Goal: Task Accomplishment & Management: Manage account settings

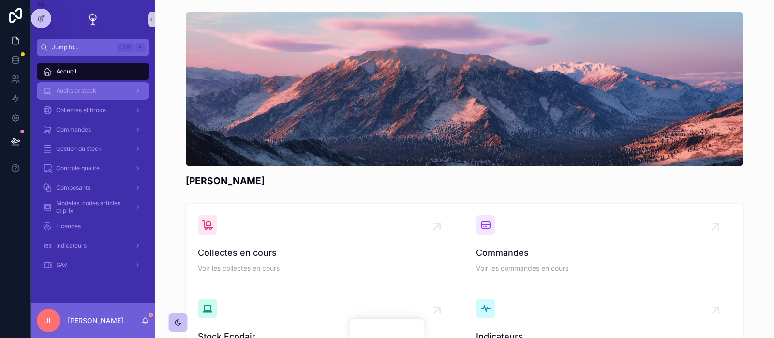
click at [118, 89] on div "Audits et stock" at bounding box center [93, 90] width 101 height 15
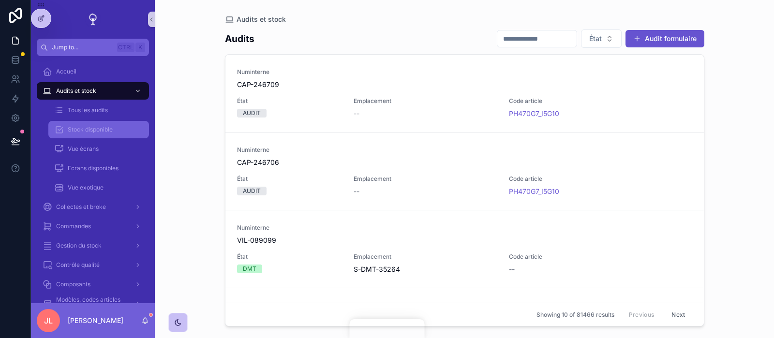
click at [77, 128] on span "Stock disponible" at bounding box center [90, 130] width 45 height 8
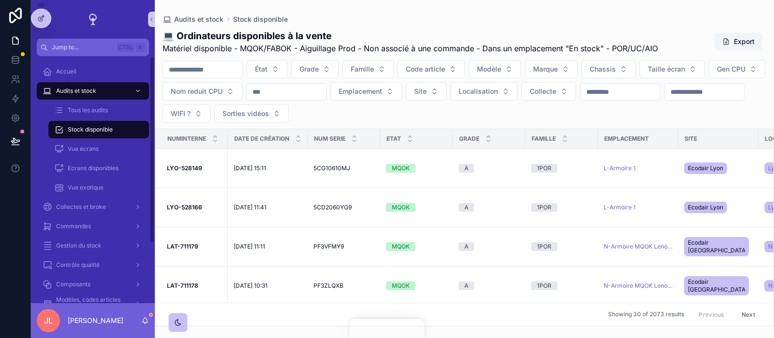
click at [152, 243] on div "Accueil Audits et stock Tous les audits Stock disponible Vue écrans Ecrans disp…" at bounding box center [93, 179] width 124 height 247
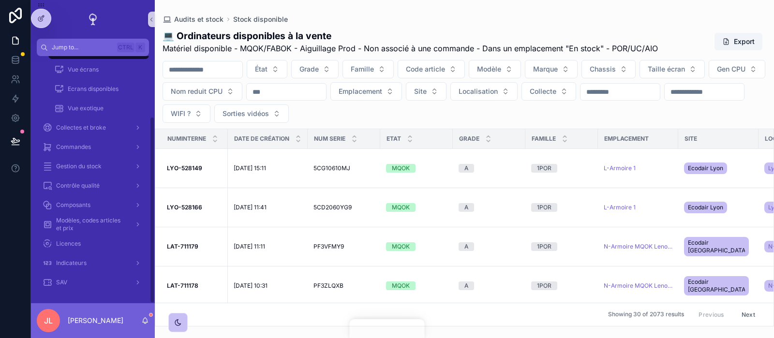
click at [150, 256] on div "Accueil Audits et stock Tous les audits Stock disponible Vue écrans Ecrans disp…" at bounding box center [93, 138] width 124 height 310
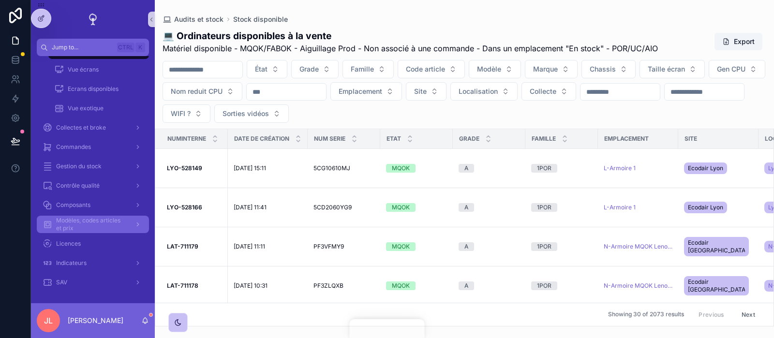
click at [77, 226] on span "Modèles, codes articles et prix" at bounding box center [91, 224] width 71 height 15
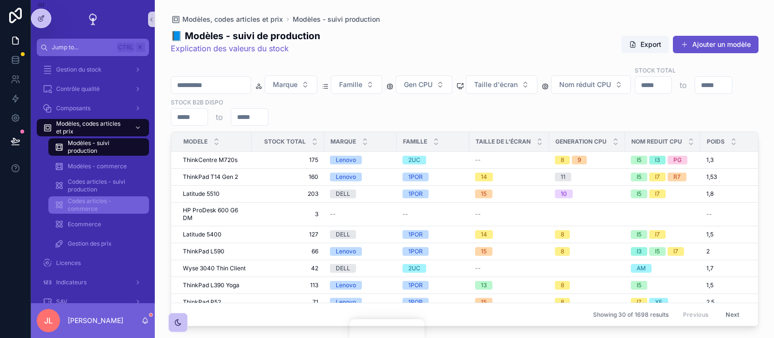
click at [90, 204] on span "Codes articles - commerce" at bounding box center [104, 204] width 72 height 15
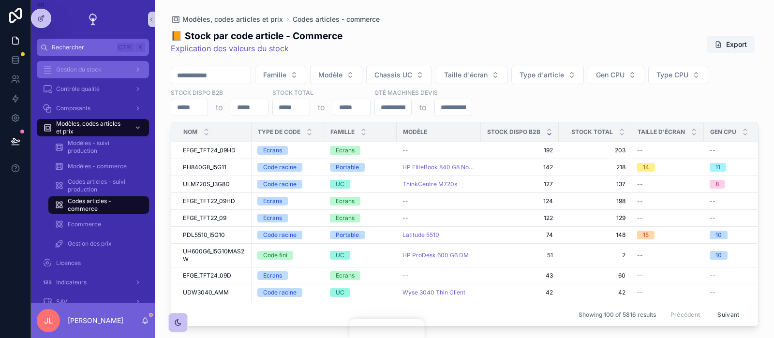
click at [101, 66] on span "Gestion du stock" at bounding box center [78, 70] width 45 height 8
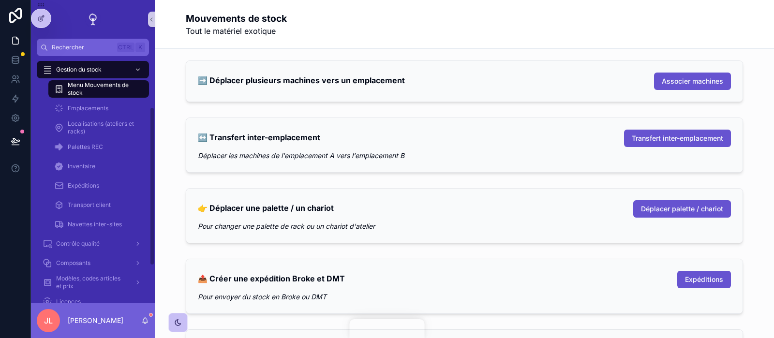
drag, startPoint x: 149, startPoint y: 117, endPoint x: 150, endPoint y: 88, distance: 28.6
click at [150, 88] on div "Menu Mouvements de stock Emplacements Localisations (ateliers et racks) Palette…" at bounding box center [93, 156] width 124 height 155
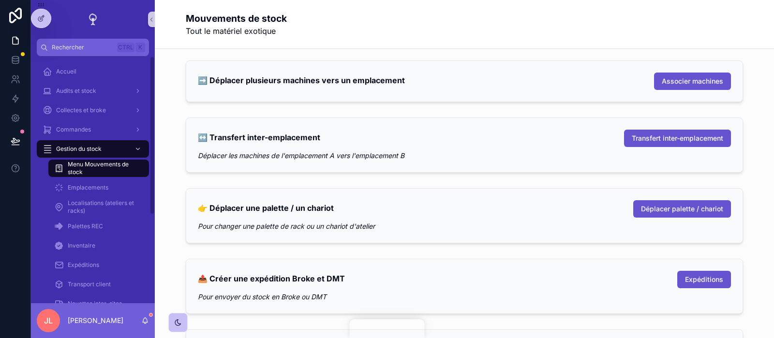
click at [150, 88] on div "Accueil Audits et stock Collectes et broke Commandes Gestion du stock Menu Mouv…" at bounding box center [93, 246] width 124 height 368
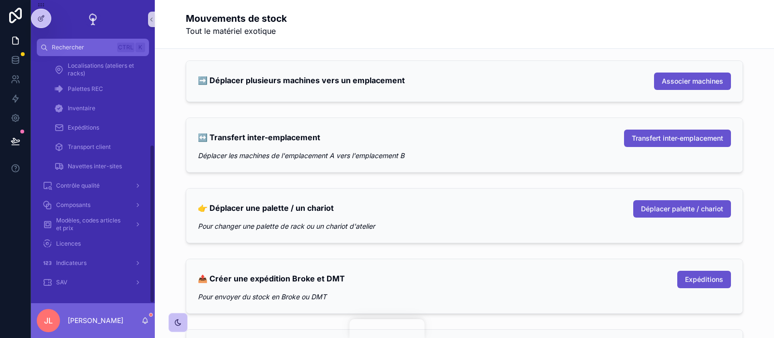
scroll to position [137, 0]
click at [152, 228] on div "Accueil Audits et stock Collectes et broke Commandes Gestion du stock Menu Mouv…" at bounding box center [93, 109] width 124 height 368
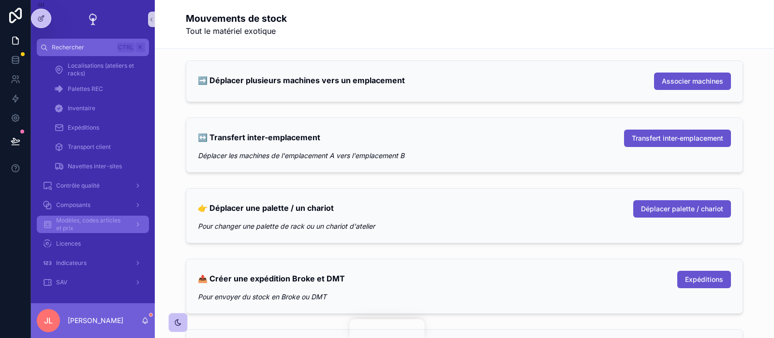
click at [109, 216] on link "Modèles, codes articles et prix" at bounding box center [93, 224] width 112 height 17
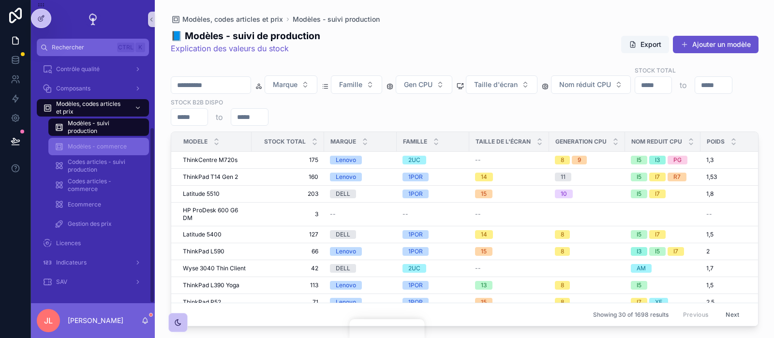
scroll to position [99, 0]
click at [100, 150] on span "Modèles - commerce" at bounding box center [97, 147] width 59 height 8
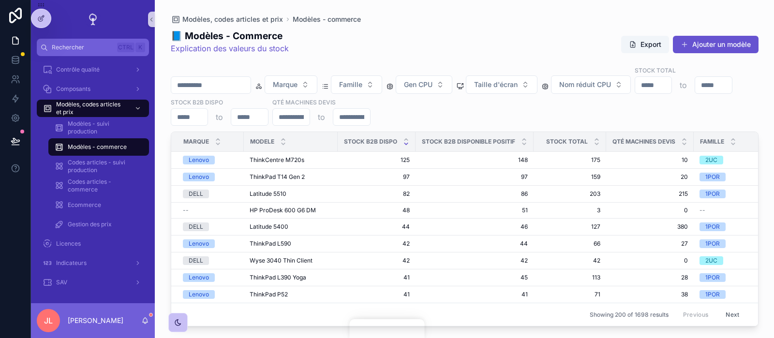
click at [246, 84] on input "scrollable content" at bounding box center [210, 85] width 79 height 14
type input "*****"
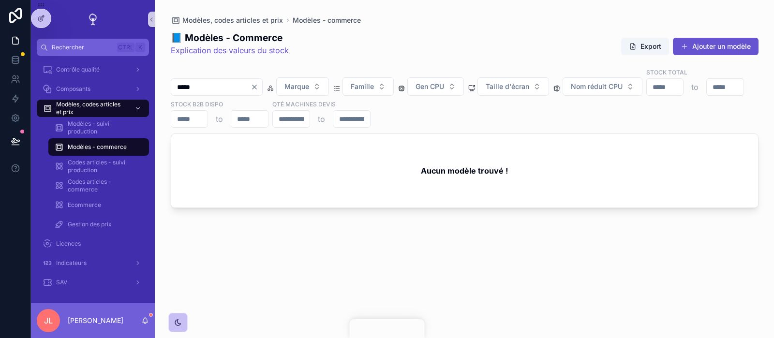
click at [186, 80] on input "*****" at bounding box center [210, 87] width 79 height 14
type input "****"
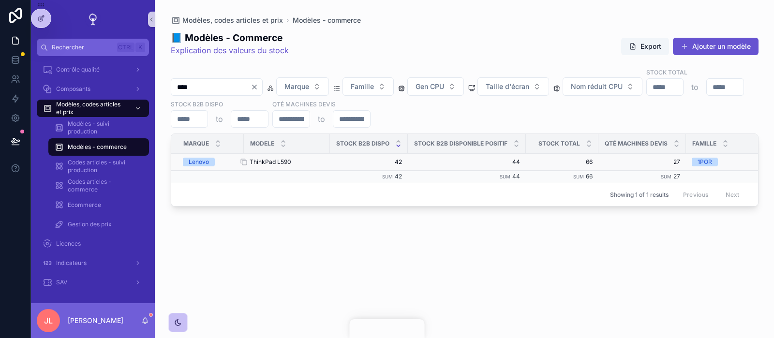
type input "****"
click at [308, 158] on div "ThinkPad L590 ThinkPad L590" at bounding box center [287, 162] width 75 height 8
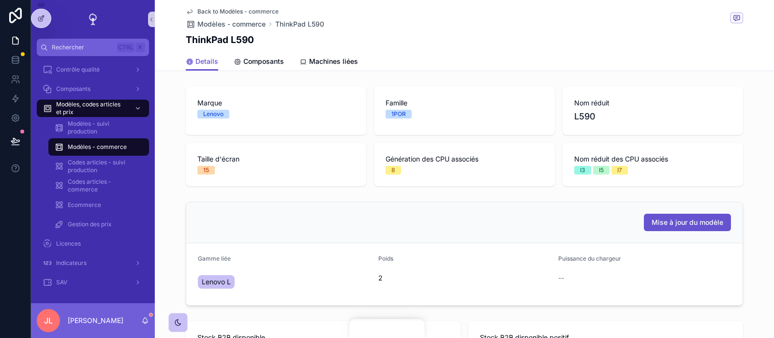
click at [306, 129] on div "Marque Lenovo" at bounding box center [276, 111] width 180 height 48
click at [445, 216] on div "Mise à jour du modèle" at bounding box center [464, 222] width 533 height 17
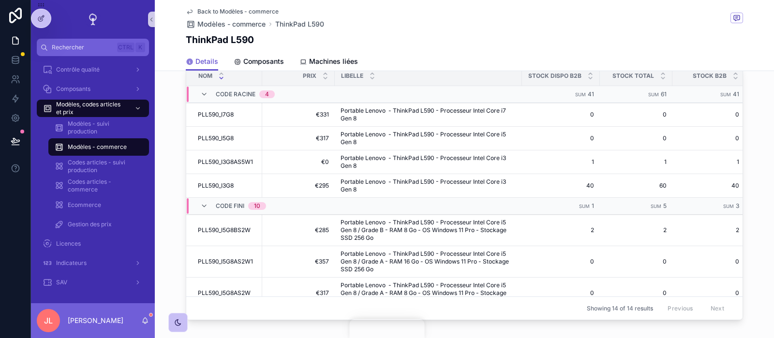
scroll to position [355, 0]
drag, startPoint x: 739, startPoint y: 166, endPoint x: 735, endPoint y: 219, distance: 52.9
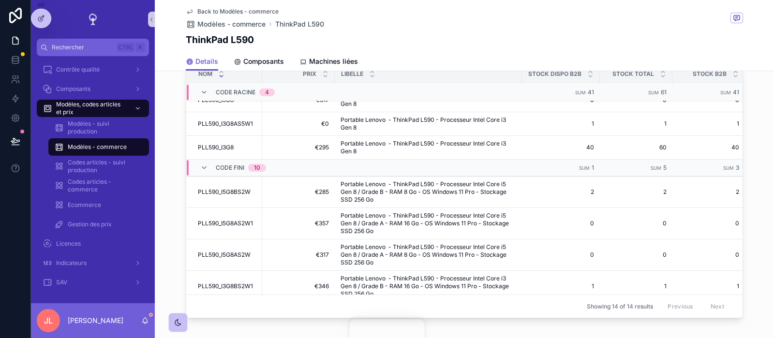
scroll to position [0, 0]
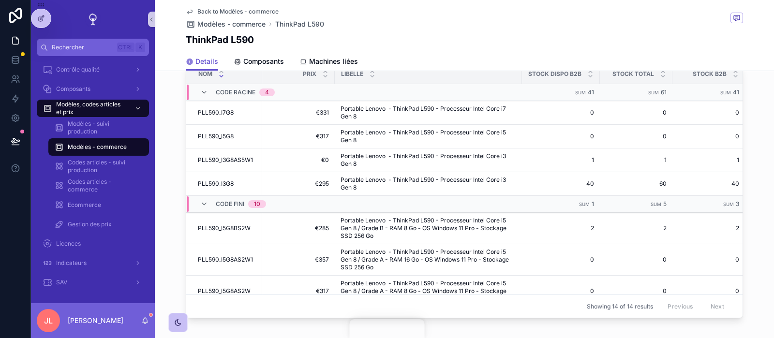
click at [100, 147] on span "Modèles - commerce" at bounding box center [97, 147] width 59 height 8
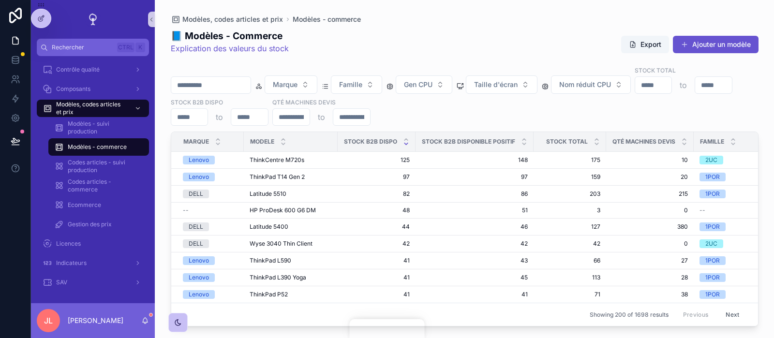
click at [237, 86] on input "scrollable content" at bounding box center [210, 85] width 79 height 14
type input "*"
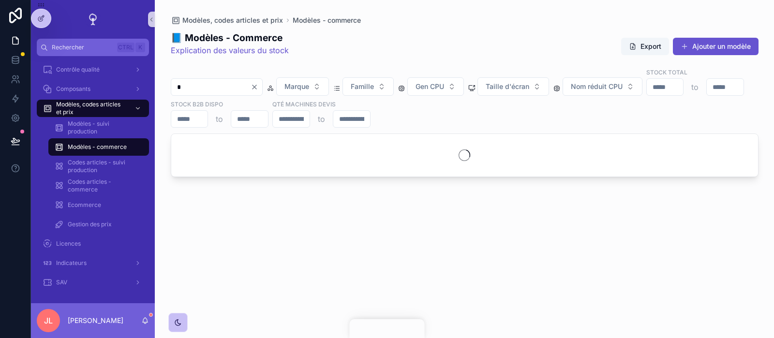
type input "**"
type input "****"
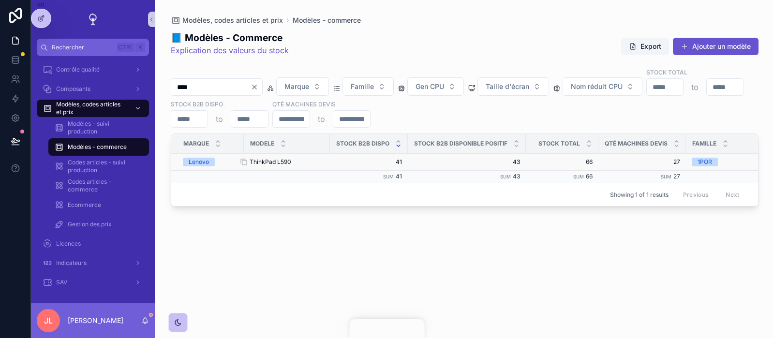
type input "****"
click at [310, 158] on div "ThinkPad L590 ThinkPad L590" at bounding box center [287, 162] width 75 height 8
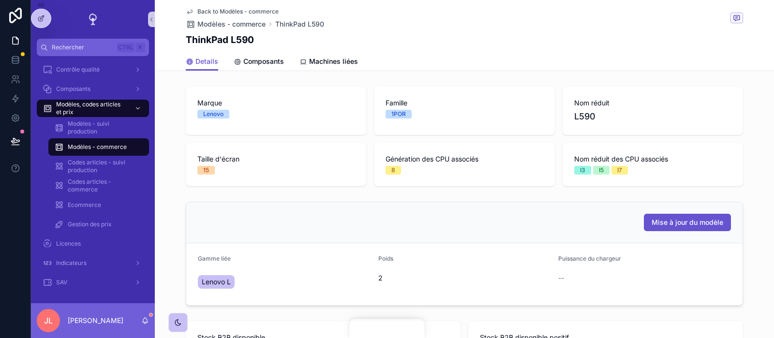
click at [386, 215] on div "Mise à jour du modèle" at bounding box center [464, 222] width 533 height 17
click at [321, 56] on link "Machines liées" at bounding box center [329, 62] width 59 height 19
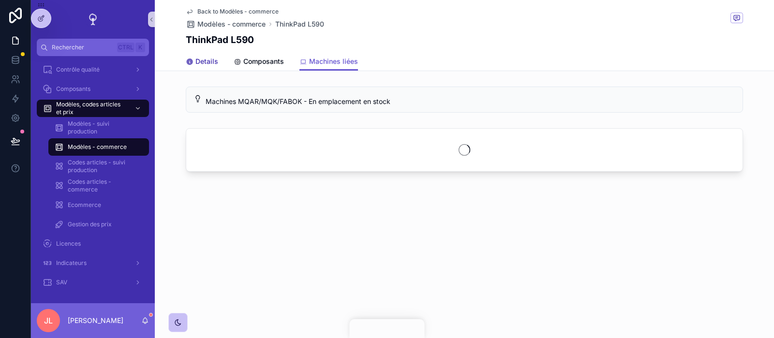
click at [204, 59] on span "Details" at bounding box center [206, 62] width 23 height 10
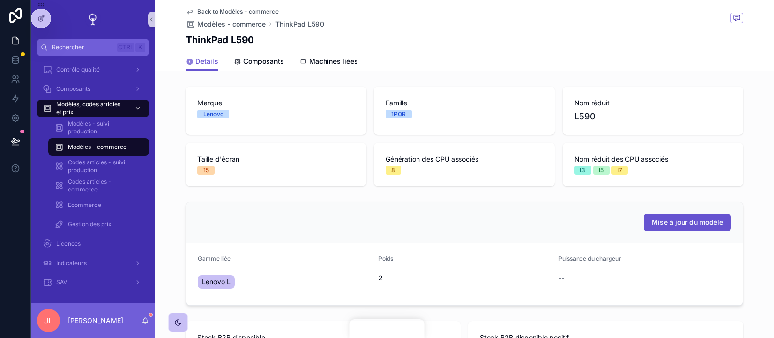
click at [409, 139] on div "Marque Lenovo Famille 1POR Nom réduit L590 Taille d'écran 15 Génération des CPU…" at bounding box center [464, 137] width 557 height 100
click at [109, 140] on div "Modèles - commerce" at bounding box center [98, 146] width 89 height 15
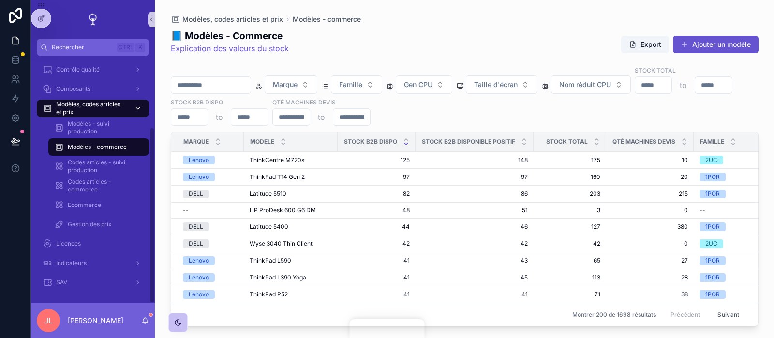
click at [135, 108] on icon "scrollable content" at bounding box center [138, 108] width 7 height 7
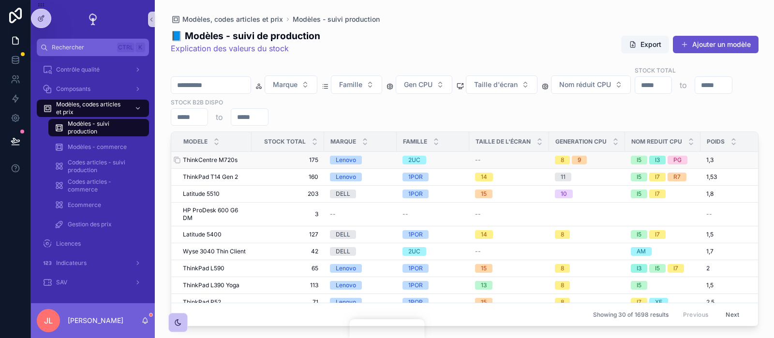
click at [205, 156] on span "ThinkCentre M720s" at bounding box center [210, 160] width 55 height 8
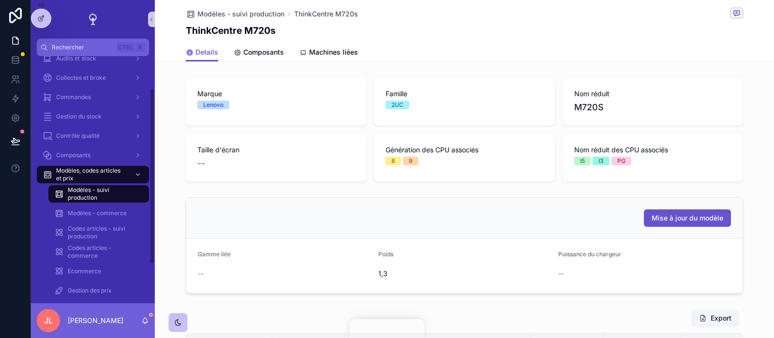
scroll to position [12, 0]
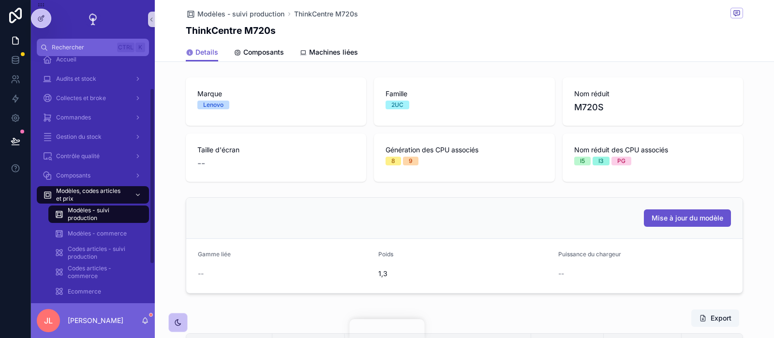
drag, startPoint x: 152, startPoint y: 150, endPoint x: 136, endPoint y: 62, distance: 88.5
click at [136, 62] on div "Accueil Audits et stock Collectes et broke Commandes Gestion du stock Contrôle …" at bounding box center [93, 179] width 124 height 247
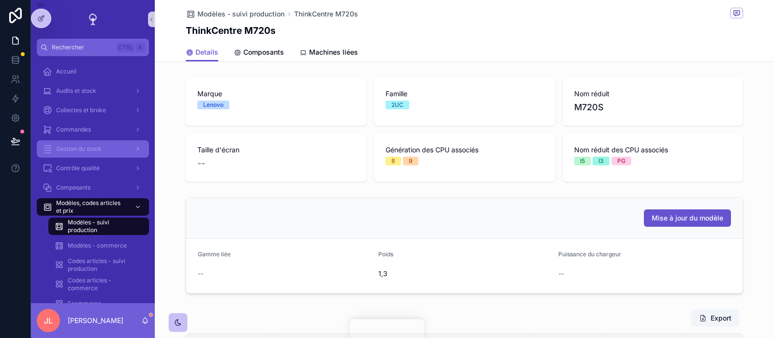
click at [114, 150] on div "Gestion du stock" at bounding box center [93, 148] width 101 height 15
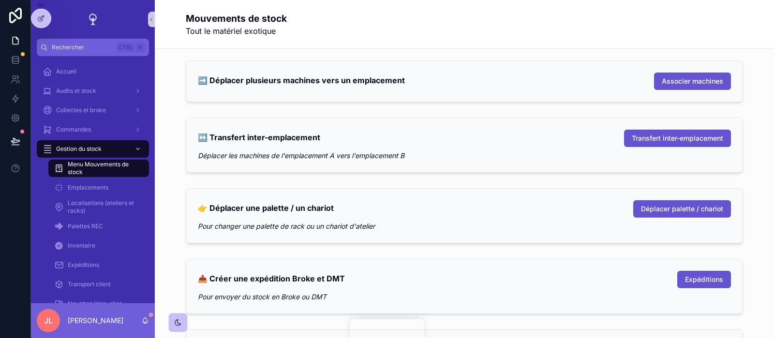
click at [288, 155] on em "Déplacer les machines de l'emplacement A vers l'emplacement B" at bounding box center [301, 155] width 207 height 8
click at [399, 87] on h2 "➡️ Déplacer plusieurs machines vers un emplacement" at bounding box center [301, 80] width 207 height 15
click at [437, 31] on div "Mouvements de stock Tout le matériel exotique" at bounding box center [464, 24] width 557 height 25
click at [176, 88] on div "➡️ Déplacer plusieurs machines vers un emplacement Associer machines" at bounding box center [465, 81] width 604 height 49
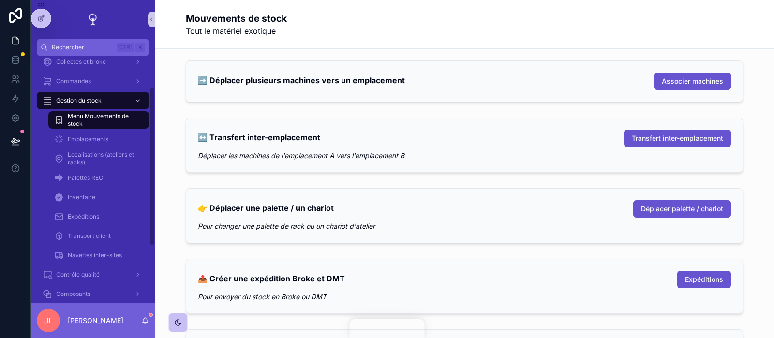
scroll to position [52, 0]
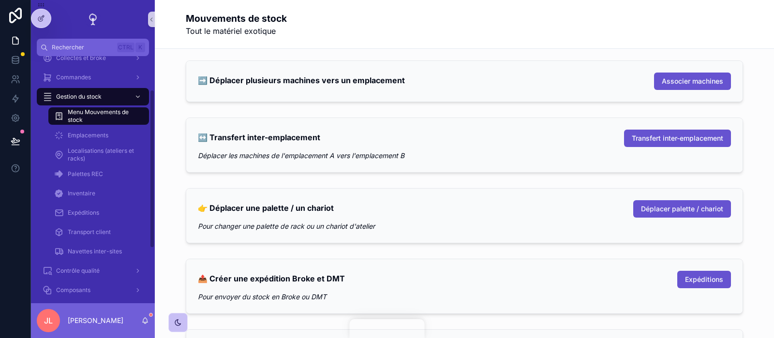
drag, startPoint x: 151, startPoint y: 122, endPoint x: 154, endPoint y: 156, distance: 34.0
click at [154, 156] on div "Accueil Audits et stock Collectes et broke Commandes Gestion du stock Menu Mouv…" at bounding box center [93, 179] width 124 height 247
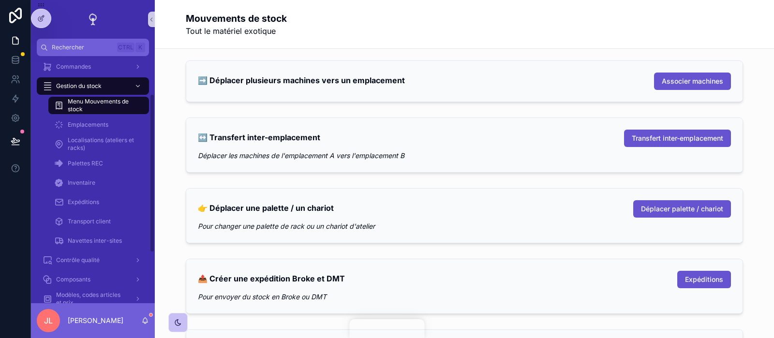
drag, startPoint x: 150, startPoint y: 148, endPoint x: 150, endPoint y: 156, distance: 8.2
click at [150, 156] on div "Accueil Audits et stock Collectes et broke Commandes Gestion du stock Menu Mouv…" at bounding box center [93, 179] width 124 height 247
click at [250, 123] on div "↔️ Transfert inter-emplacement Transfert inter-emplacement Déplacer les machine…" at bounding box center [464, 145] width 556 height 54
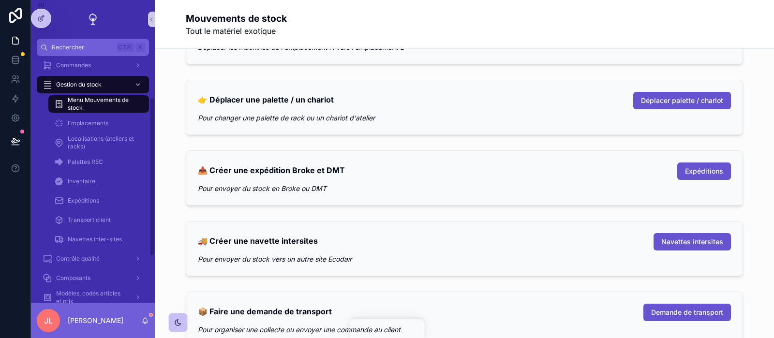
scroll to position [105, 0]
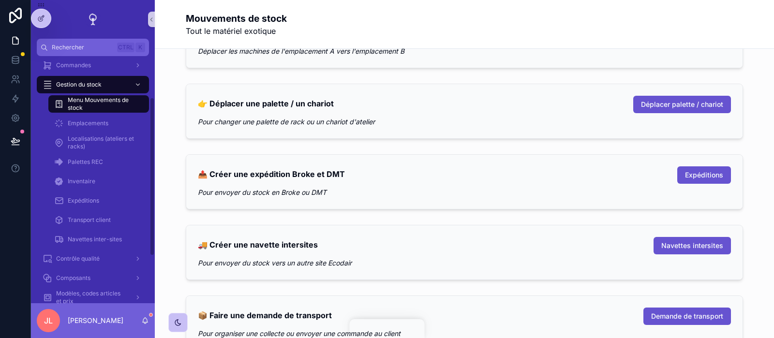
click at [436, 99] on div "👉 Déplacer une palette / un chariot Déplacer palette / chariot" at bounding box center [464, 104] width 533 height 17
click at [662, 105] on span "Déplacer palette / chariot" at bounding box center [682, 105] width 82 height 10
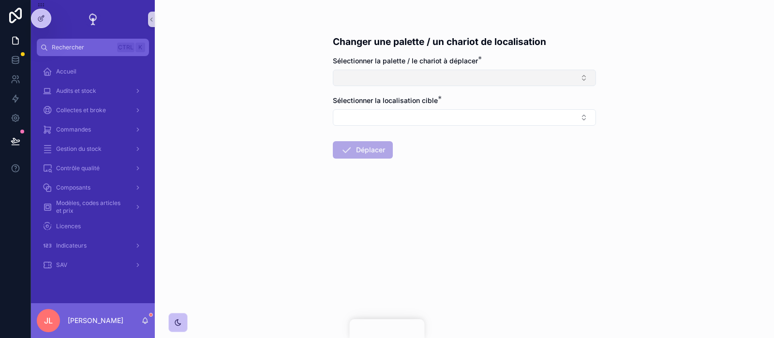
click at [429, 83] on button "Select Button" at bounding box center [464, 78] width 263 height 16
click at [624, 155] on div "Changer une palette / un chariot de localisation Sélectionner la palette / le c…" at bounding box center [464, 169] width 619 height 338
click at [494, 128] on form "Sélectionner la palette / le chariot à déplacer * Sélectionner la localisation …" at bounding box center [464, 138] width 263 height 165
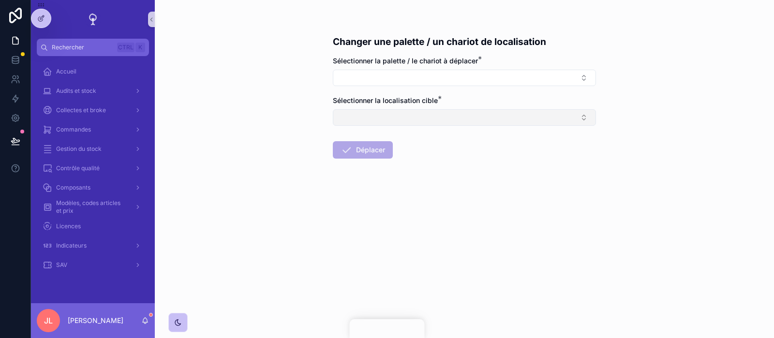
click at [480, 122] on button "Select Button" at bounding box center [464, 117] width 263 height 16
click at [310, 92] on div "Changer une palette / un chariot de localisation Sélectionner la palette / le c…" at bounding box center [464, 169] width 619 height 338
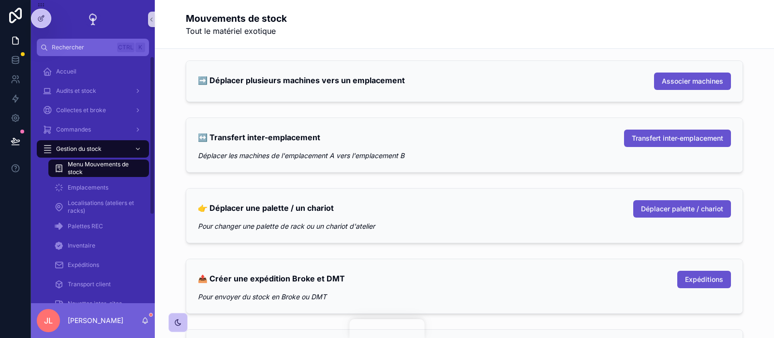
click at [524, 167] on div "↔️ Transfert inter-emplacement Transfert inter-emplacement Déplacer les machine…" at bounding box center [464, 145] width 556 height 54
click at [448, 269] on div "📤 Créer une expédition Broke et DMT Expéditions Pour envoyer du stock en Broke …" at bounding box center [464, 286] width 556 height 54
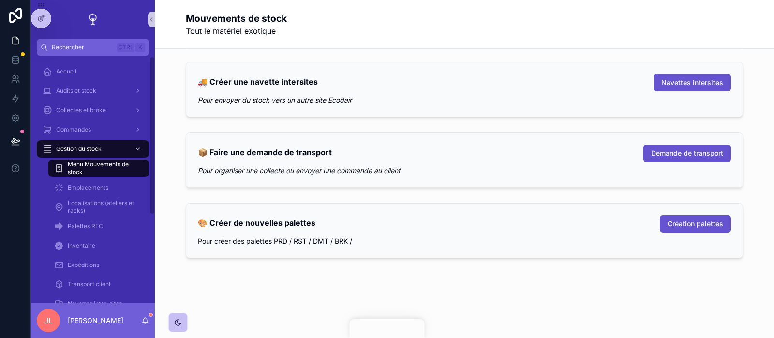
click at [464, 96] on div "Pour envoyer du stock vers un autre site Ecodair" at bounding box center [464, 100] width 533 height 10
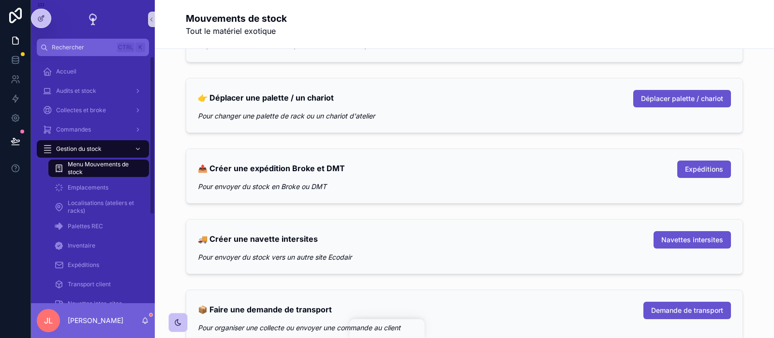
scroll to position [112, 0]
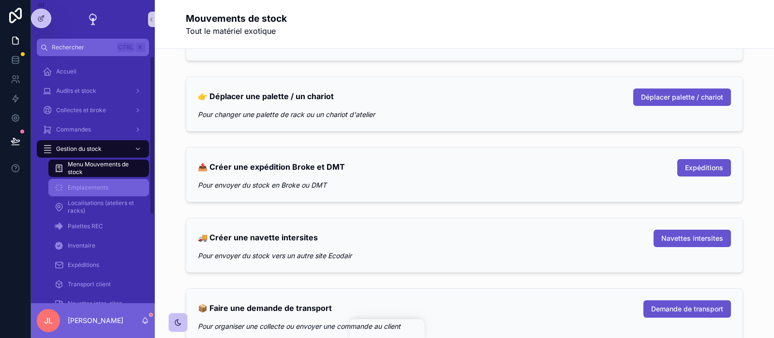
click at [103, 187] on span "Emplacements" at bounding box center [88, 188] width 41 height 8
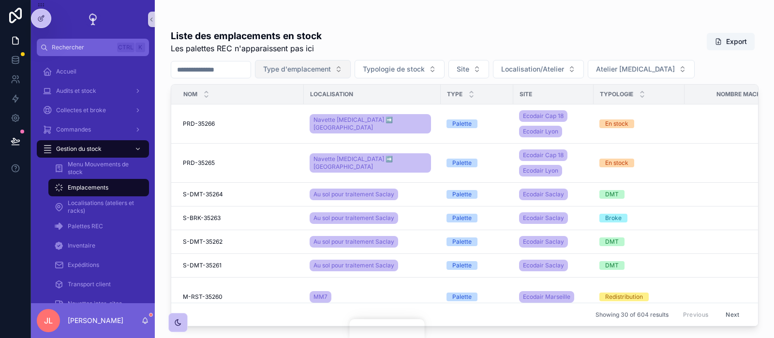
click at [344, 75] on button "Type d'emplacement" at bounding box center [303, 69] width 96 height 18
click at [174, 326] on icon "scrollable content" at bounding box center [178, 323] width 8 height 8
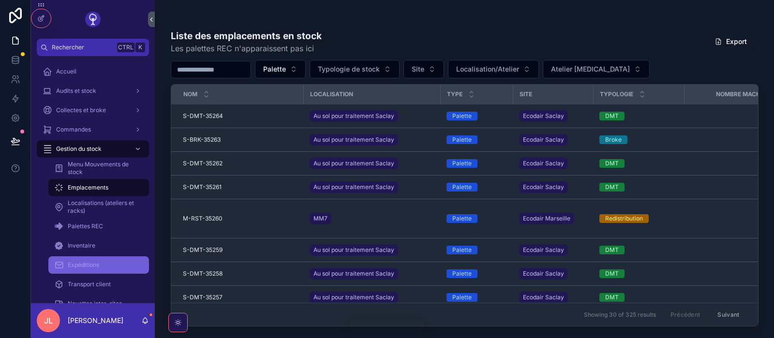
click at [92, 265] on span "Expéditions" at bounding box center [83, 265] width 31 height 8
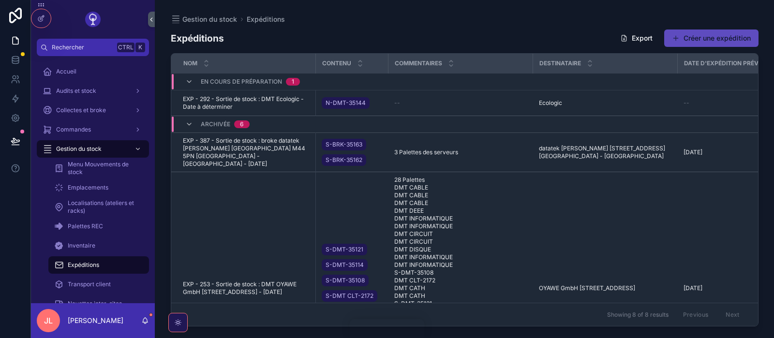
click at [697, 42] on button "Créer une expédition" at bounding box center [711, 38] width 94 height 17
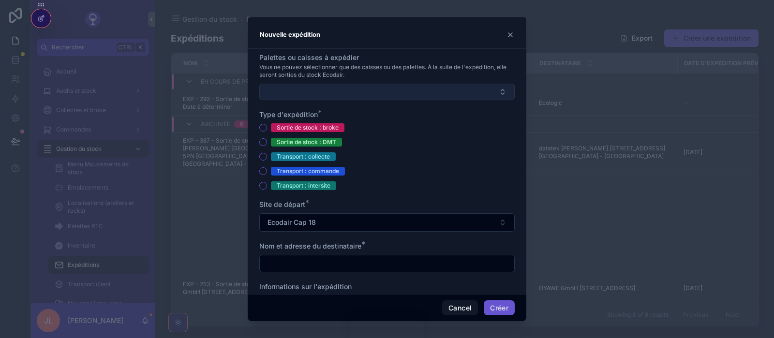
click at [432, 93] on button "Select Button" at bounding box center [387, 92] width 256 height 16
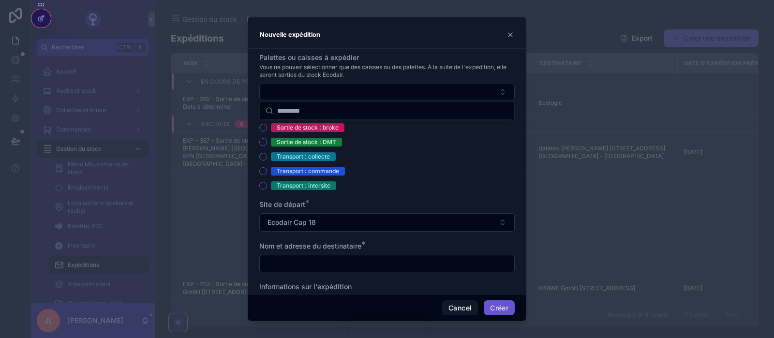
click at [372, 51] on div "Palettes ou caisses à expédier Vous ne pouvez sélectionner que des caisses ou d…" at bounding box center [387, 171] width 279 height 245
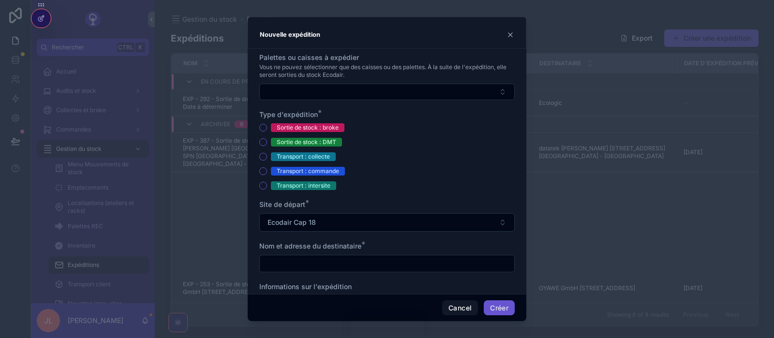
scroll to position [170, 0]
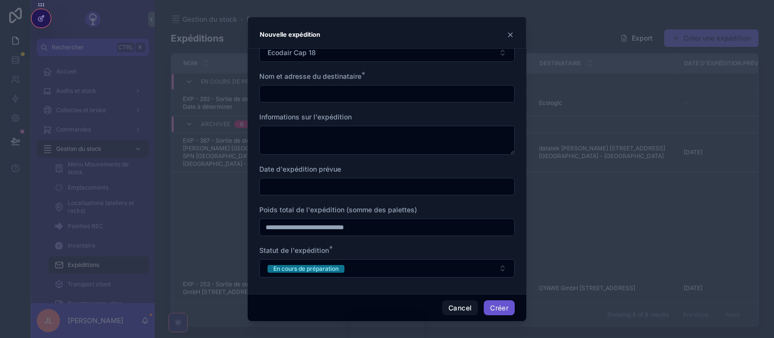
click at [325, 90] on input "scrollable content" at bounding box center [387, 94] width 255 height 14
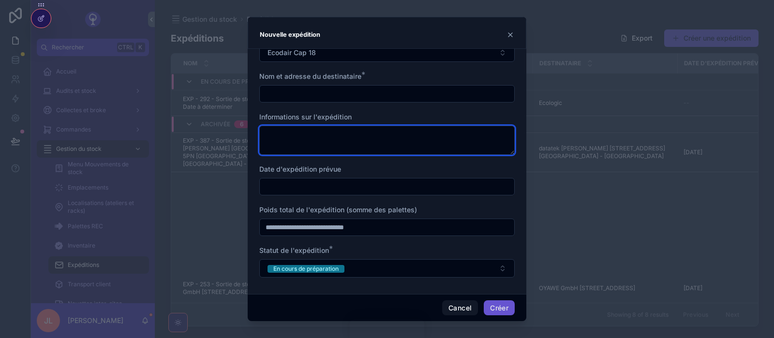
click at [446, 142] on textarea "scrollable content" at bounding box center [387, 140] width 256 height 29
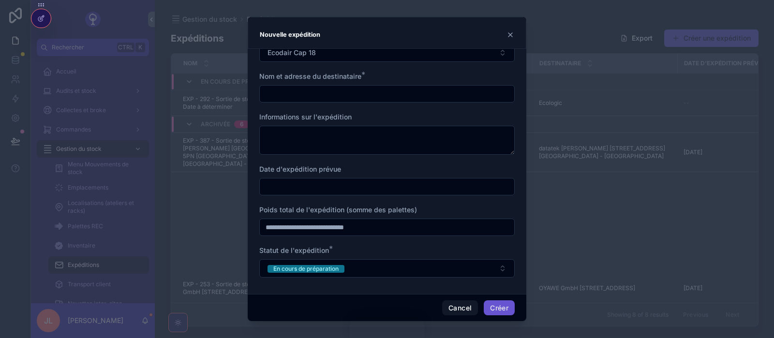
click at [510, 36] on icon "scrollable content" at bounding box center [511, 35] width 8 height 8
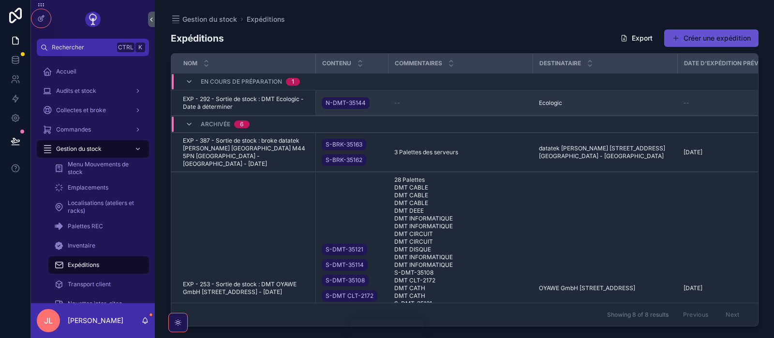
click at [267, 95] on td "EXP - 292 - Sortie de stock : DMT Ecologic - Date à déterminer EXP - 292 - Sort…" at bounding box center [243, 103] width 145 height 26
click at [262, 101] on span "EXP - 292 - Sortie de stock : DMT Ecologic - Date à déterminer" at bounding box center [246, 102] width 127 height 15
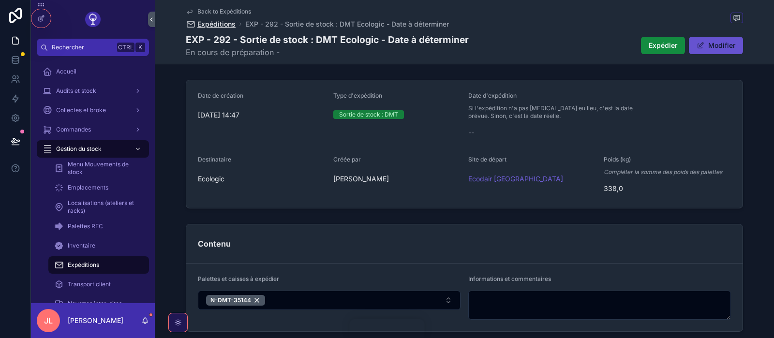
click at [213, 25] on span "Expéditions" at bounding box center [216, 24] width 38 height 10
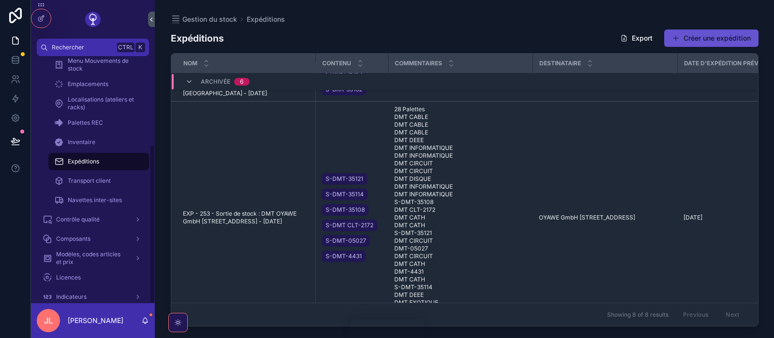
scroll to position [137, 0]
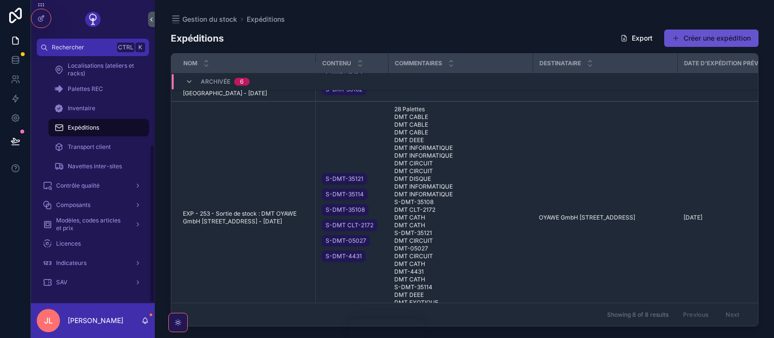
drag, startPoint x: 151, startPoint y: 150, endPoint x: 142, endPoint y: 246, distance: 96.3
click at [142, 246] on div "Accueil Audits et stock Collectes et broke Commandes Gestion du stock Menu Mouv…" at bounding box center [93, 179] width 124 height 247
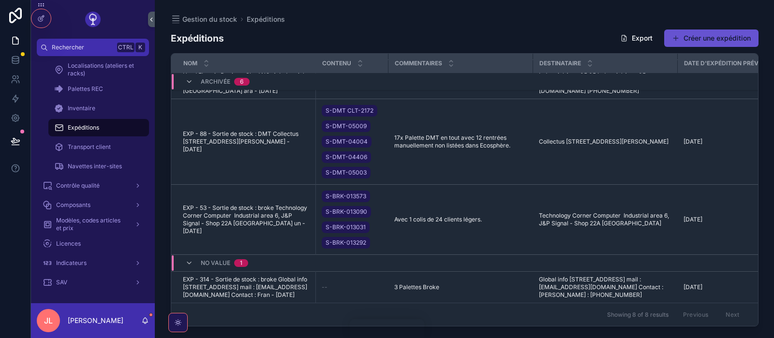
scroll to position [0, 0]
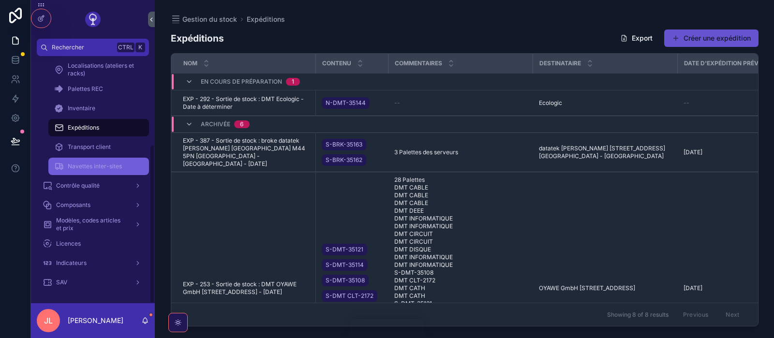
click at [102, 162] on div "Navettes inter-sites" at bounding box center [98, 166] width 89 height 15
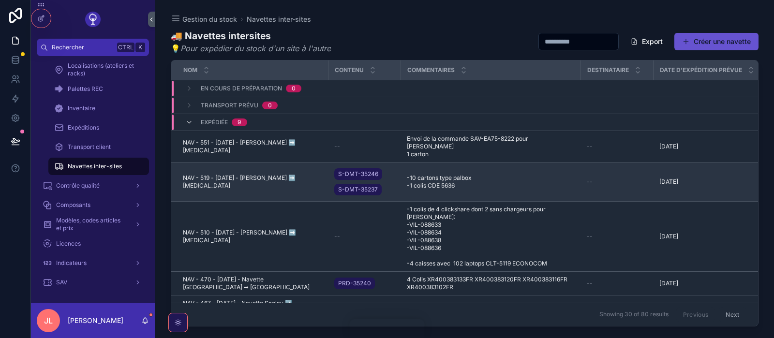
click at [260, 174] on span "NAV - 519 - [DATE] - [PERSON_NAME] ➡️ [MEDICAL_DATA]" at bounding box center [253, 181] width 140 height 15
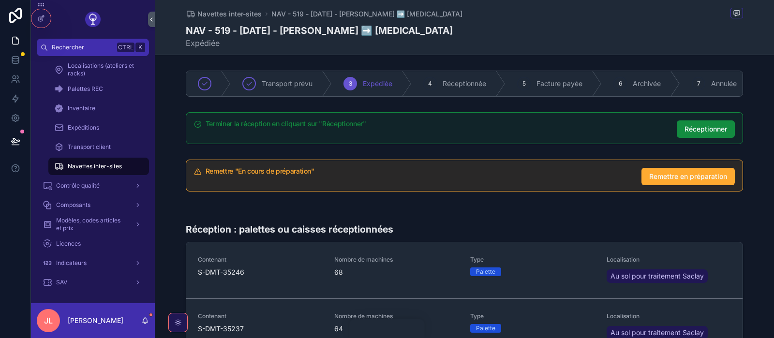
click at [87, 165] on span "Navettes inter-sites" at bounding box center [95, 167] width 54 height 8
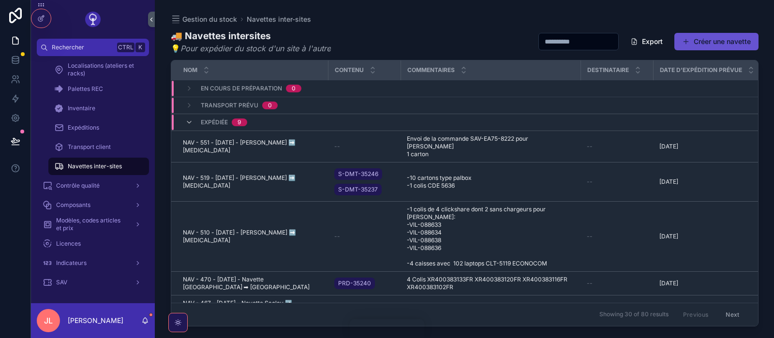
click at [248, 85] on span "En cours de préparation" at bounding box center [241, 89] width 81 height 8
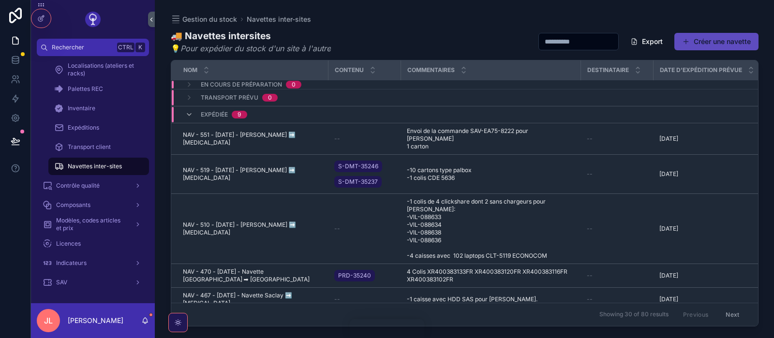
click at [695, 35] on button "Créer une navette" at bounding box center [717, 41] width 84 height 17
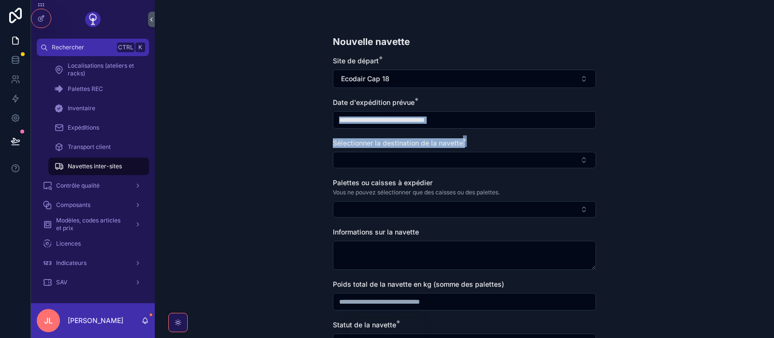
drag, startPoint x: 766, startPoint y: 120, endPoint x: 760, endPoint y: 169, distance: 50.2
click at [760, 169] on div "Nouvelle navette Site de départ * Ecodair [MEDICAL_DATA] Date d'expédition prév…" at bounding box center [464, 169] width 619 height 338
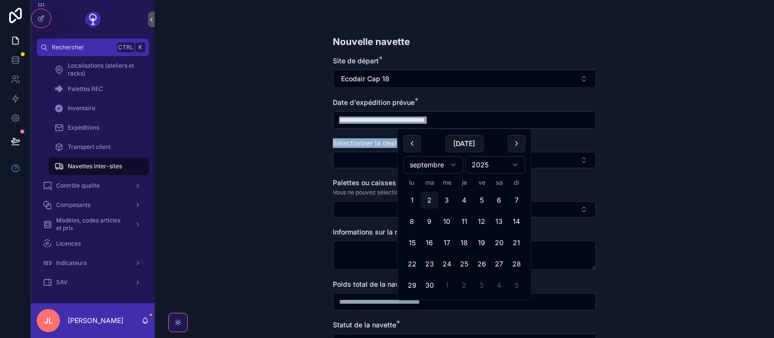
click at [404, 121] on input "scrollable content" at bounding box center [464, 120] width 262 height 14
click at [449, 199] on button "3" at bounding box center [446, 200] width 17 height 17
click at [646, 146] on div "**********" at bounding box center [464, 169] width 619 height 338
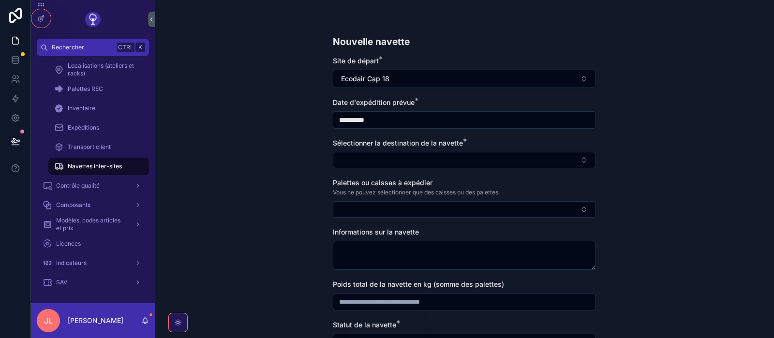
click at [632, 161] on div "**********" at bounding box center [464, 169] width 619 height 338
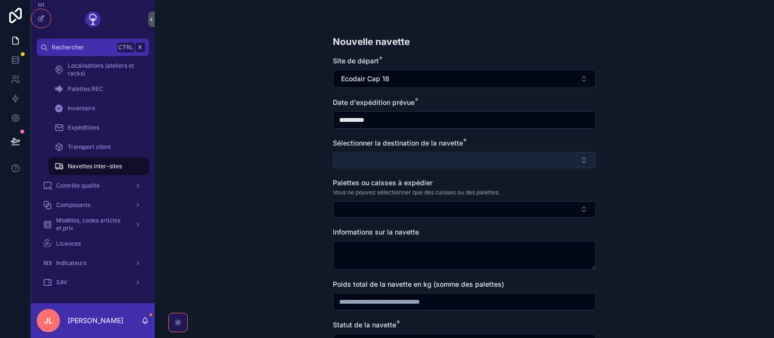
click at [355, 163] on button "Select Button" at bounding box center [464, 160] width 263 height 16
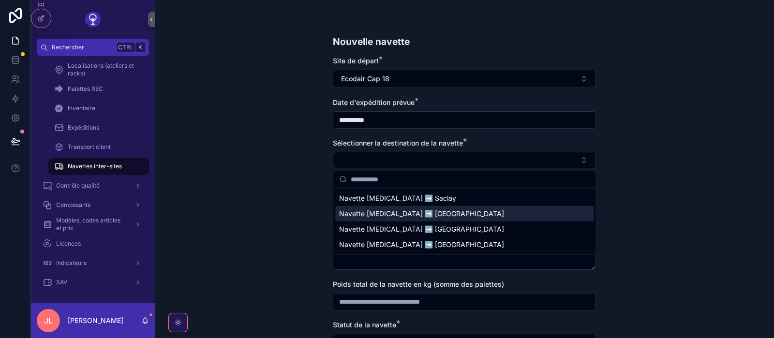
click at [402, 219] on div "Navette [MEDICAL_DATA] ➡️ [GEOGRAPHIC_DATA]" at bounding box center [464, 213] width 258 height 15
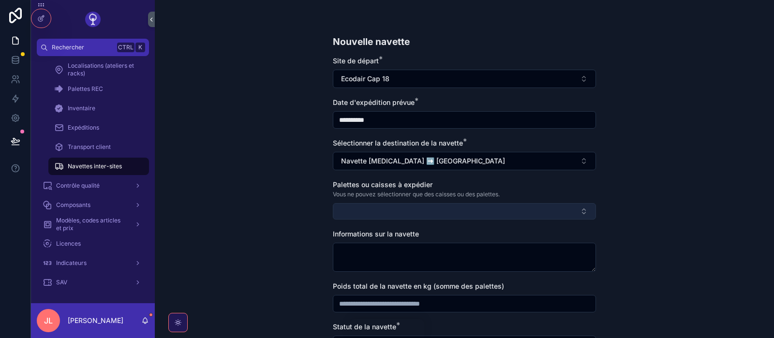
click at [384, 211] on button "Select Button" at bounding box center [464, 211] width 263 height 16
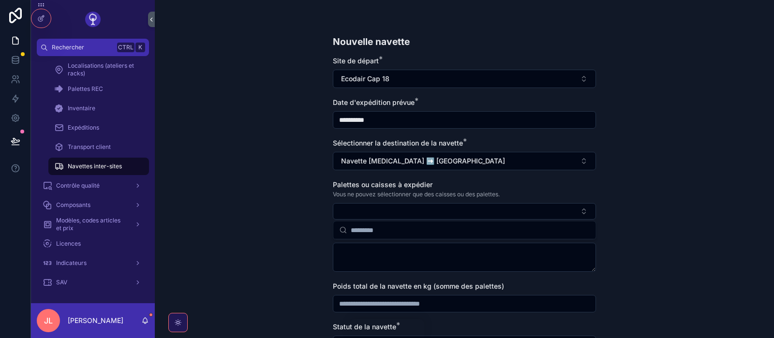
click at [274, 145] on div "**********" at bounding box center [464, 169] width 619 height 338
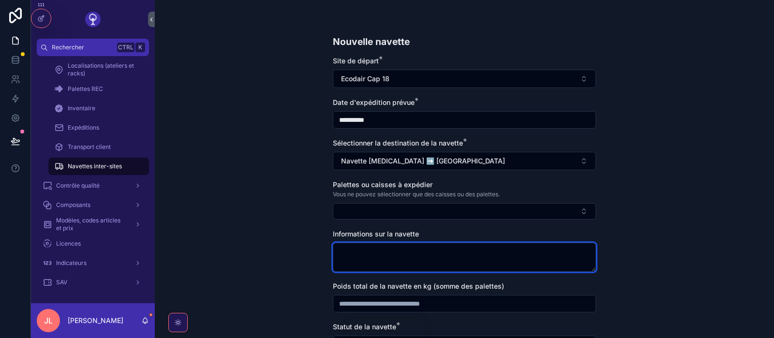
click at [454, 256] on textarea "scrollable content" at bounding box center [464, 257] width 263 height 29
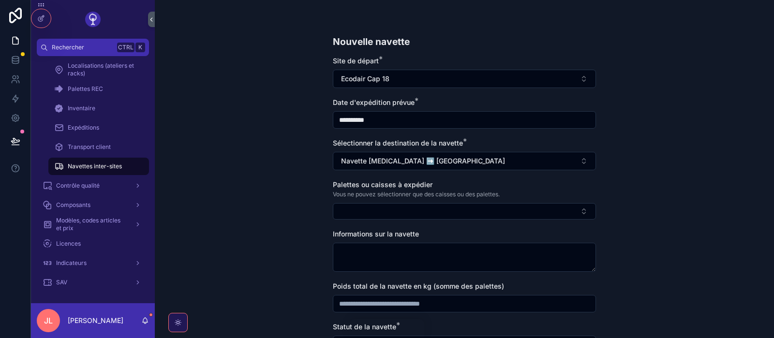
scroll to position [110, 0]
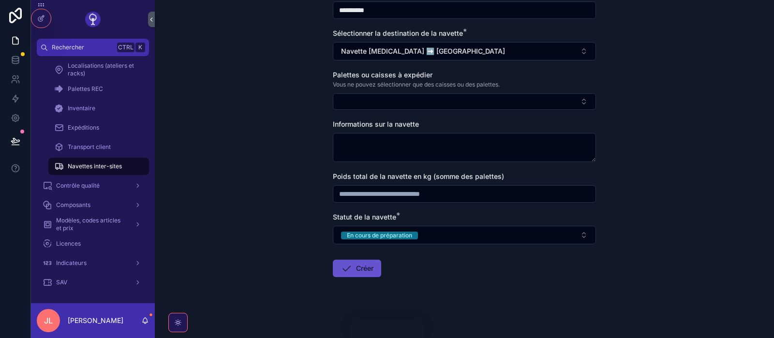
click at [415, 189] on input "scrollable content" at bounding box center [464, 194] width 262 height 14
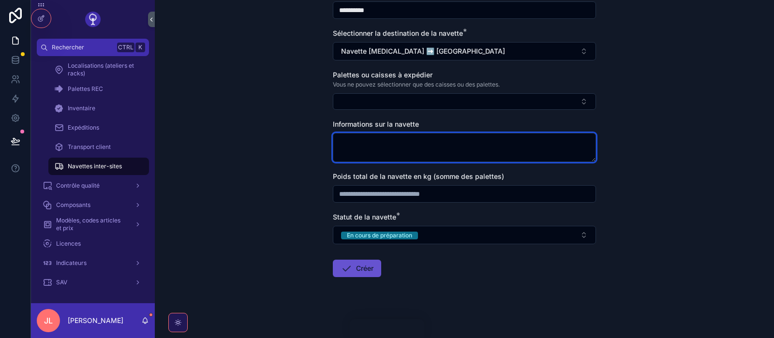
click at [374, 139] on textarea "scrollable content" at bounding box center [464, 147] width 263 height 29
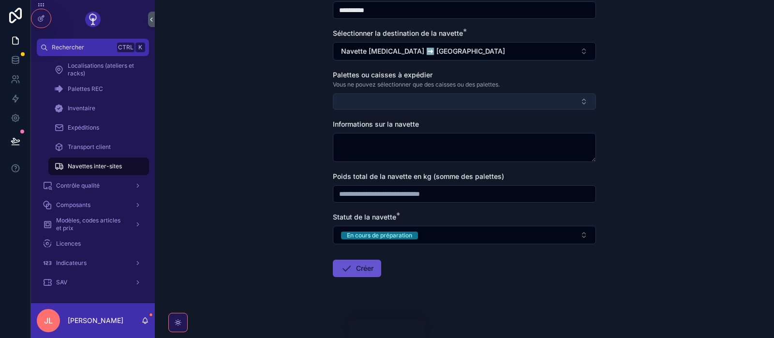
click at [350, 98] on button "Select Button" at bounding box center [464, 101] width 263 height 16
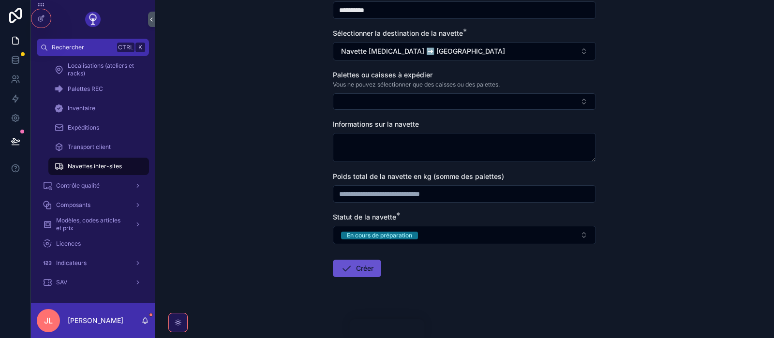
click at [322, 139] on div "**********" at bounding box center [464, 59] width 619 height 338
click at [363, 278] on form "**********" at bounding box center [464, 142] width 263 height 393
click at [364, 275] on button "Créer" at bounding box center [357, 268] width 48 height 17
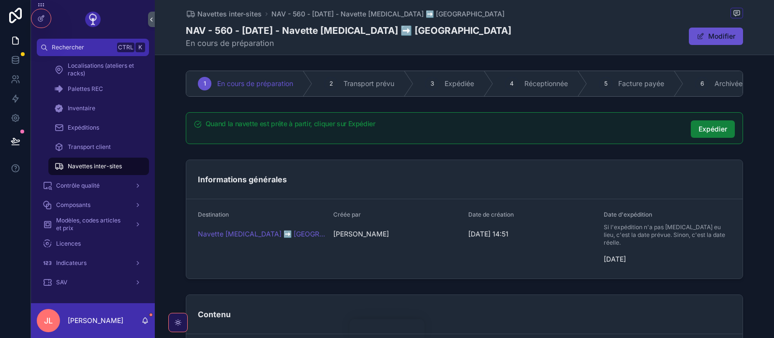
click at [717, 130] on span "Expédier" at bounding box center [713, 129] width 29 height 10
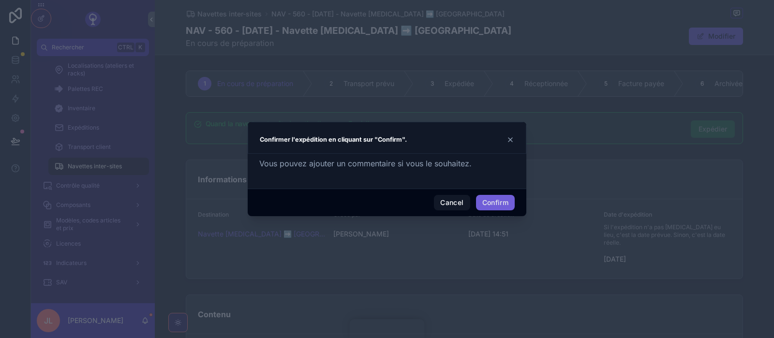
click at [498, 209] on button "Confirm" at bounding box center [495, 202] width 39 height 15
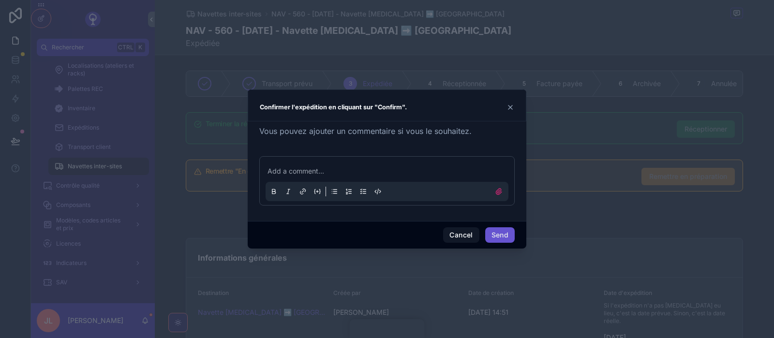
click at [507, 105] on icon at bounding box center [511, 108] width 8 height 8
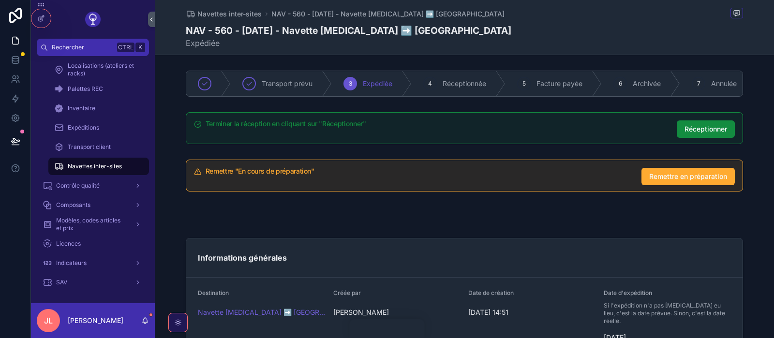
click at [241, 8] on div "Navettes inter-sites NAV - 560 - [DATE] - Navette [MEDICAL_DATA] ➡️ [GEOGRAPHIC…" at bounding box center [464, 27] width 557 height 55
click at [236, 13] on span "Navettes inter-sites" at bounding box center [229, 14] width 64 height 10
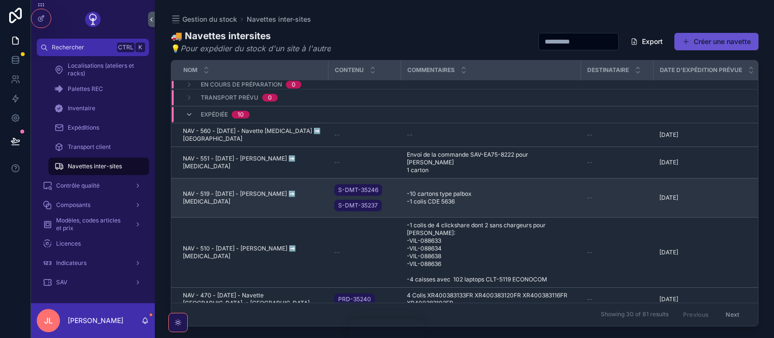
click at [490, 179] on td "-10 cartons type palbox -1 colis CDE 5636 -10 cartons type palbox -1 colis CDE …" at bounding box center [491, 198] width 180 height 39
click at [269, 190] on span "NAV - 519 - [DATE] - [PERSON_NAME] ➡️ [MEDICAL_DATA]" at bounding box center [253, 197] width 140 height 15
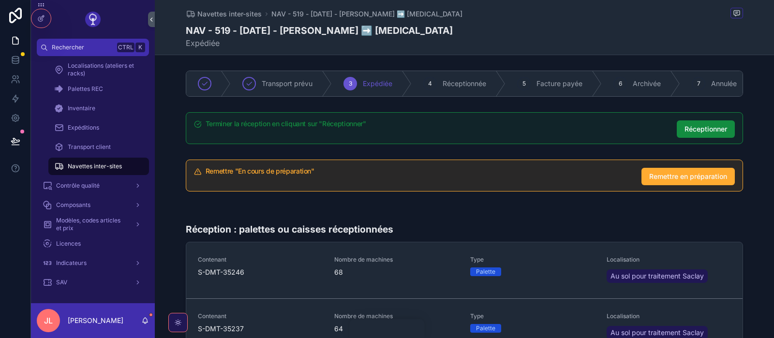
click at [539, 115] on div "Terminer la réception en cliquant sur "Réceptionner" Réceptionner" at bounding box center [464, 128] width 557 height 32
click at [690, 124] on button "Réceptionner" at bounding box center [706, 128] width 58 height 17
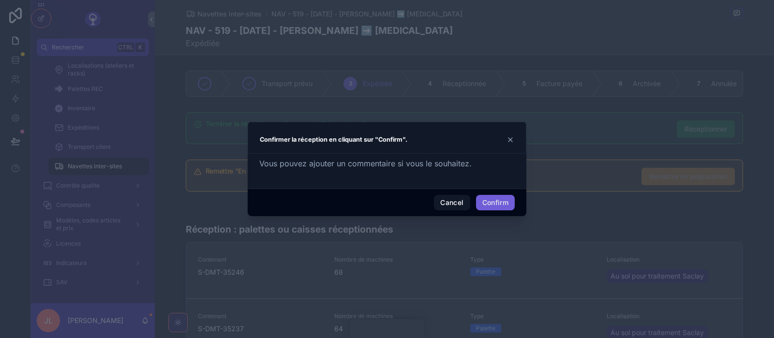
click at [496, 204] on button "Confirm" at bounding box center [495, 202] width 39 height 15
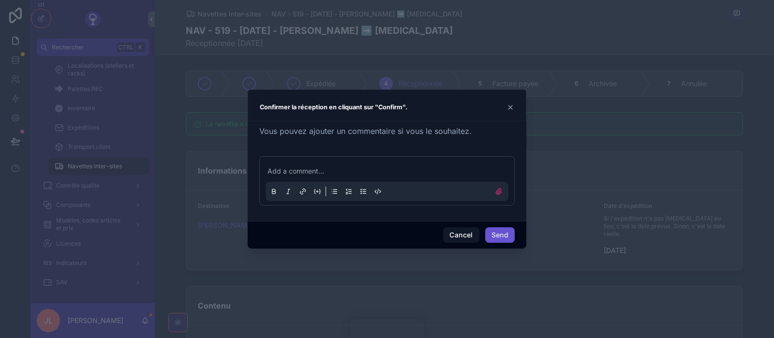
click at [509, 114] on div "Confirmer la réception en cliquant sur "Confirm"." at bounding box center [387, 106] width 279 height 32
click at [509, 111] on icon at bounding box center [511, 108] width 8 height 8
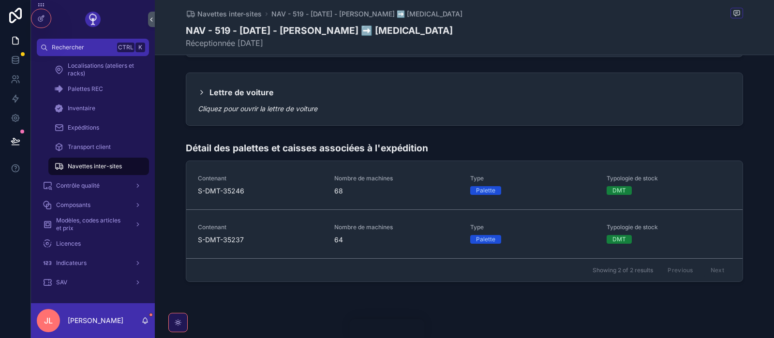
scroll to position [69, 0]
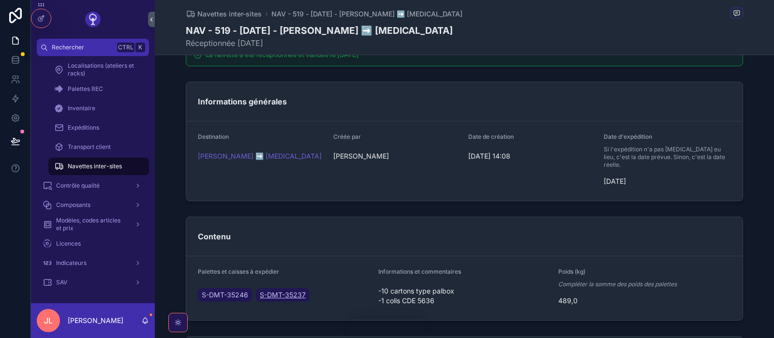
click at [294, 290] on span "S-DMT-35237" at bounding box center [283, 295] width 46 height 10
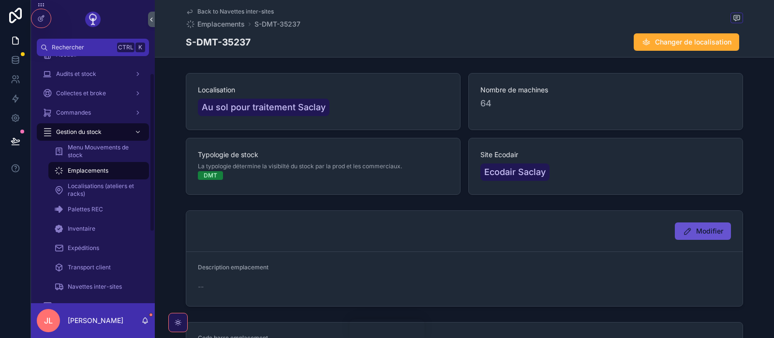
scroll to position [137, 0]
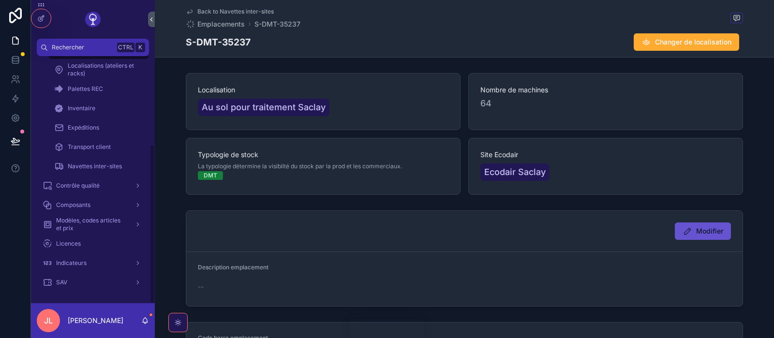
drag, startPoint x: 151, startPoint y: 165, endPoint x: 154, endPoint y: 216, distance: 51.8
click at [154, 216] on div "Accueil Audits et stock Collectes et broke Commandes Gestion du stock Menu Mouv…" at bounding box center [93, 179] width 124 height 247
click at [90, 164] on span "Navettes inter-sites" at bounding box center [95, 167] width 54 height 8
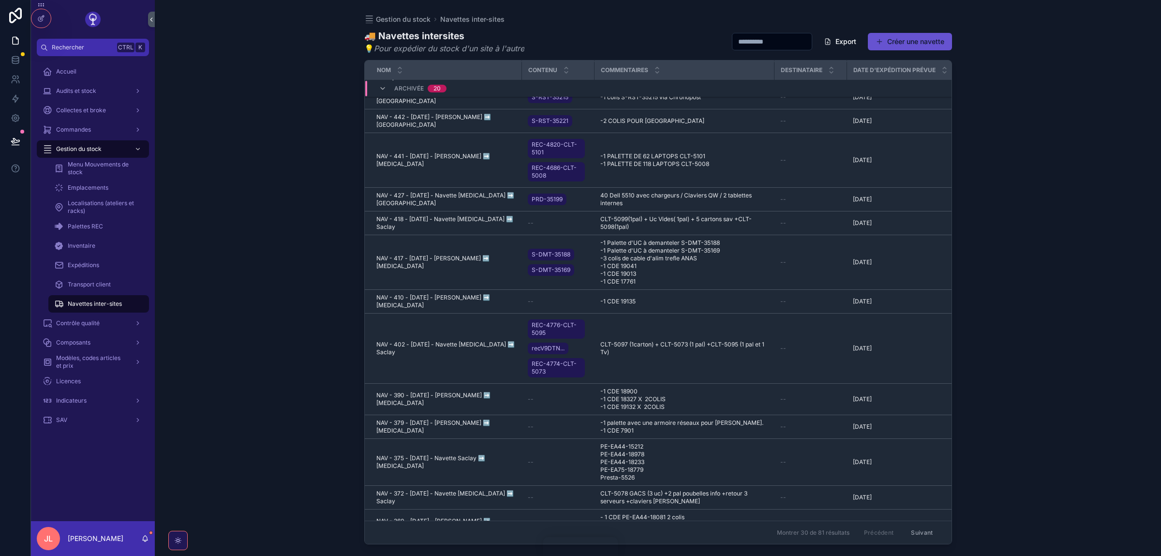
click at [774, 338] on div "Gestion du stock Navettes inter-sites 🚚 Navettes intersites 💡 Pour expédier du …" at bounding box center [658, 278] width 1007 height 556
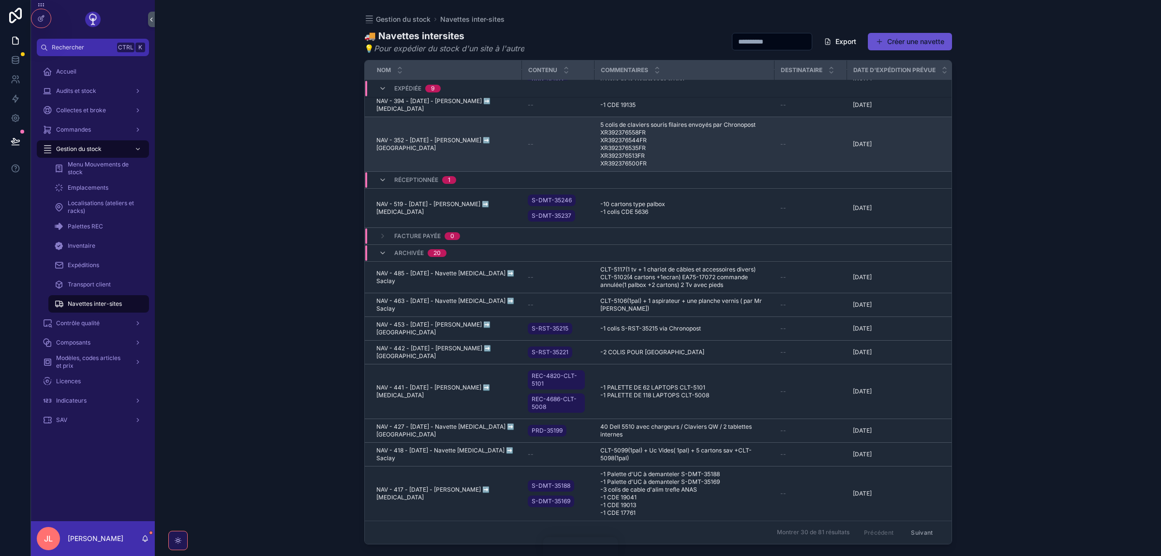
scroll to position [141, 0]
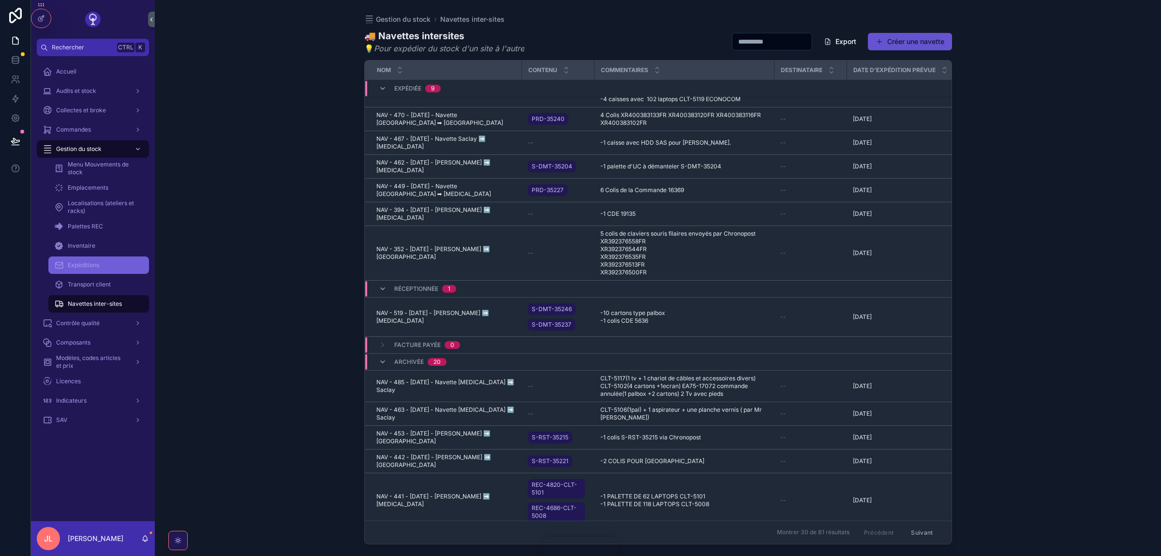
click at [92, 266] on span "Expéditions" at bounding box center [83, 265] width 31 height 8
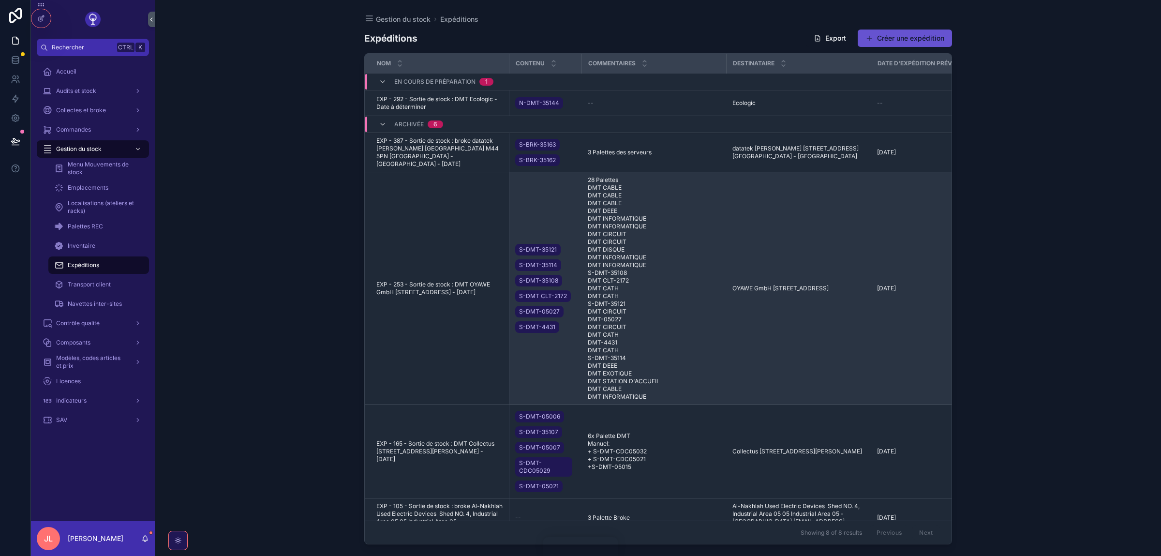
click at [538, 250] on span "S-DMT-35121" at bounding box center [538, 250] width 38 height 8
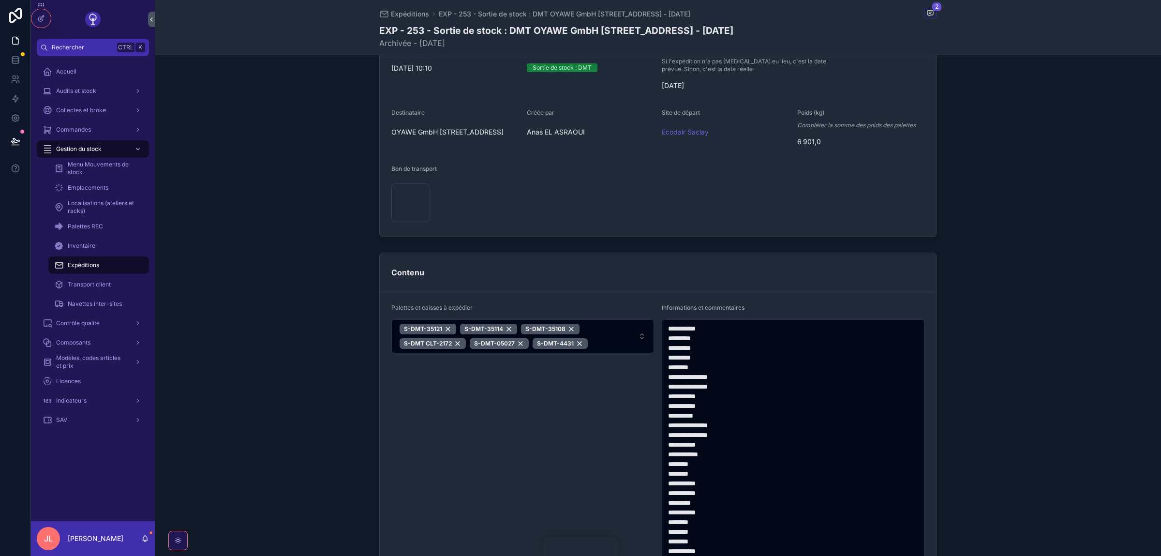
scroll to position [109, 0]
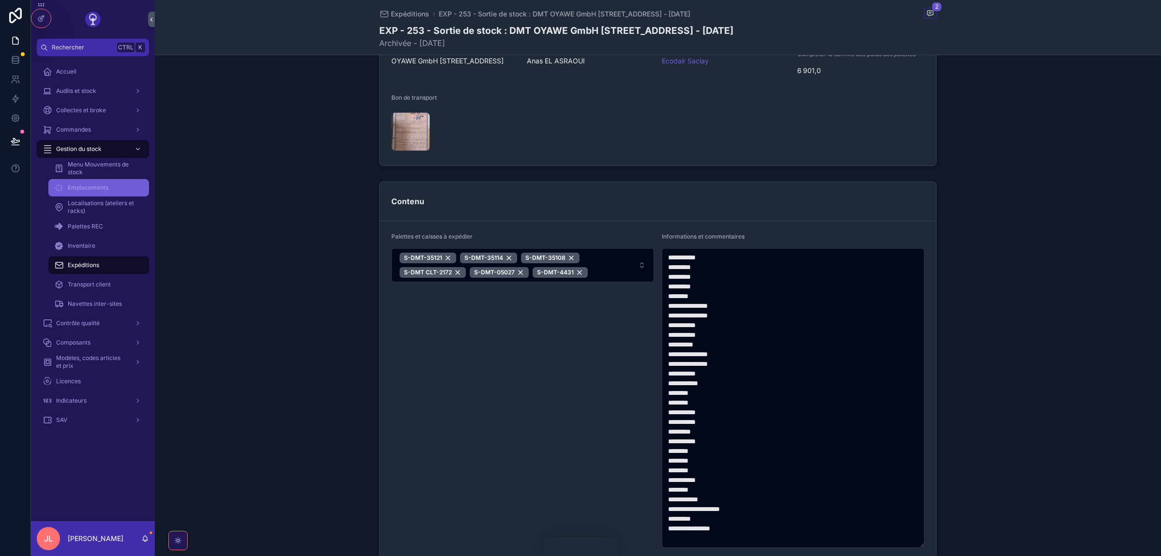
click at [90, 189] on span "Emplacements" at bounding box center [88, 188] width 41 height 8
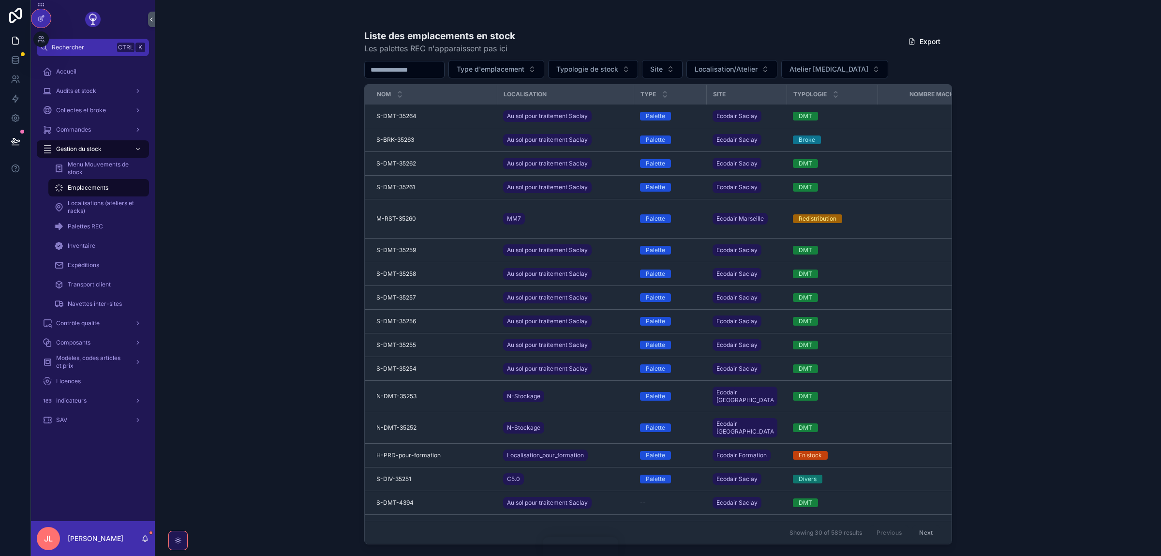
click at [43, 19] on icon at bounding box center [41, 19] width 8 height 8
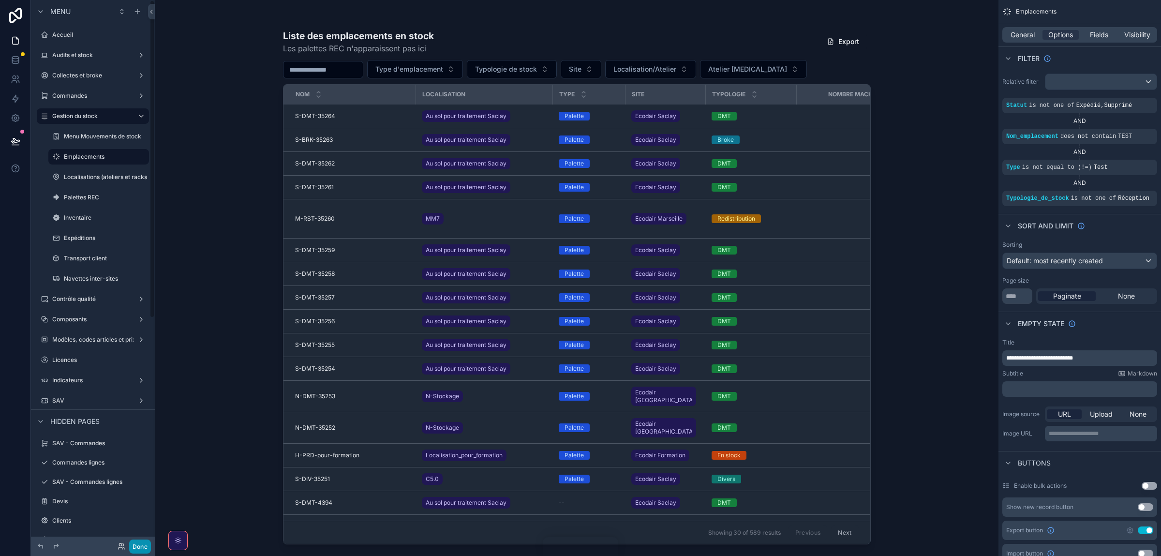
click at [138, 338] on button "Done" at bounding box center [140, 547] width 22 height 14
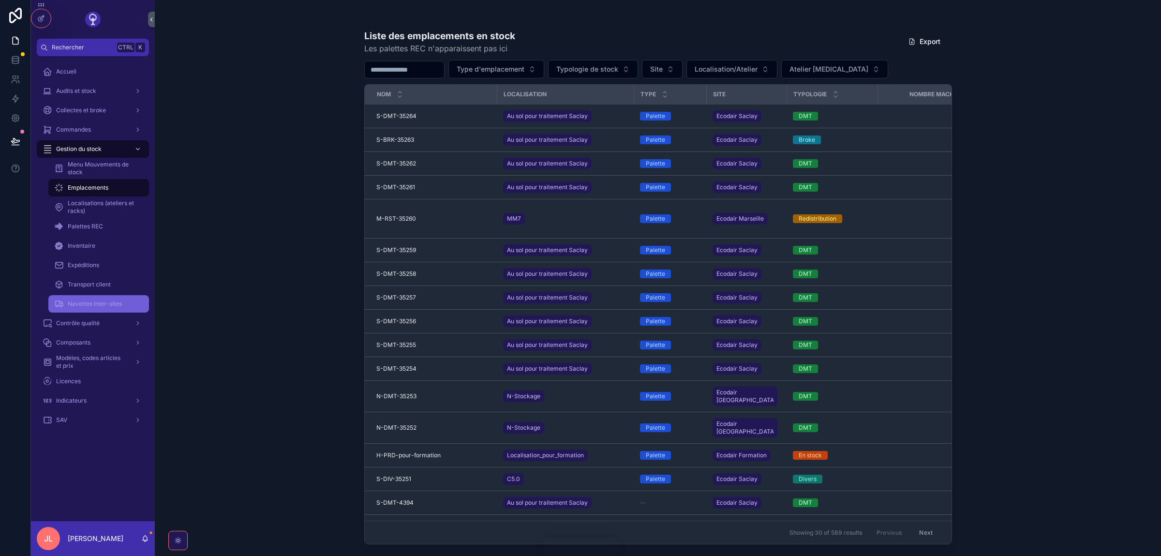
click at [106, 299] on div "Navettes inter-sites" at bounding box center [98, 303] width 89 height 15
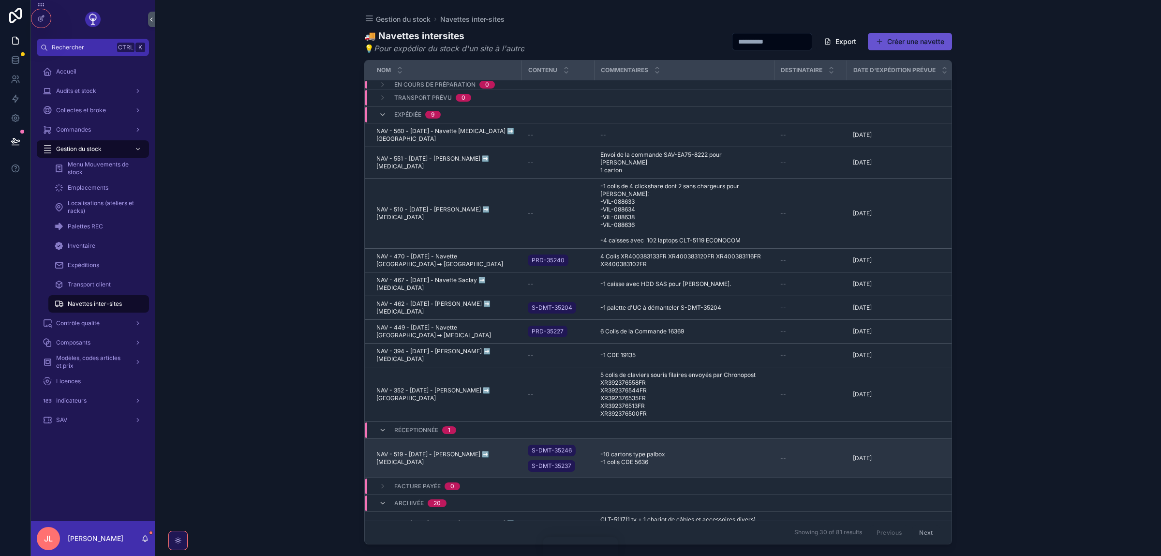
click at [436, 338] on span "NAV - 519 - [DATE] - [PERSON_NAME] ➡️ [MEDICAL_DATA]" at bounding box center [446, 458] width 140 height 15
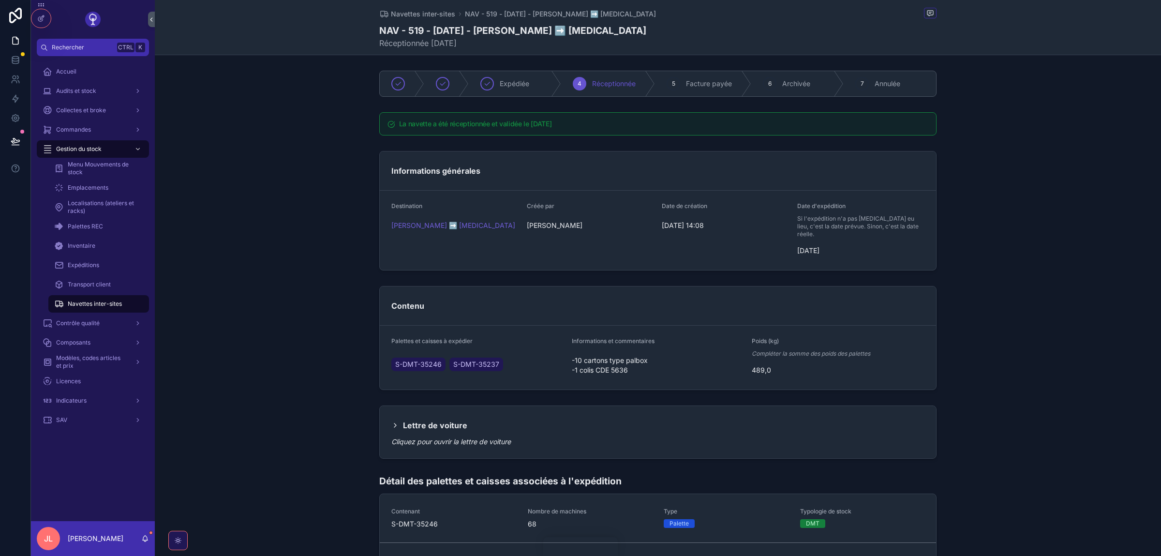
click at [495, 89] on div "Expédiée" at bounding box center [515, 83] width 92 height 25
click at [493, 82] on div "scrollable content" at bounding box center [488, 84] width 14 height 14
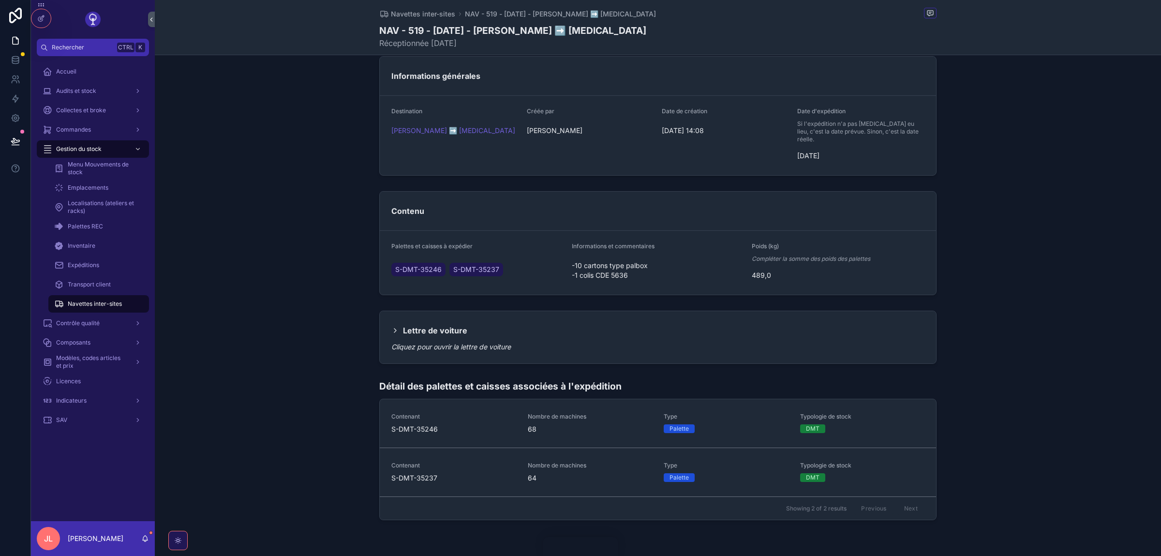
scroll to position [119, 0]
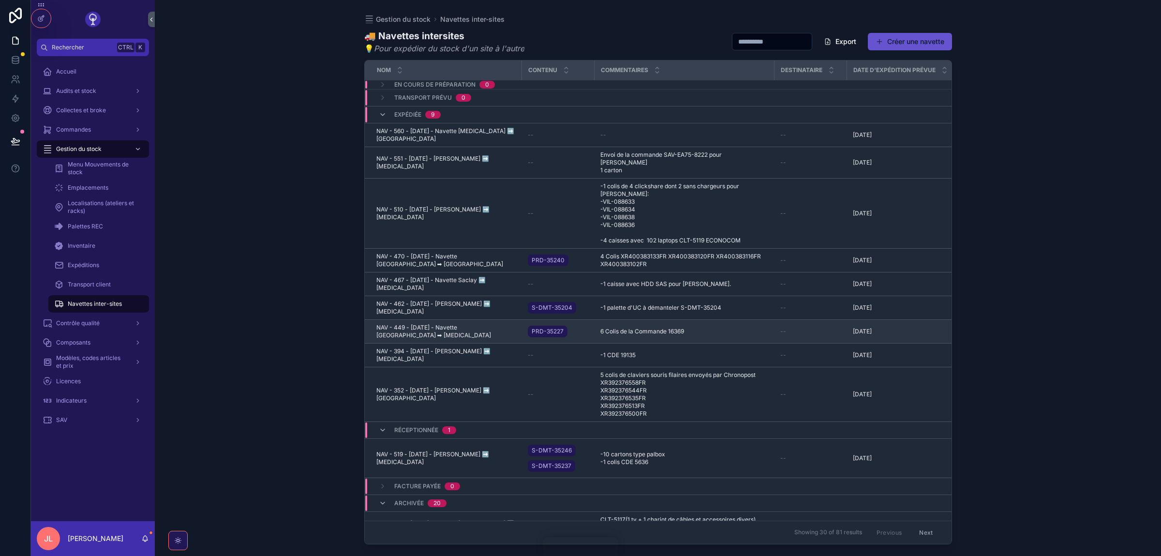
click at [427, 324] on span "NAV - 449 - [DATE] - Navette [GEOGRAPHIC_DATA] ➡ [MEDICAL_DATA]" at bounding box center [446, 331] width 140 height 15
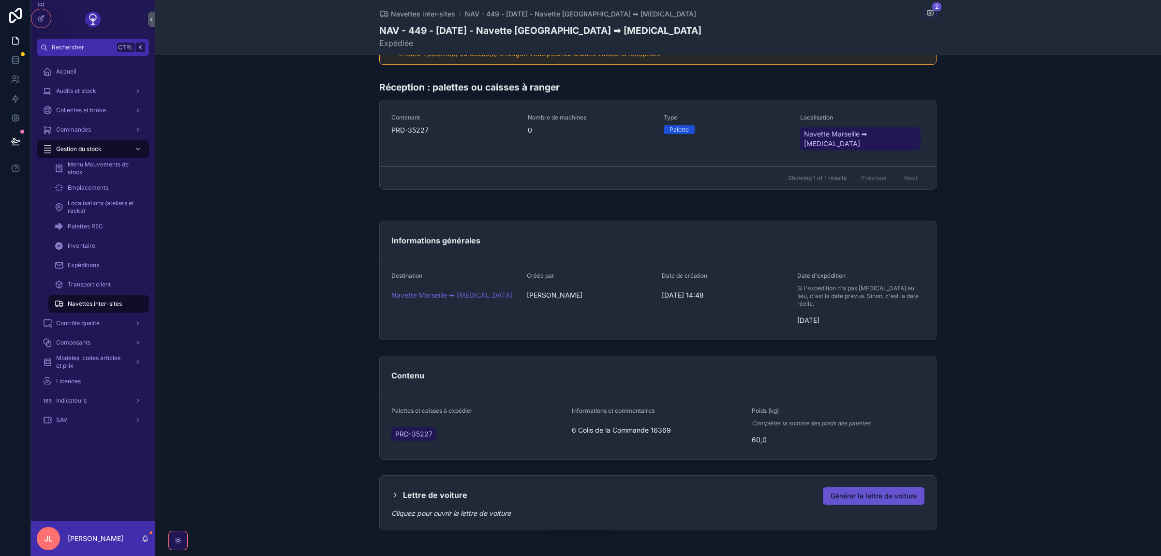
scroll to position [105, 0]
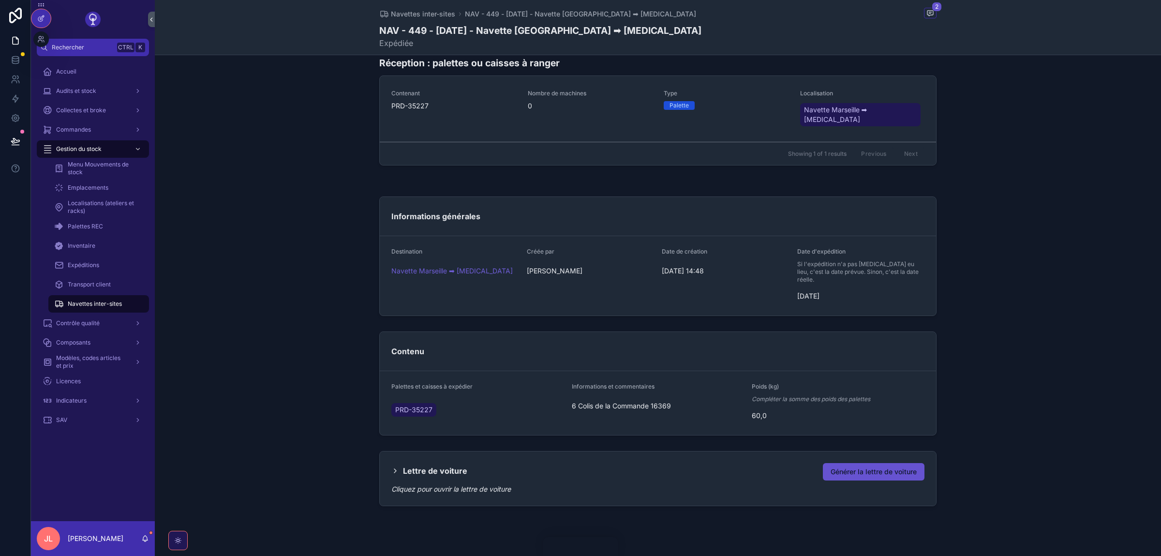
click at [44, 17] on icon at bounding box center [41, 19] width 8 height 8
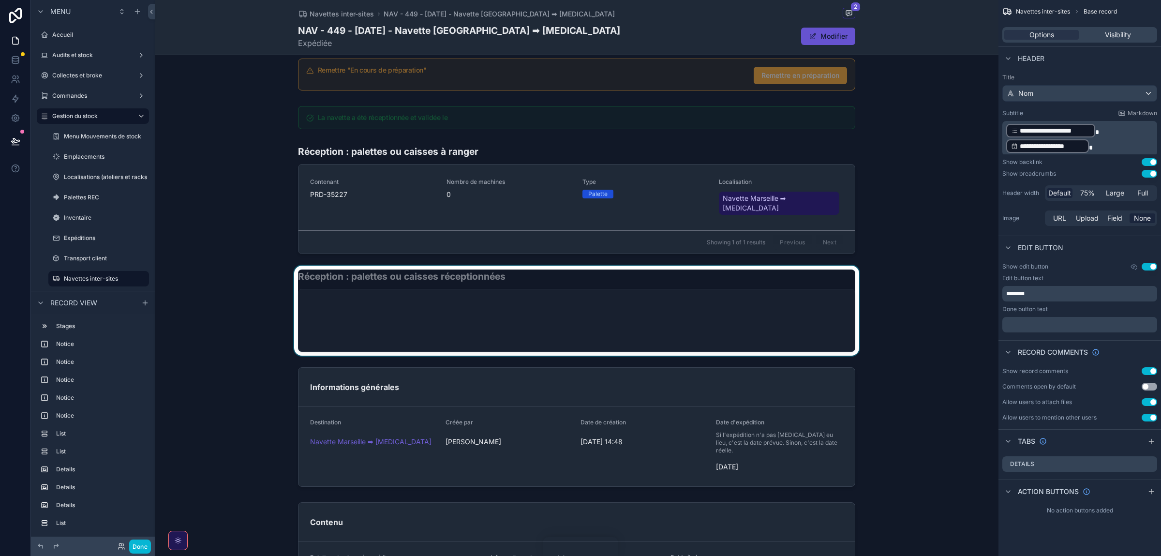
scroll to position [218, 0]
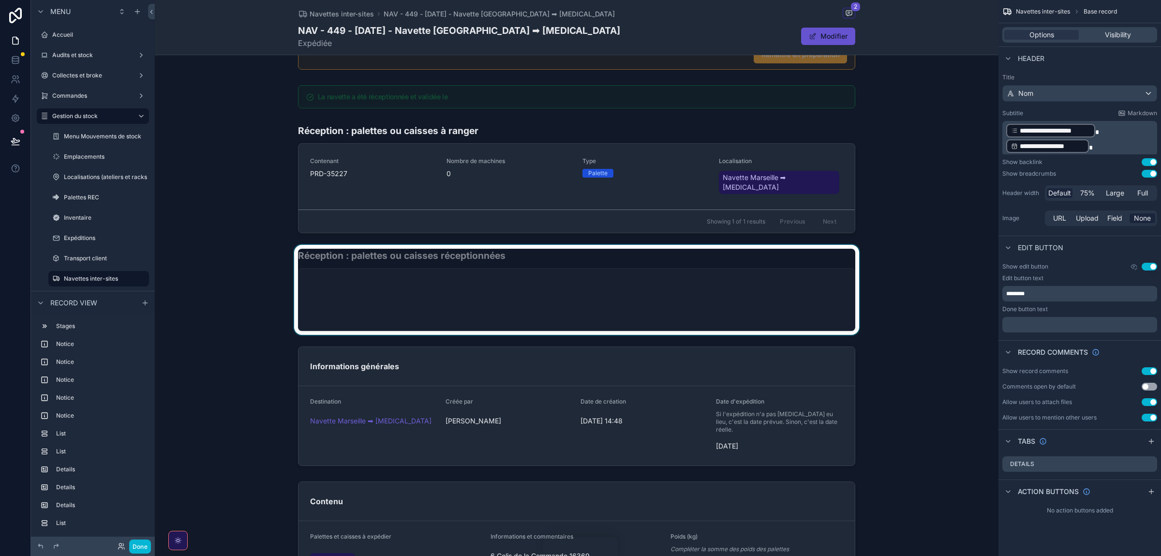
click at [481, 261] on div "scrollable content" at bounding box center [577, 290] width 844 height 90
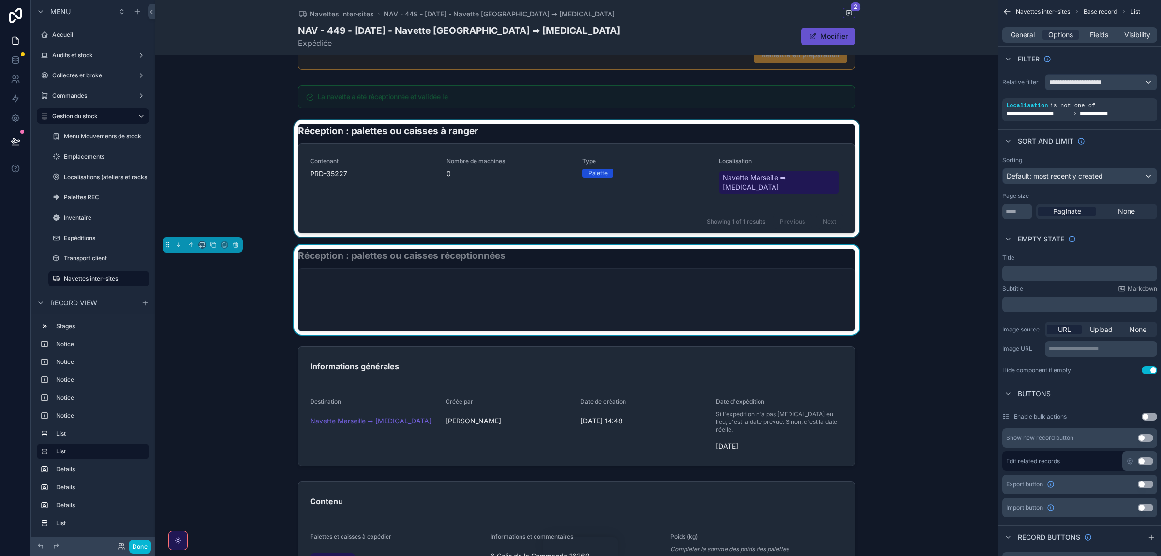
click at [670, 125] on div "scrollable content" at bounding box center [577, 178] width 844 height 117
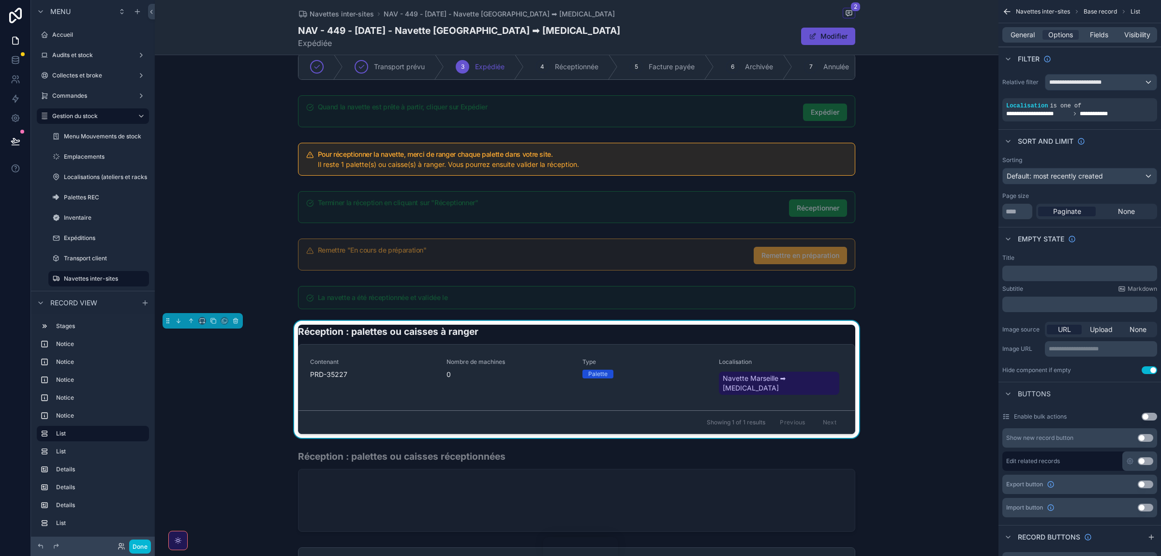
scroll to position [0, 0]
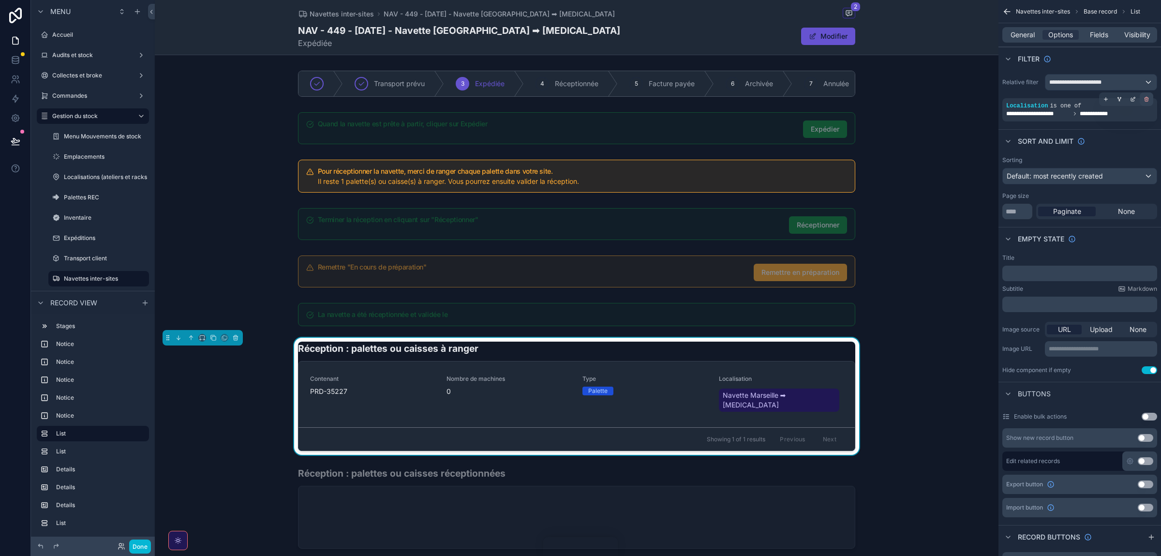
click at [774, 102] on icon "scrollable content" at bounding box center [1146, 99] width 3 height 3
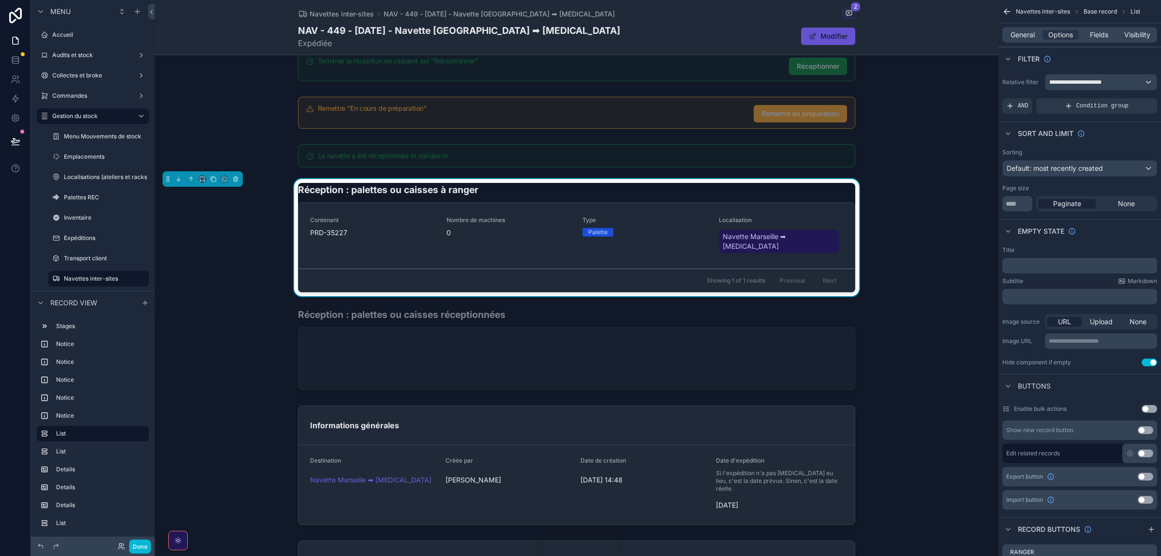
scroll to position [163, 0]
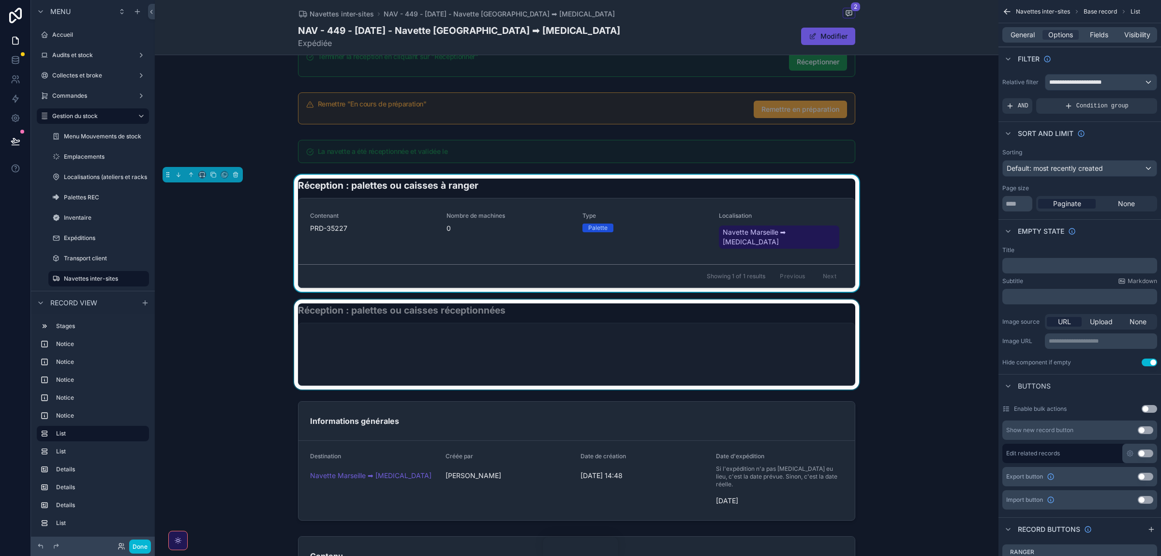
click at [540, 308] on div "scrollable content" at bounding box center [577, 345] width 844 height 90
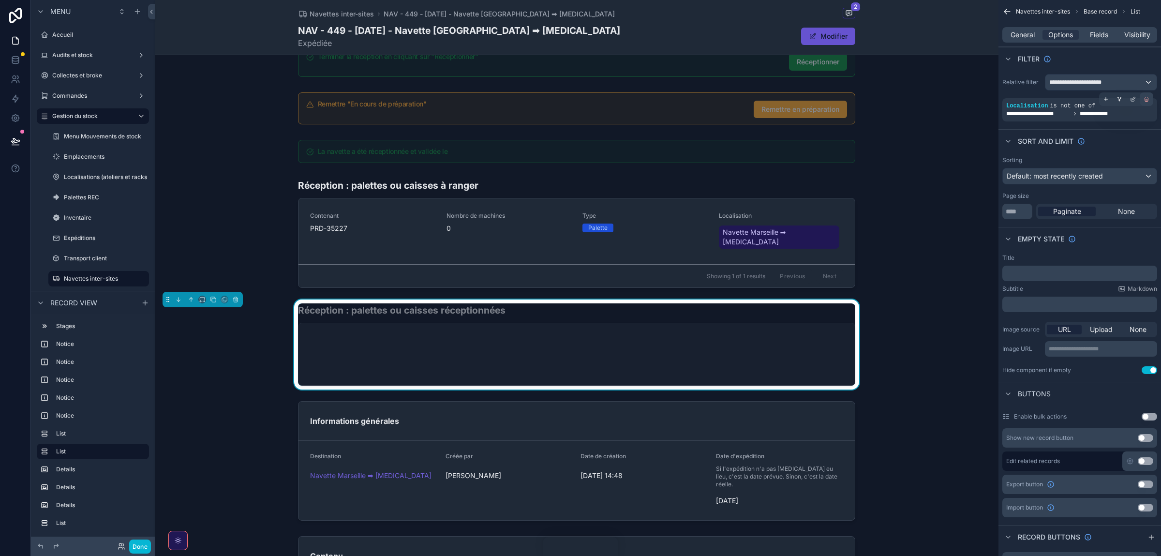
click at [774, 101] on icon "scrollable content" at bounding box center [1147, 99] width 6 height 6
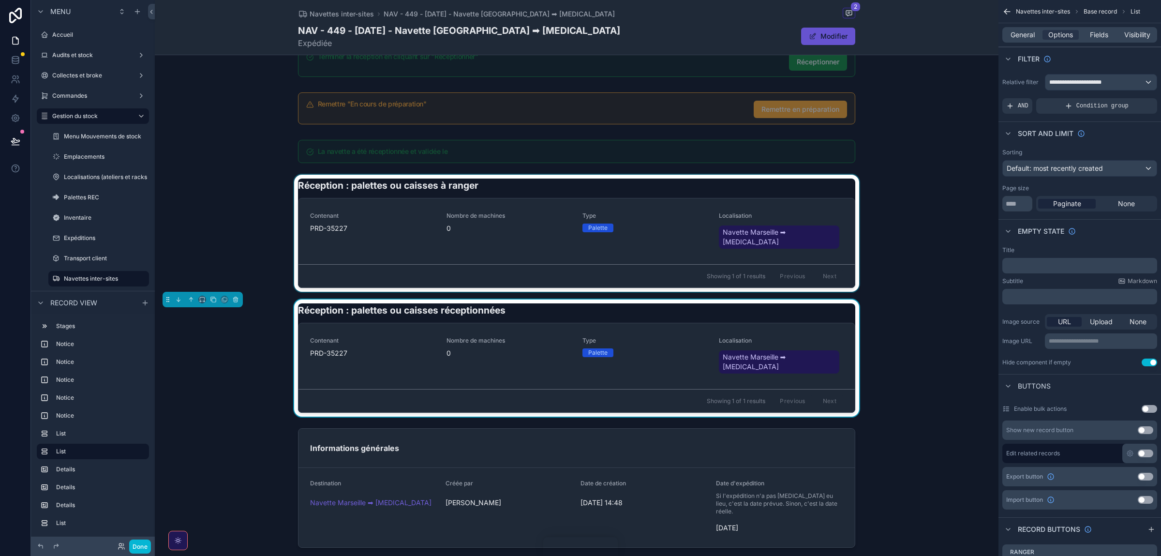
click at [633, 186] on div "scrollable content" at bounding box center [577, 233] width 844 height 117
click at [651, 301] on div "scrollable content" at bounding box center [577, 358] width 844 height 117
click at [774, 109] on icon "scrollable content" at bounding box center [1011, 106] width 8 height 8
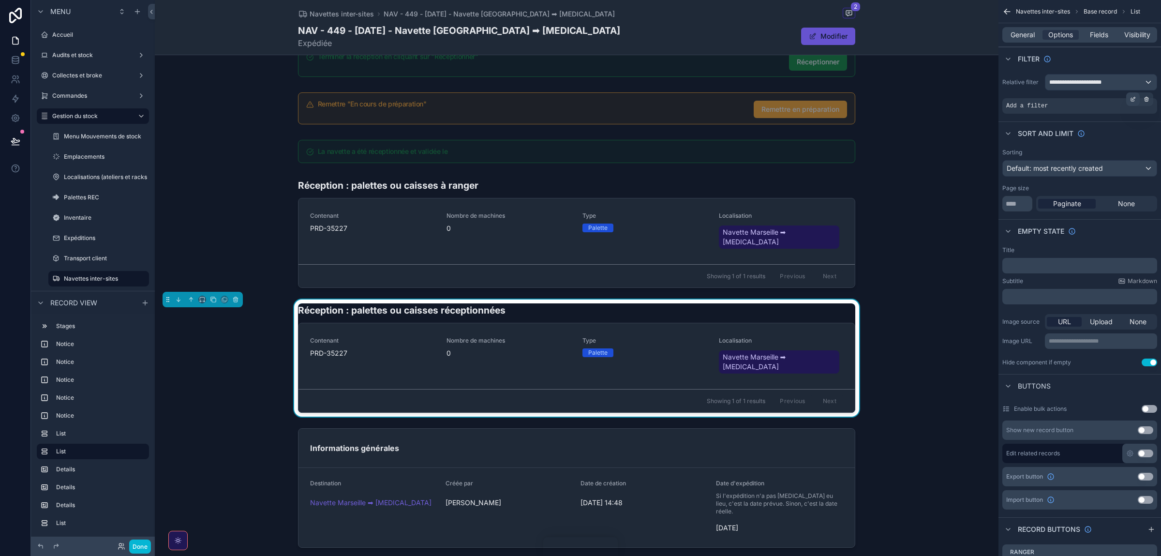
click at [774, 102] on icon "scrollable content" at bounding box center [1132, 99] width 3 height 3
click at [774, 95] on span "Select a field" at bounding box center [904, 92] width 41 height 8
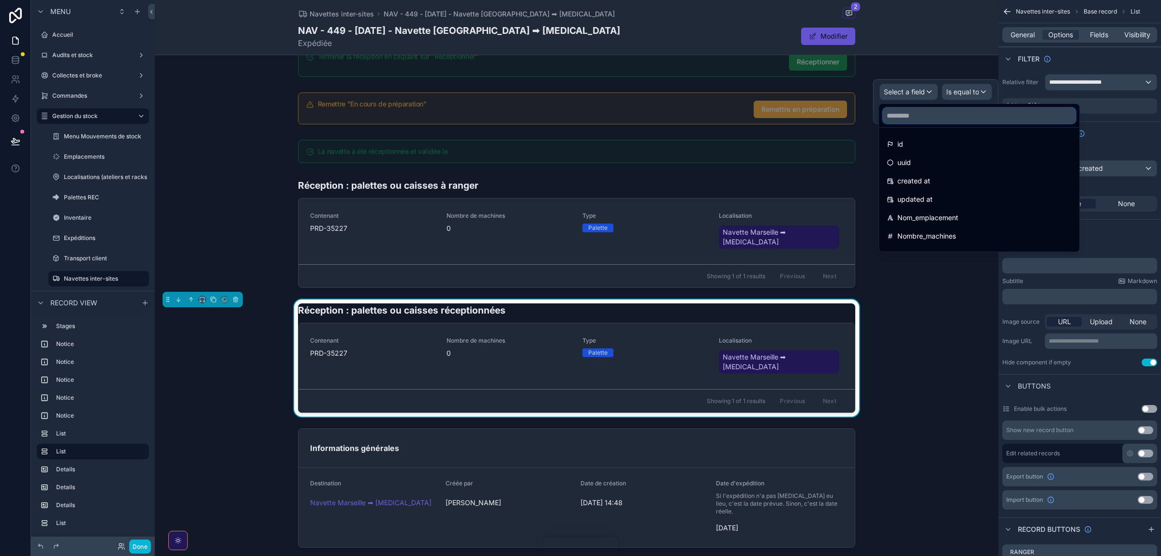
click at [774, 113] on input "text" at bounding box center [979, 115] width 193 height 15
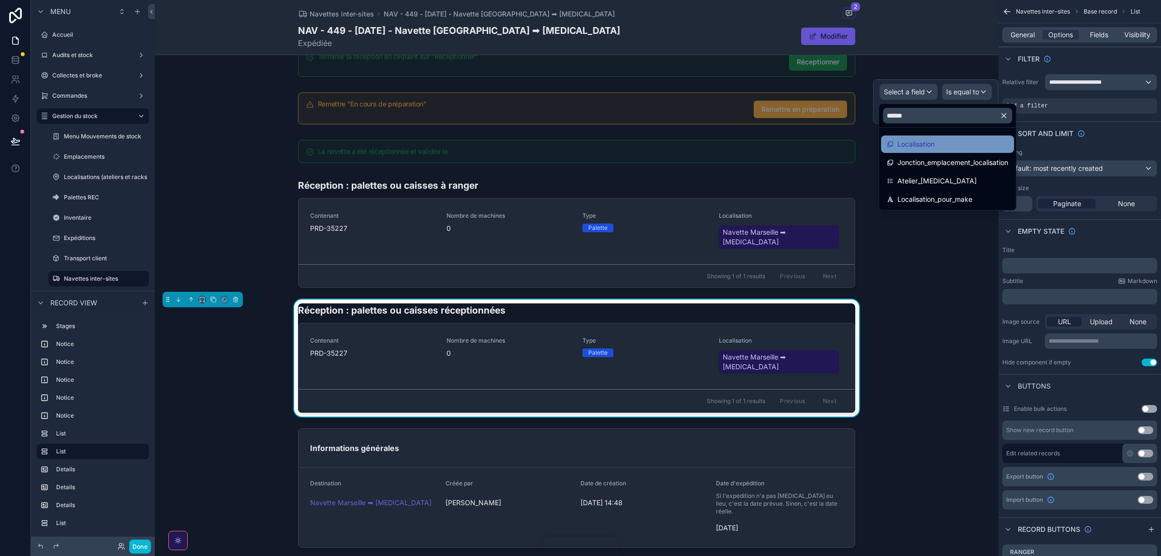
click at [774, 143] on span "Localisation" at bounding box center [916, 144] width 37 height 12
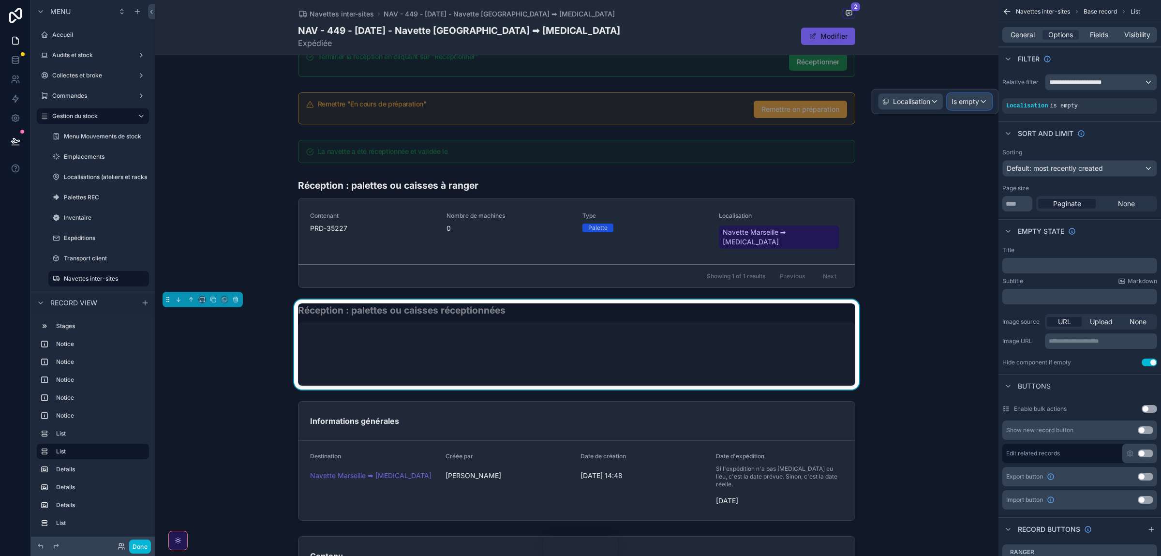
click at [774, 102] on span "Is empty" at bounding box center [966, 102] width 28 height 10
click at [774, 210] on span "Is not one of" at bounding box center [975, 209] width 39 height 12
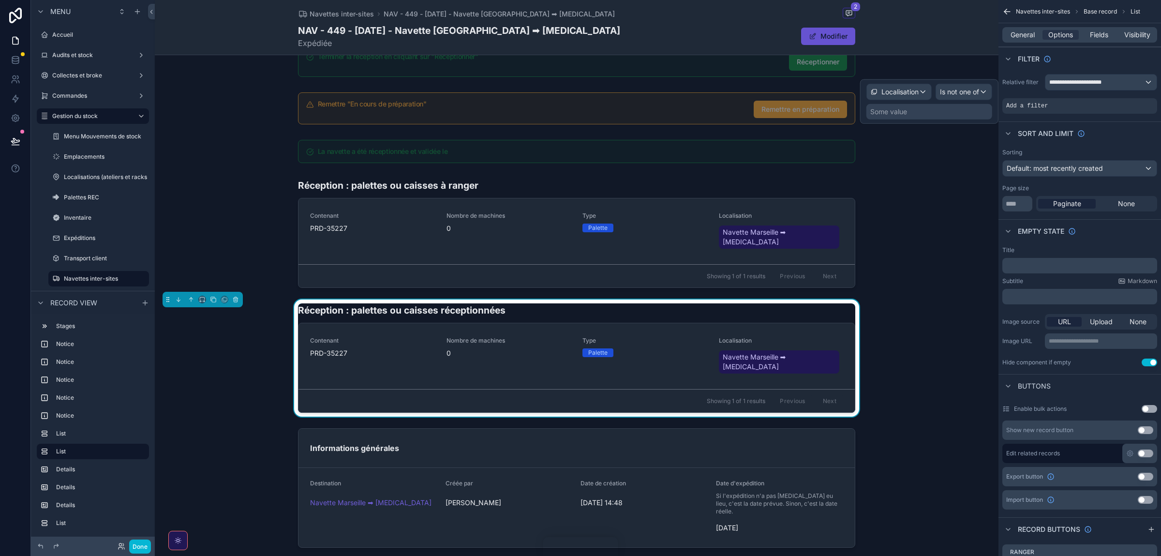
click at [774, 116] on div "Some value" at bounding box center [930, 111] width 126 height 15
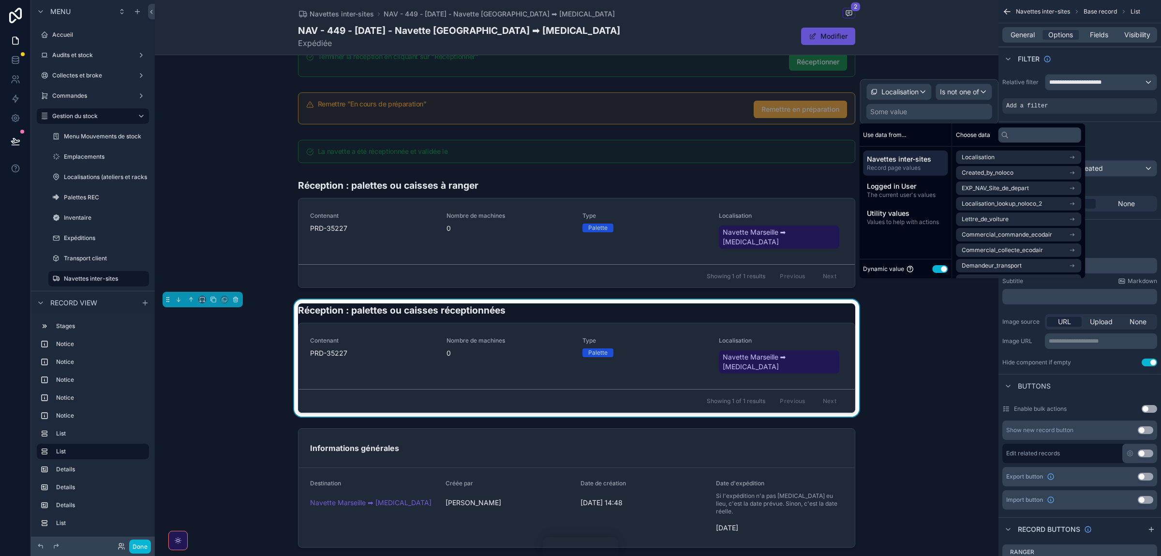
click at [774, 268] on button "Use setting" at bounding box center [939, 269] width 15 height 8
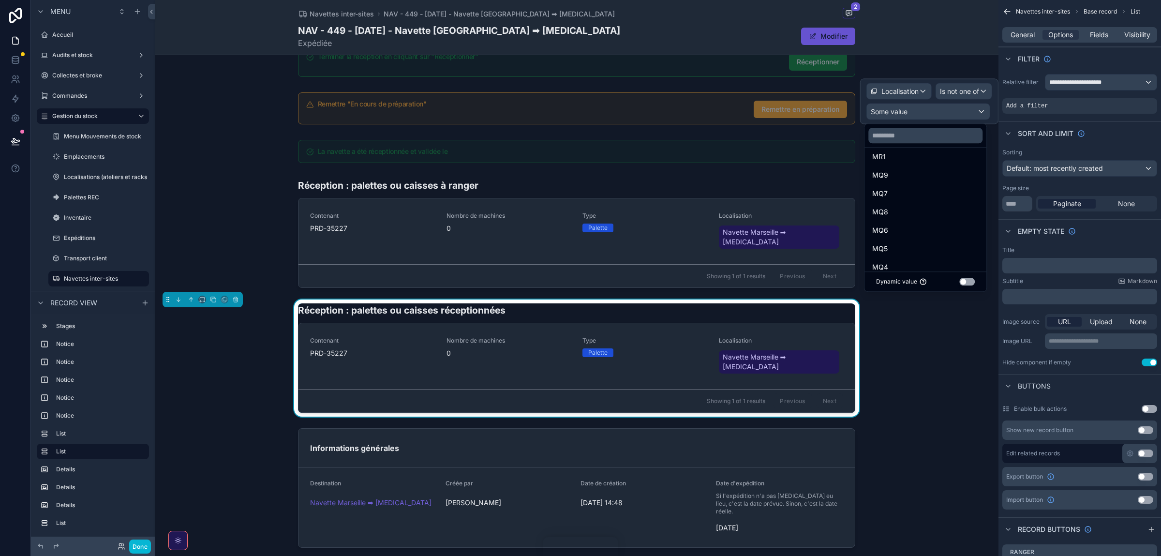
scroll to position [305, 0]
click at [774, 280] on button "Use setting" at bounding box center [967, 282] width 15 height 8
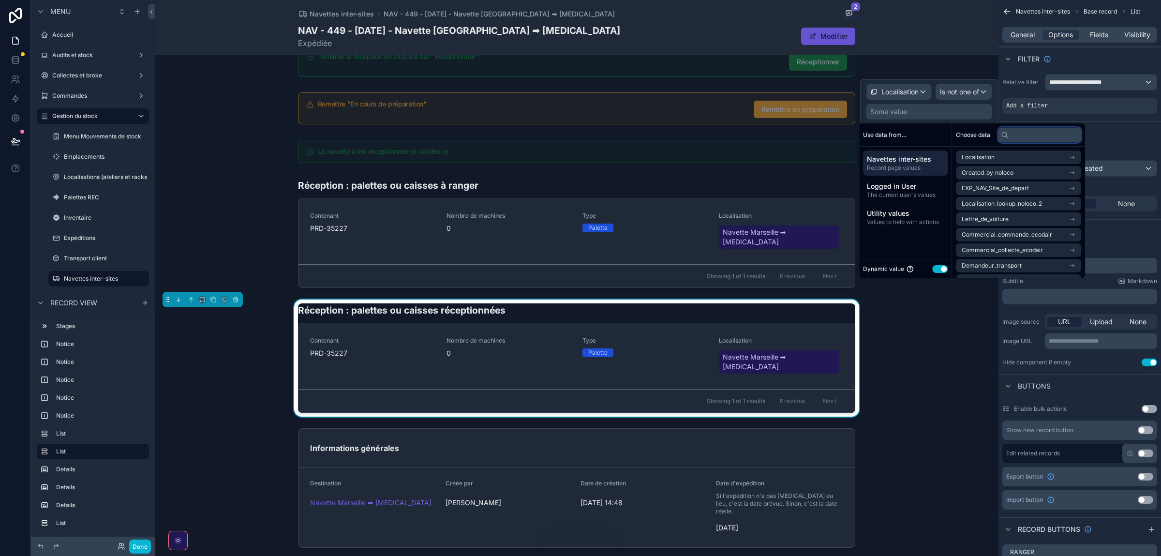
click at [774, 140] on input "text" at bounding box center [1039, 134] width 83 height 15
click at [774, 99] on div "Add a filter" at bounding box center [1080, 105] width 155 height 15
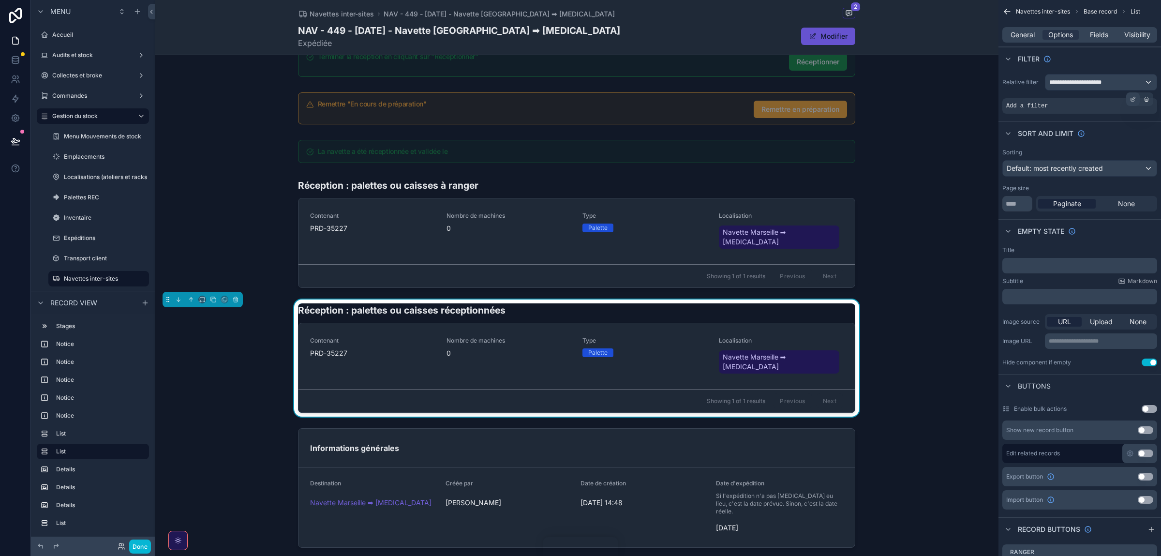
click at [774, 101] on icon "scrollable content" at bounding box center [1132, 99] width 3 height 3
click at [774, 90] on div "Localisation" at bounding box center [899, 91] width 64 height 15
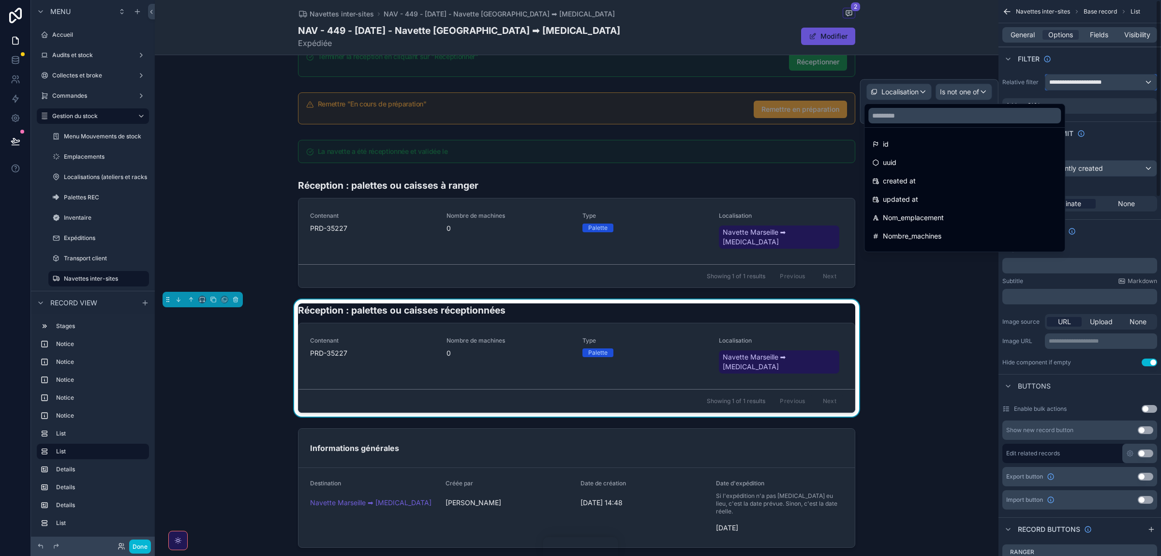
click at [774, 81] on span "**********" at bounding box center [1082, 82] width 65 height 8
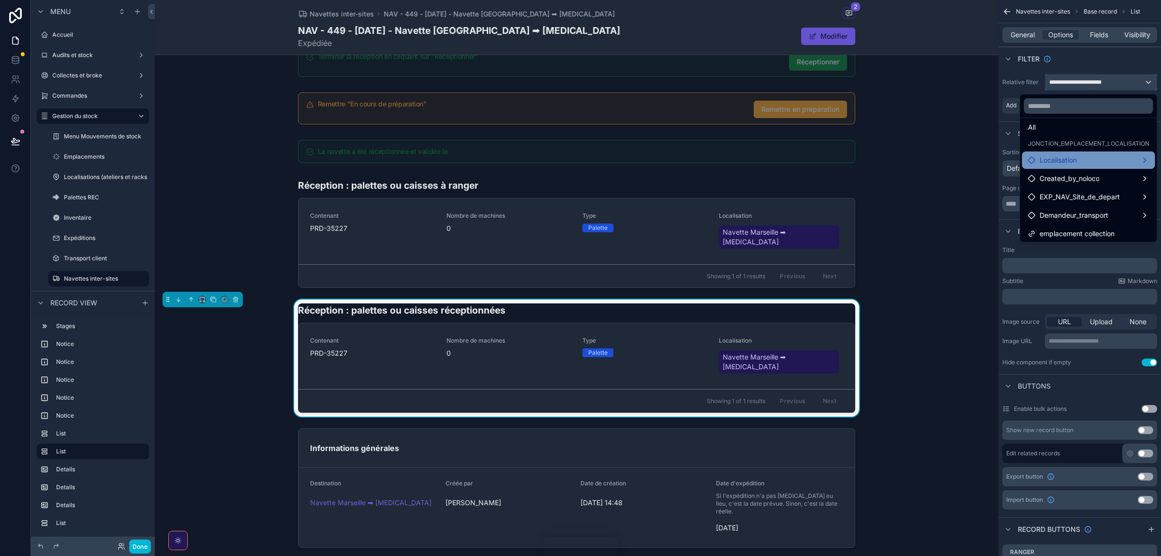
scroll to position [10, 0]
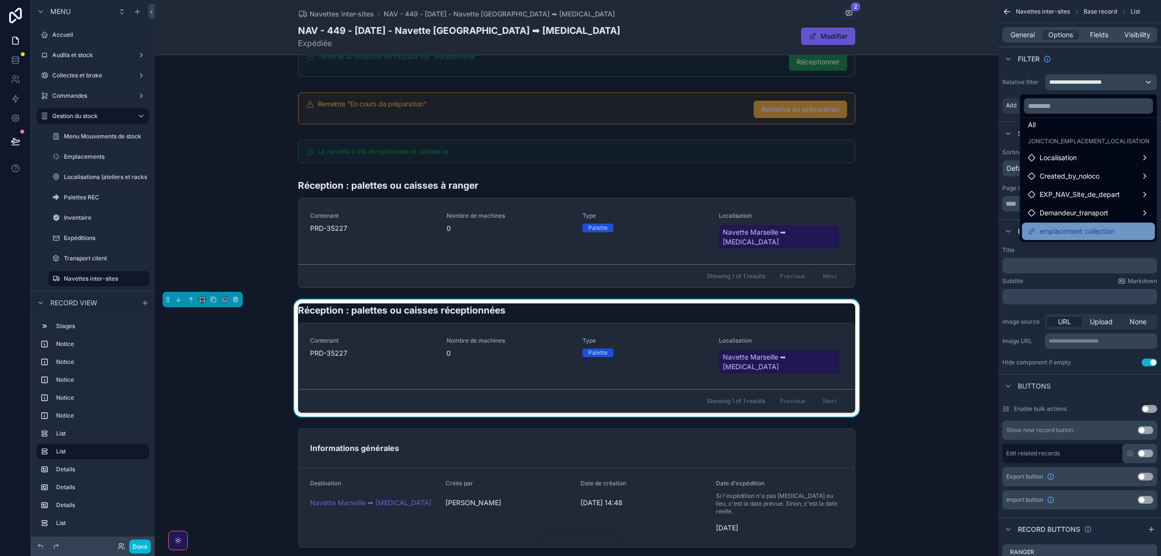
click at [774, 234] on span "emplacement collection" at bounding box center [1077, 231] width 75 height 12
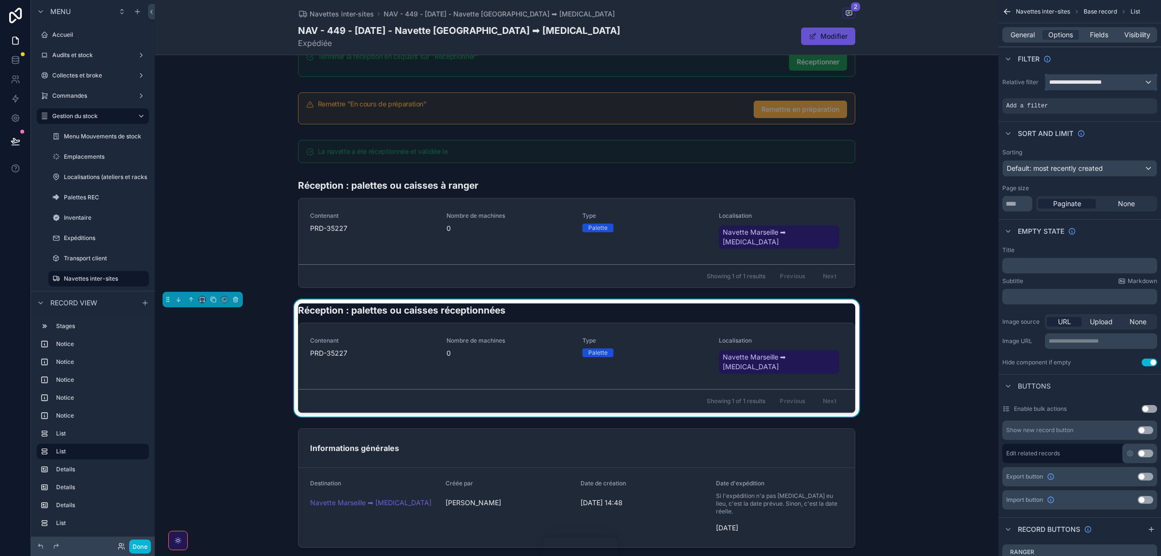
click at [774, 80] on span "**********" at bounding box center [1082, 82] width 65 height 8
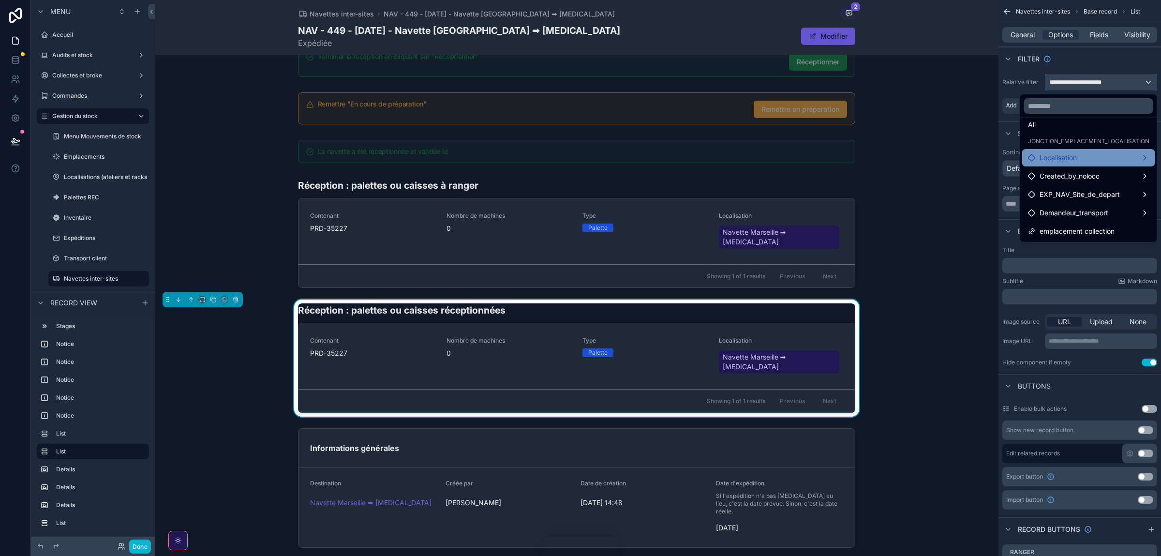
scroll to position [0, 0]
click at [774, 112] on div "scrollable content" at bounding box center [580, 278] width 1161 height 556
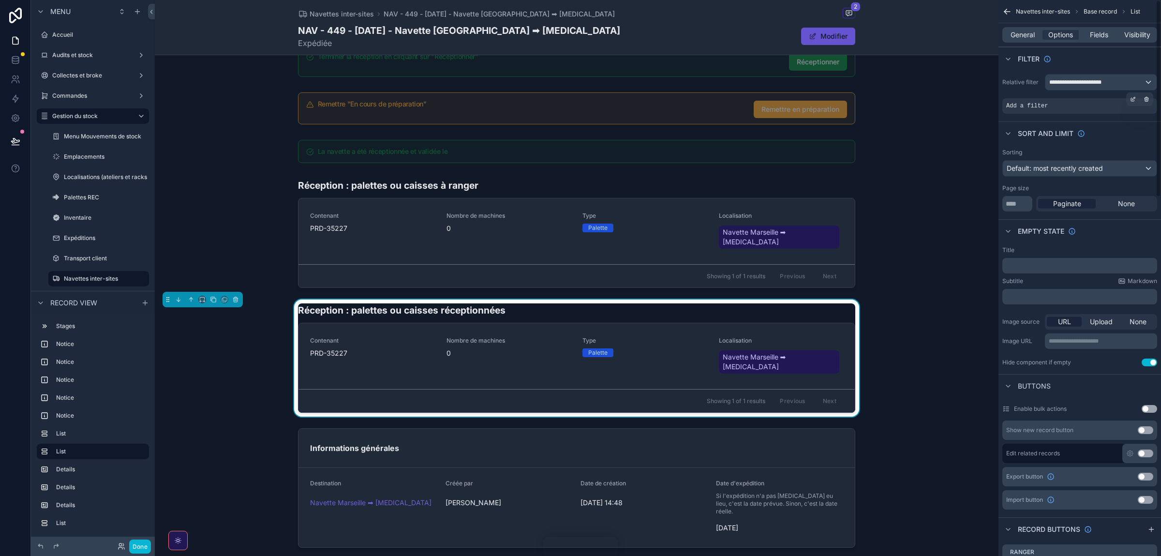
click at [774, 106] on span "Add a filter" at bounding box center [1028, 106] width 42 height 8
click at [774, 79] on div "**********" at bounding box center [1101, 82] width 111 height 15
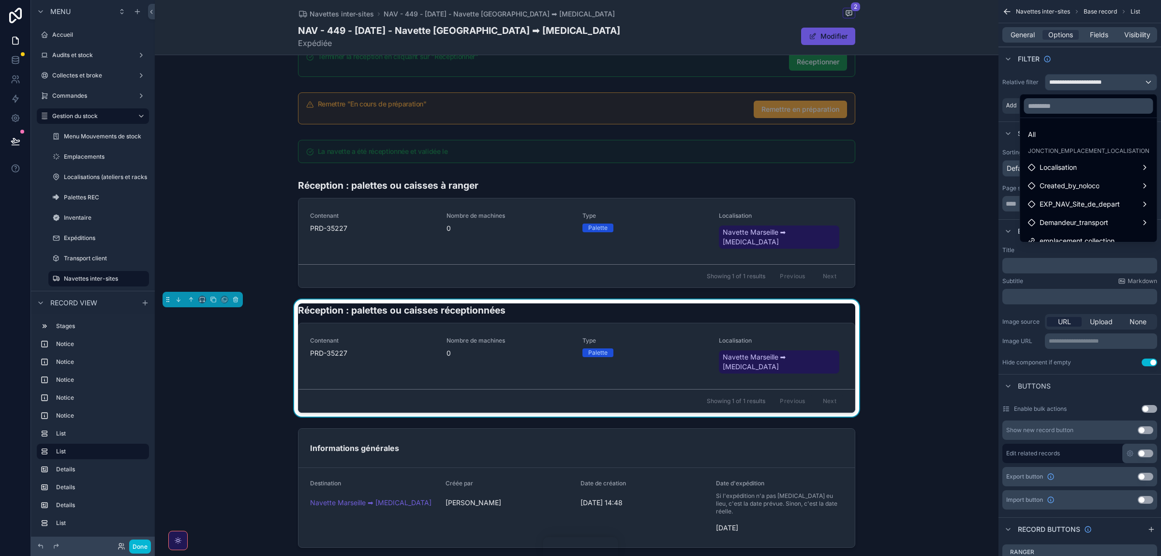
click at [774, 68] on div "scrollable content" at bounding box center [580, 278] width 1161 height 556
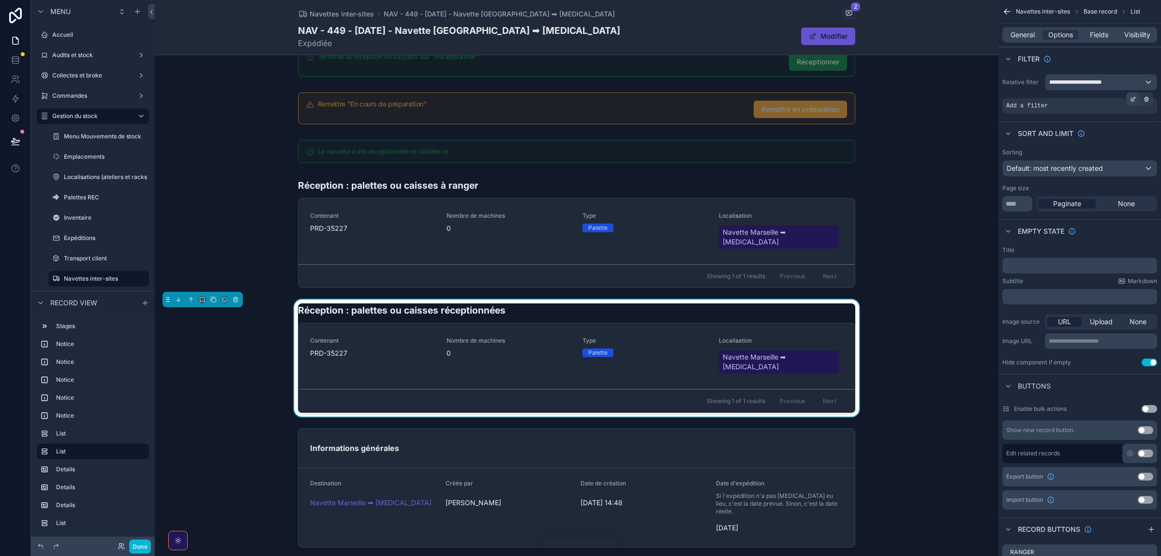
click at [774, 99] on icon "scrollable content" at bounding box center [1134, 98] width 3 height 3
click at [774, 92] on div "Localisation" at bounding box center [899, 91] width 64 height 15
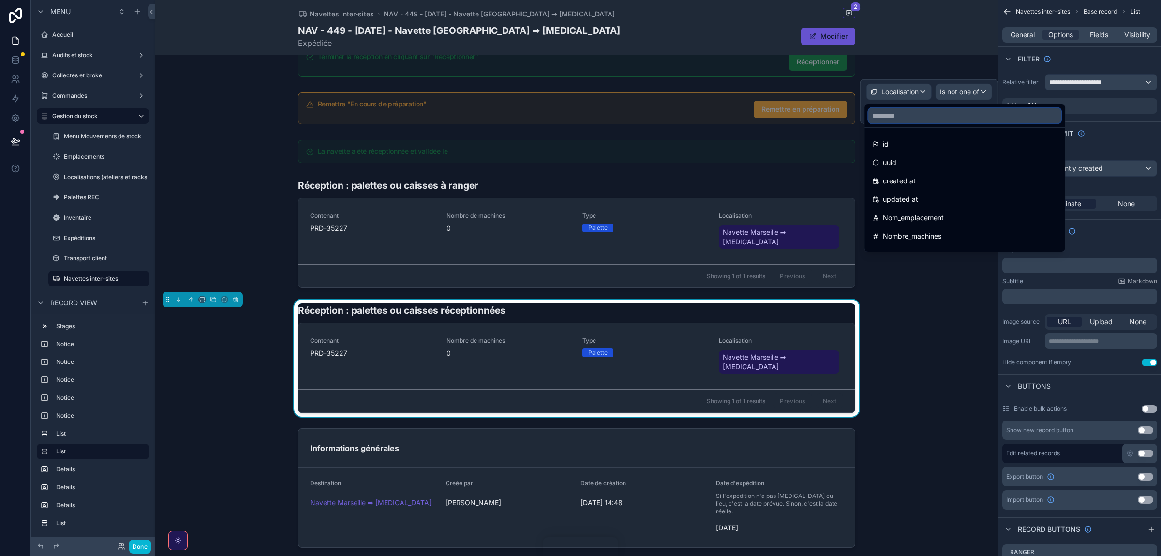
click at [774, 108] on input "text" at bounding box center [965, 115] width 193 height 15
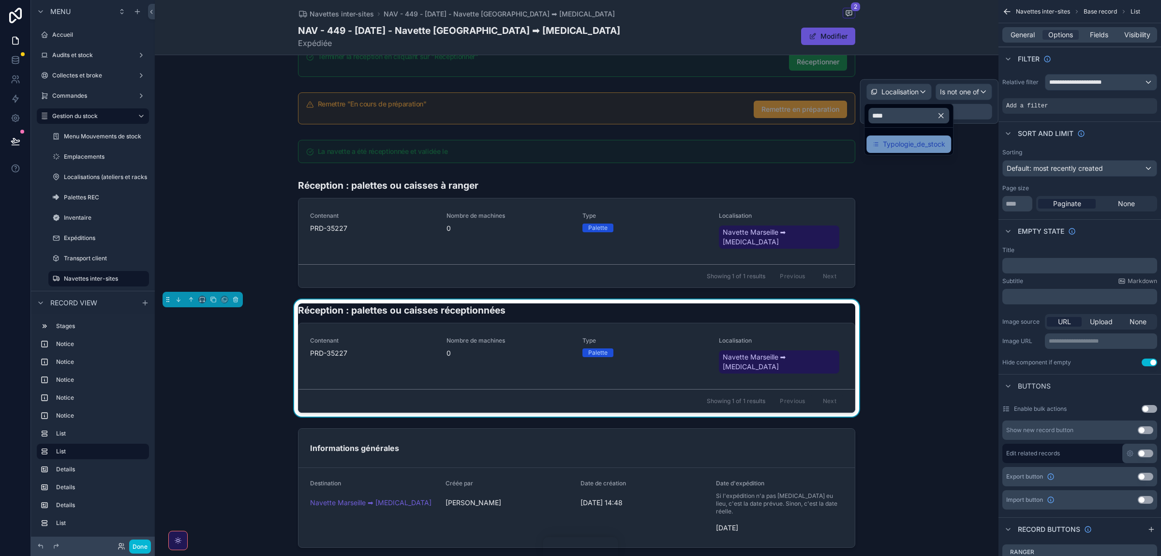
click at [774, 152] on div "Typologie_de_stock" at bounding box center [909, 143] width 85 height 17
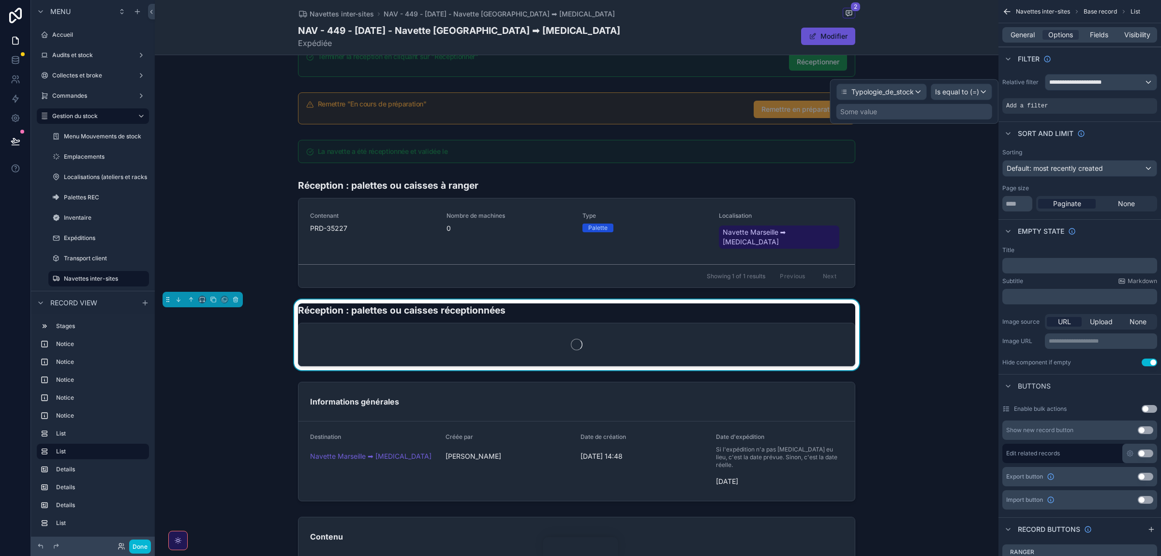
click at [774, 117] on div "Some value" at bounding box center [915, 111] width 156 height 15
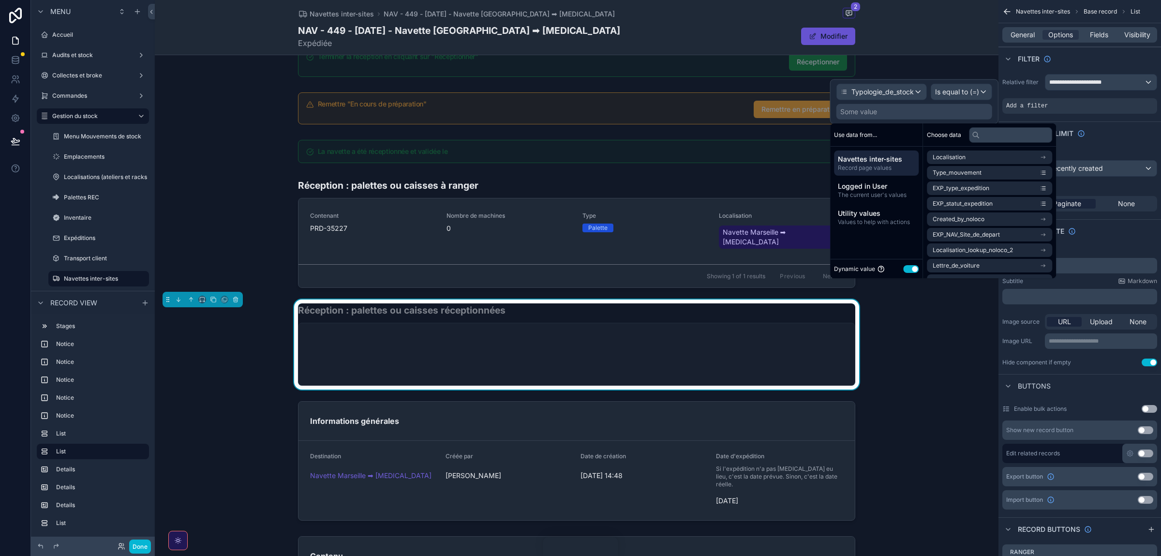
click at [774, 266] on button "Use setting" at bounding box center [910, 269] width 15 height 8
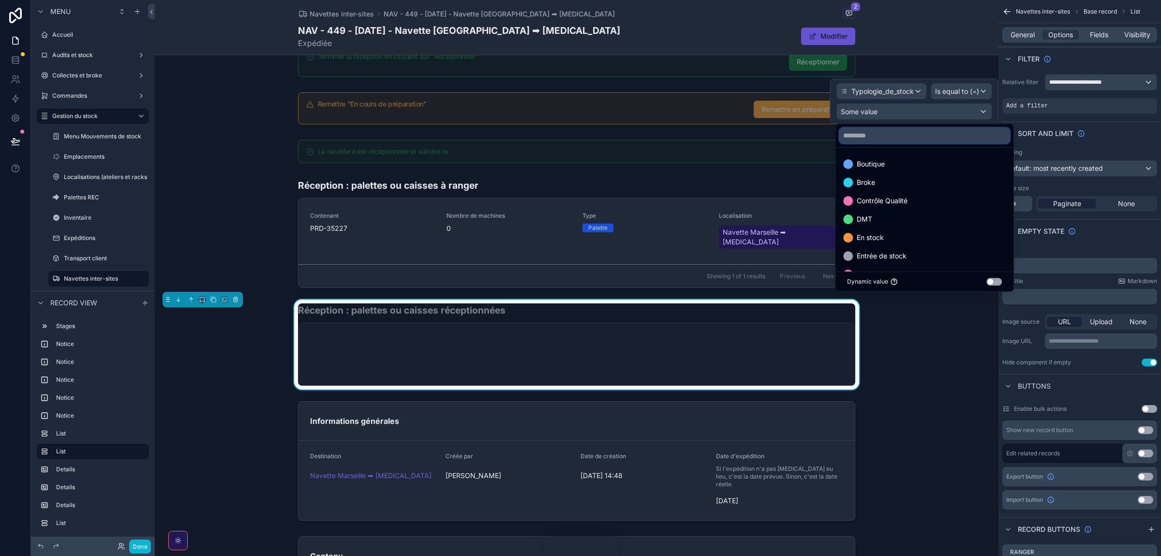
click at [774, 134] on input "text" at bounding box center [925, 135] width 170 height 15
click at [774, 92] on div at bounding box center [914, 101] width 168 height 45
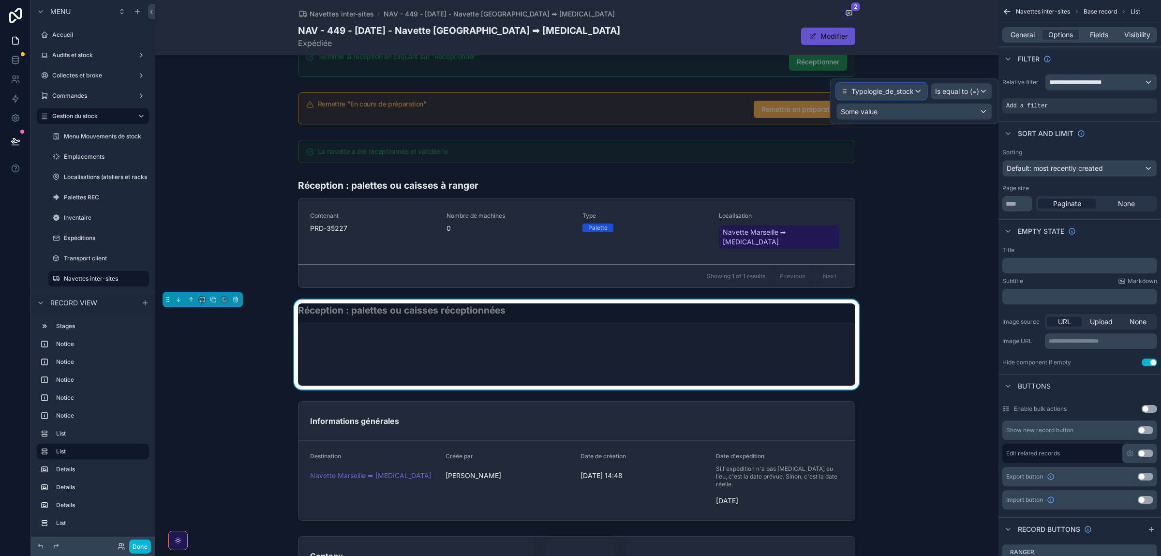
click at [774, 90] on span "Typologie_de_stock" at bounding box center [883, 92] width 62 height 10
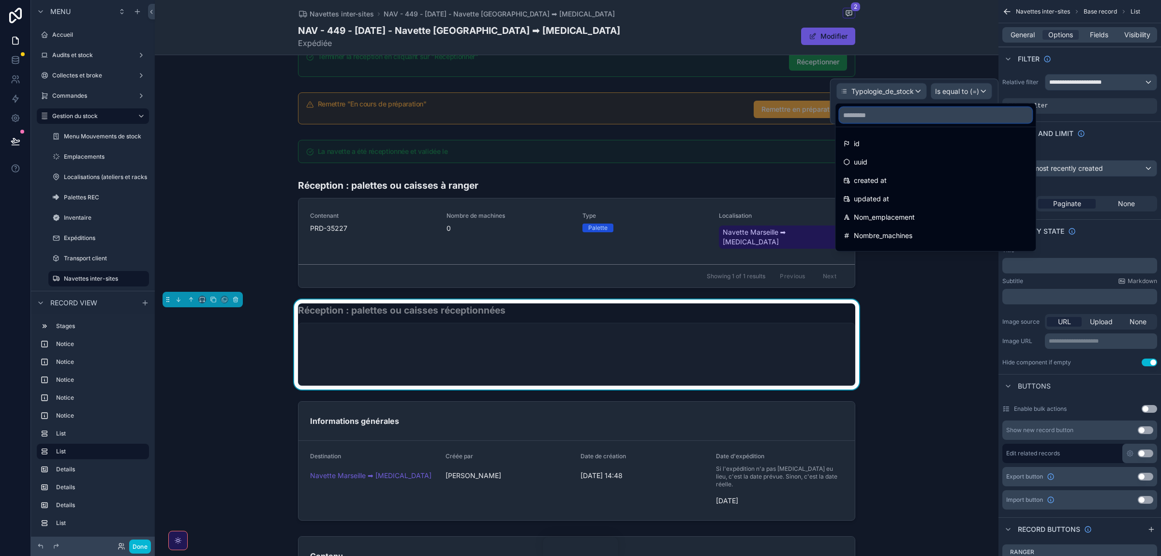
click at [774, 116] on input "text" at bounding box center [936, 114] width 193 height 15
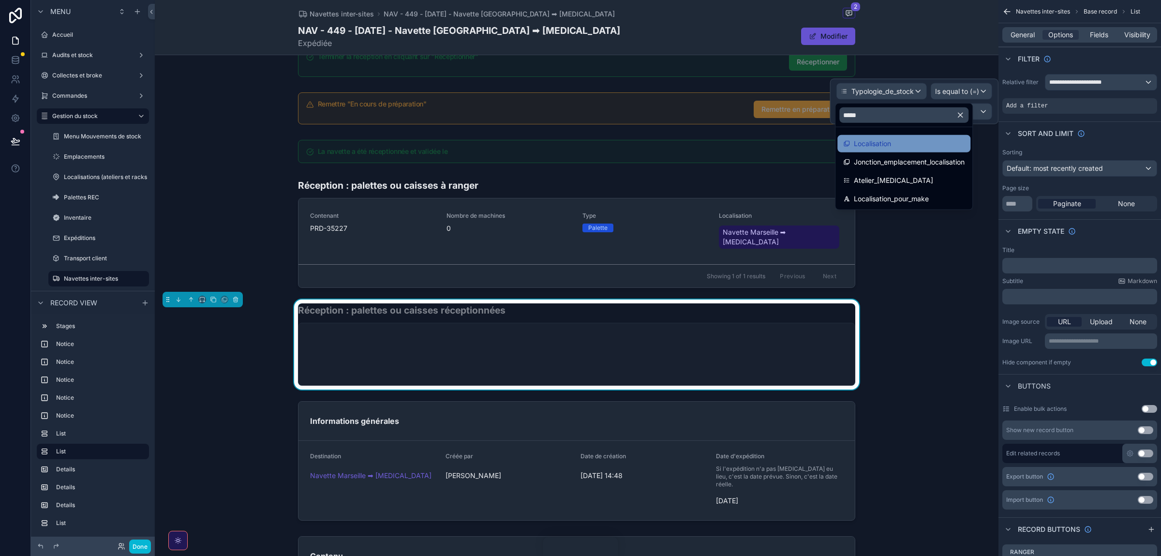
click at [774, 148] on span "Localisation" at bounding box center [872, 144] width 37 height 12
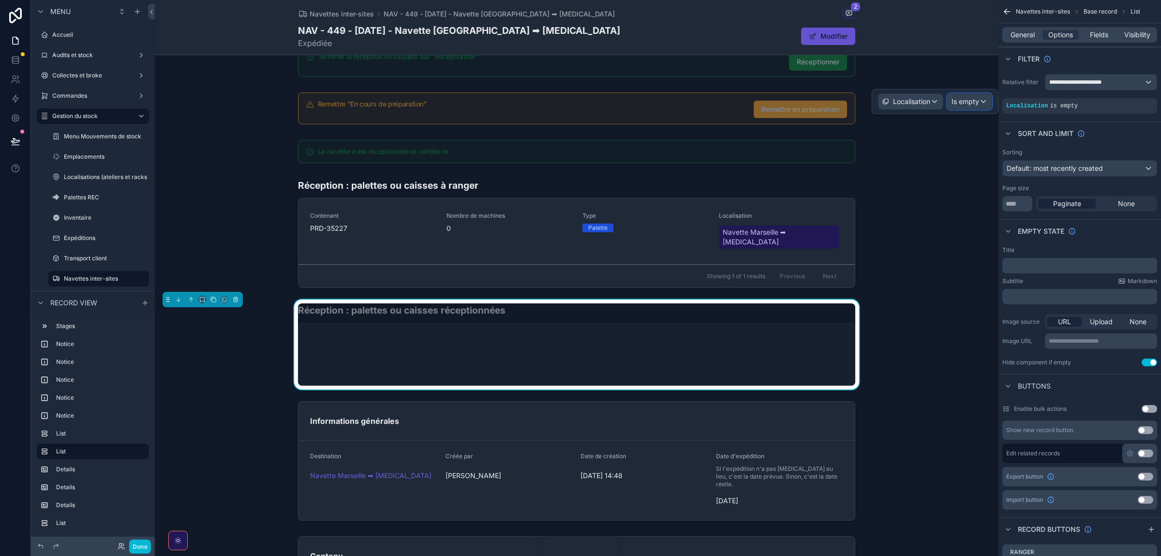
click at [774, 101] on span "Is empty" at bounding box center [966, 102] width 28 height 10
click at [774, 192] on span "Is one of" at bounding box center [969, 191] width 27 height 12
click at [774, 111] on div "Some value" at bounding box center [901, 112] width 37 height 10
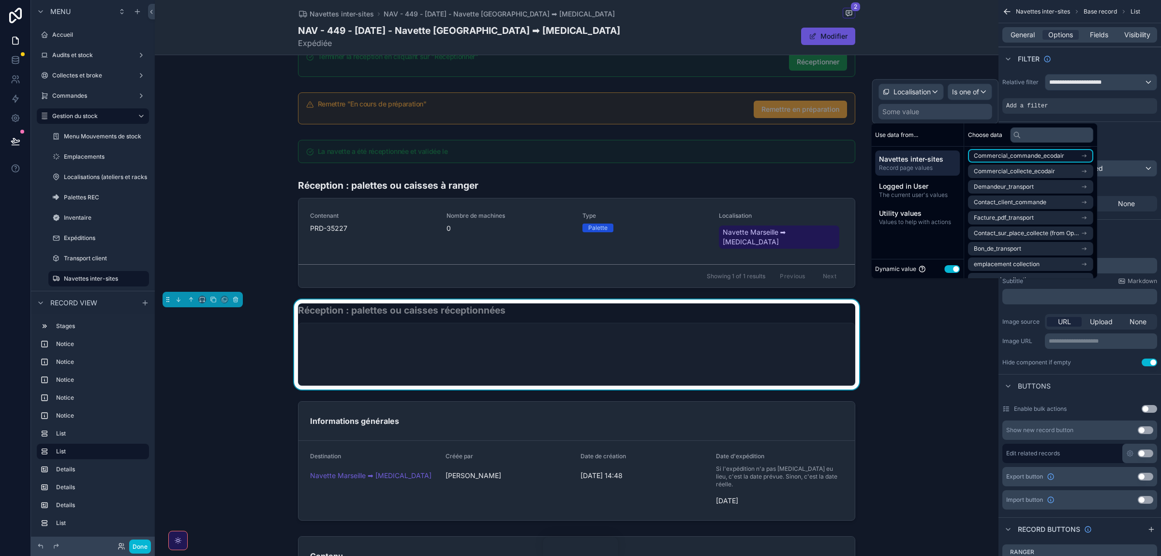
scroll to position [106, 0]
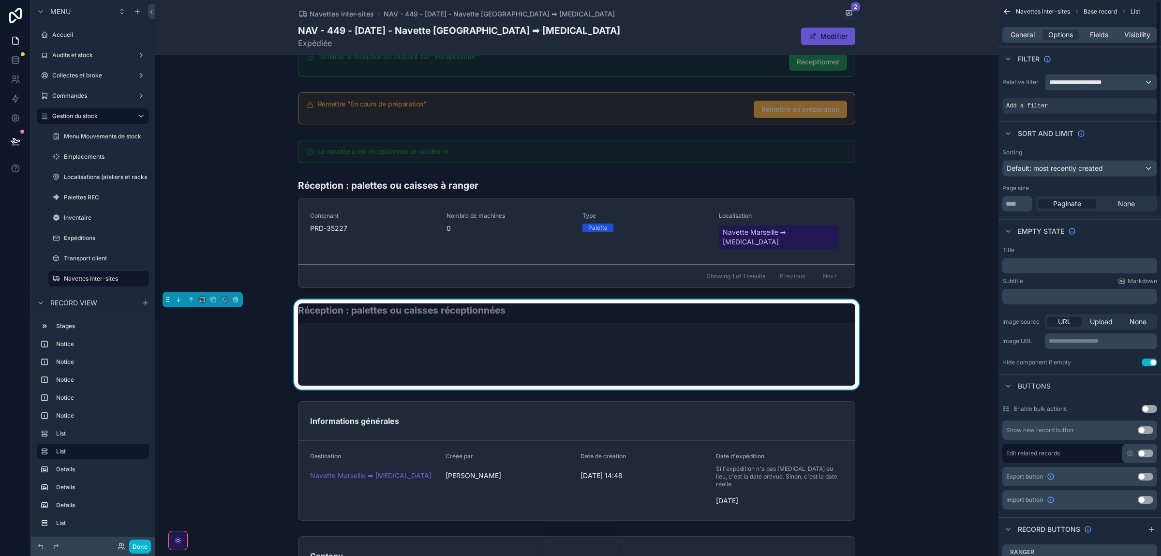
click at [774, 64] on div "Filter" at bounding box center [1027, 59] width 49 height 12
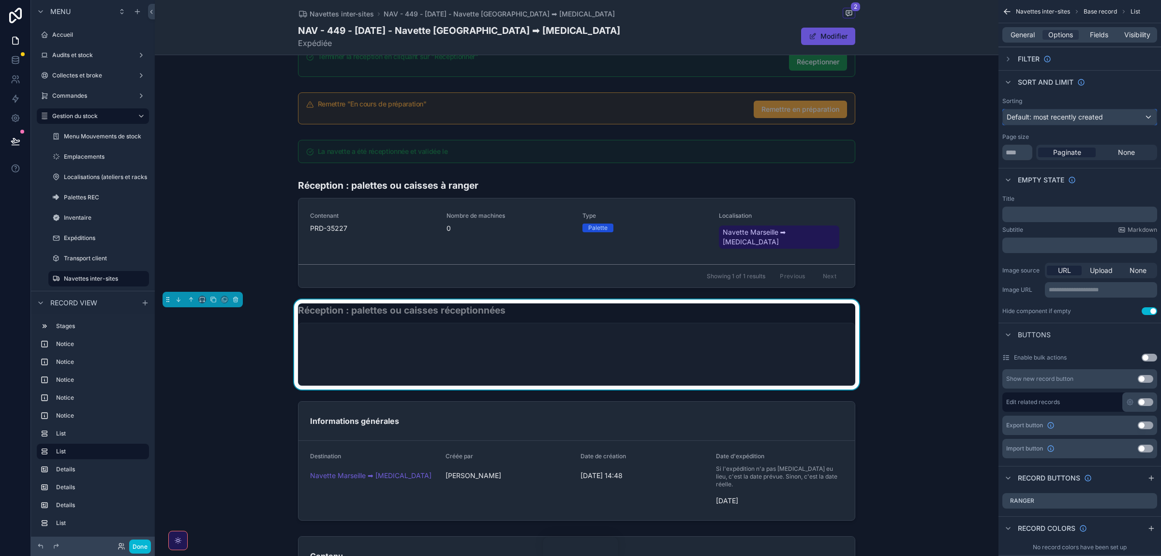
click at [774, 116] on span "Default: most recently created" at bounding box center [1055, 117] width 96 height 8
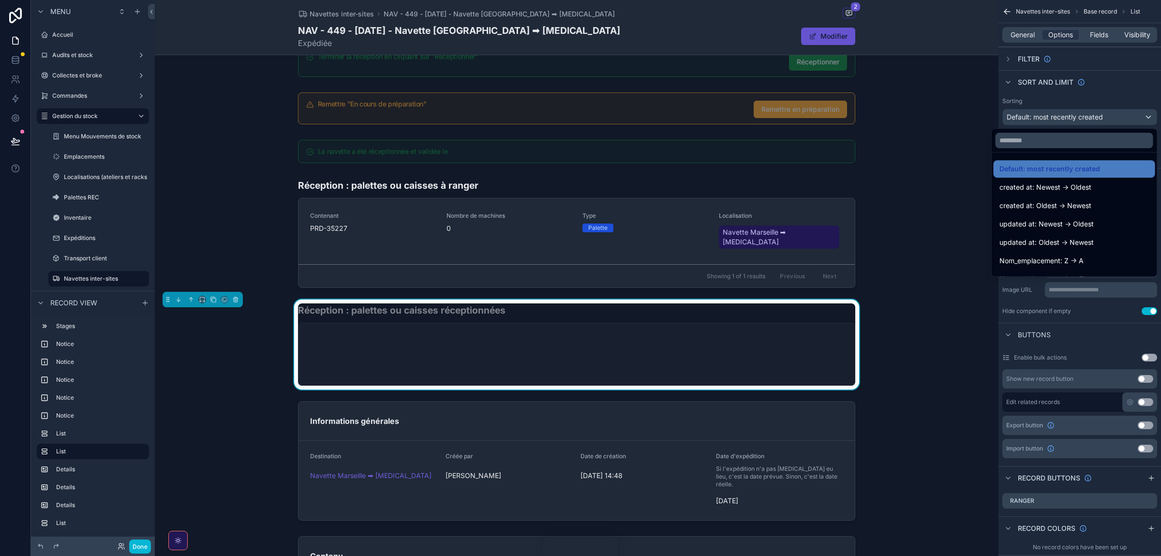
click at [774, 61] on div "scrollable content" at bounding box center [580, 278] width 1161 height 556
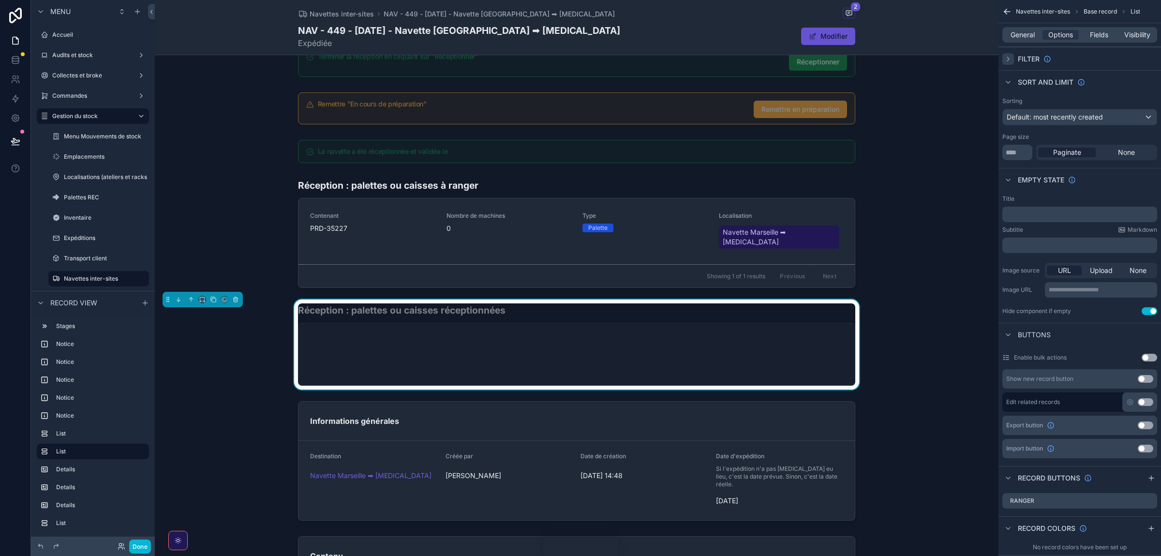
click at [774, 60] on icon "scrollable content" at bounding box center [1009, 59] width 8 height 8
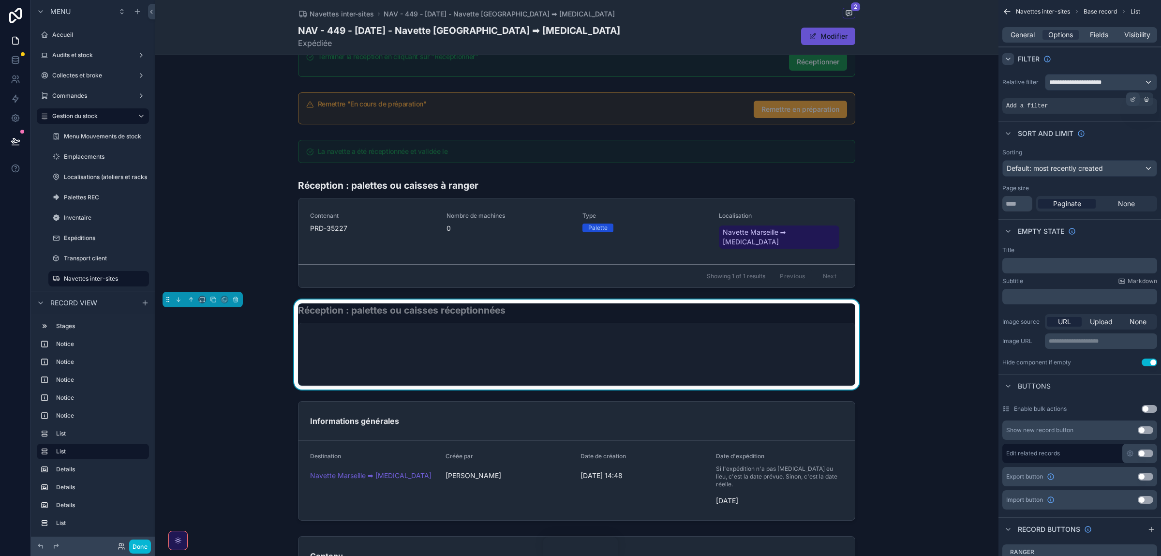
click at [774, 101] on icon "scrollable content" at bounding box center [1133, 99] width 6 height 6
click at [774, 94] on span "Is one of" at bounding box center [965, 92] width 27 height 10
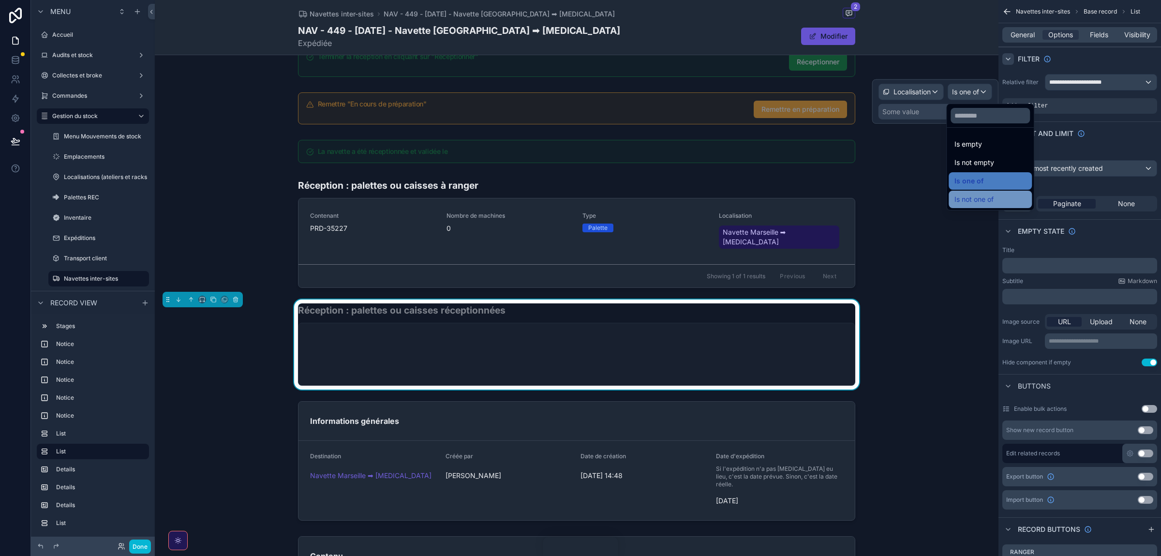
click at [774, 199] on span "Is not one of" at bounding box center [974, 200] width 39 height 12
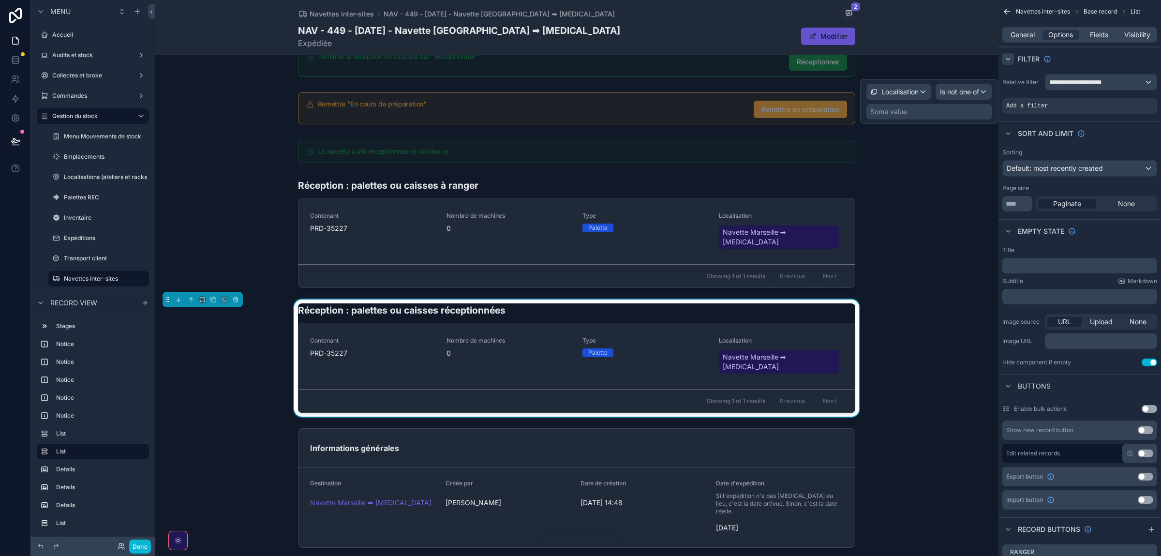
click at [774, 110] on div "Some value" at bounding box center [930, 111] width 126 height 15
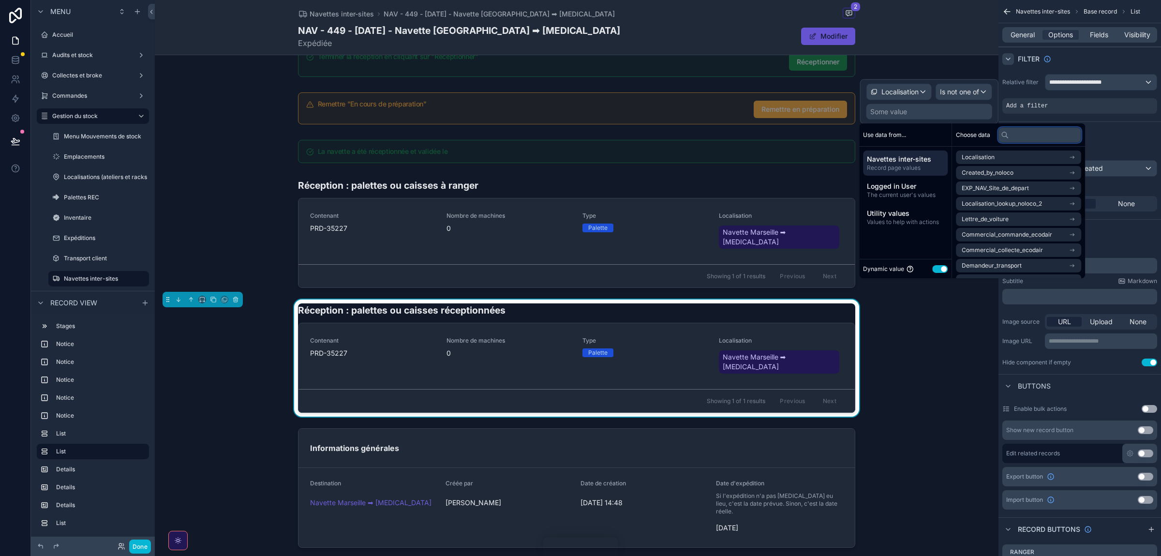
click at [774, 141] on input "text" at bounding box center [1039, 134] width 83 height 15
click at [774, 154] on li "Localisation" at bounding box center [1018, 157] width 125 height 14
click at [774, 176] on li "Localisation" at bounding box center [1018, 175] width 125 height 14
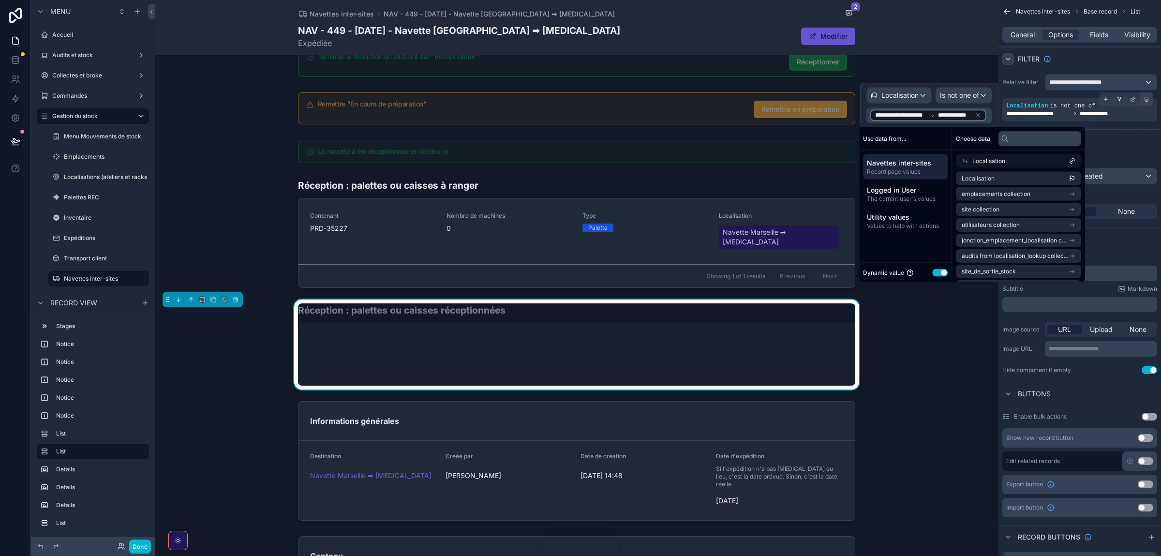
click at [774, 103] on div "scrollable content" at bounding box center [1147, 99] width 14 height 14
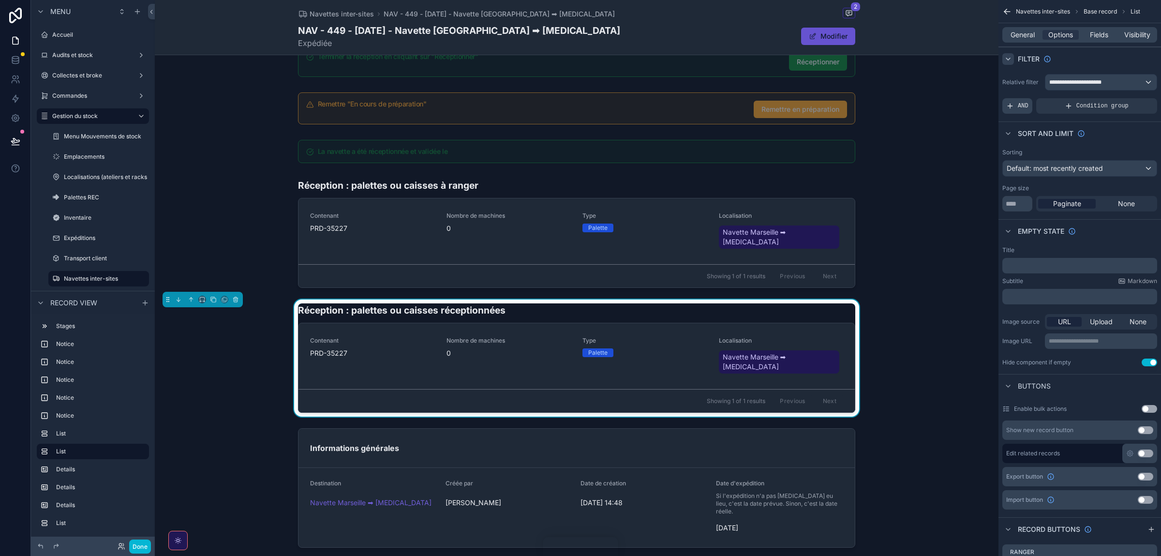
click at [774, 105] on icon "scrollable content" at bounding box center [1011, 106] width 8 height 8
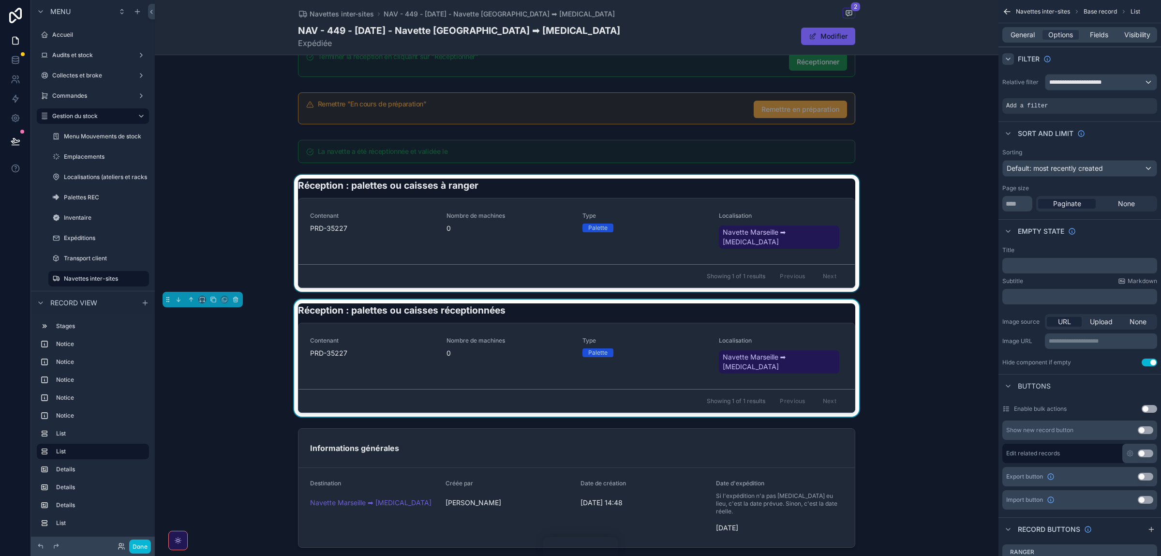
click at [658, 194] on div "scrollable content" at bounding box center [577, 233] width 844 height 117
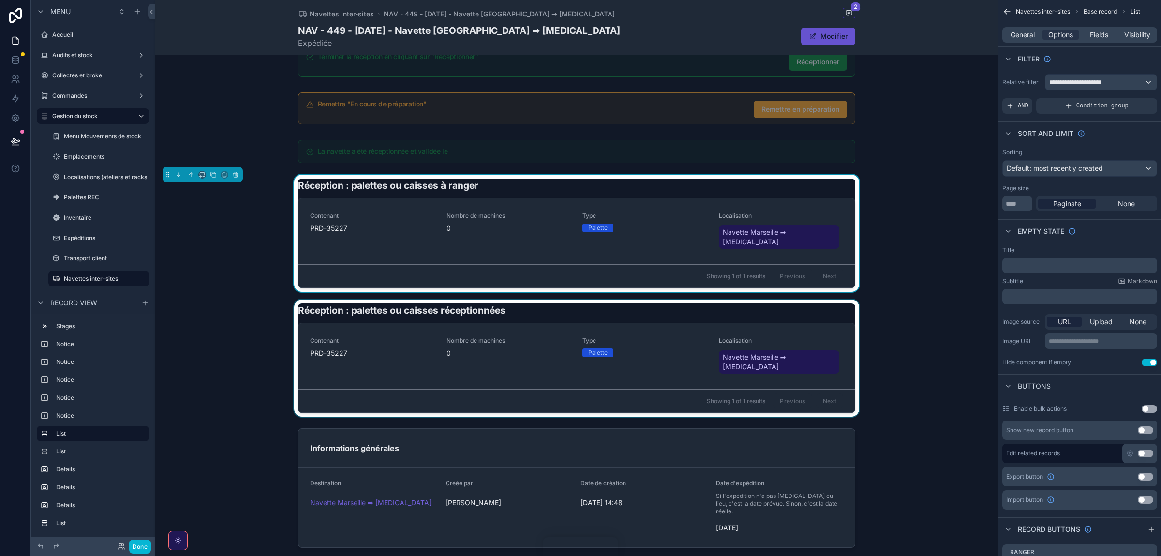
click at [665, 300] on div "scrollable content" at bounding box center [577, 358] width 844 height 117
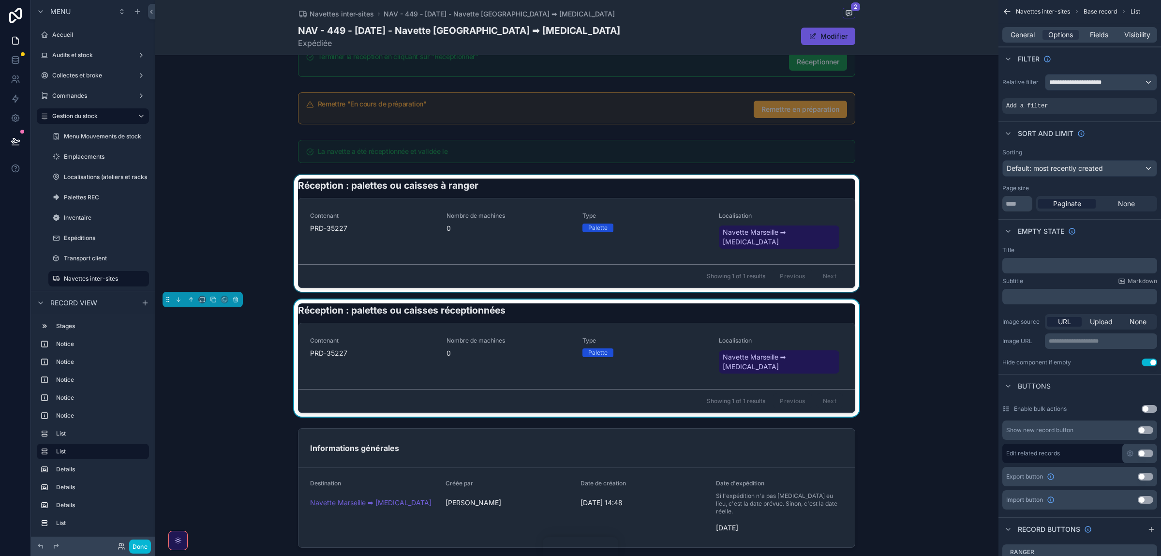
click at [665, 193] on div "scrollable content" at bounding box center [577, 233] width 844 height 117
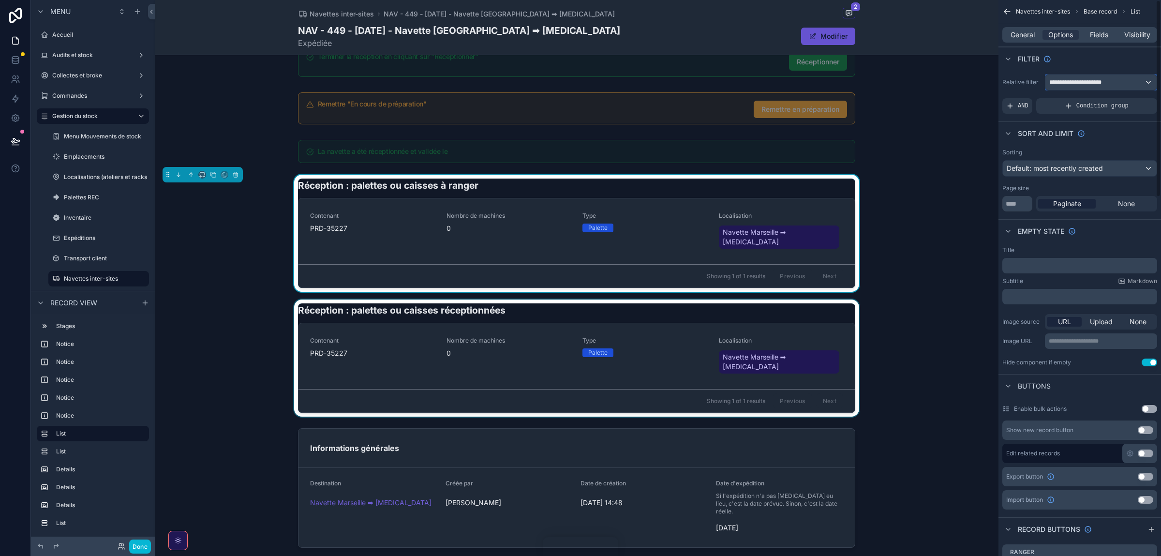
click at [774, 82] on span "**********" at bounding box center [1082, 82] width 65 height 8
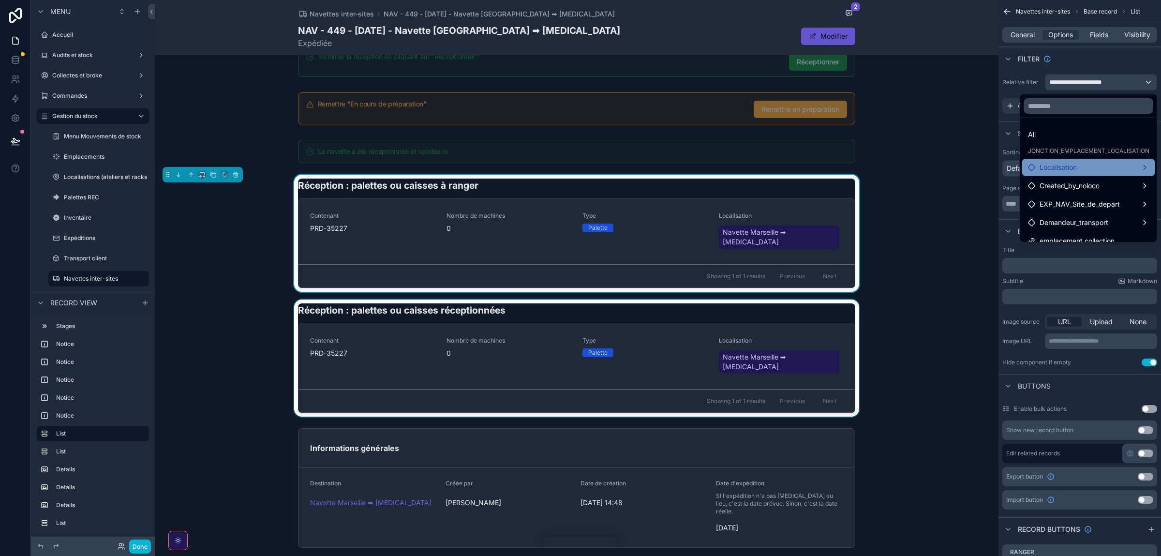
click at [774, 165] on span "Localisation" at bounding box center [1058, 168] width 37 height 12
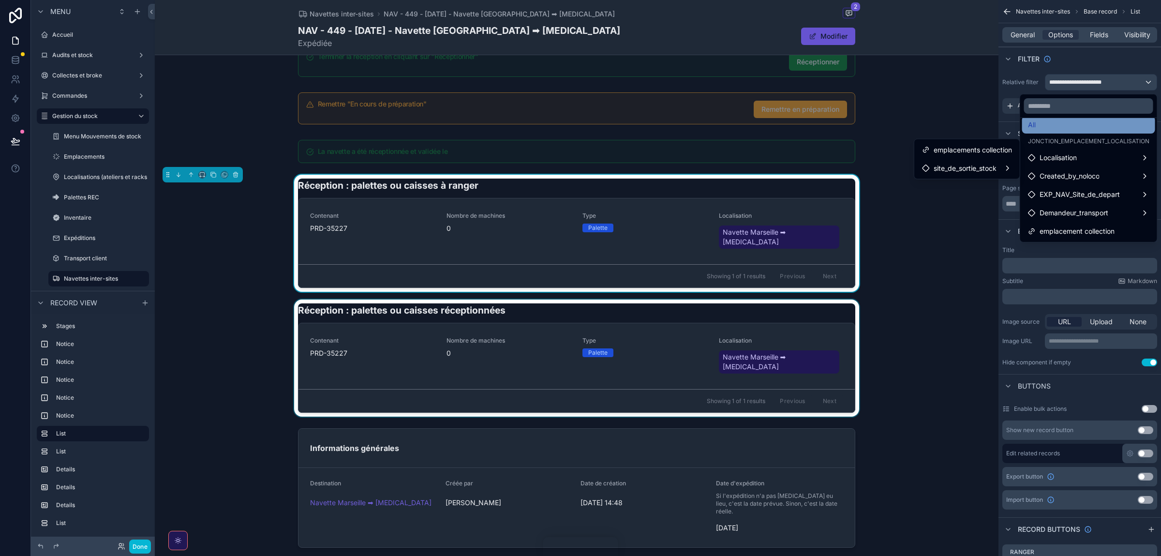
click at [774, 126] on div "All" at bounding box center [1088, 125] width 121 height 12
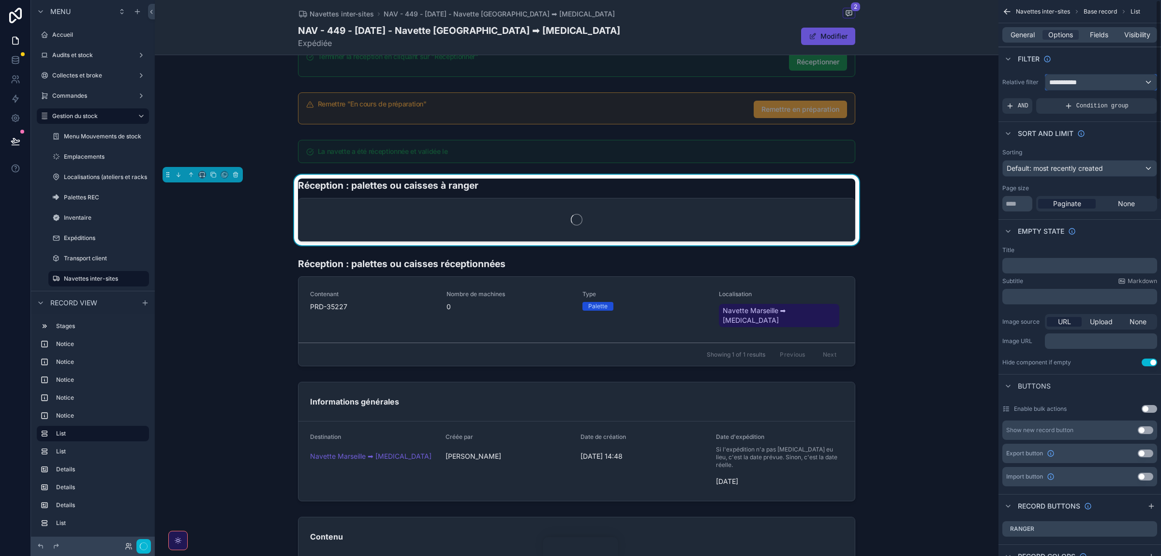
click at [774, 86] on span "**********" at bounding box center [1064, 82] width 28 height 10
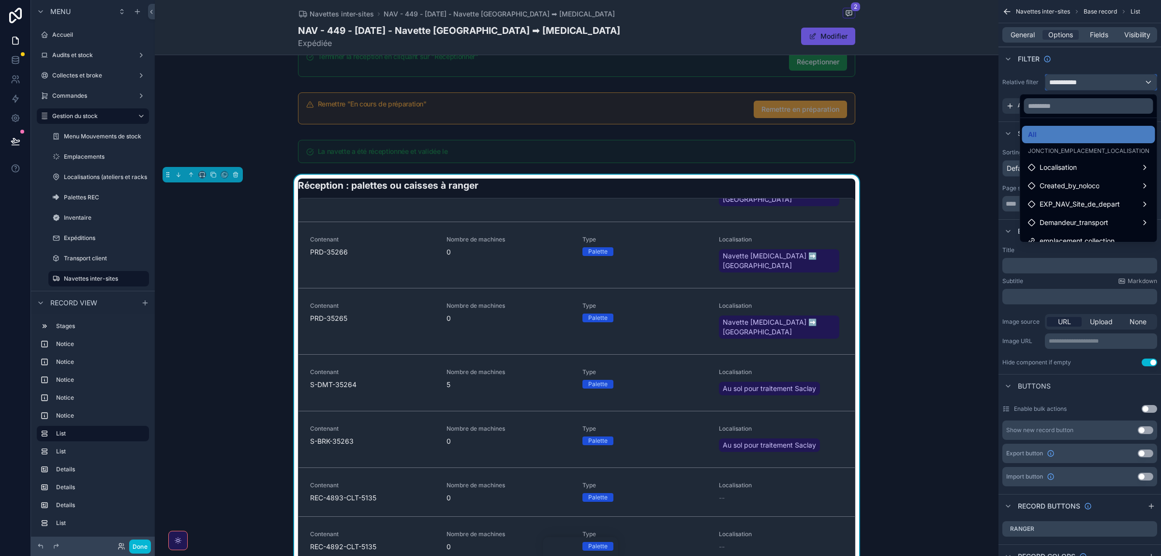
scroll to position [158, 0]
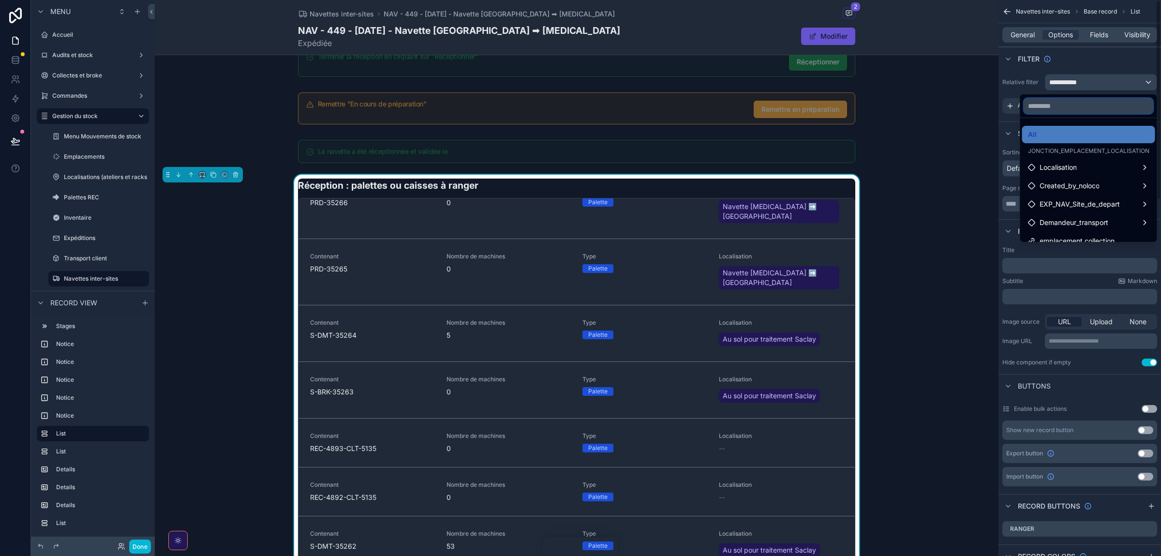
click at [774, 107] on input "text" at bounding box center [1088, 105] width 129 height 15
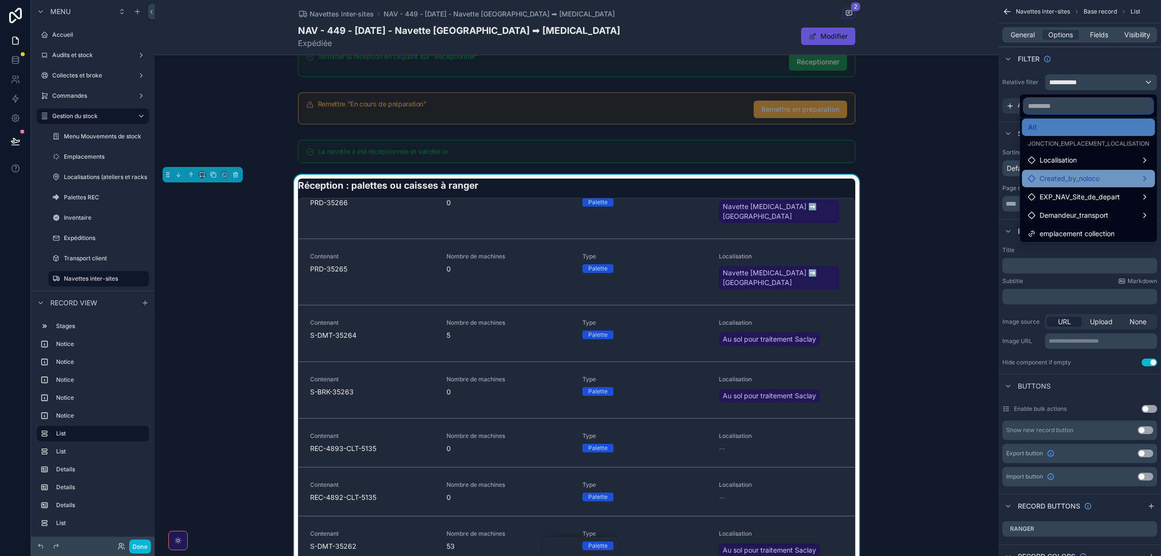
scroll to position [10, 0]
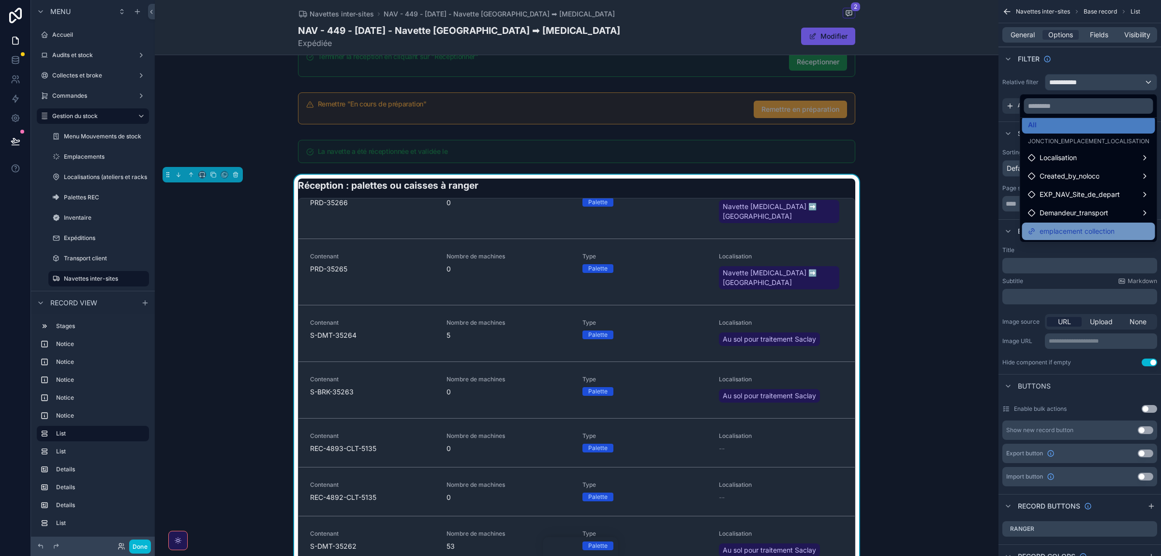
click at [774, 234] on span "emplacement collection" at bounding box center [1077, 231] width 75 height 12
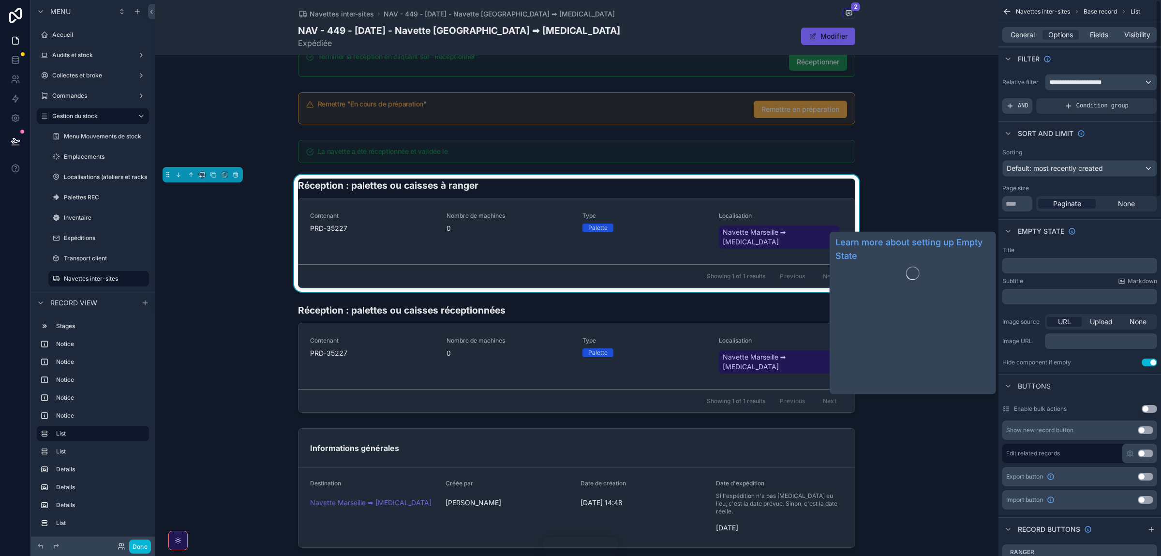
click at [774, 102] on div "AND" at bounding box center [1018, 105] width 30 height 15
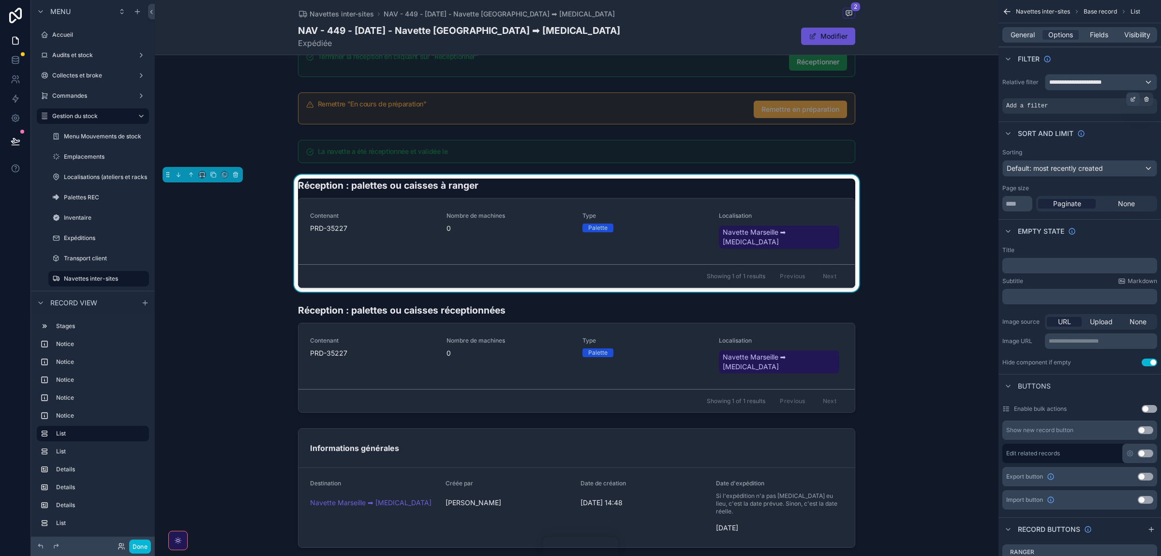
click at [774, 100] on icon "scrollable content" at bounding box center [1134, 98] width 3 height 3
click at [774, 92] on span "Select a field" at bounding box center [904, 92] width 41 height 8
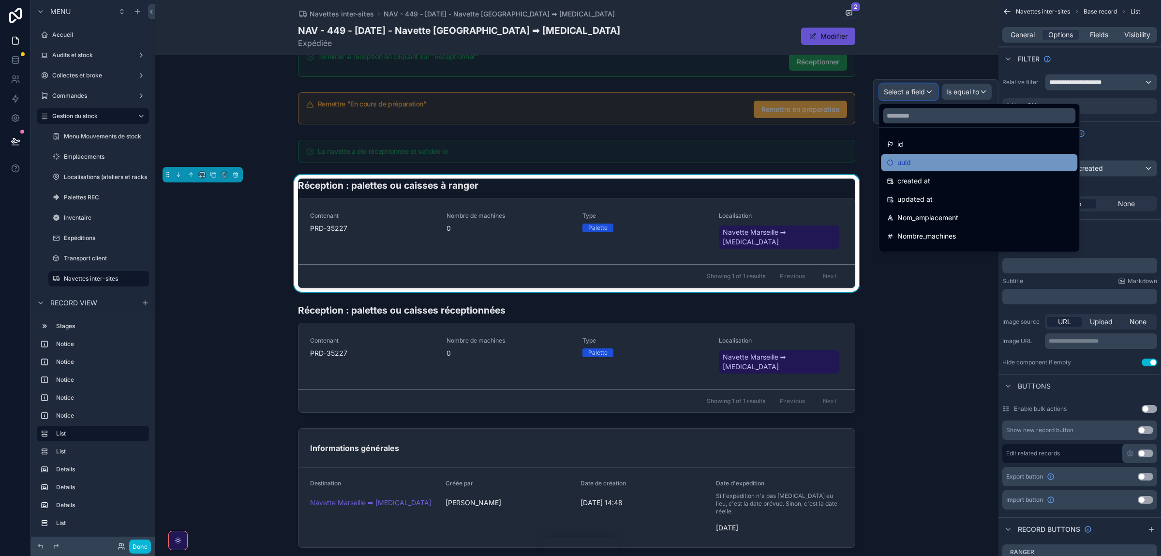
scroll to position [102, 0]
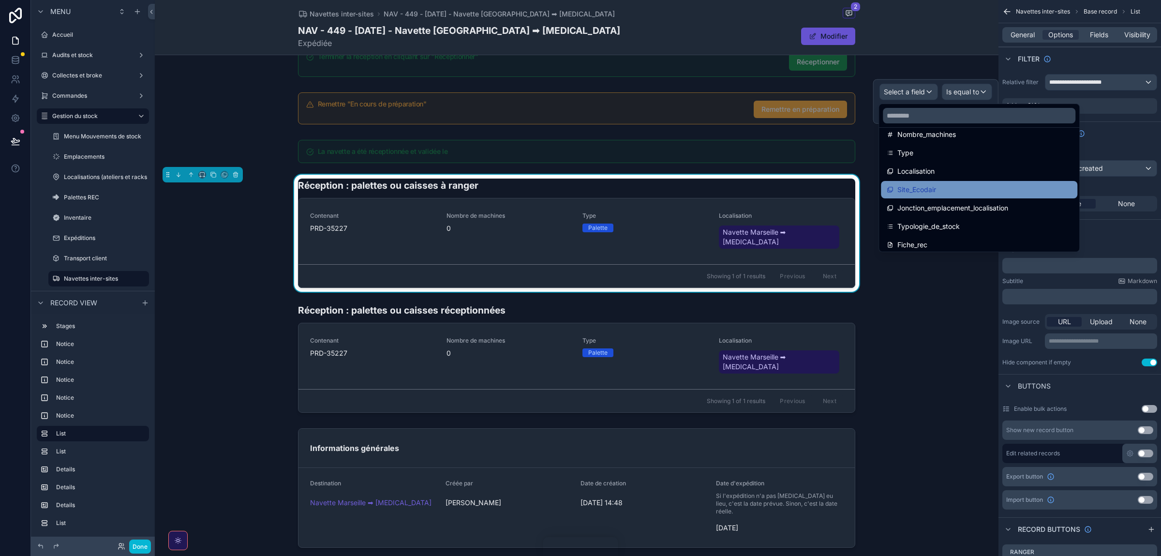
click at [774, 193] on span "Site_Ecodair" at bounding box center [917, 190] width 39 height 12
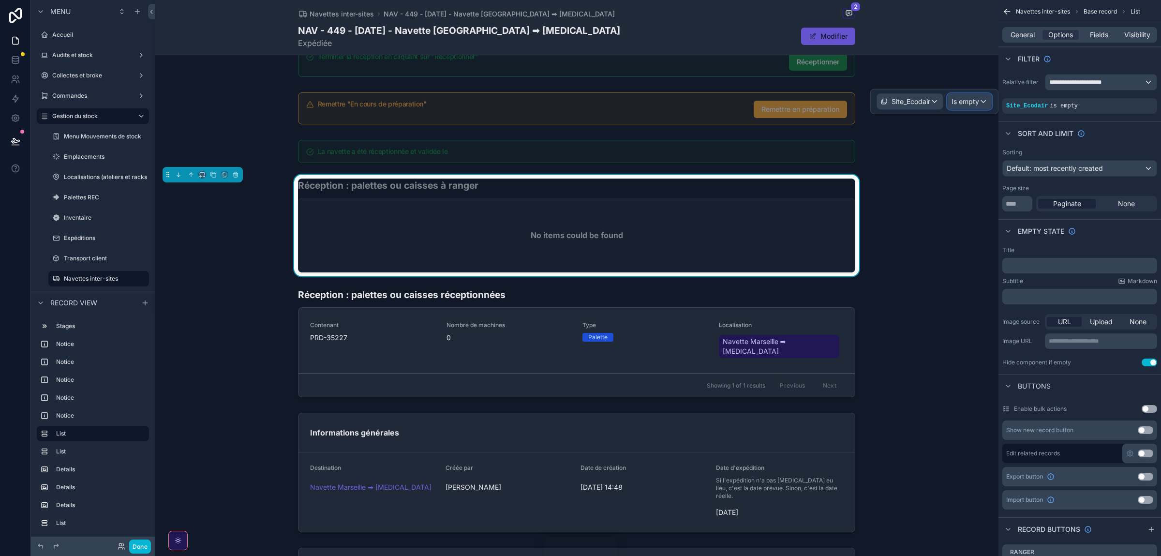
click at [774, 101] on span "Is empty" at bounding box center [966, 102] width 28 height 10
click at [774, 101] on div at bounding box center [935, 101] width 128 height 25
click at [774, 101] on span "Site_Ecodair" at bounding box center [911, 102] width 39 height 10
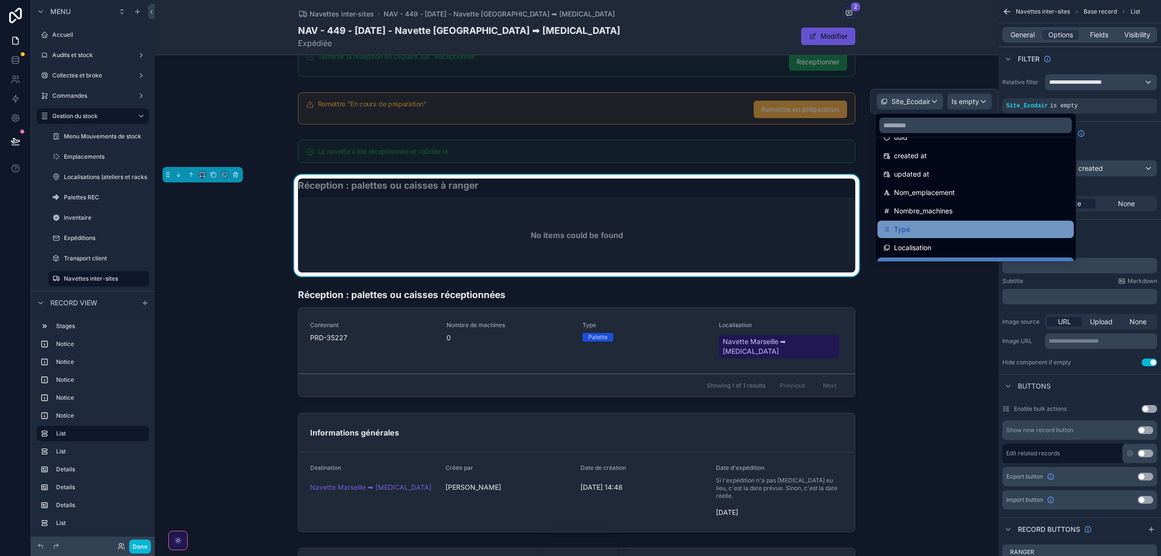
scroll to position [51, 0]
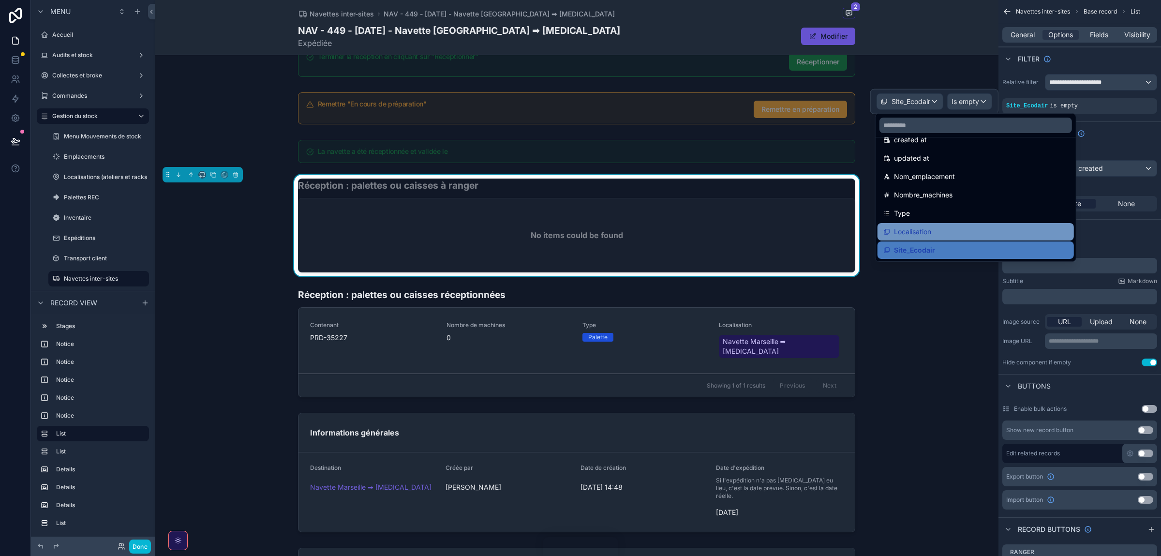
click at [774, 232] on div "Localisation" at bounding box center [976, 232] width 185 height 12
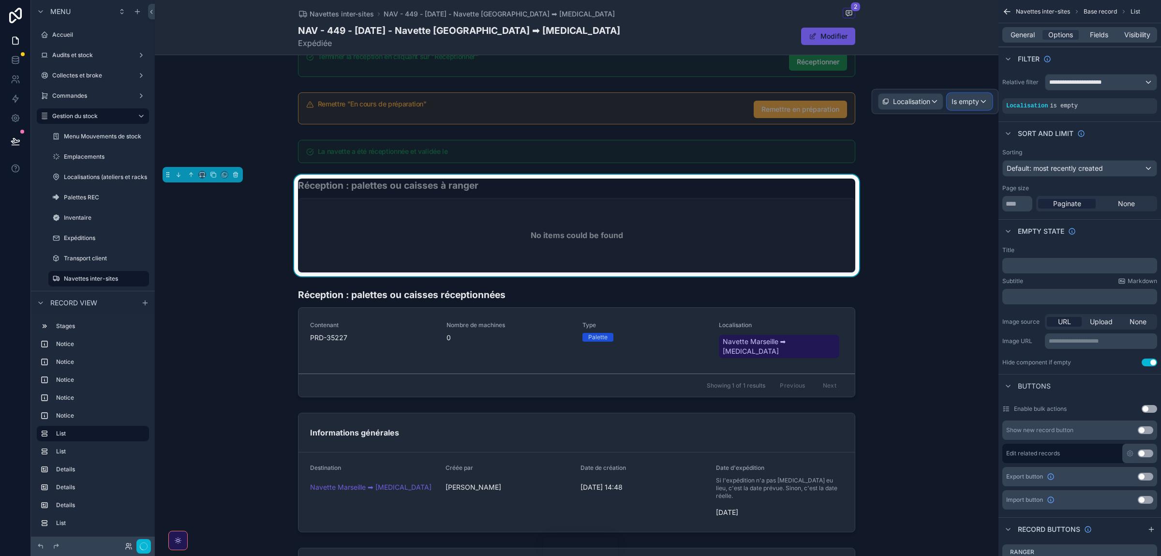
click at [774, 105] on span "Is empty" at bounding box center [966, 102] width 28 height 10
click at [774, 190] on span "Is one of" at bounding box center [969, 191] width 27 height 12
click at [774, 105] on div "Some value" at bounding box center [936, 111] width 114 height 15
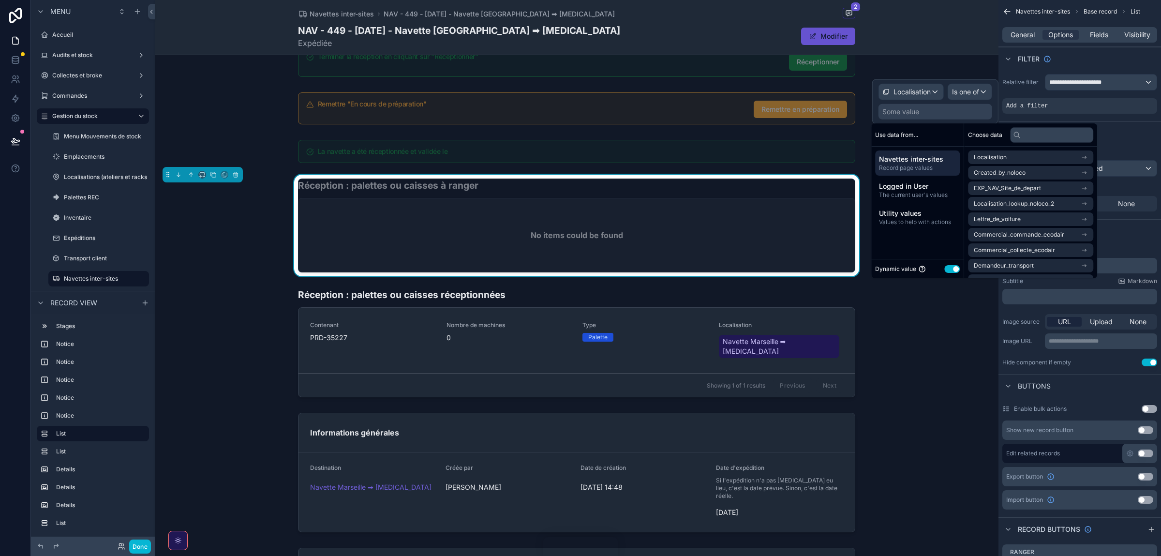
click at [774, 270] on button "Use setting" at bounding box center [952, 269] width 15 height 8
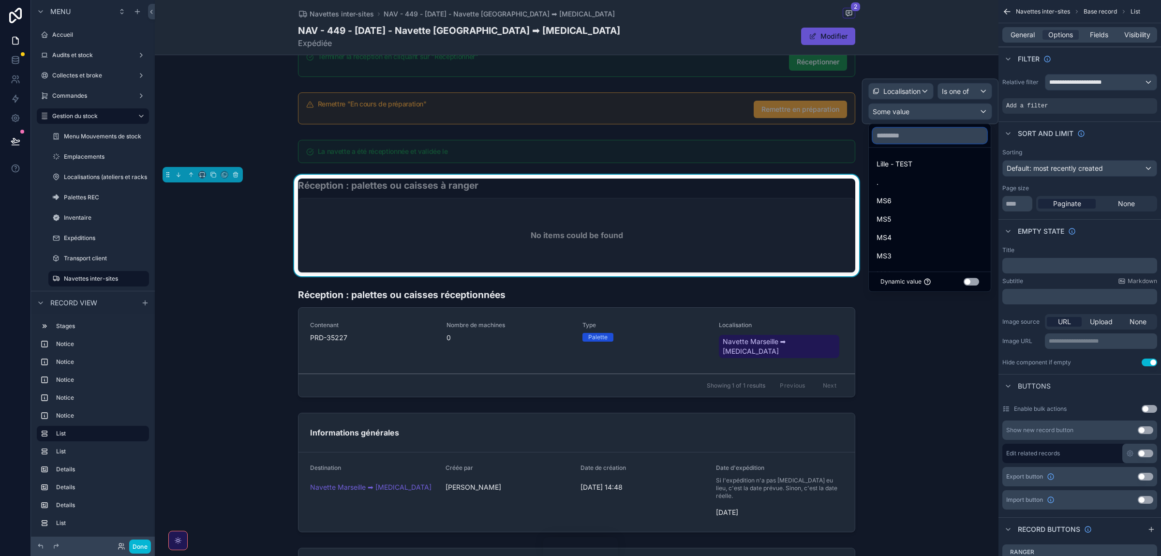
click at [774, 132] on input "text" at bounding box center [930, 135] width 114 height 15
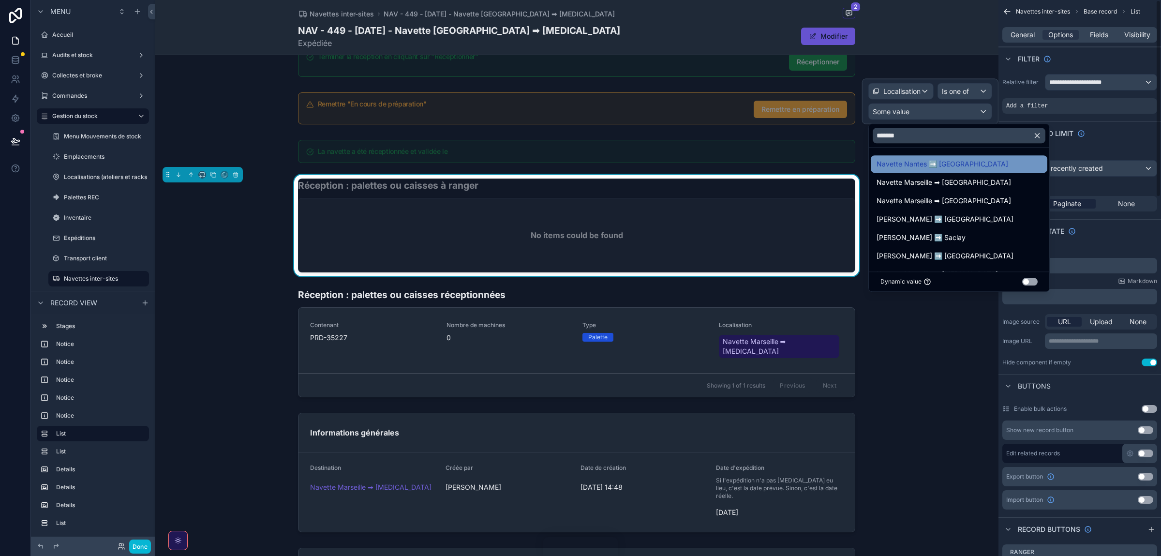
click at [774, 159] on div "Navette Nantes ➡️ [GEOGRAPHIC_DATA]" at bounding box center [959, 163] width 177 height 17
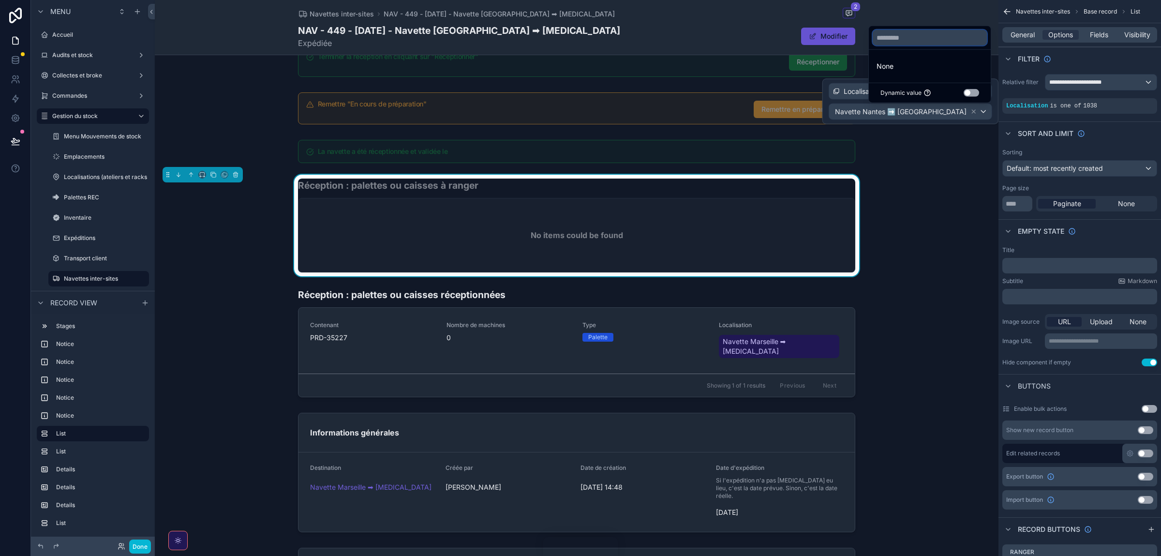
click at [774, 33] on input "text" at bounding box center [930, 37] width 114 height 15
click at [774, 33] on icon "button" at bounding box center [979, 35] width 9 height 9
click at [774, 111] on icon at bounding box center [974, 111] width 7 height 7
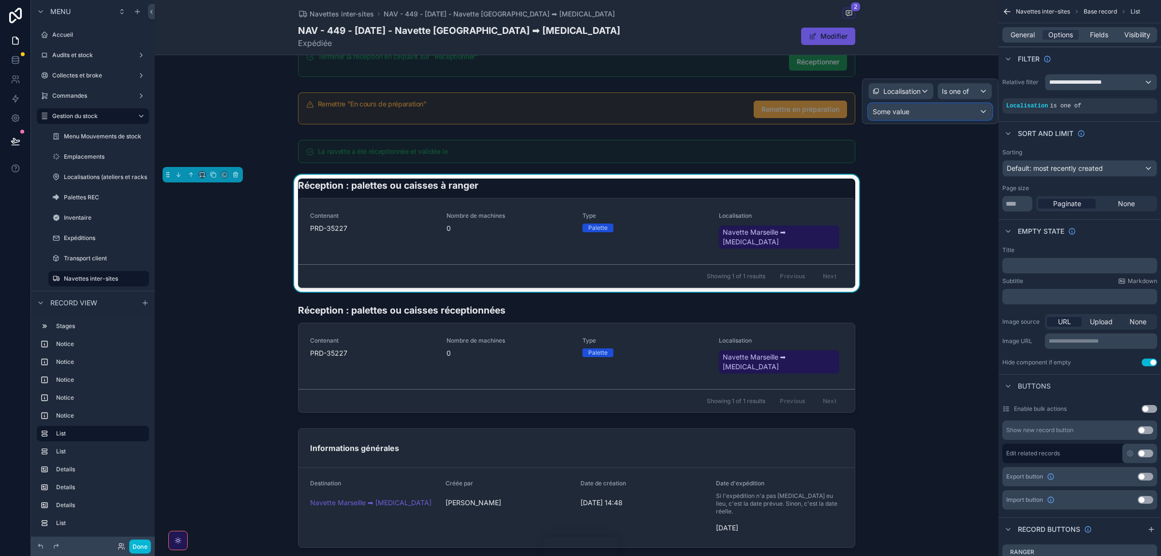
click at [774, 119] on div "Some value" at bounding box center [930, 111] width 123 height 15
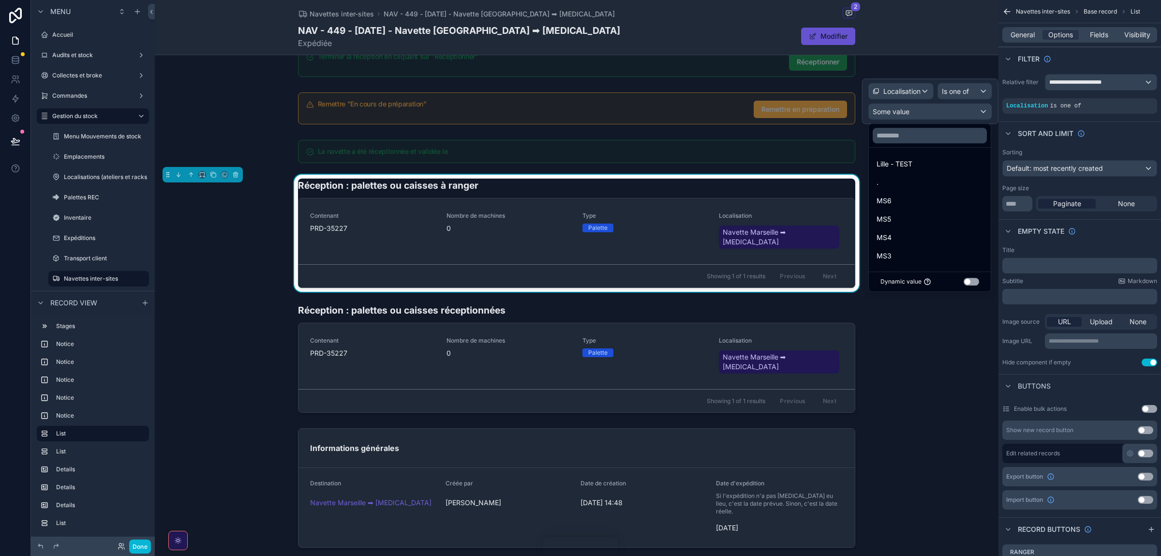
click at [774, 282] on button "Use setting" at bounding box center [971, 282] width 15 height 8
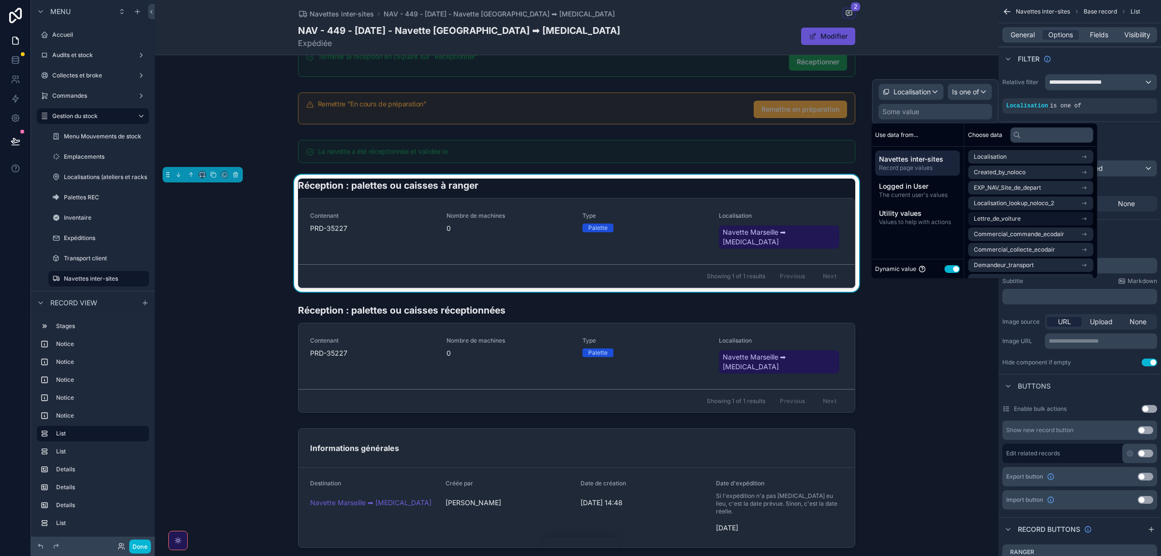
scroll to position [0, 0]
click at [774, 153] on li "Localisation" at bounding box center [1030, 157] width 125 height 14
click at [774, 155] on div "Localisation" at bounding box center [1030, 157] width 125 height 14
click at [774, 155] on li "Localisation" at bounding box center [1030, 157] width 125 height 14
click at [774, 157] on span "Localisation" at bounding box center [1001, 157] width 33 height 8
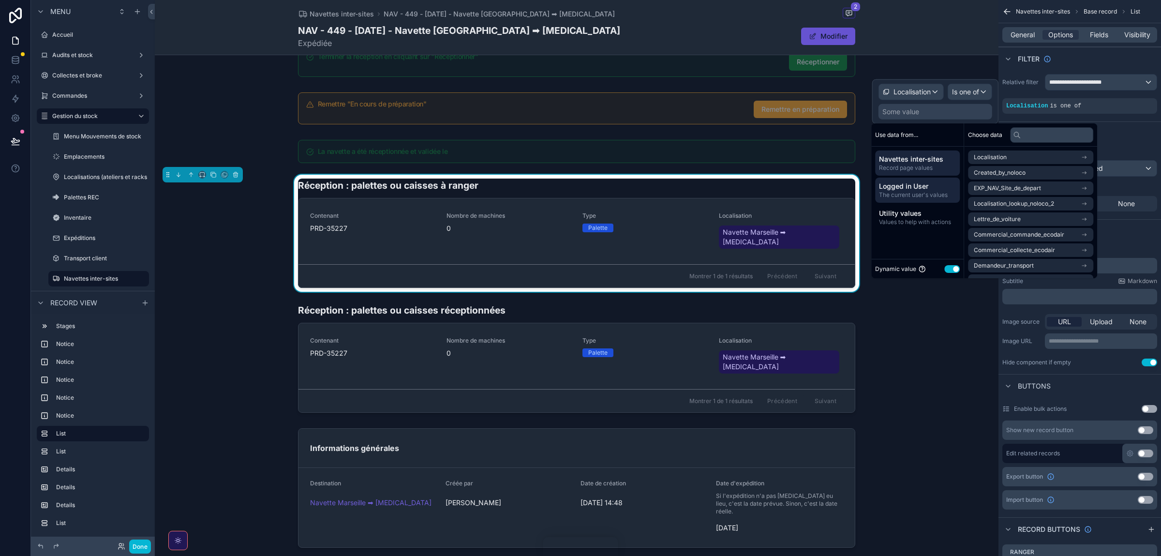
click at [774, 196] on span "The current user's values" at bounding box center [917, 195] width 77 height 8
click at [774, 212] on span "Utility values" at bounding box center [917, 214] width 77 height 10
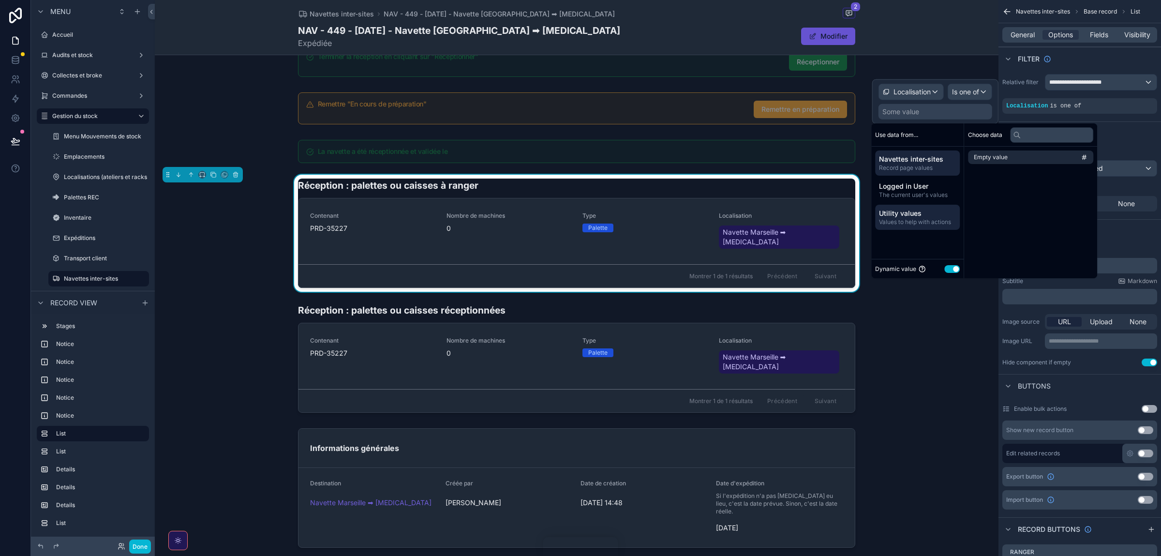
click at [774, 165] on span "Record page values" at bounding box center [917, 168] width 77 height 8
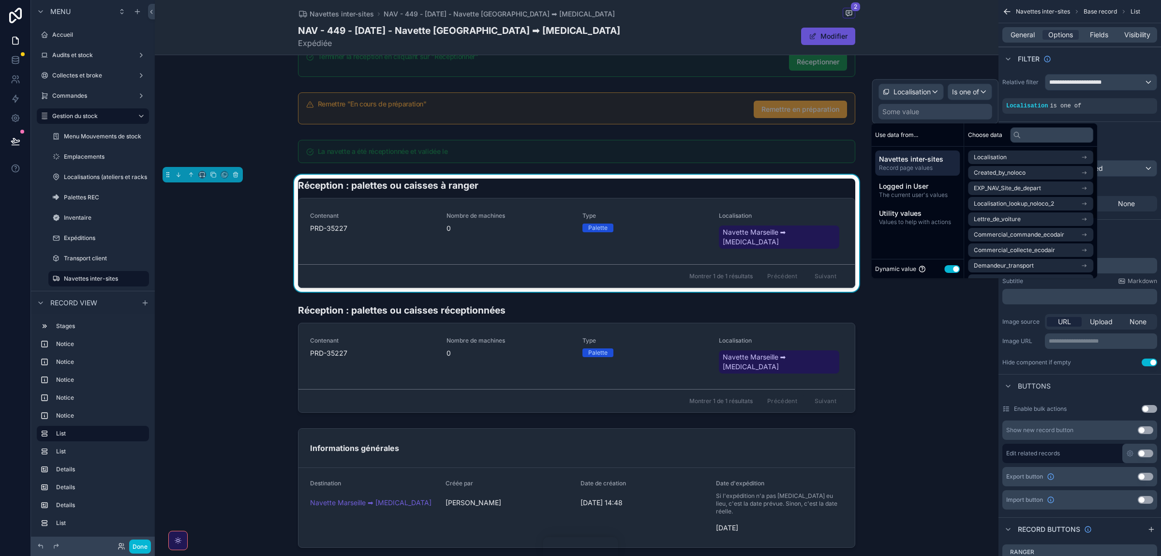
click at [774, 273] on div "Dynamic value Use setting" at bounding box center [917, 268] width 85 height 11
click at [774, 264] on div "Dynamic value Use setting" at bounding box center [917, 268] width 85 height 11
click at [774, 271] on button "Use setting" at bounding box center [952, 269] width 15 height 8
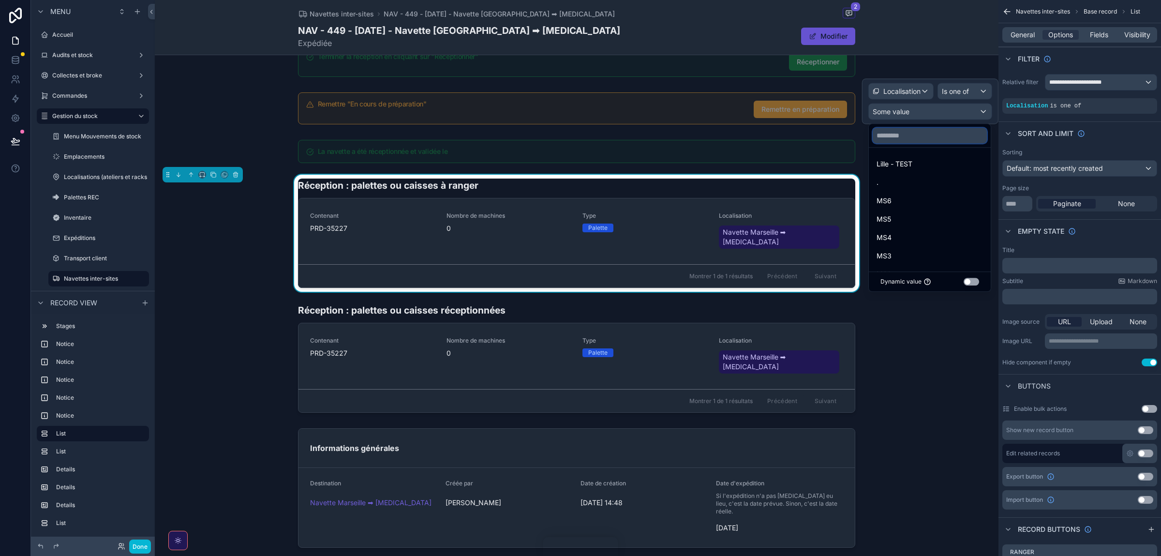
click at [774, 139] on input "text" at bounding box center [930, 135] width 114 height 15
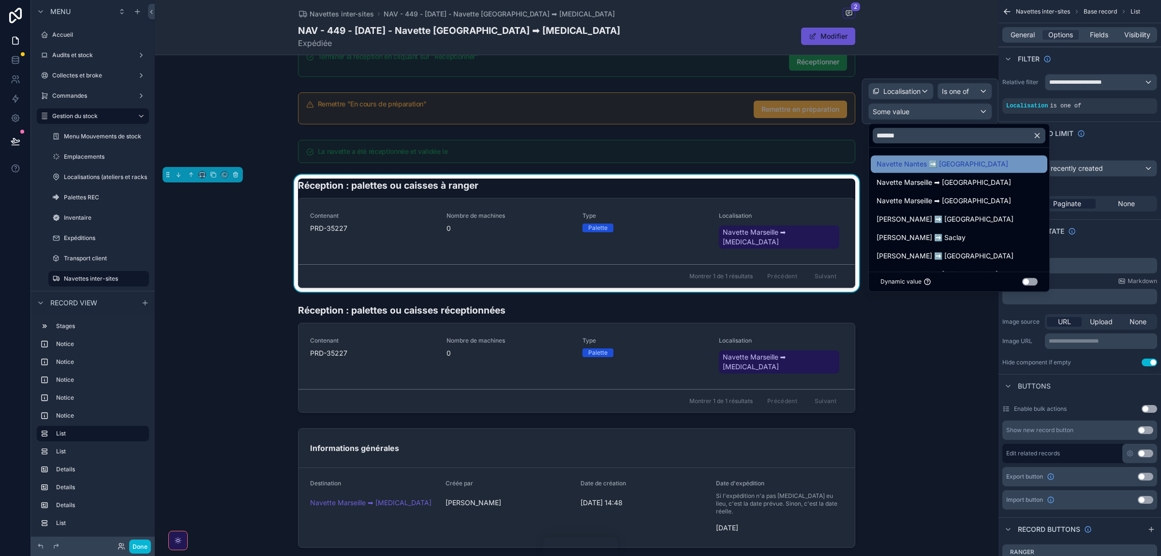
click at [774, 170] on span "Navette Nantes ➡️ [GEOGRAPHIC_DATA]" at bounding box center [943, 164] width 132 height 12
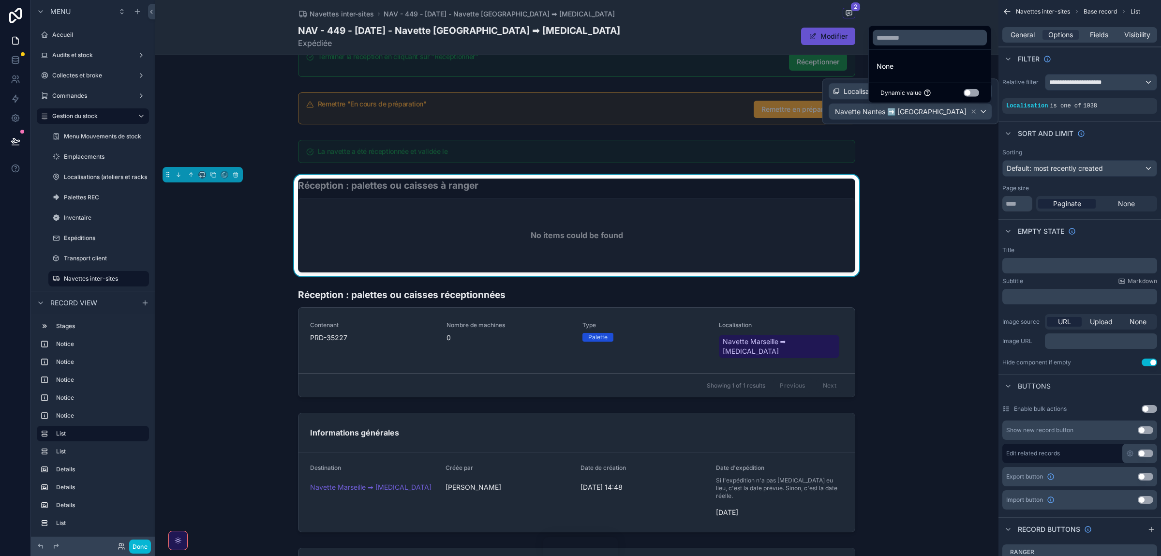
click at [774, 138] on div "scrollable content" at bounding box center [577, 151] width 844 height 31
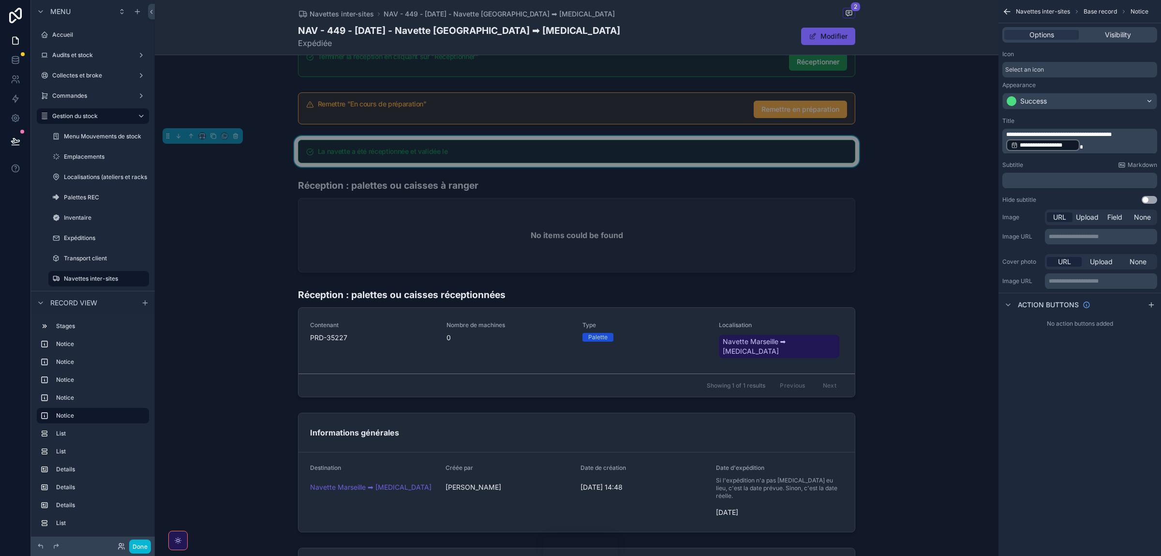
click at [774, 137] on span "**********" at bounding box center [1059, 135] width 105 height 6
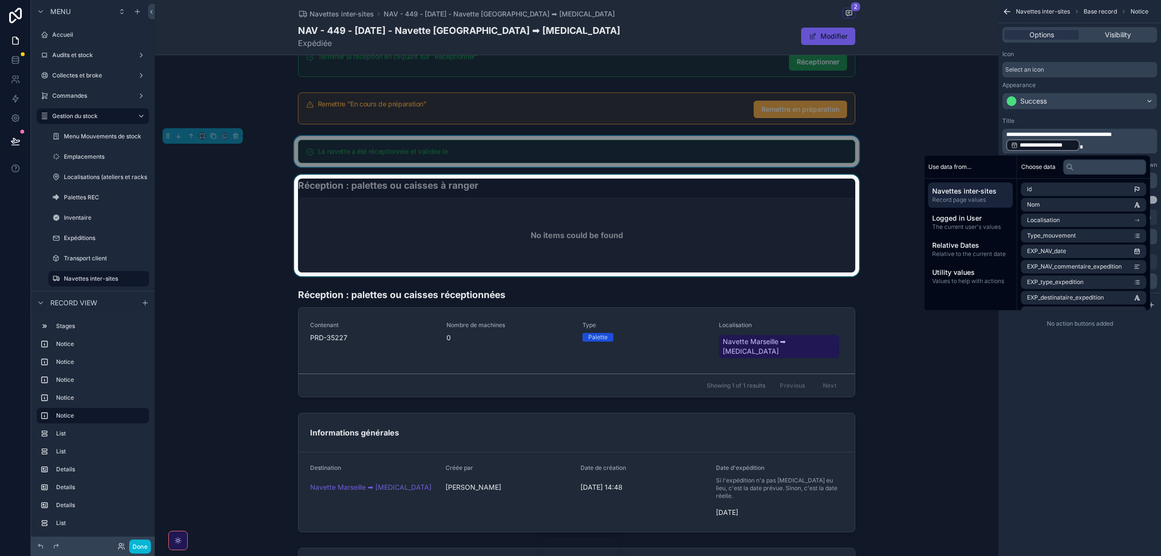
click at [491, 225] on div "scrollable content" at bounding box center [577, 226] width 844 height 102
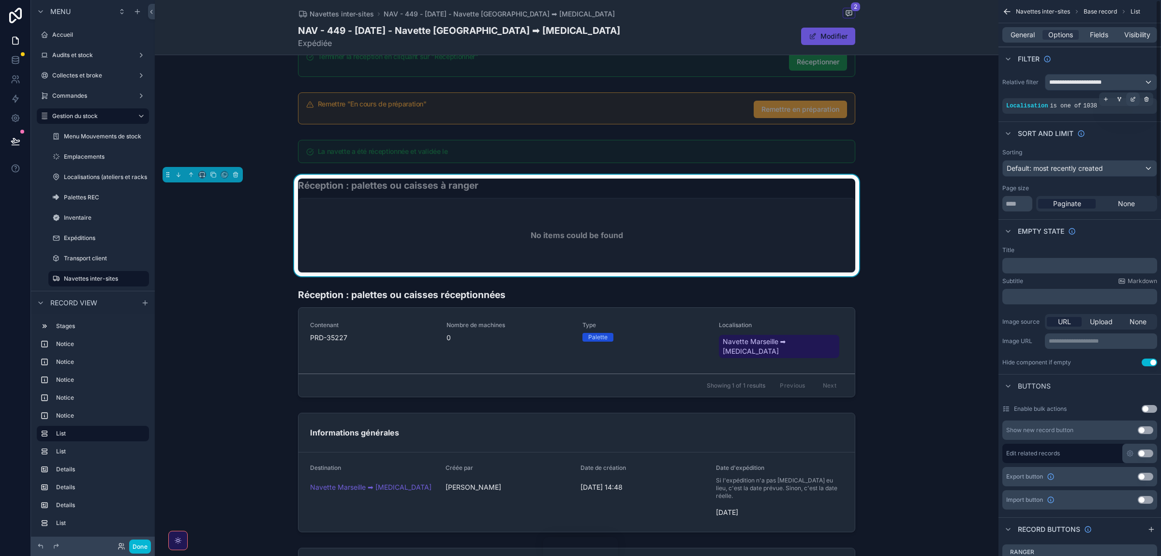
click at [774, 101] on icon "scrollable content" at bounding box center [1133, 99] width 6 height 6
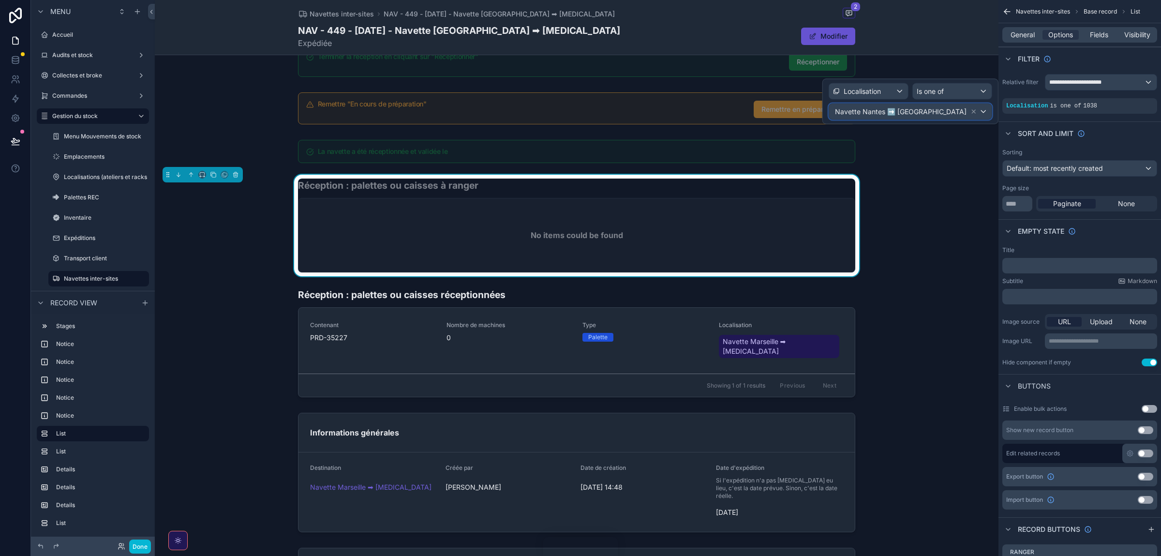
click at [774, 115] on div "Navette Nantes ➡️ [GEOGRAPHIC_DATA]" at bounding box center [910, 111] width 163 height 15
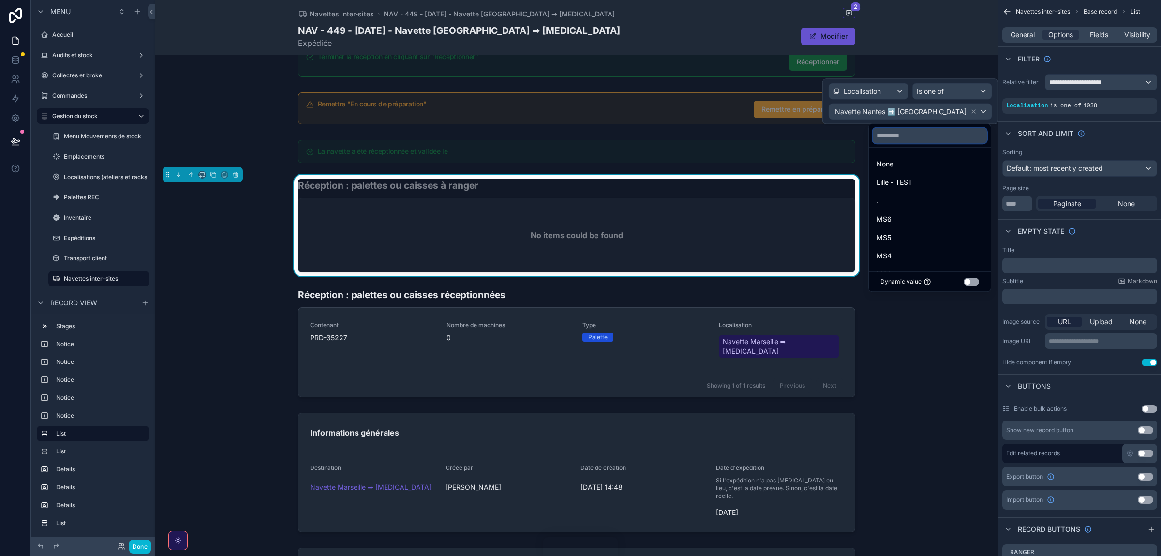
click at [774, 130] on input "text" at bounding box center [930, 135] width 114 height 15
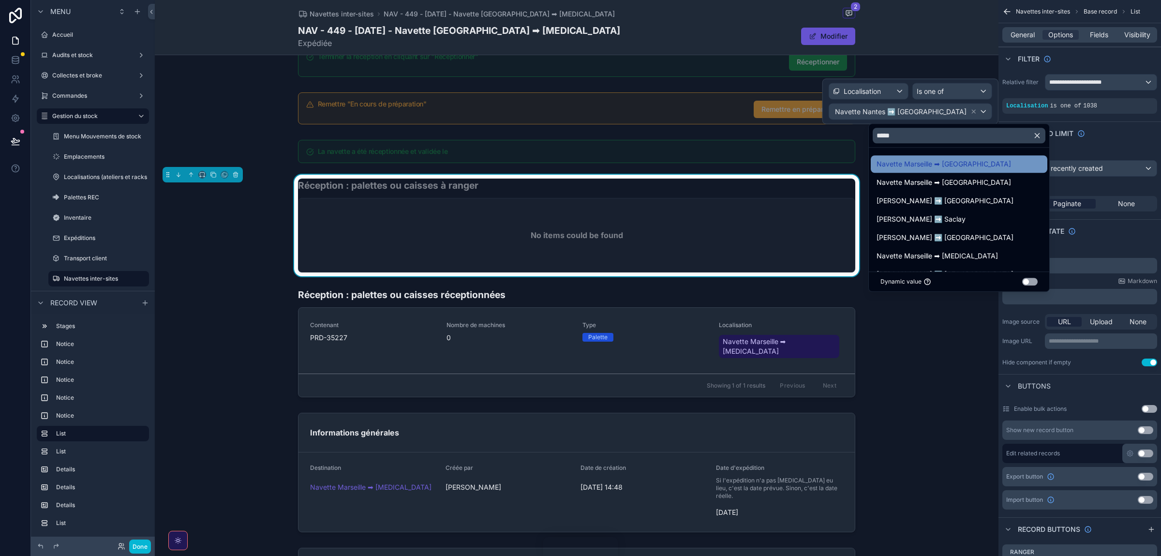
click at [774, 168] on span "Navette Marseille ➡ [GEOGRAPHIC_DATA]" at bounding box center [944, 164] width 135 height 12
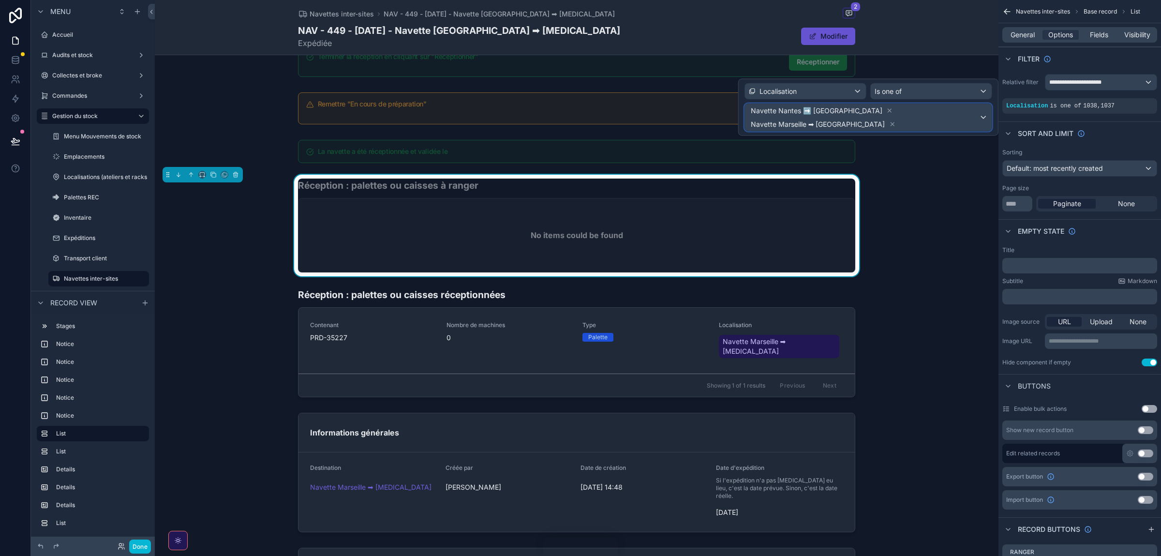
click at [774, 109] on div "Navette [GEOGRAPHIC_DATA] ➡️ [GEOGRAPHIC_DATA] Navette Marseille ➡ [GEOGRAPHIC_…" at bounding box center [868, 117] width 247 height 27
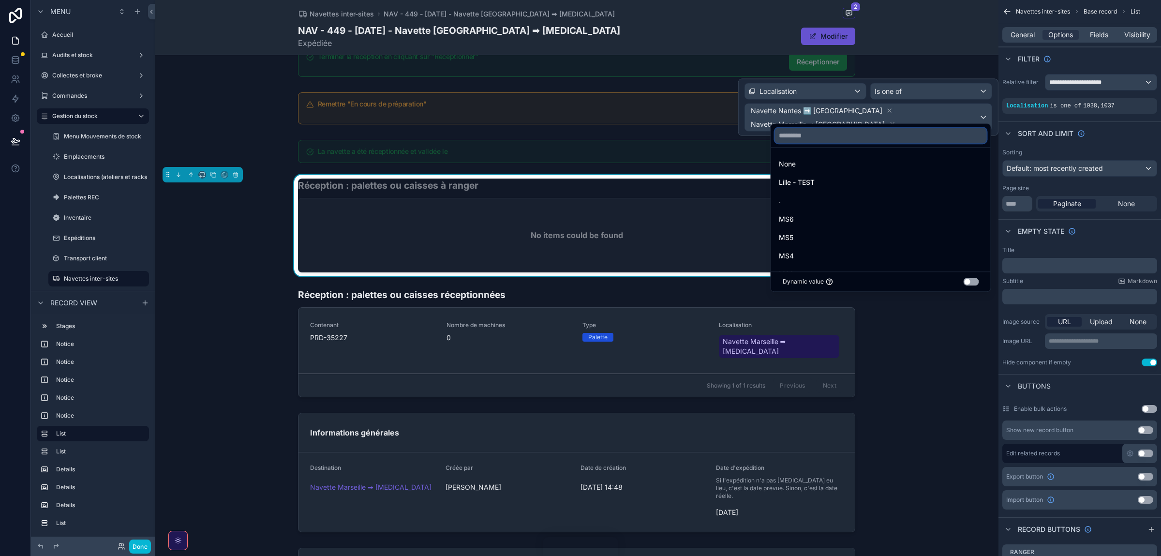
click at [774, 133] on input "text" at bounding box center [881, 135] width 212 height 15
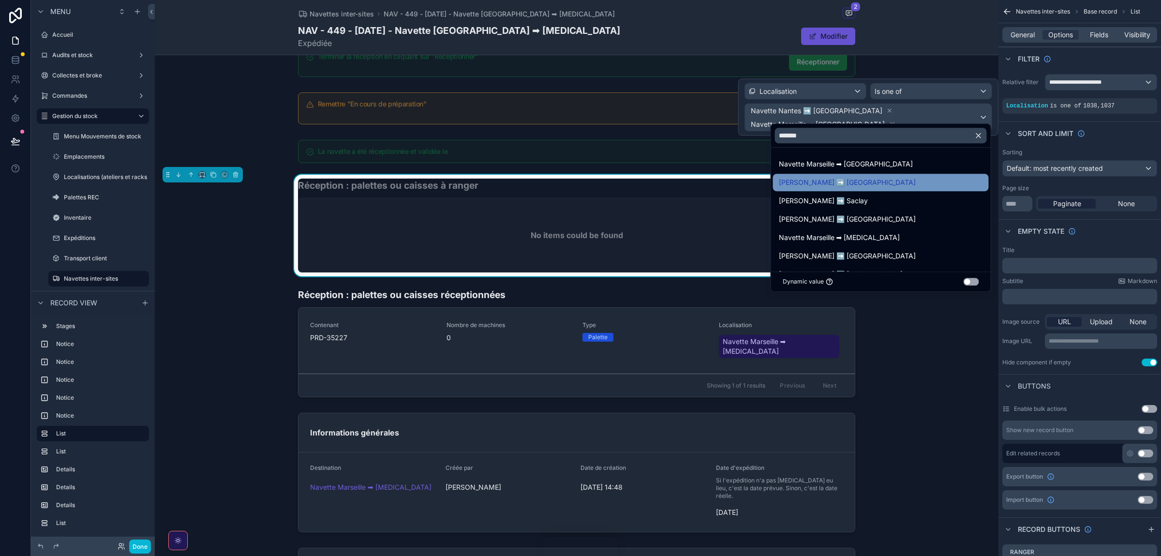
click at [774, 186] on span "[PERSON_NAME] ➡️ [GEOGRAPHIC_DATA]" at bounding box center [847, 183] width 137 height 12
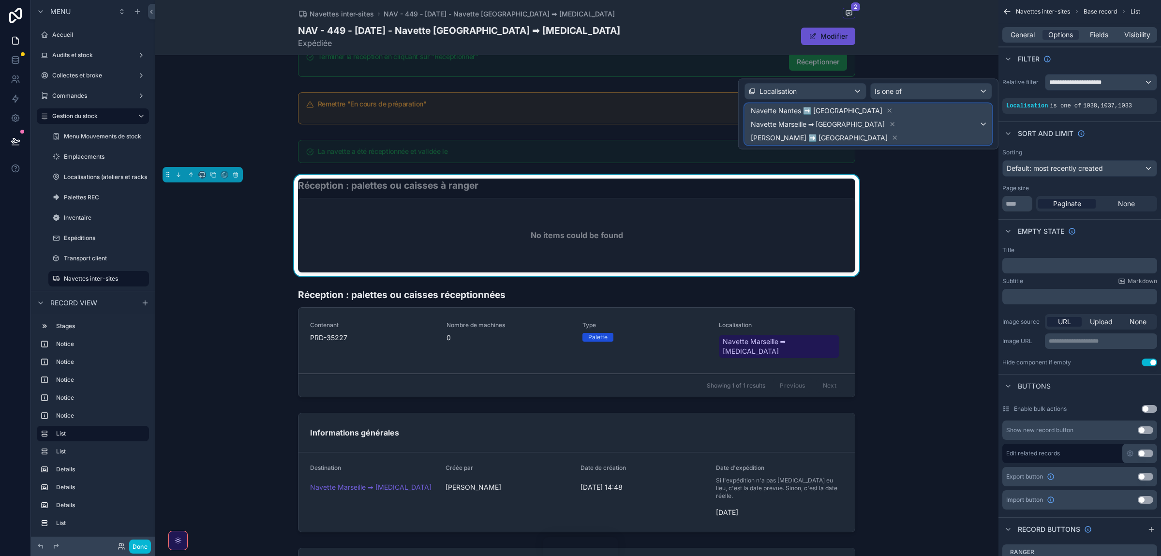
click at [774, 108] on div "Navette Nantes ➡️ [GEOGRAPHIC_DATA] Navette [GEOGRAPHIC_DATA] ➡ [GEOGRAPHIC_DAT…" at bounding box center [868, 124] width 247 height 41
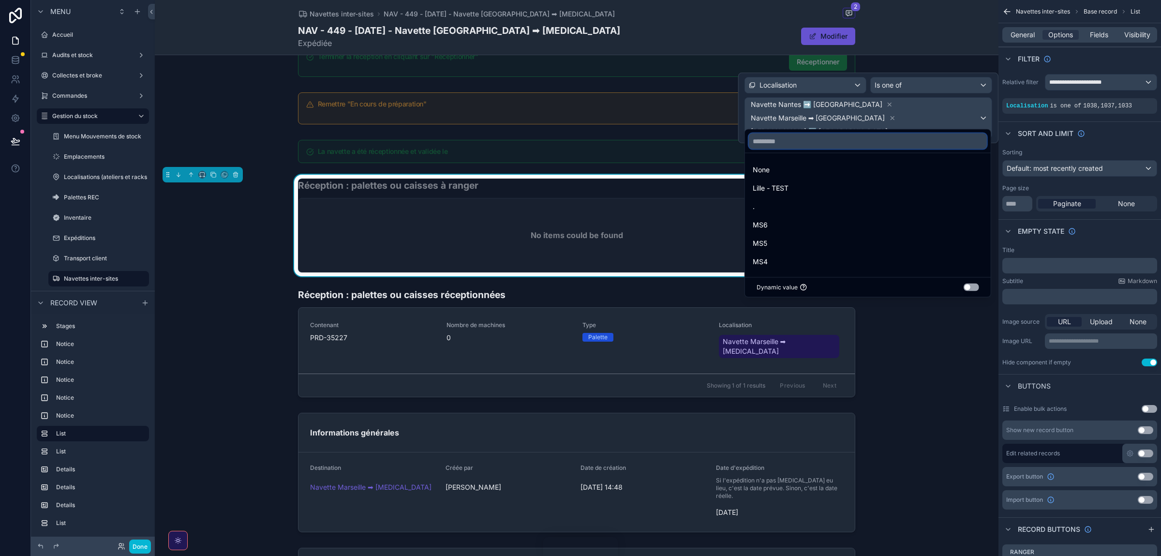
click at [774, 142] on input "text" at bounding box center [868, 141] width 238 height 15
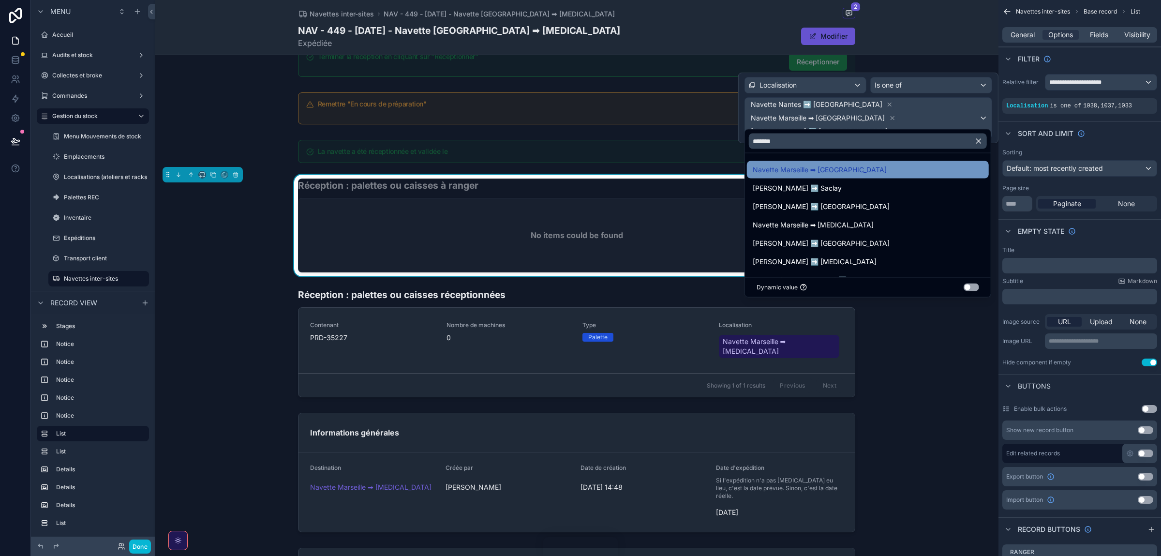
click at [765, 165] on span "Navette Marseille ➡ [GEOGRAPHIC_DATA]" at bounding box center [820, 170] width 135 height 12
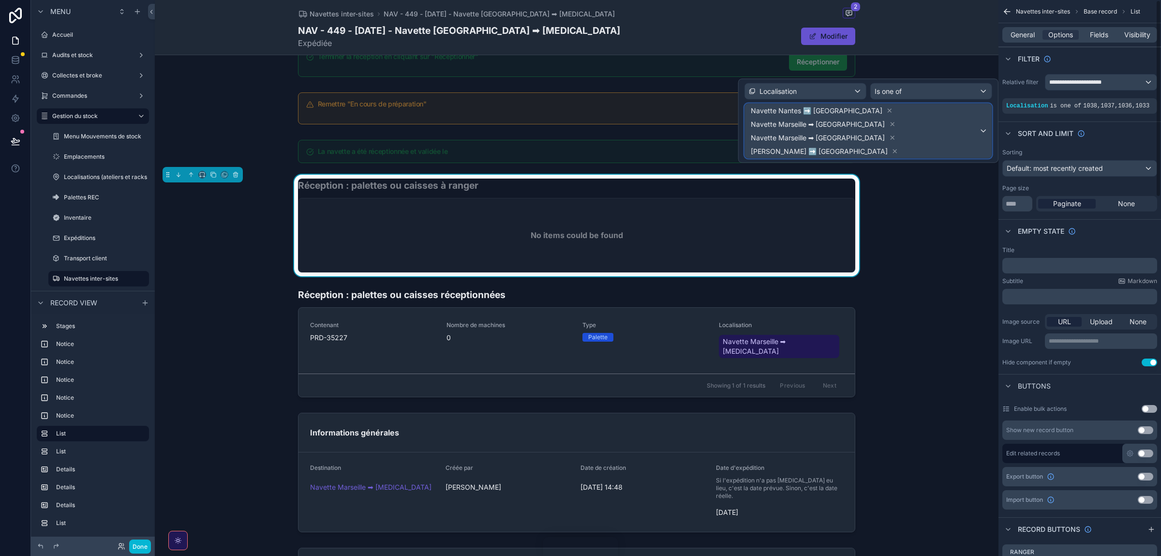
click at [774, 111] on div "Navette [GEOGRAPHIC_DATA] ➡️ [GEOGRAPHIC_DATA] Navette [GEOGRAPHIC_DATA] ➡ [GEO…" at bounding box center [868, 131] width 247 height 54
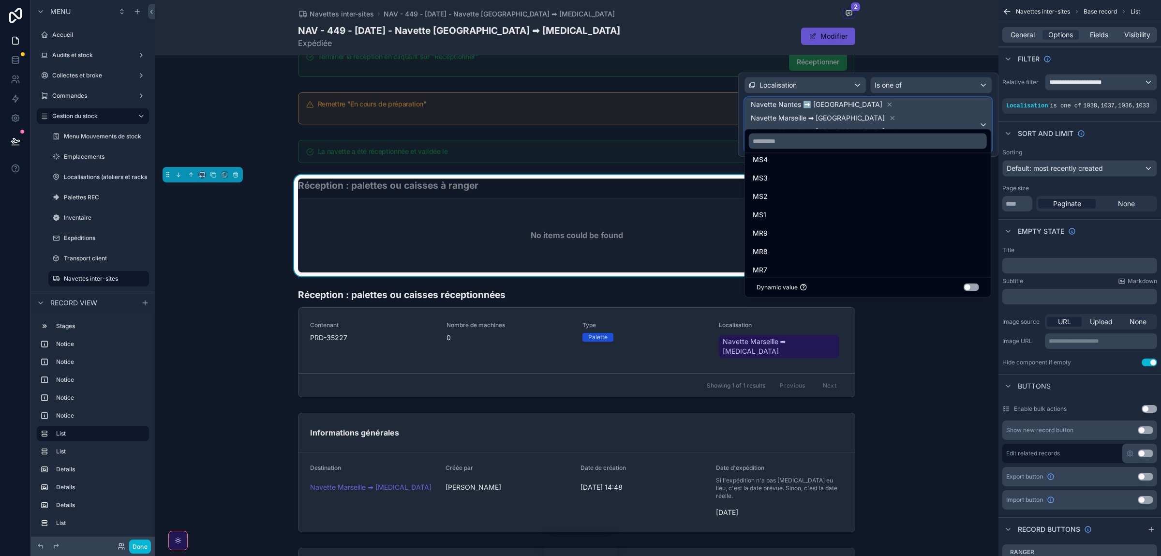
scroll to position [203, 0]
click at [774, 144] on input "text" at bounding box center [868, 141] width 238 height 15
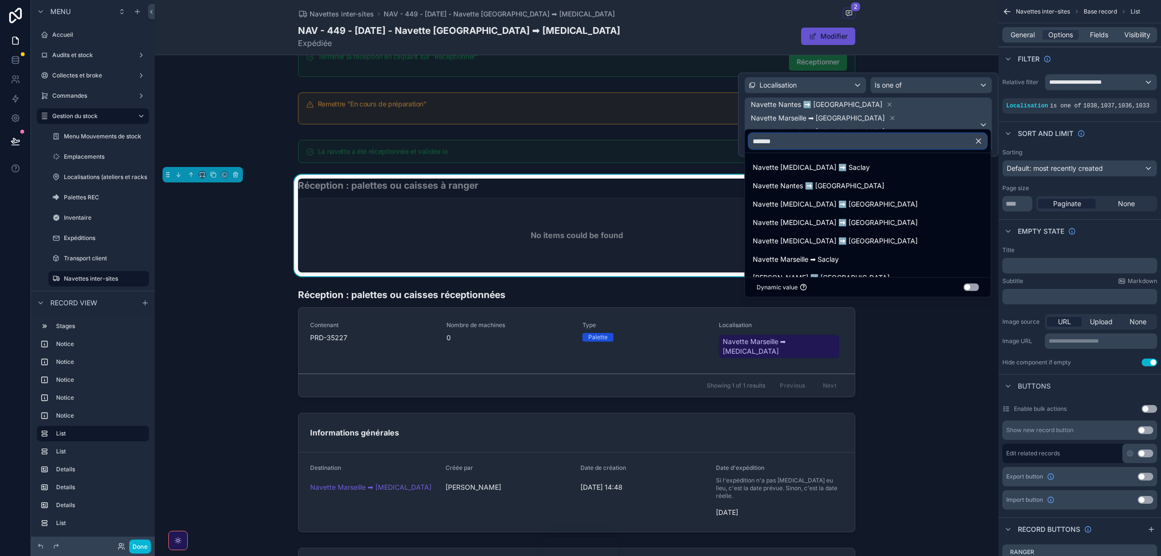
scroll to position [134, 0]
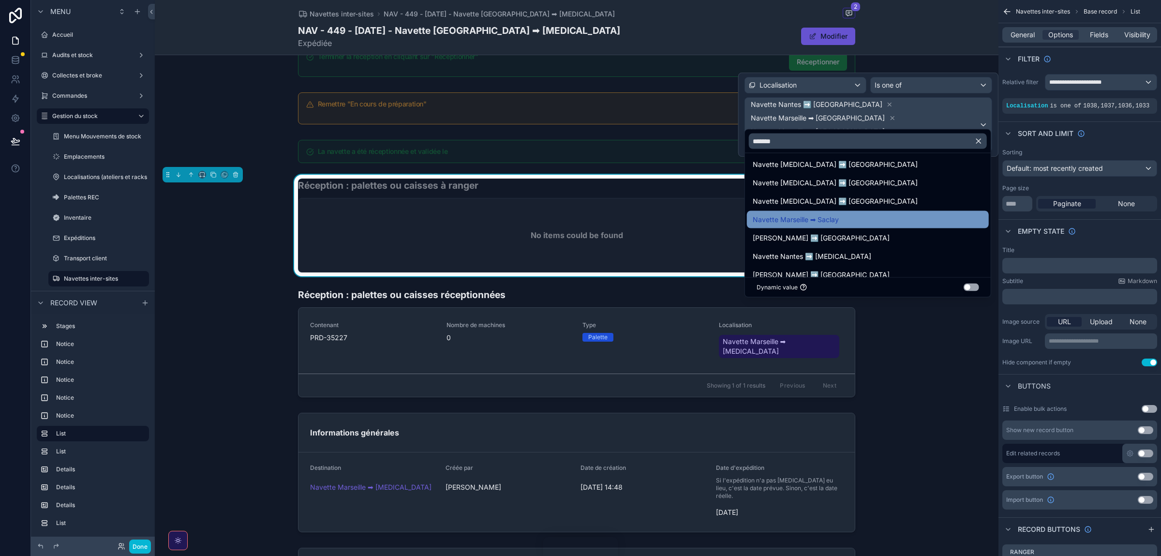
click at [774, 227] on div "Navette Marseille ➡ Saclay" at bounding box center [868, 219] width 242 height 17
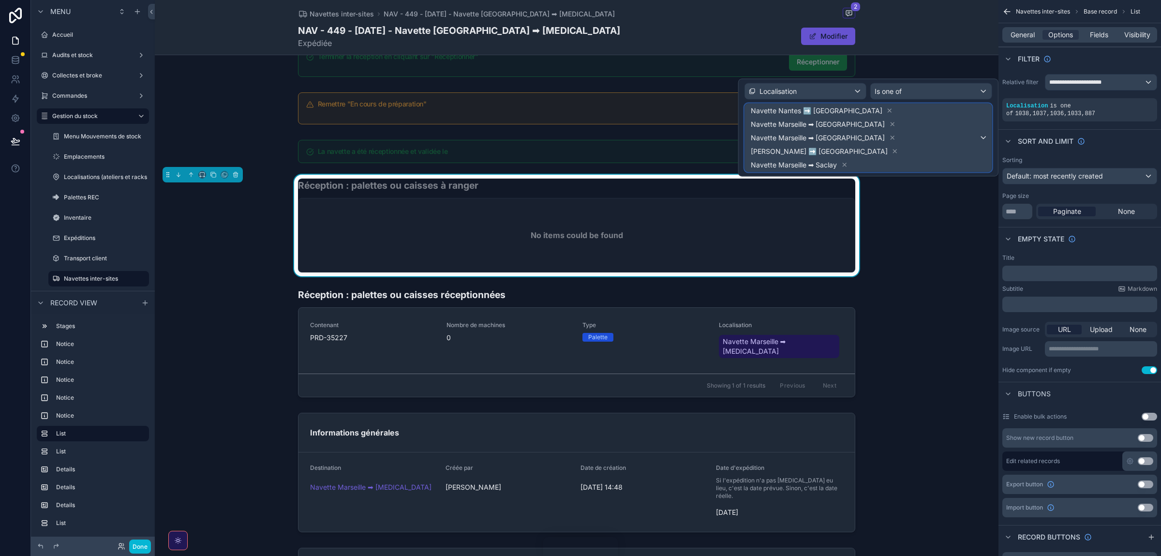
click at [774, 121] on div "Navette [GEOGRAPHIC_DATA] ➡️ [GEOGRAPHIC_DATA] Navette [GEOGRAPHIC_DATA] ➡ [GEO…" at bounding box center [868, 138] width 247 height 68
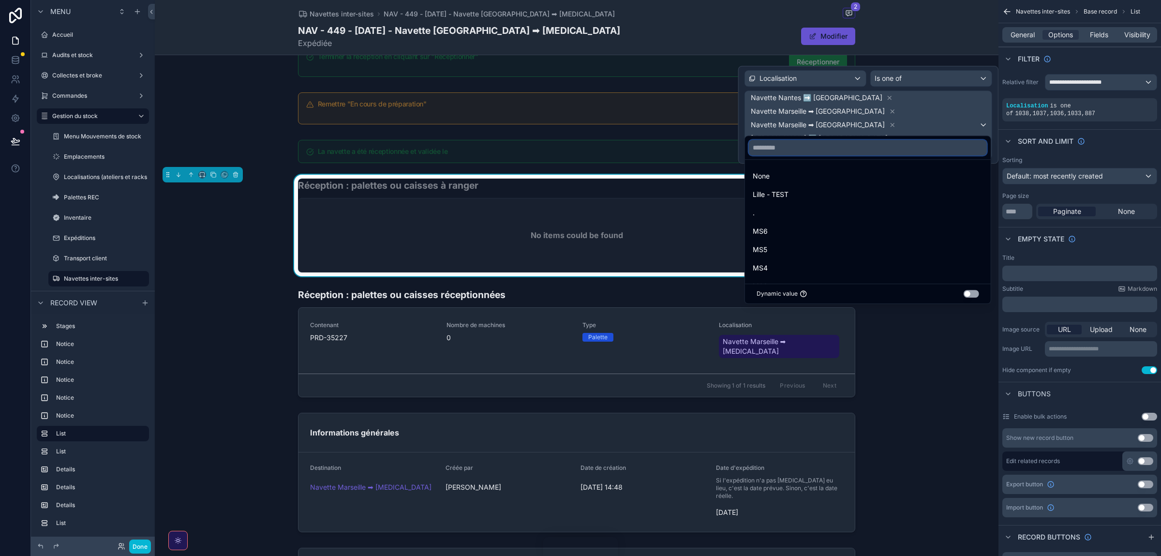
click at [774, 149] on input "text" at bounding box center [868, 147] width 238 height 15
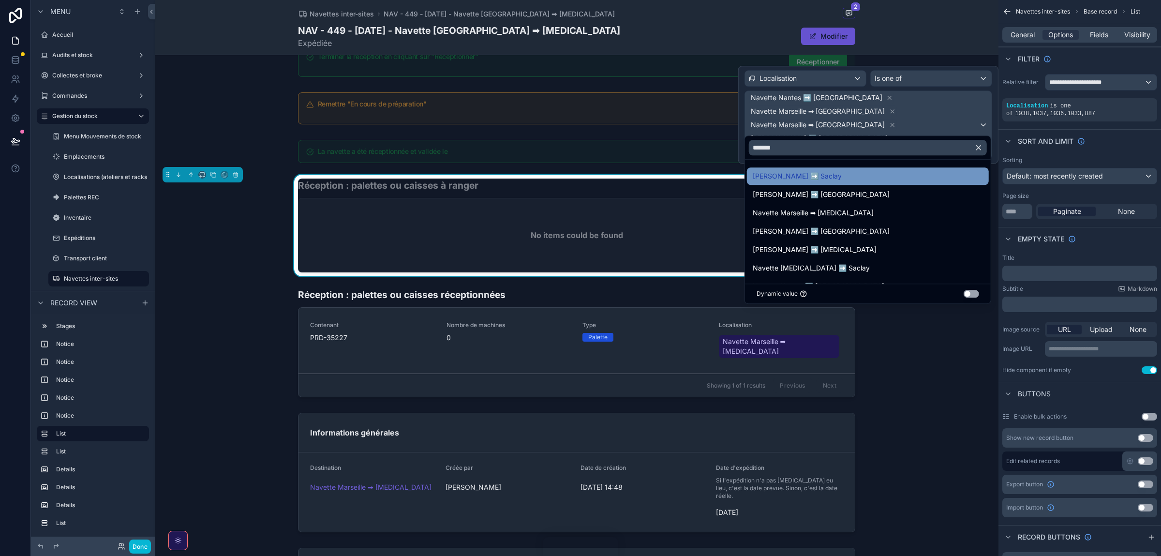
click at [774, 182] on span "[PERSON_NAME] ➡️ Saclay" at bounding box center [797, 176] width 89 height 12
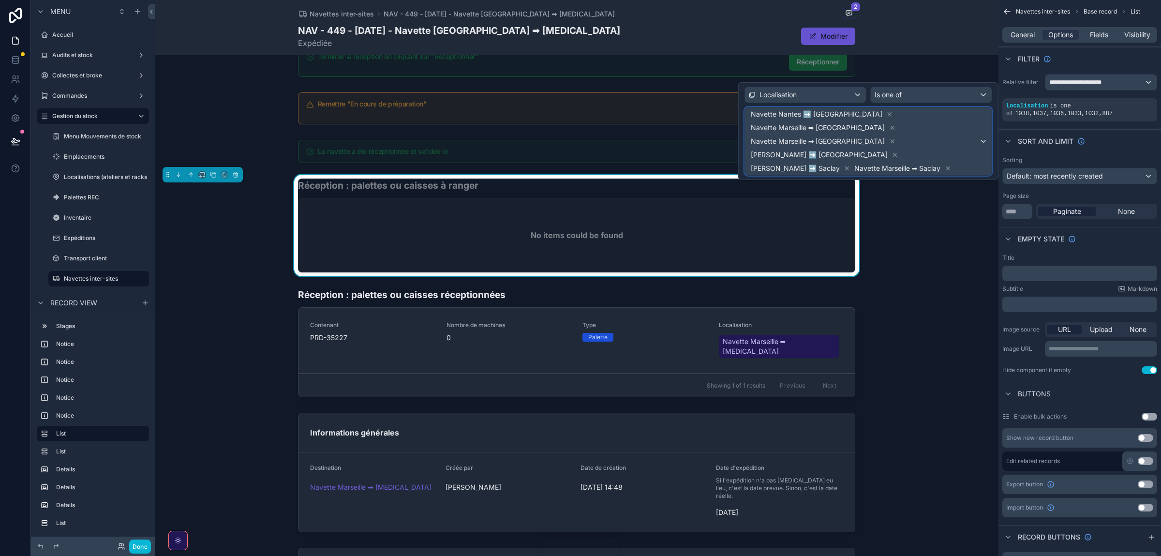
click at [774, 133] on span "Navette [GEOGRAPHIC_DATA] ➡️ [GEOGRAPHIC_DATA] Navette [GEOGRAPHIC_DATA] ➡ [GEO…" at bounding box center [864, 141] width 230 height 68
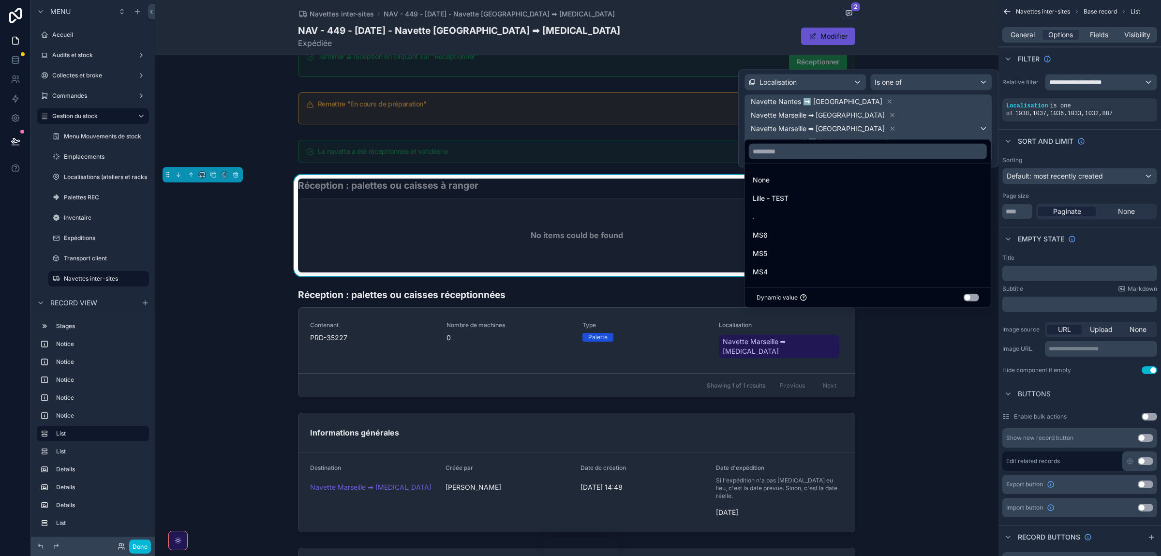
click at [772, 160] on div at bounding box center [868, 151] width 246 height 23
click at [768, 157] on input "text" at bounding box center [868, 151] width 238 height 15
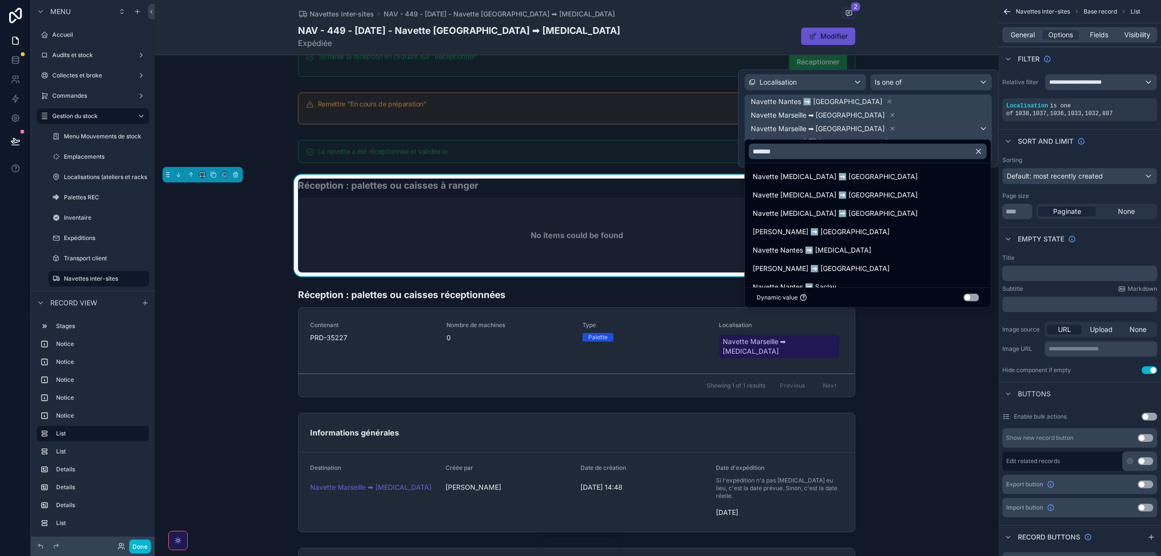
scroll to position [148, 0]
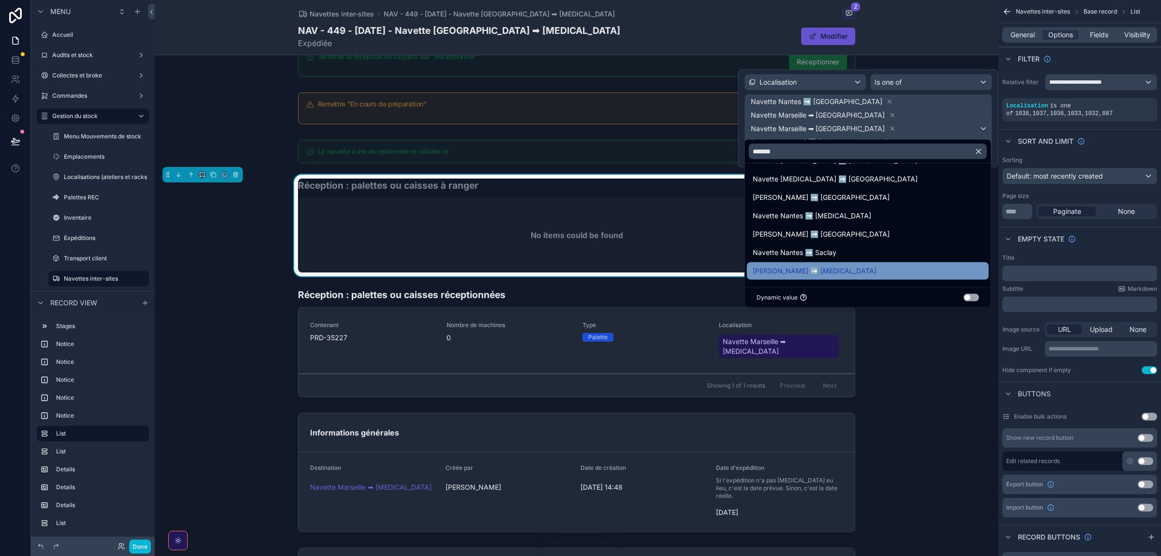
type input "*******"
click at [791, 276] on span "[PERSON_NAME] ➡️ [MEDICAL_DATA]" at bounding box center [815, 271] width 124 height 12
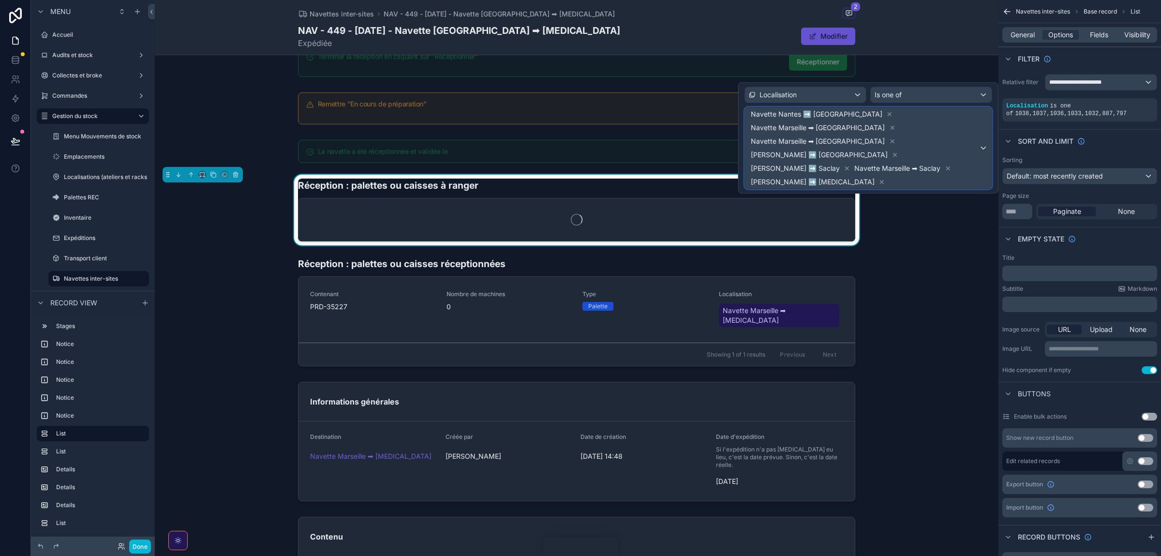
click at [975, 121] on span "Navette Nantes ➡️ Marseille Navette Marseille ➡ Lyon Navette Marseille ➡ Nantes…" at bounding box center [864, 147] width 230 height 81
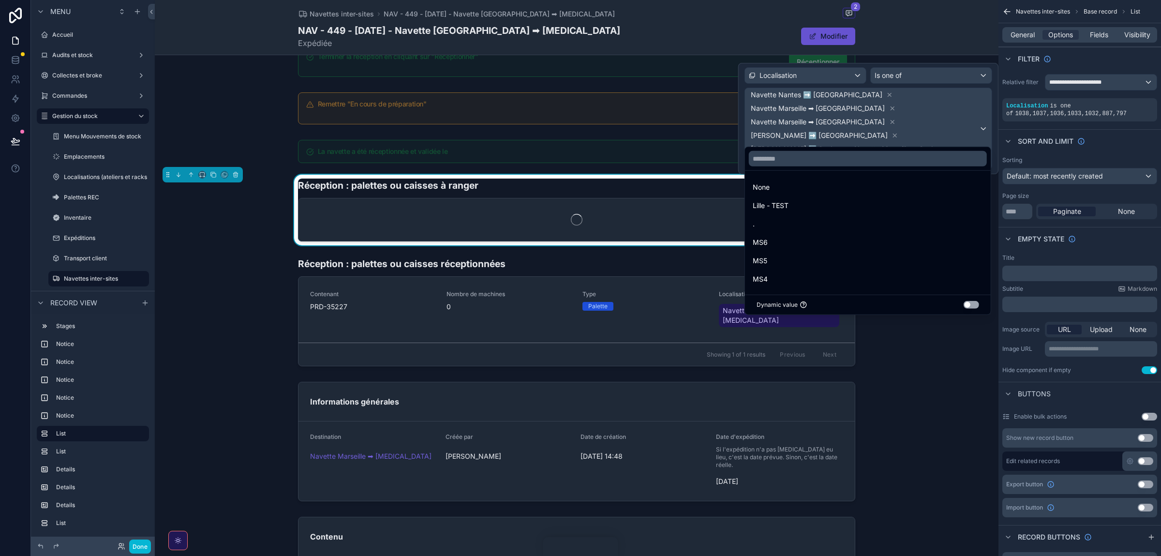
click at [786, 148] on div at bounding box center [868, 158] width 246 height 23
click at [778, 157] on input "text" at bounding box center [868, 158] width 238 height 15
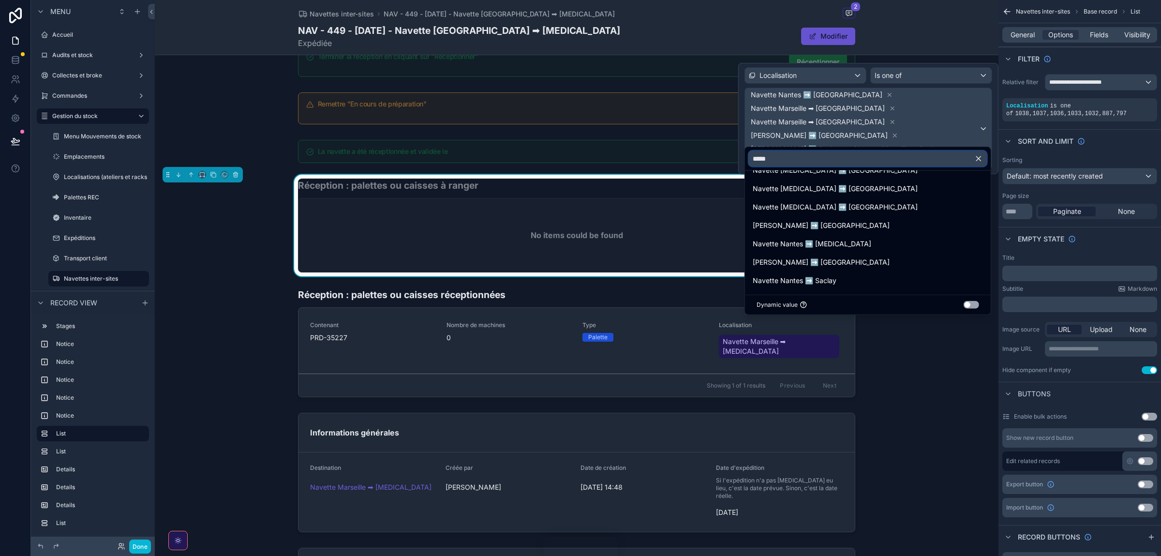
scroll to position [130, 0]
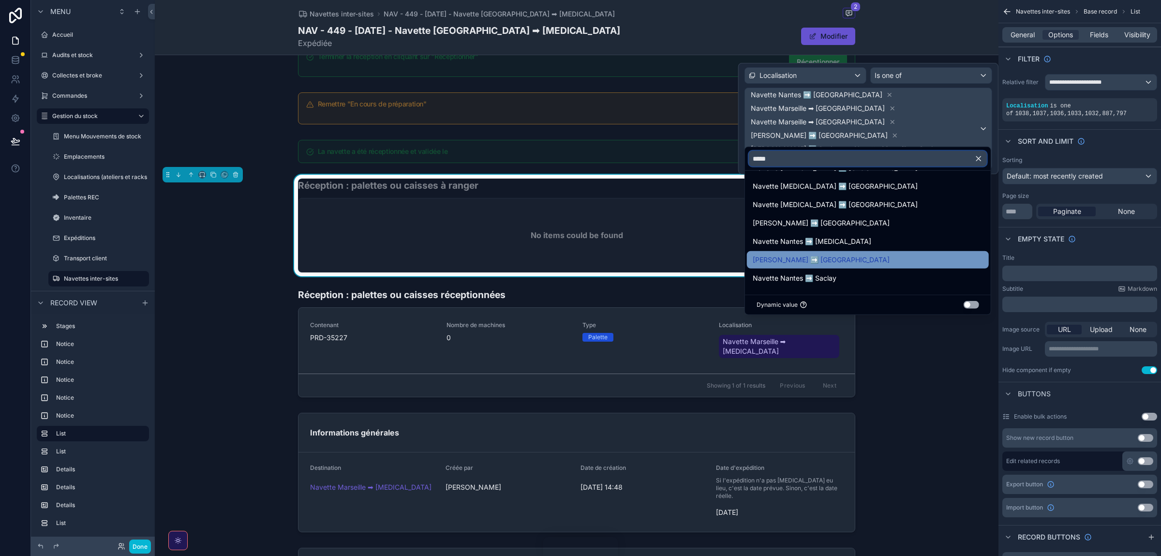
type input "*****"
click at [791, 267] on div "[PERSON_NAME] ➡️ [GEOGRAPHIC_DATA]" at bounding box center [868, 259] width 242 height 17
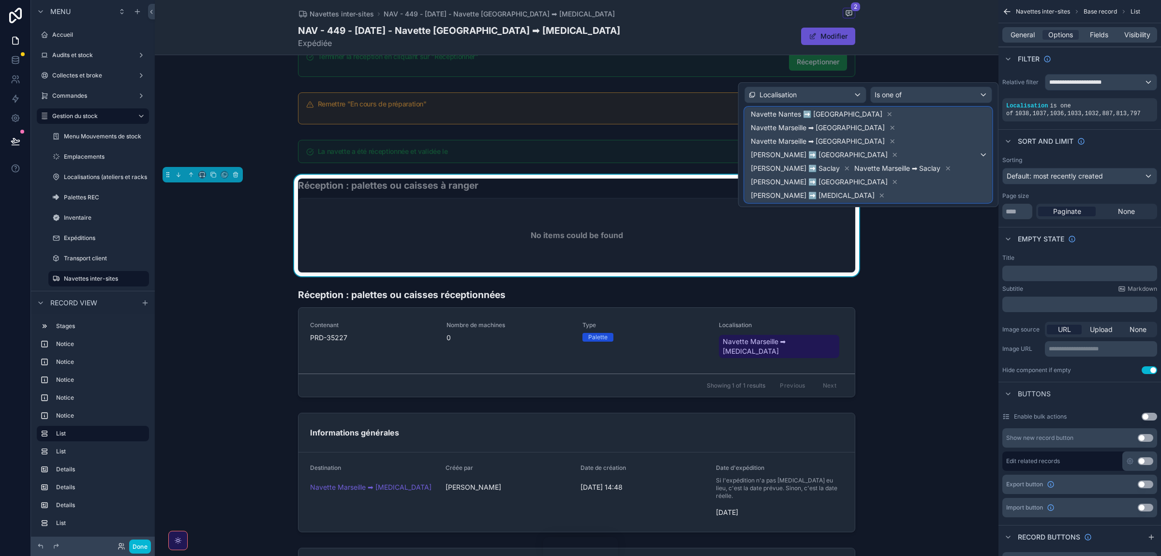
click at [971, 125] on span "Navette Nantes ➡️ Marseille Navette Marseille ➡ Lyon Navette Marseille ➡ Nantes…" at bounding box center [864, 154] width 230 height 95
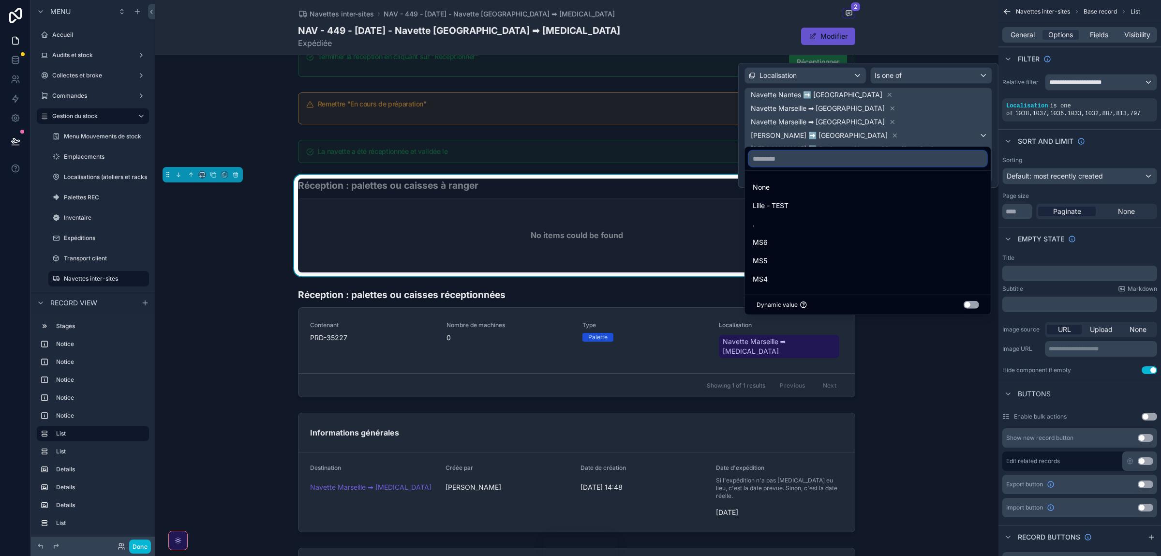
click at [794, 163] on input "text" at bounding box center [868, 158] width 238 height 15
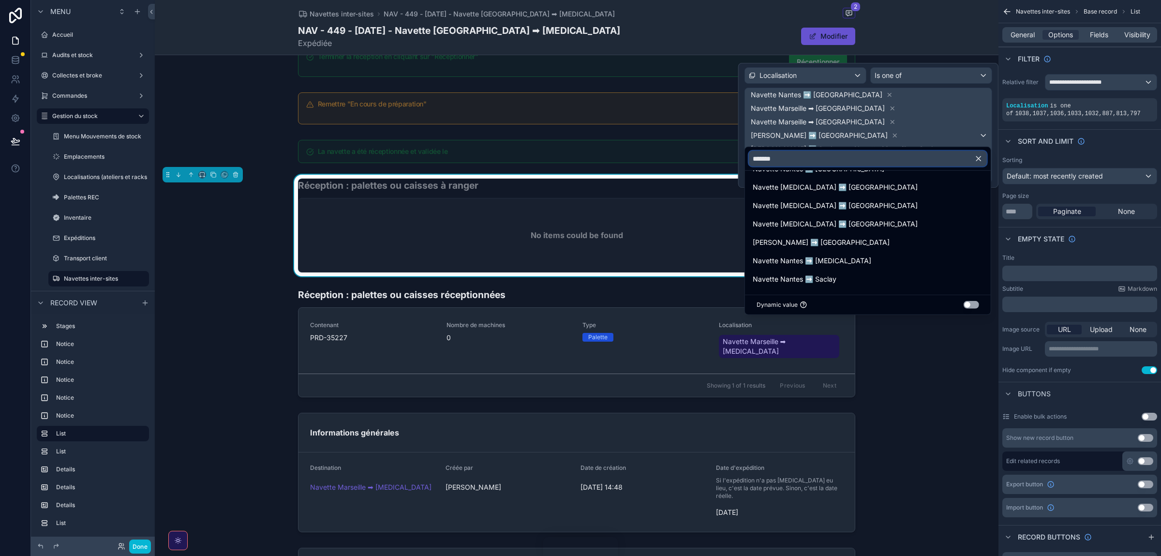
scroll to position [111, 0]
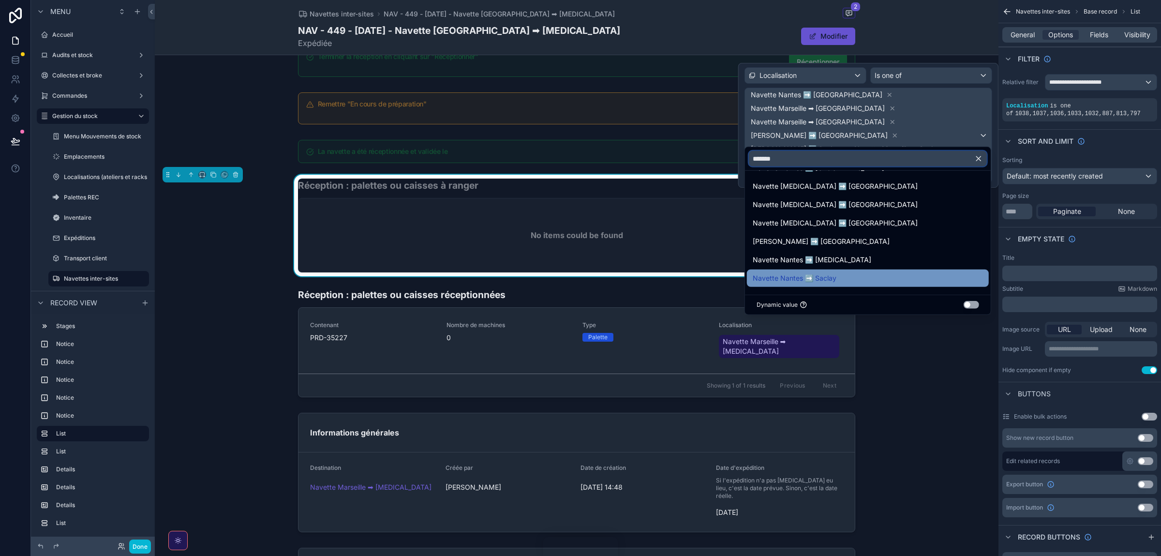
type input "*******"
click at [815, 273] on span "Navette Nantes ➡️ Saclay" at bounding box center [795, 278] width 84 height 12
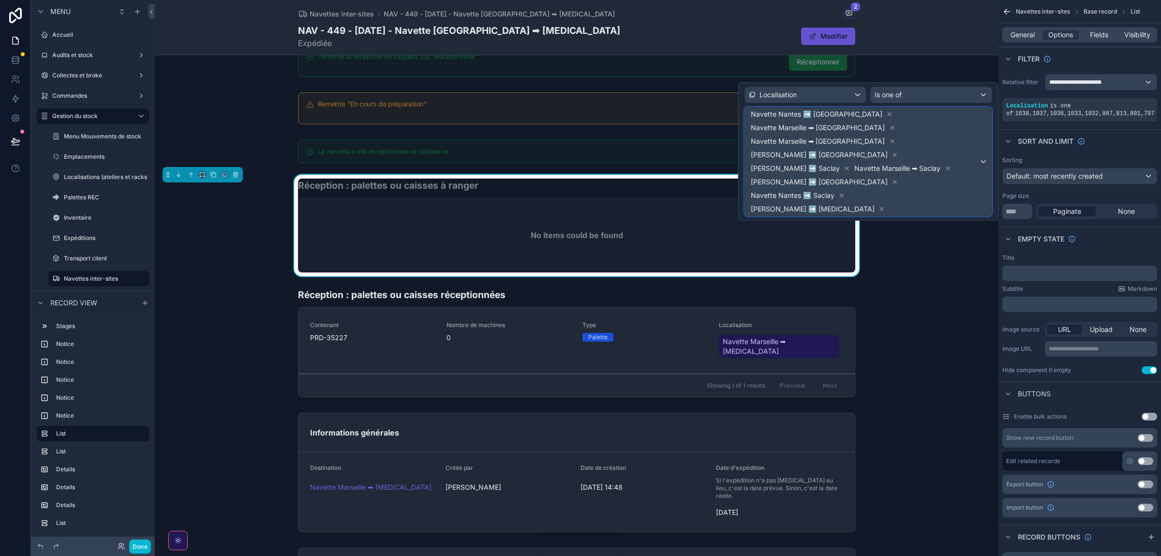
click at [975, 128] on span "Navette Nantes ➡️ Marseille Navette Marseille ➡ Lyon Navette Marseille ➡ Nantes…" at bounding box center [864, 161] width 230 height 108
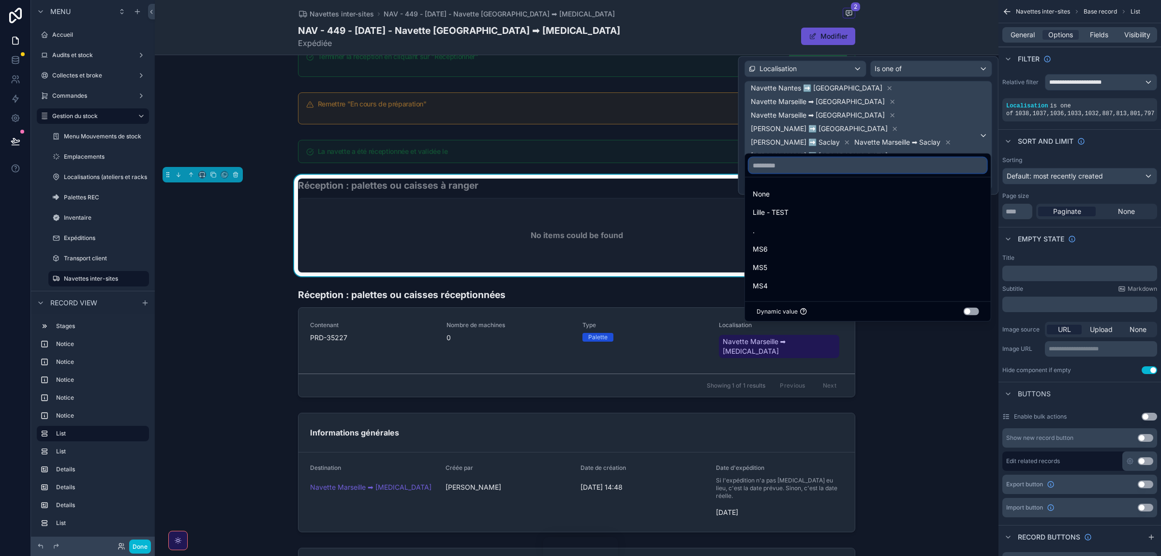
click at [818, 169] on input "text" at bounding box center [868, 165] width 238 height 15
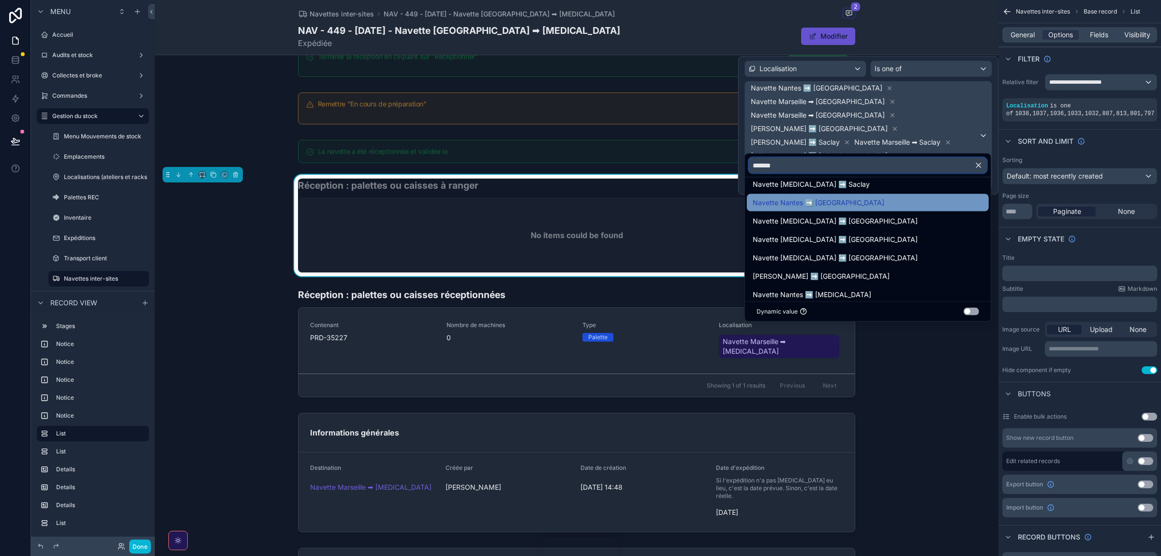
scroll to position [93, 0]
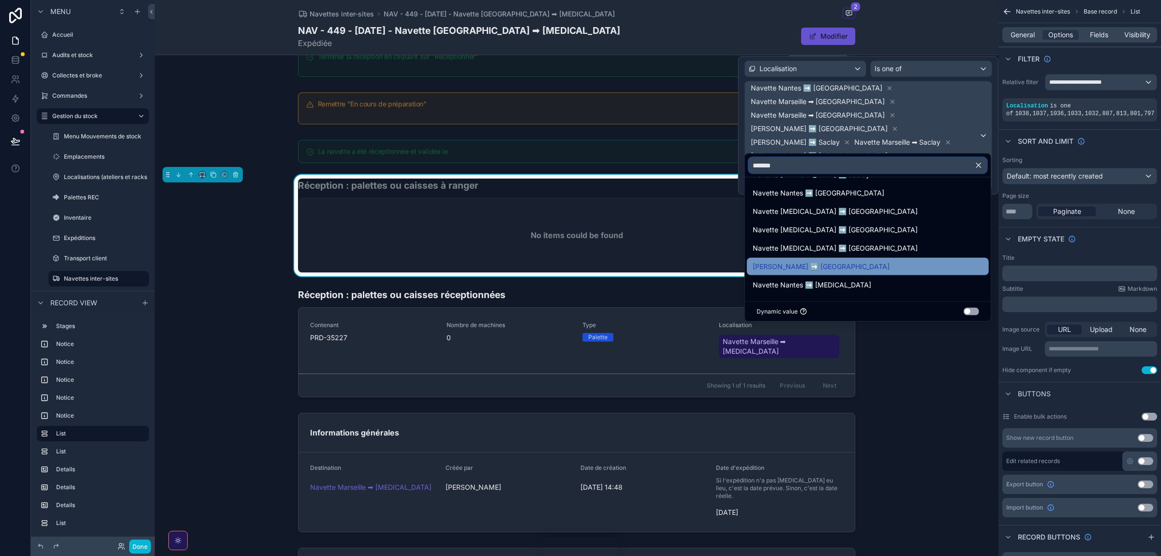
type input "*******"
click at [813, 271] on span "[PERSON_NAME] ➡️ [GEOGRAPHIC_DATA]" at bounding box center [821, 267] width 137 height 12
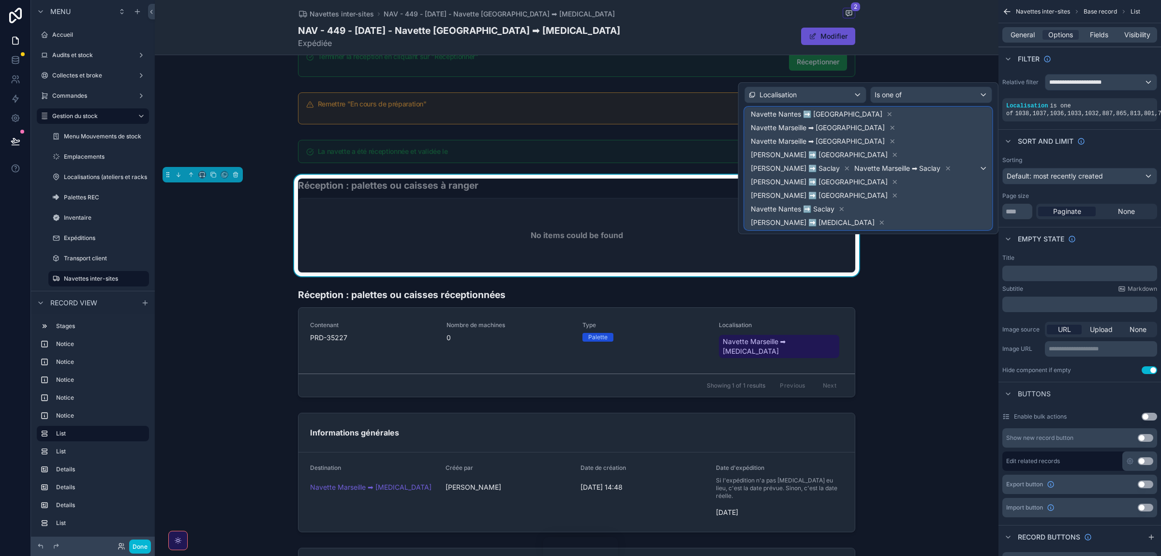
click at [972, 120] on span "Navette Nantes ➡️ Marseille Navette Marseille ➡ Lyon Navette Marseille ➡ Nantes…" at bounding box center [864, 168] width 230 height 122
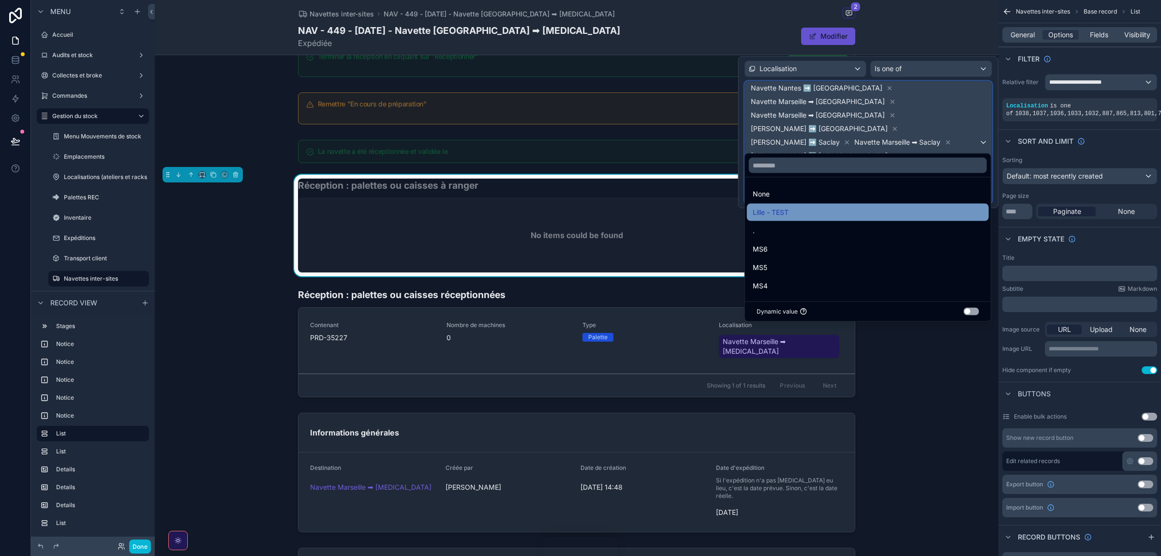
scroll to position [51, 0]
click at [807, 170] on input "text" at bounding box center [868, 165] width 238 height 15
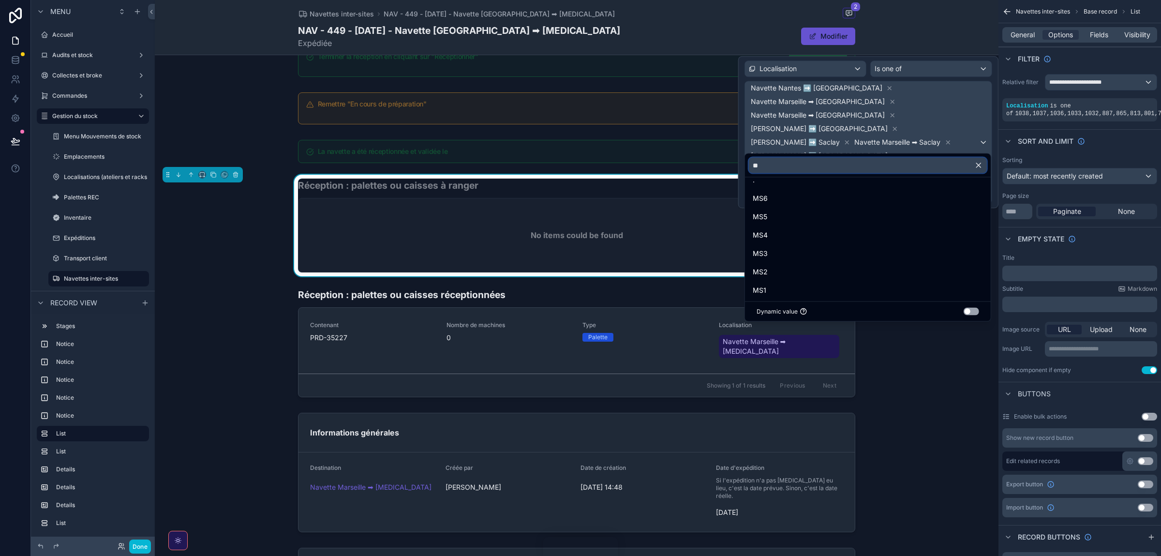
scroll to position [0, 0]
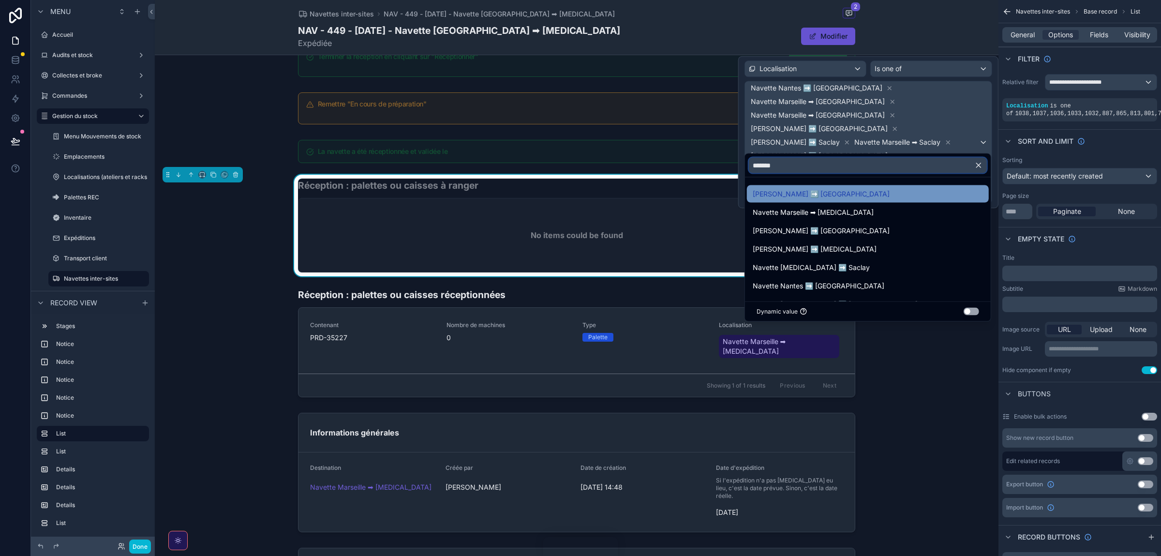
type input "*******"
click at [825, 201] on div "[PERSON_NAME] ➡️ [GEOGRAPHIC_DATA]" at bounding box center [868, 193] width 242 height 17
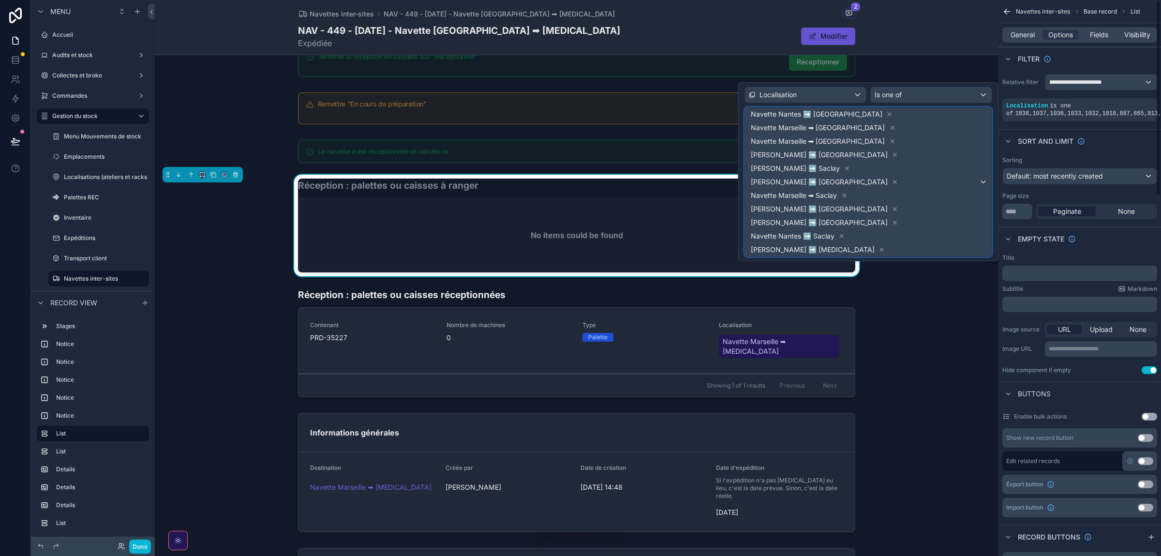
click at [980, 123] on div "Navette Nantes ➡️ Marseille Navette Marseille ➡ Lyon Navette Marseille ➡ Nantes…" at bounding box center [868, 181] width 247 height 149
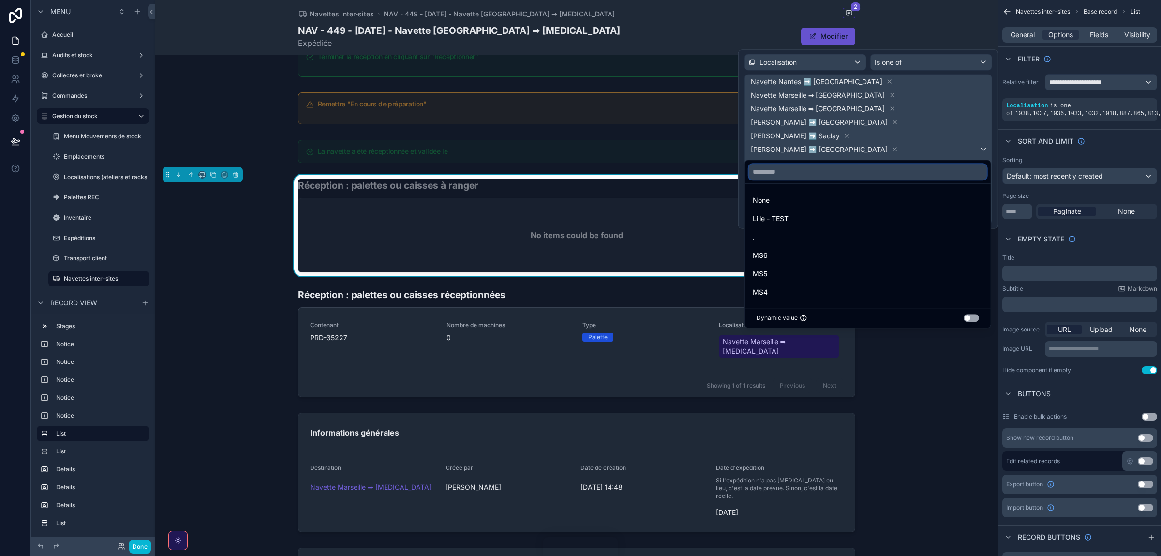
click at [823, 170] on input "text" at bounding box center [868, 171] width 238 height 15
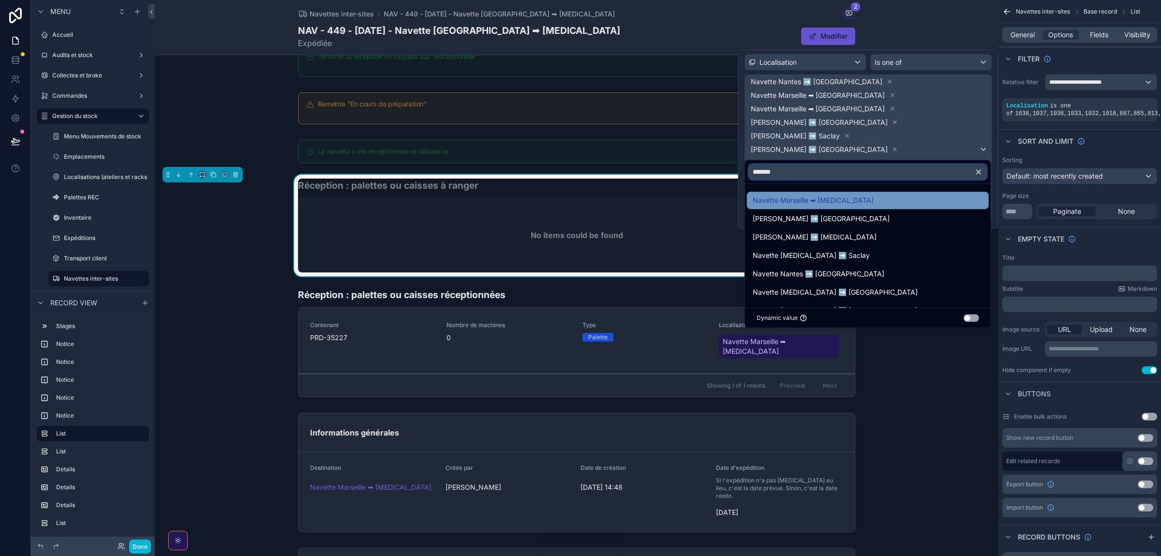
type input "*******"
click at [807, 201] on span "Navette Marseille ➡ [MEDICAL_DATA]" at bounding box center [813, 201] width 121 height 12
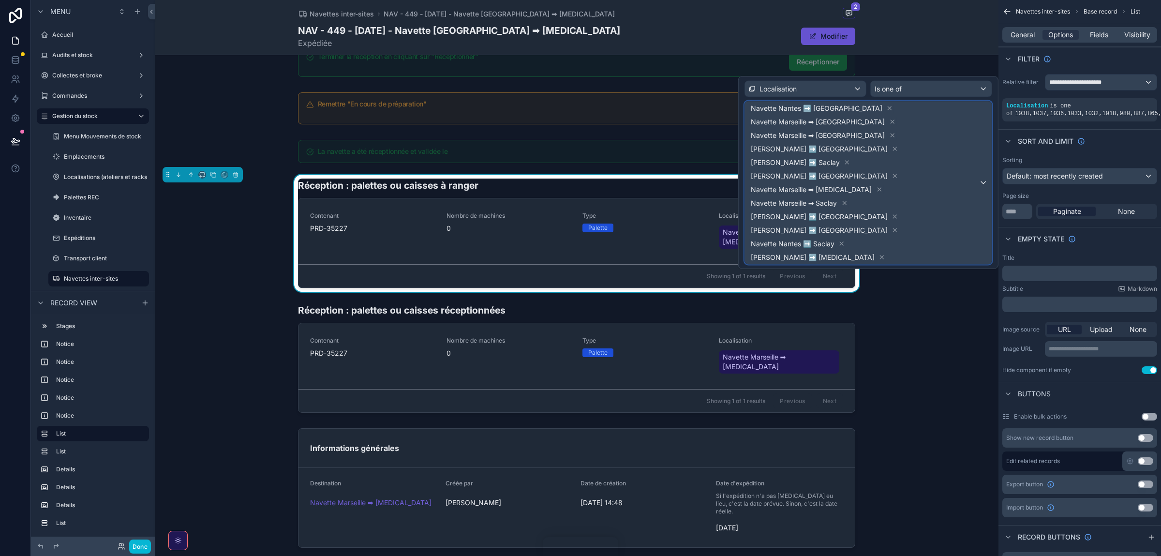
click at [961, 150] on span "Navette Nantes ➡️ Marseille Navette Marseille ➡ Lyon Navette Marseille ➡ Nantes…" at bounding box center [864, 183] width 230 height 163
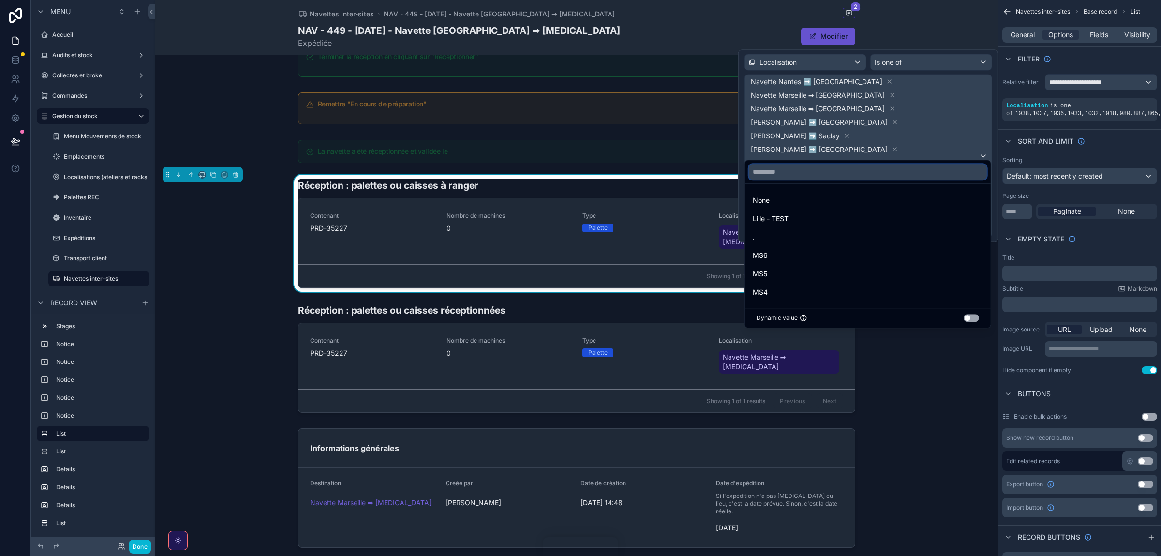
click at [779, 174] on input "text" at bounding box center [868, 171] width 238 height 15
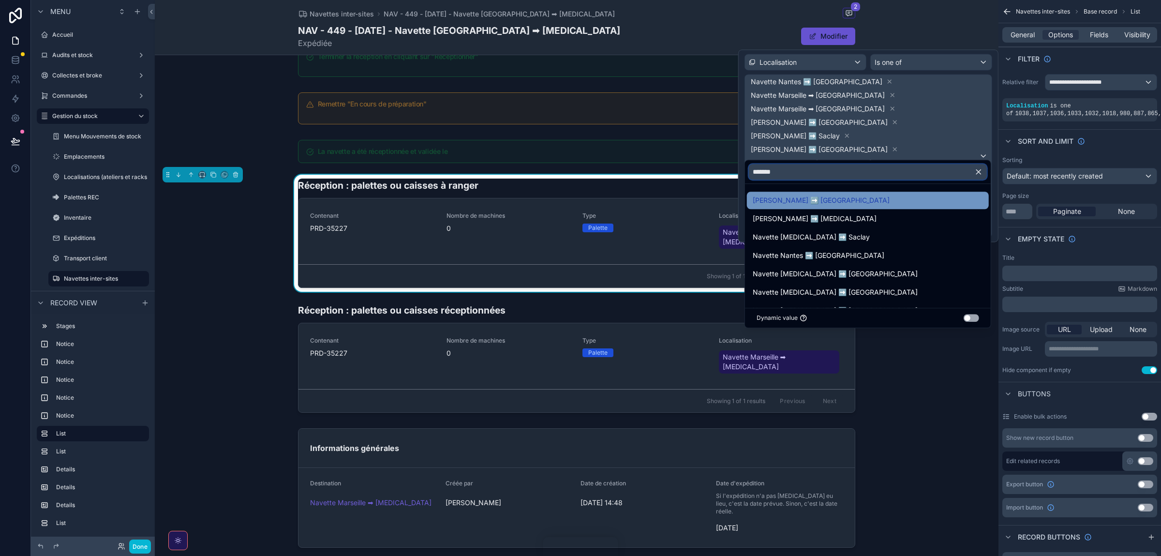
type input "*******"
click at [838, 204] on div "[PERSON_NAME] ➡️ [GEOGRAPHIC_DATA]" at bounding box center [868, 201] width 230 height 12
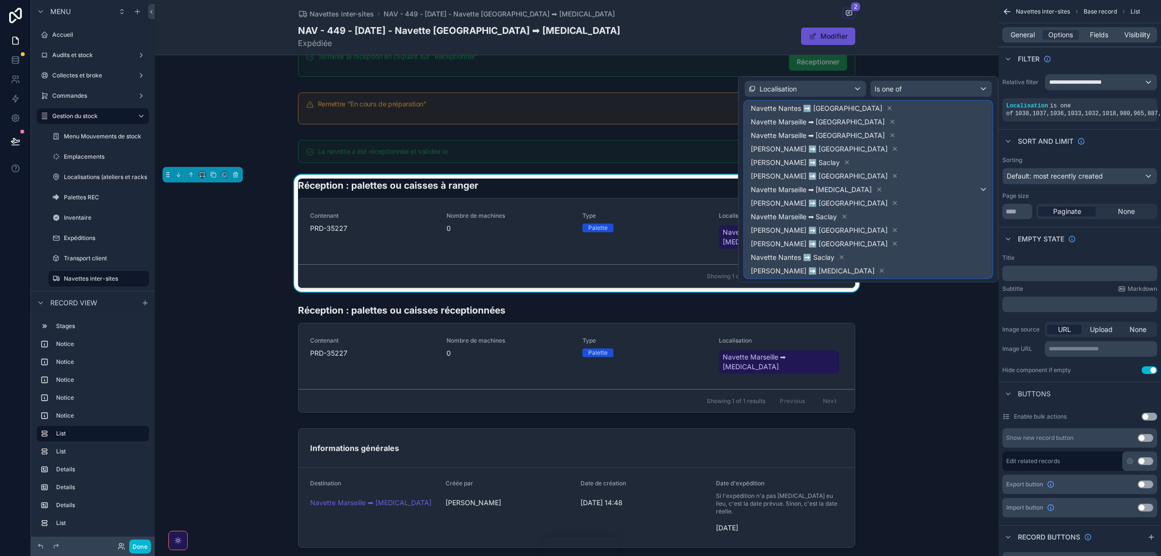
click at [968, 136] on span "Navette Nantes ➡️ Marseille Navette Marseille ➡ Lyon Navette Marseille ➡ Nantes…" at bounding box center [864, 190] width 230 height 176
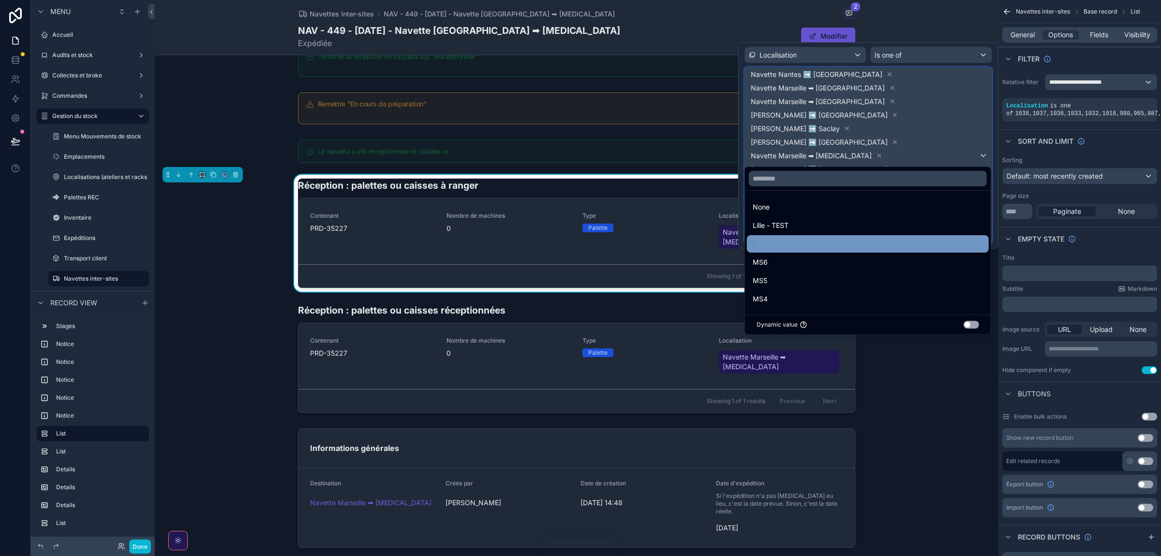
scroll to position [51, 0]
click at [805, 180] on input "text" at bounding box center [868, 178] width 238 height 15
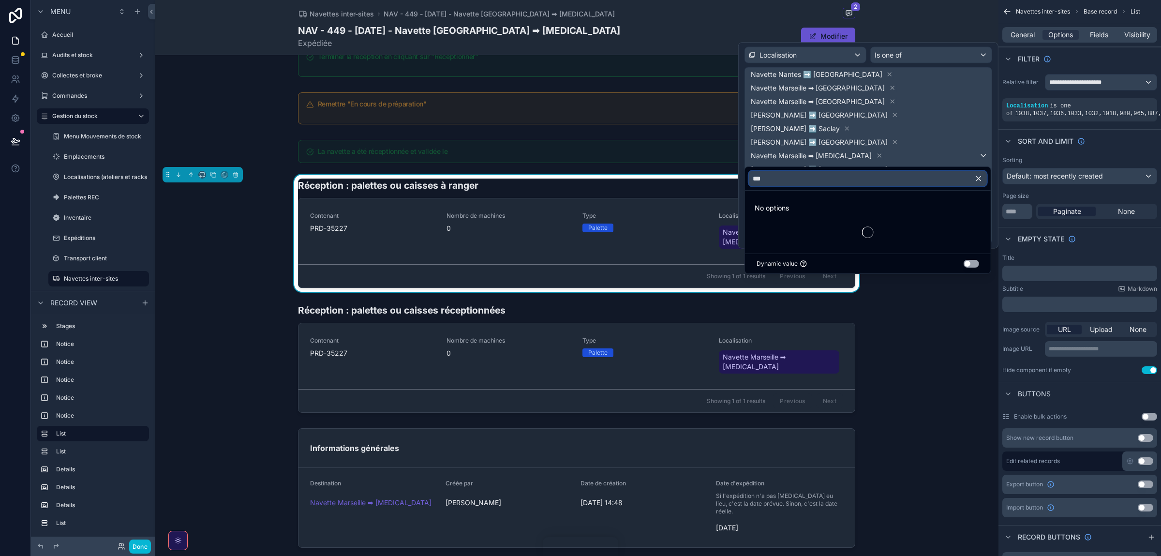
scroll to position [0, 0]
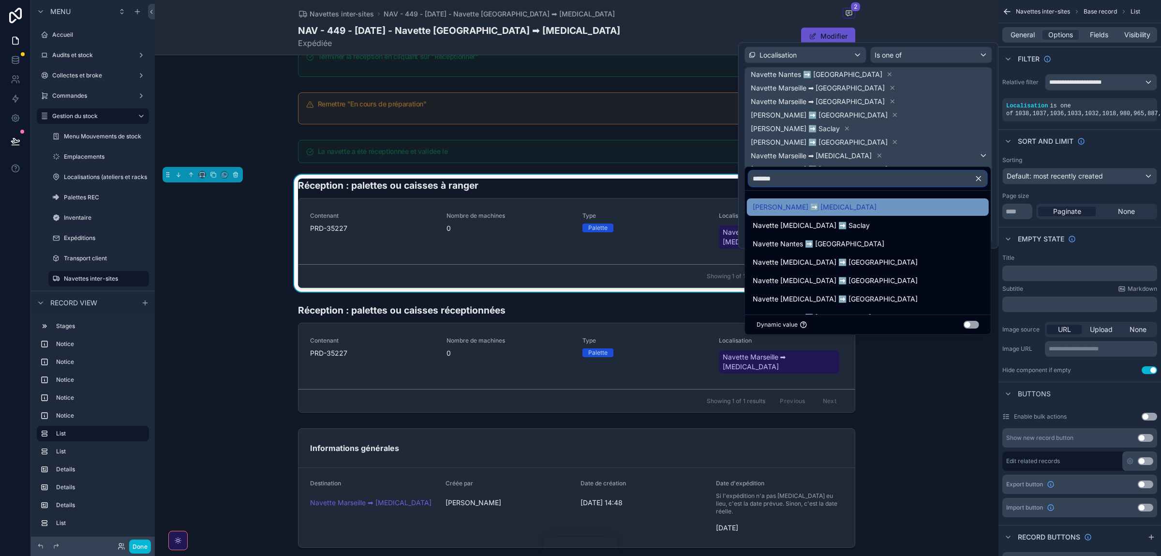
type input "*******"
click at [800, 204] on span "[PERSON_NAME] ➡️ [MEDICAL_DATA]" at bounding box center [815, 207] width 124 height 12
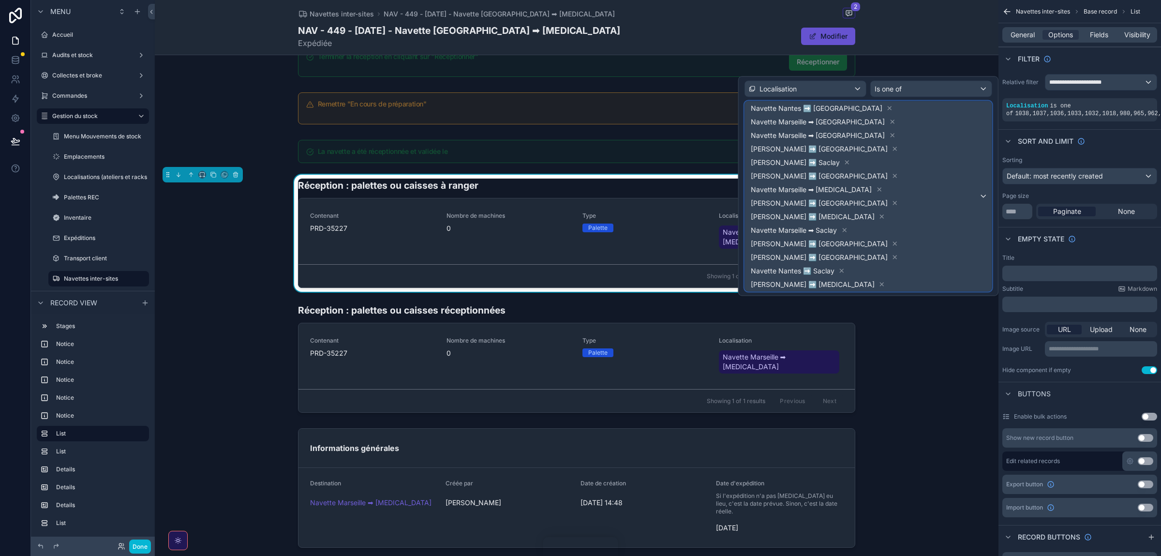
click at [972, 132] on span "Navette Nantes ➡️ Marseille Navette Marseille ➡ Lyon Navette Marseille ➡ Nantes…" at bounding box center [864, 197] width 230 height 190
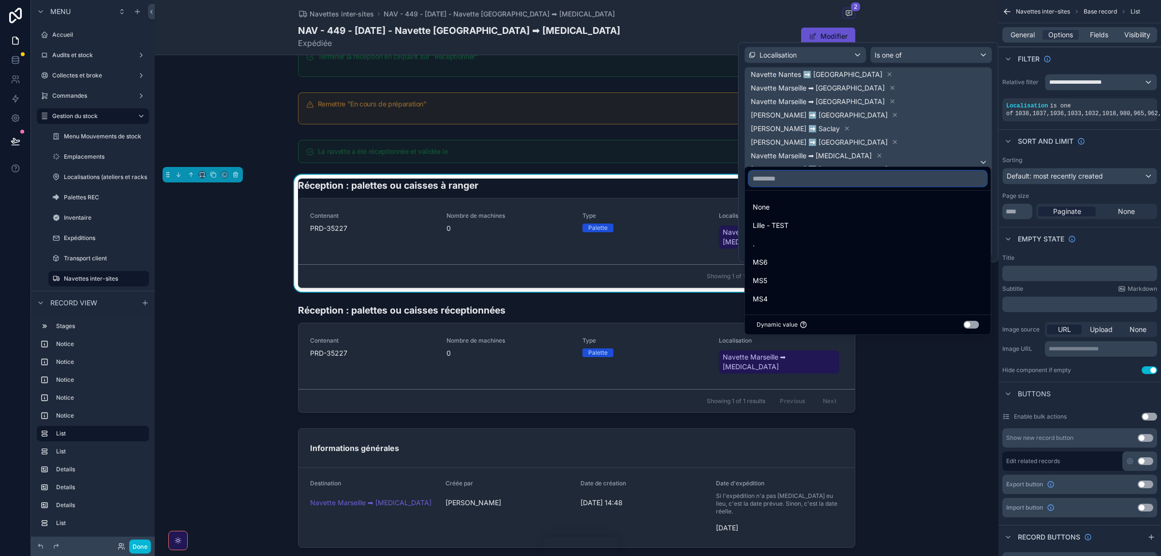
click at [801, 177] on input "text" at bounding box center [868, 178] width 238 height 15
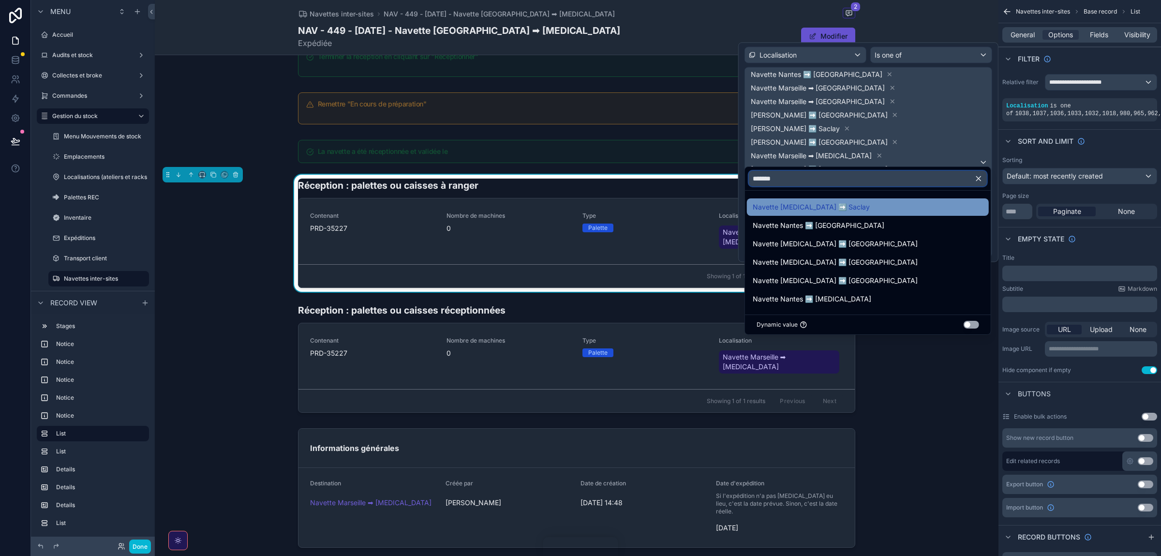
type input "*******"
click at [767, 202] on span "Navette [MEDICAL_DATA] ➡️ Saclay" at bounding box center [811, 207] width 117 height 12
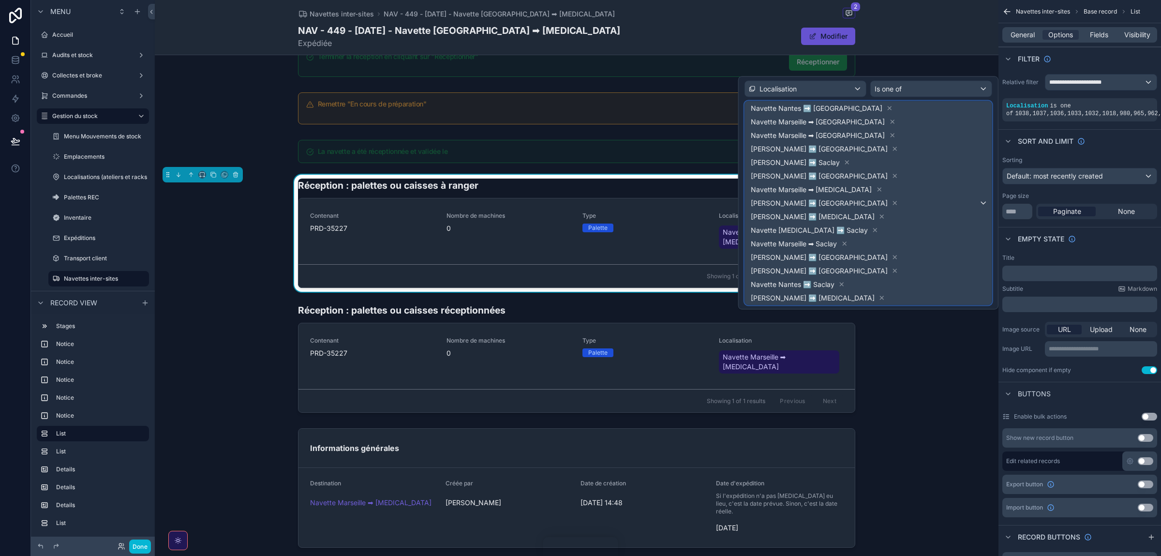
click at [979, 123] on span "Navette Nantes ➡️ Marseille Navette Marseille ➡ Lyon Navette Marseille ➡ Nantes…" at bounding box center [864, 203] width 230 height 203
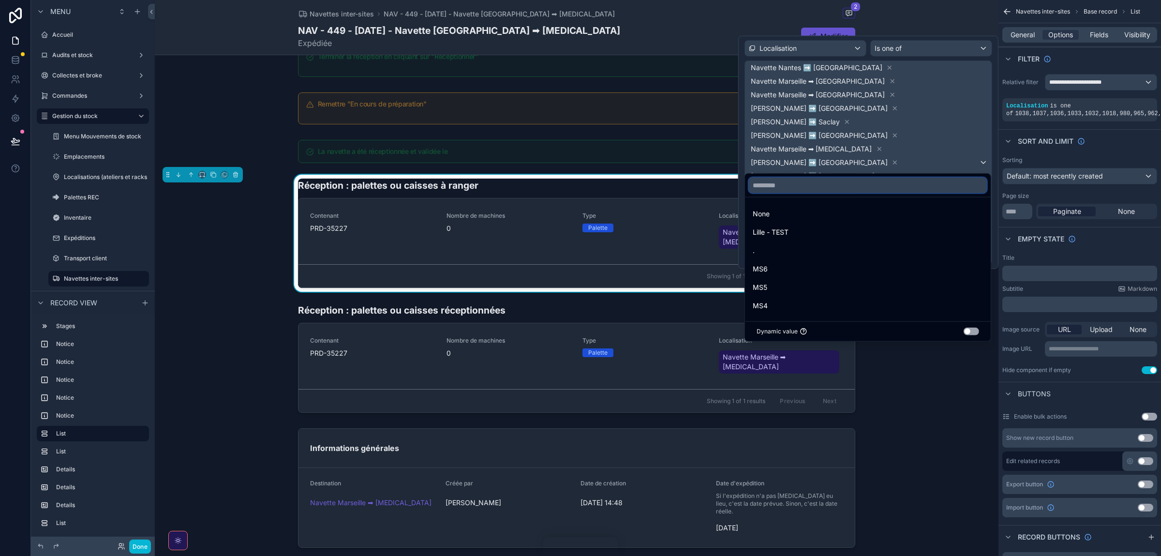
click at [765, 183] on input "text" at bounding box center [868, 185] width 238 height 15
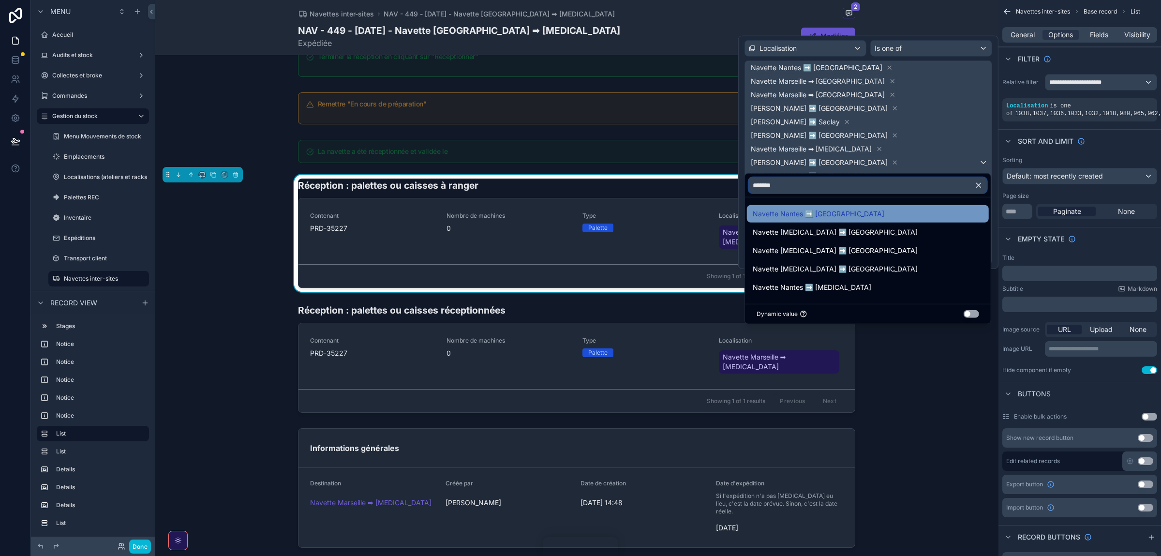
type input "*******"
click at [841, 211] on div "Navette Nantes ➡️ [GEOGRAPHIC_DATA]" at bounding box center [868, 214] width 230 height 12
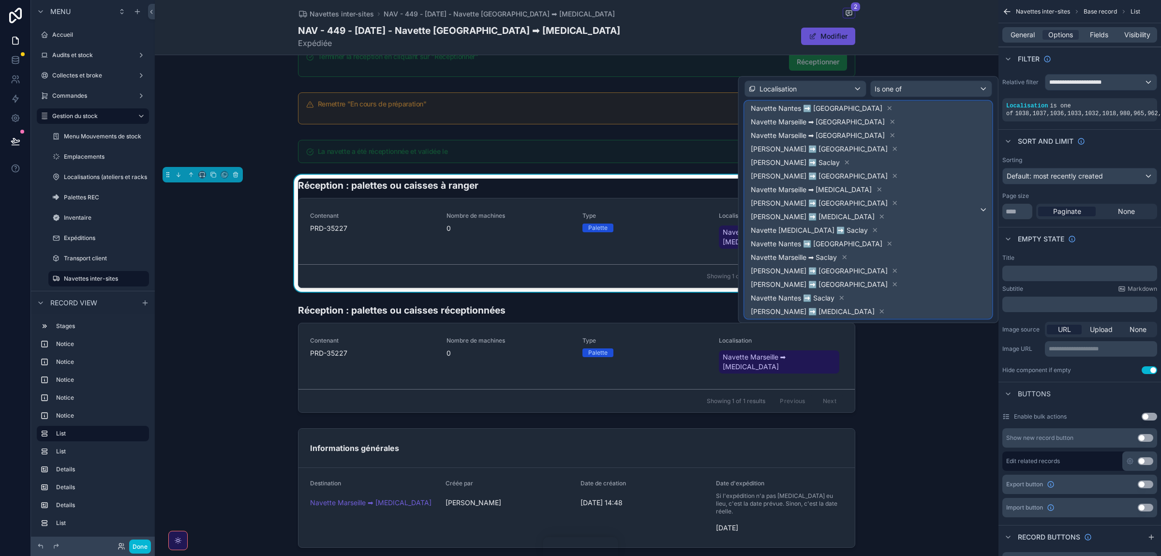
click at [989, 117] on div "Navette Nantes ➡️ Marseille Navette Marseille ➡ Lyon Navette Marseille ➡ Nantes…" at bounding box center [868, 210] width 247 height 217
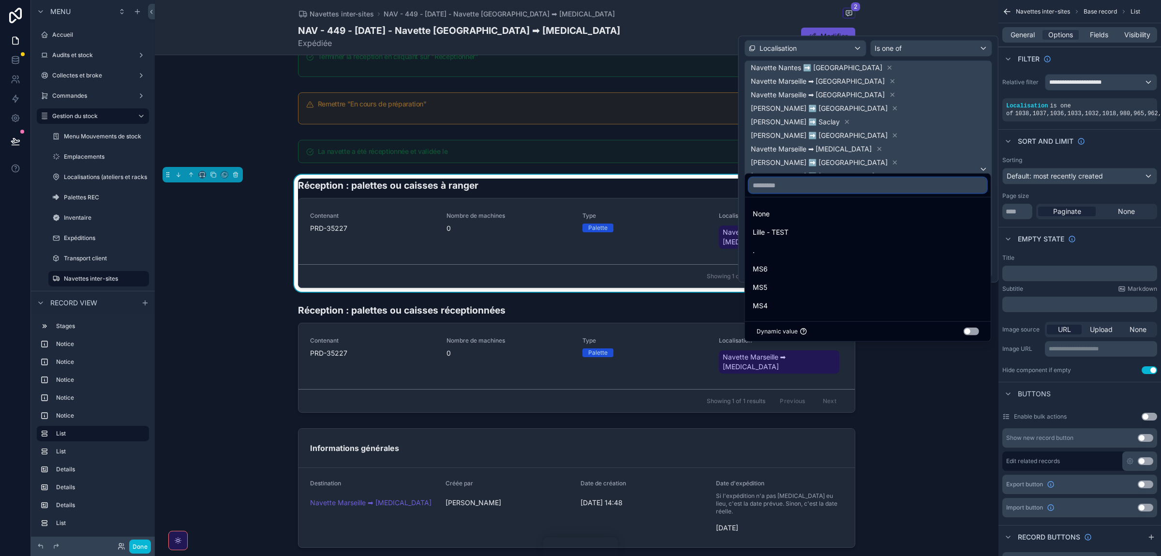
click at [819, 183] on input "text" at bounding box center [868, 185] width 238 height 15
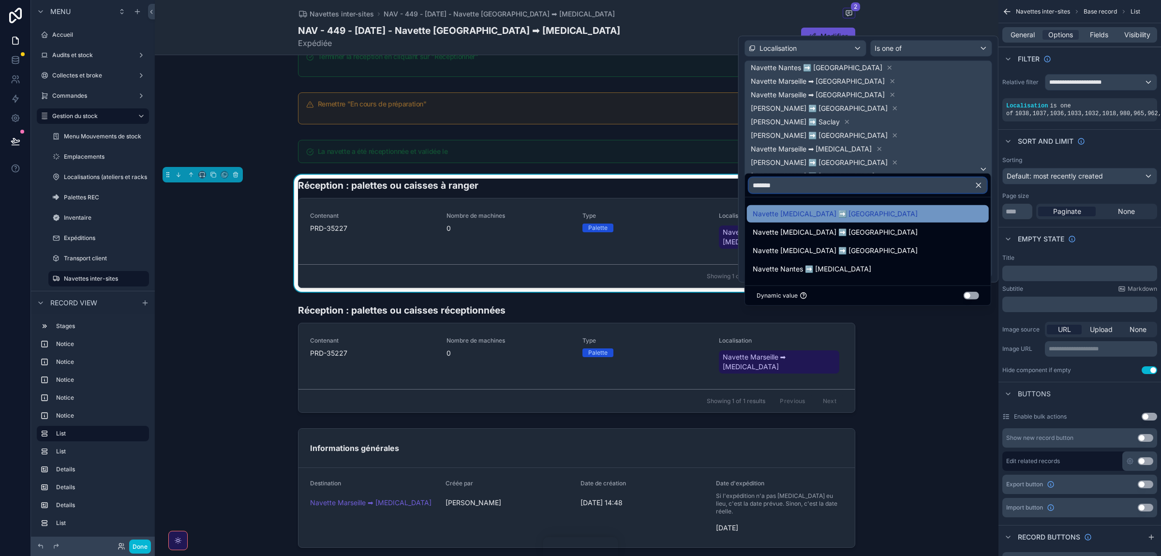
type input "*******"
click at [811, 210] on span "Navette [MEDICAL_DATA] ➡️ [GEOGRAPHIC_DATA]" at bounding box center [835, 214] width 165 height 12
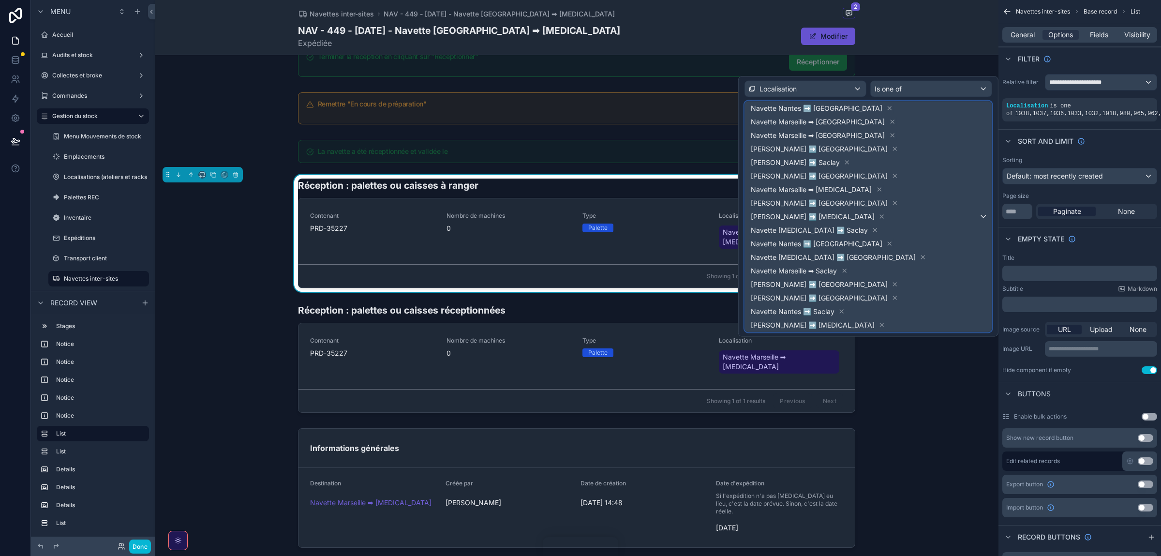
click at [980, 131] on div "Navette Nantes ➡️ Marseille Navette Marseille ➡ Lyon Navette Marseille ➡ Nantes…" at bounding box center [868, 217] width 247 height 230
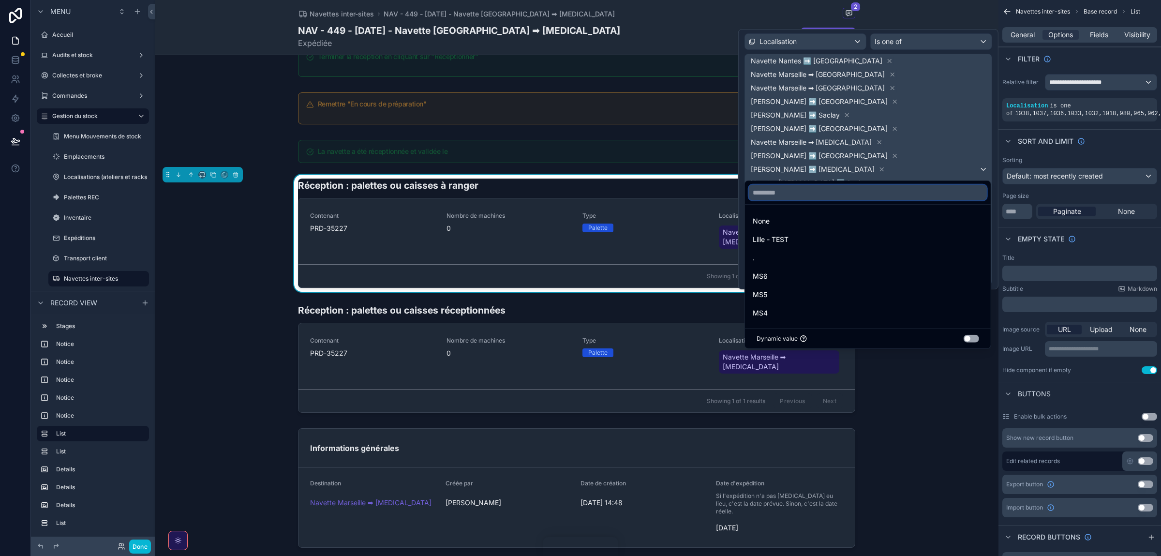
click at [792, 188] on input "text" at bounding box center [868, 192] width 238 height 15
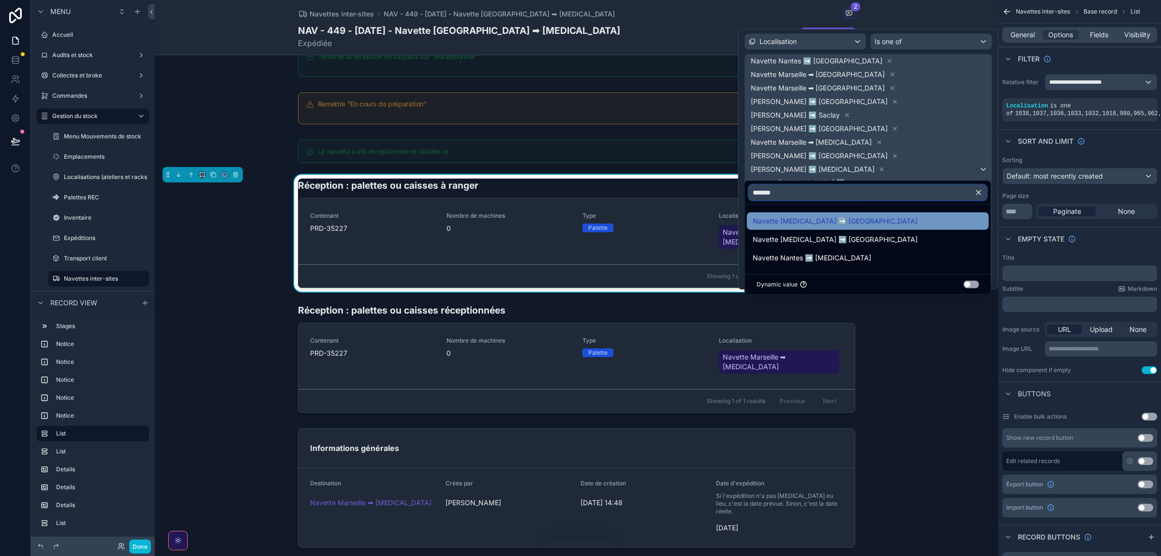
type input "*******"
click at [803, 225] on span "Navette [MEDICAL_DATA] ➡️ [GEOGRAPHIC_DATA]" at bounding box center [835, 221] width 165 height 12
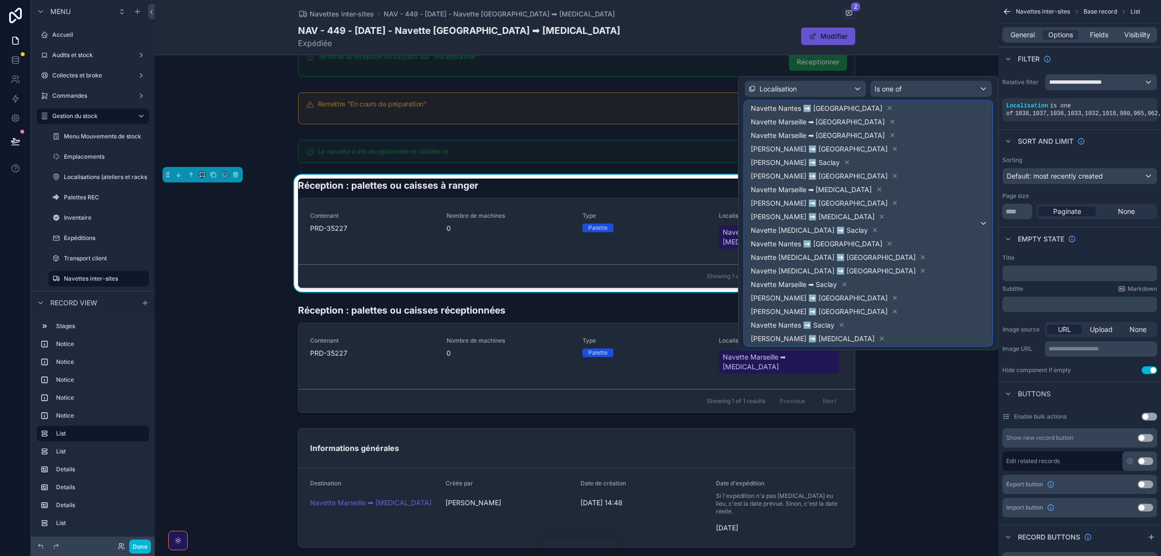
click at [977, 148] on span "Navette Nantes ➡️ Marseille Navette Marseille ➡ Lyon Navette Marseille ➡ Nantes…" at bounding box center [864, 224] width 230 height 244
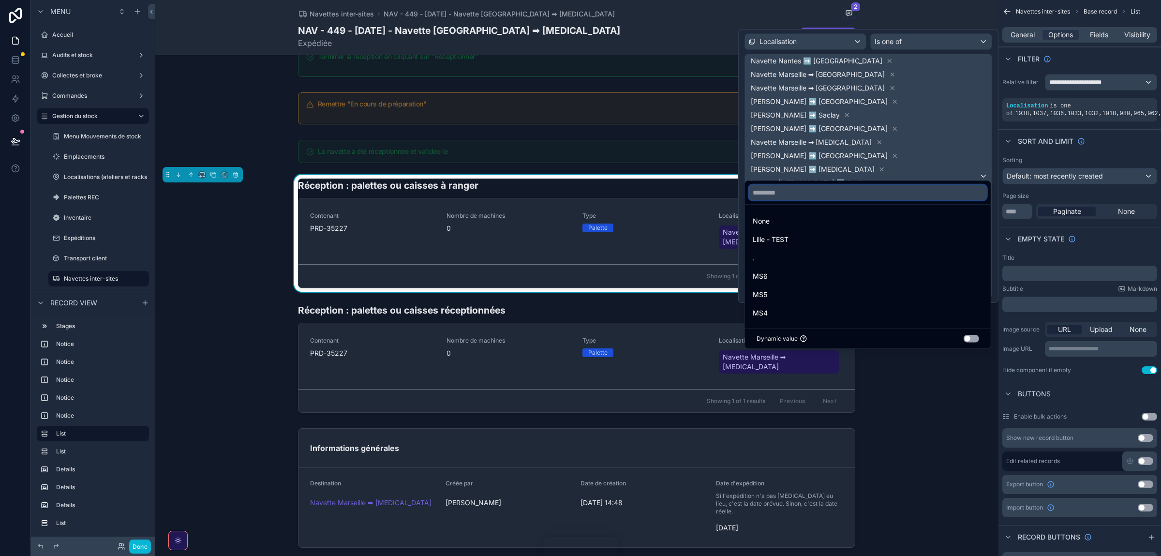
click at [797, 195] on input "text" at bounding box center [868, 192] width 238 height 15
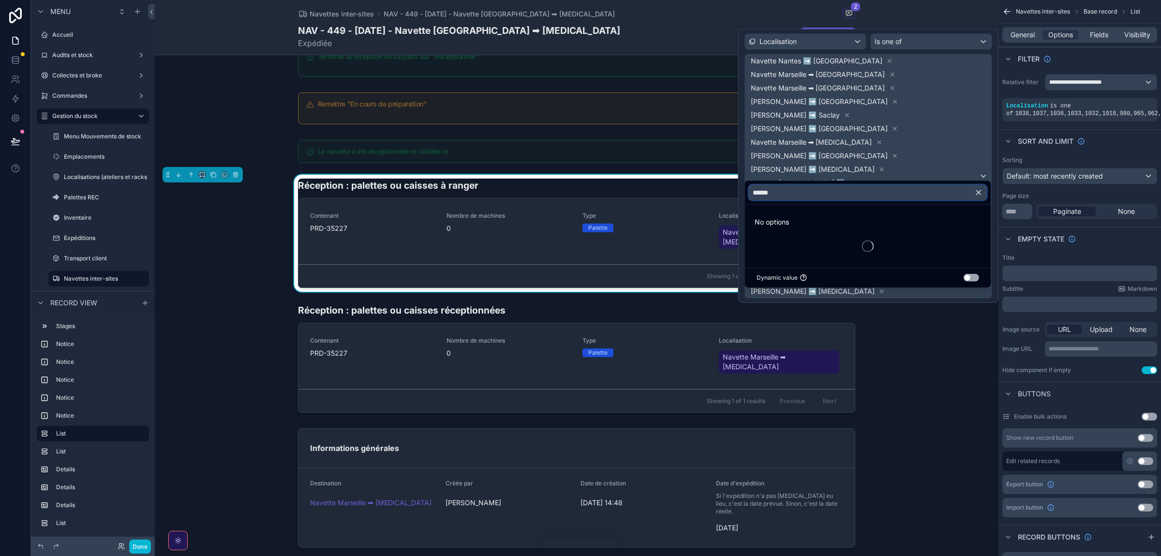
type input "*******"
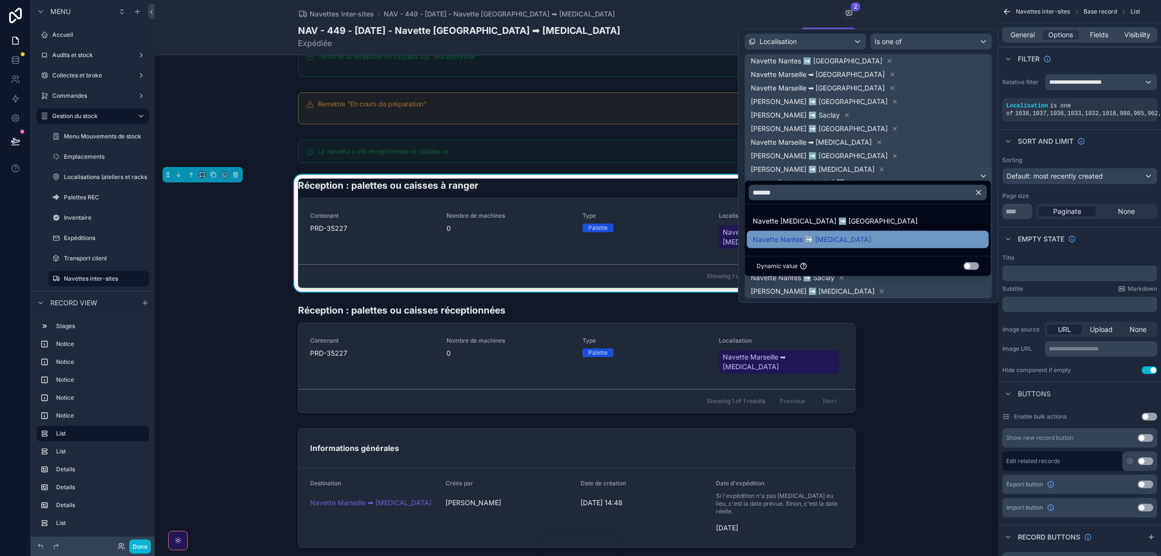
click at [800, 237] on span "Navette Nantes ➡️ [MEDICAL_DATA]" at bounding box center [812, 240] width 119 height 12
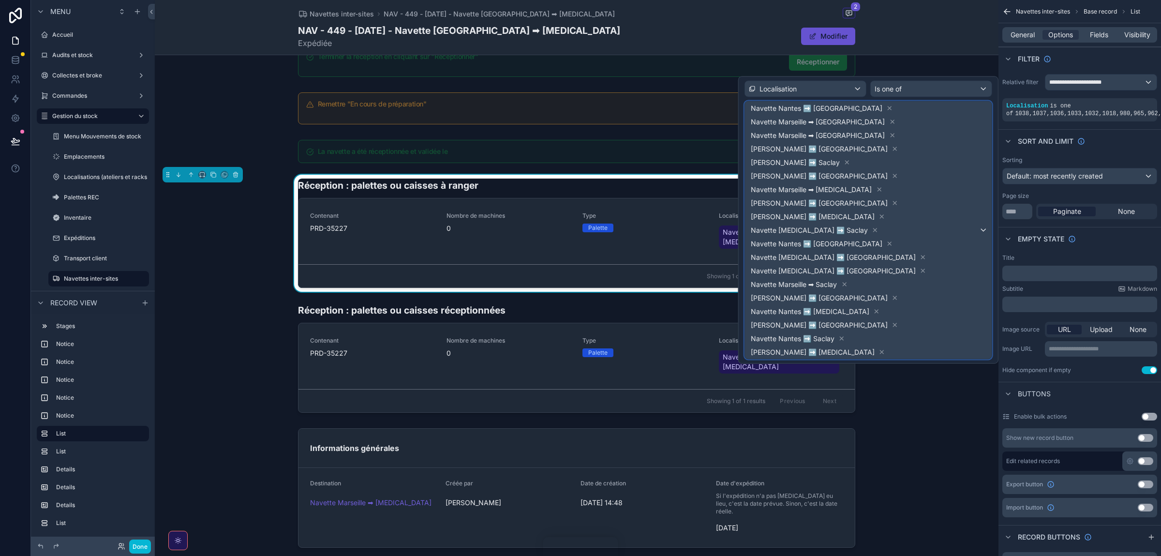
click at [973, 130] on span "Navette Nantes ➡️ Marseille Navette Marseille ➡ Lyon Navette Marseille ➡ Nantes…" at bounding box center [864, 230] width 230 height 257
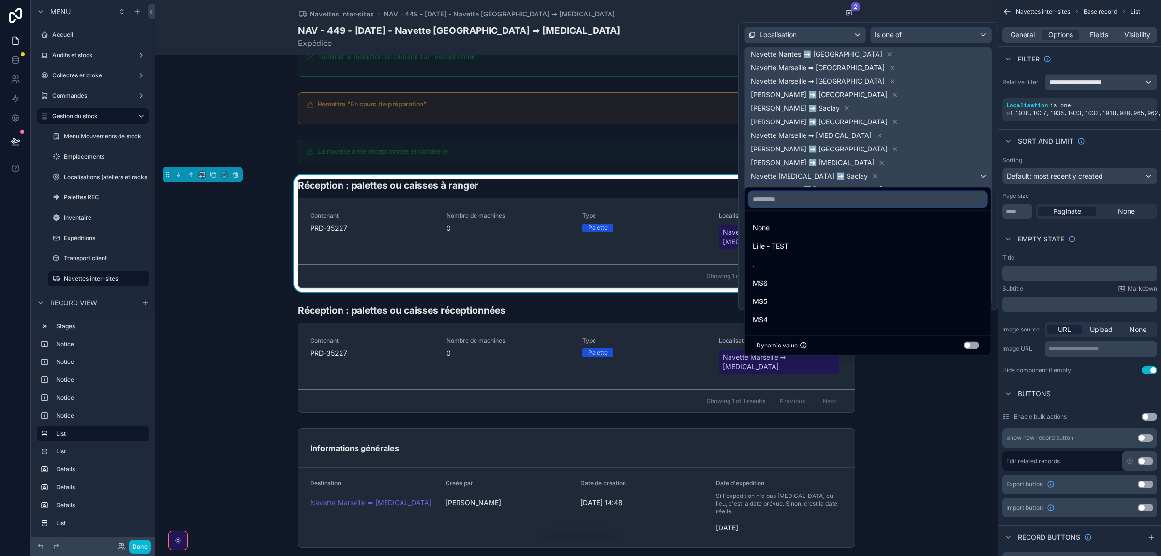
click at [817, 194] on input "text" at bounding box center [868, 199] width 238 height 15
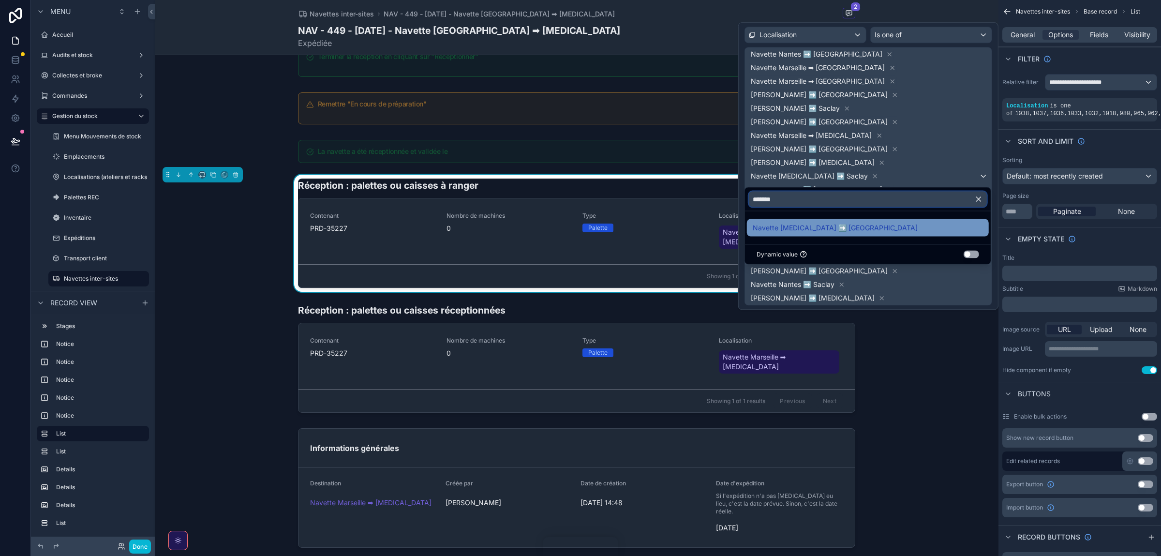
type input "*******"
click at [808, 222] on div "Navette [MEDICAL_DATA] ➡️ [GEOGRAPHIC_DATA]" at bounding box center [868, 227] width 242 height 17
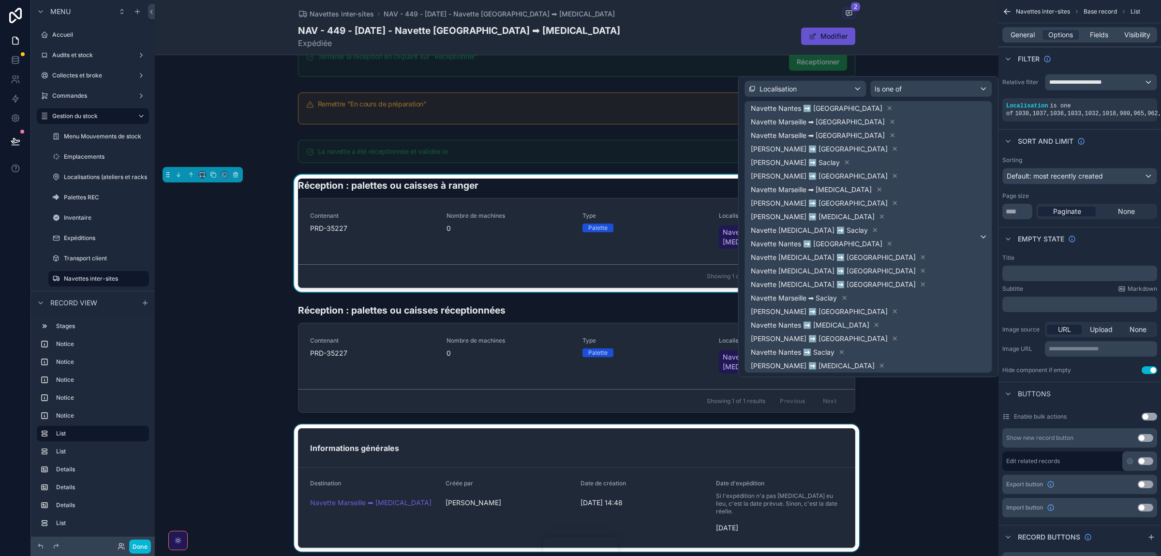
click at [907, 445] on div "scrollable content" at bounding box center [577, 487] width 844 height 127
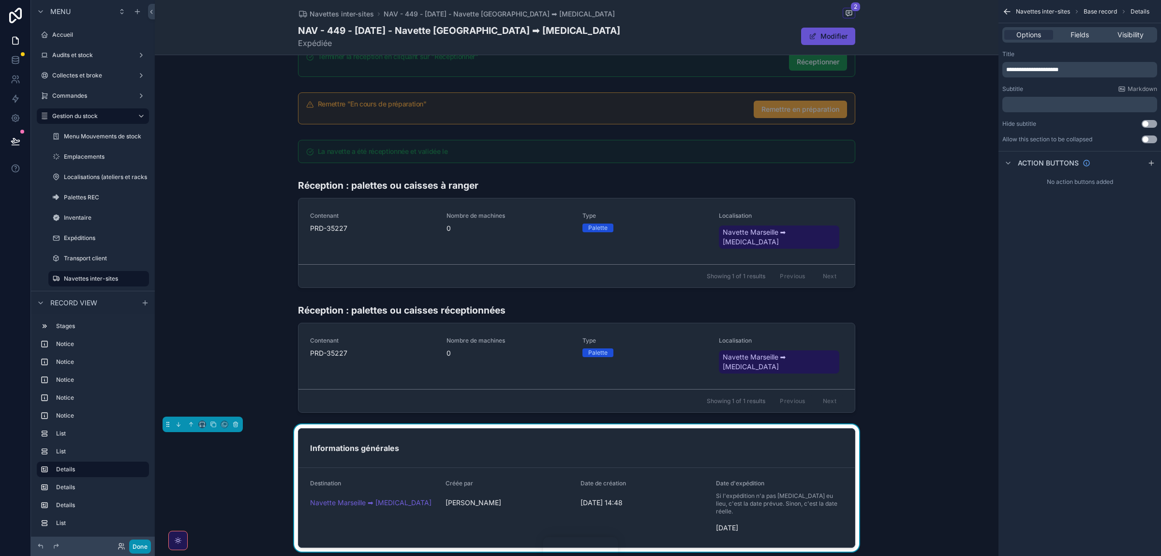
click at [138, 548] on button "Done" at bounding box center [140, 547] width 22 height 14
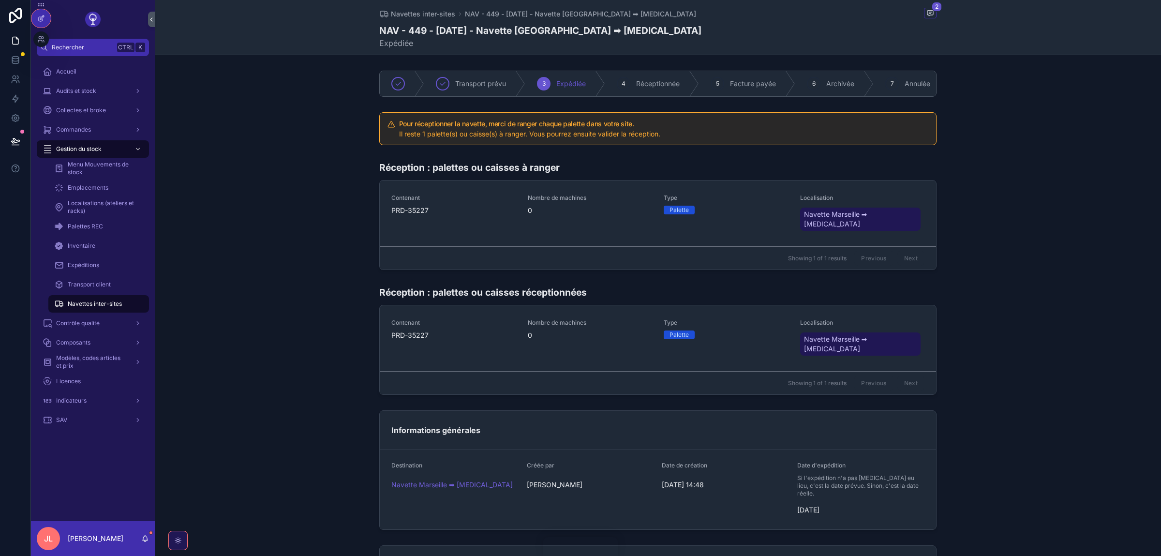
click at [43, 21] on icon at bounding box center [41, 19] width 8 height 8
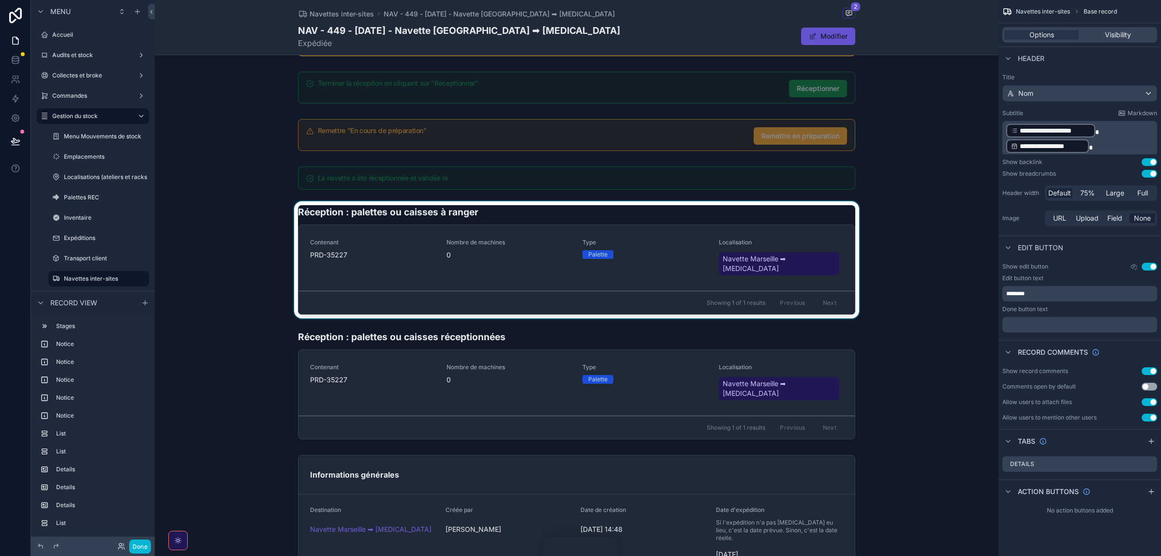
scroll to position [163, 0]
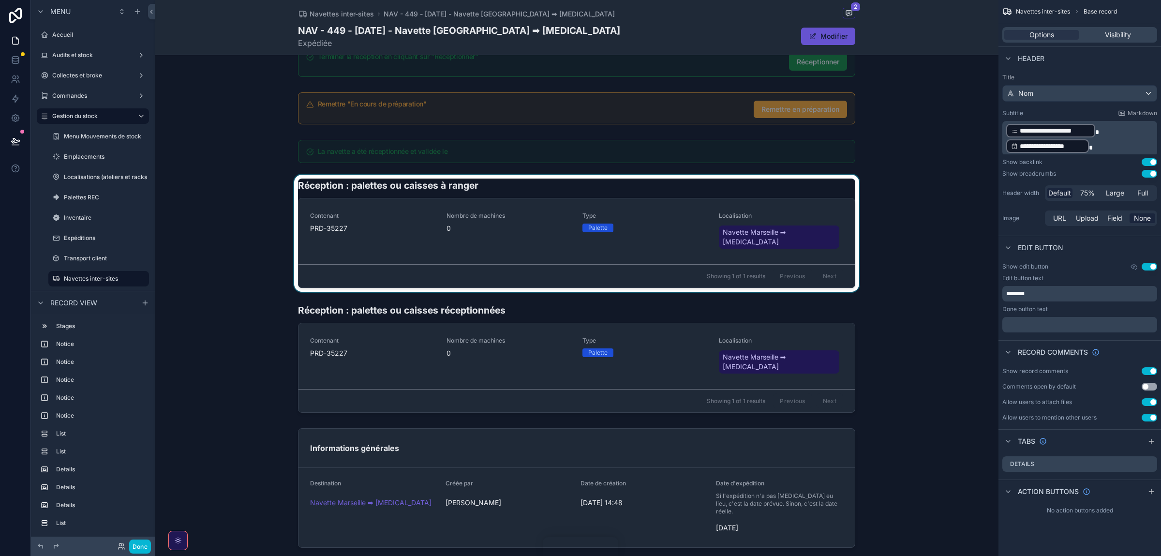
click at [524, 191] on div "scrollable content" at bounding box center [577, 233] width 844 height 117
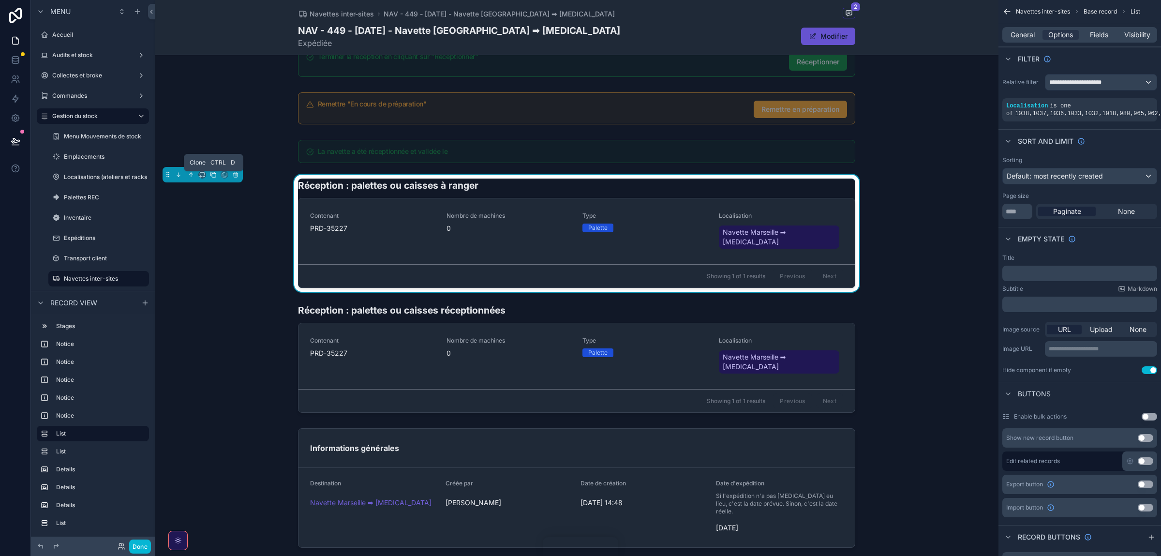
click at [210, 177] on button "scrollable content" at bounding box center [213, 174] width 11 height 11
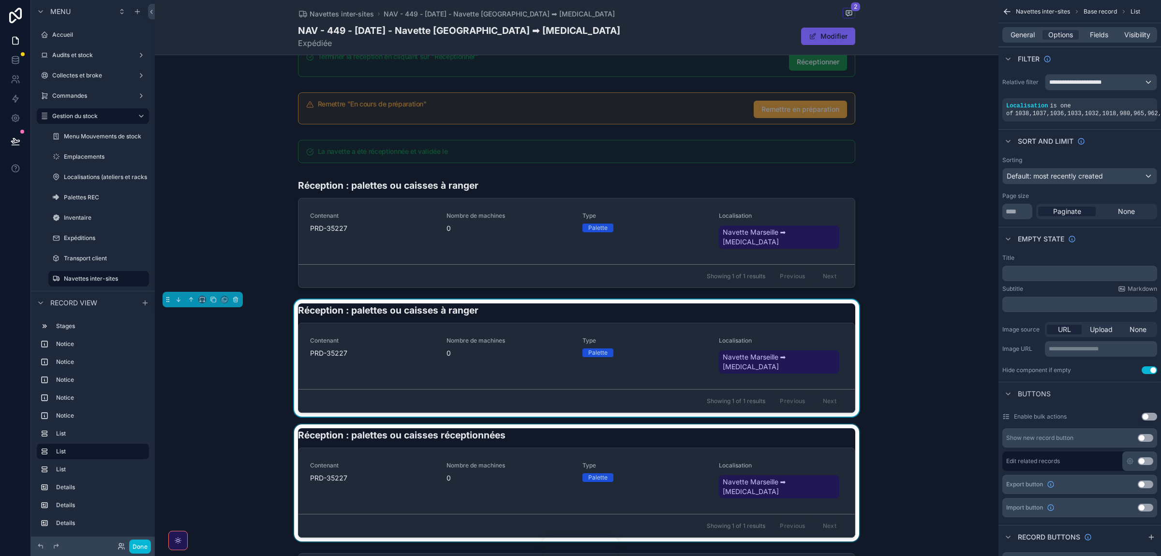
click at [428, 424] on div "scrollable content" at bounding box center [577, 482] width 844 height 117
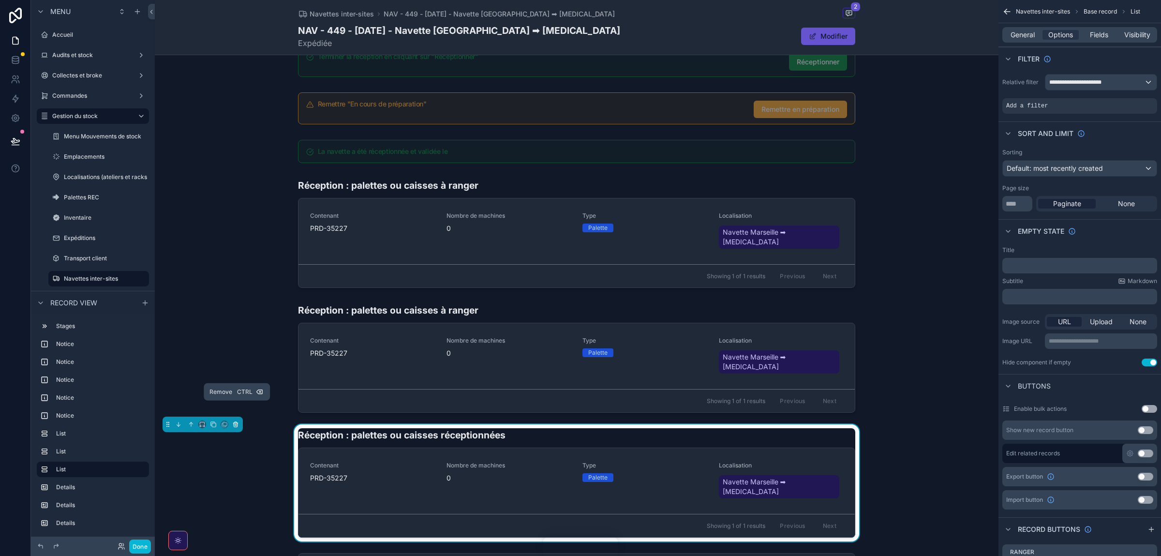
click at [239, 419] on button "scrollable content" at bounding box center [235, 424] width 11 height 11
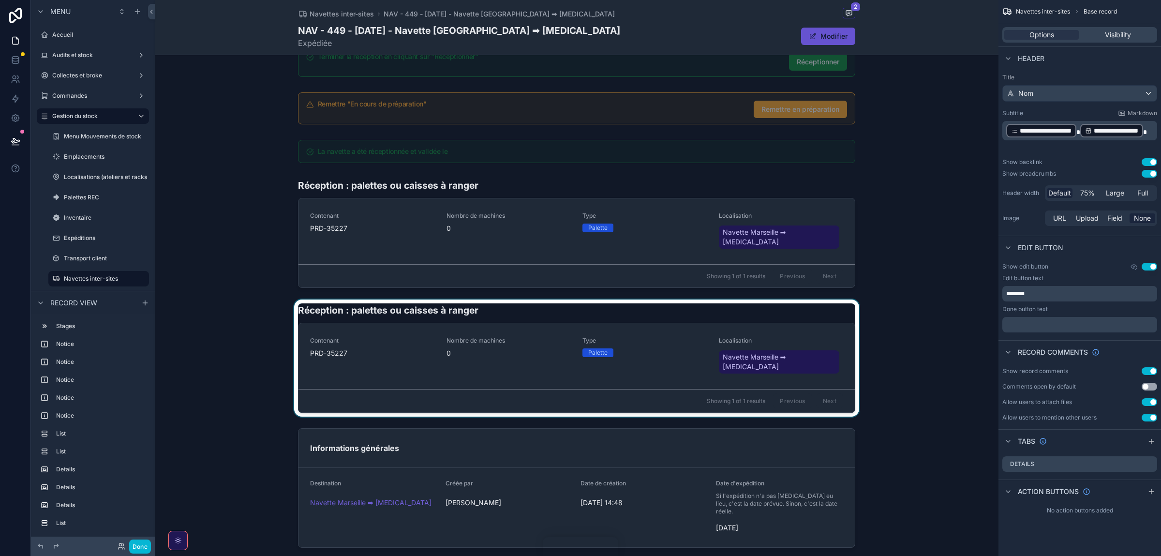
click at [566, 309] on div "scrollable content" at bounding box center [577, 358] width 844 height 117
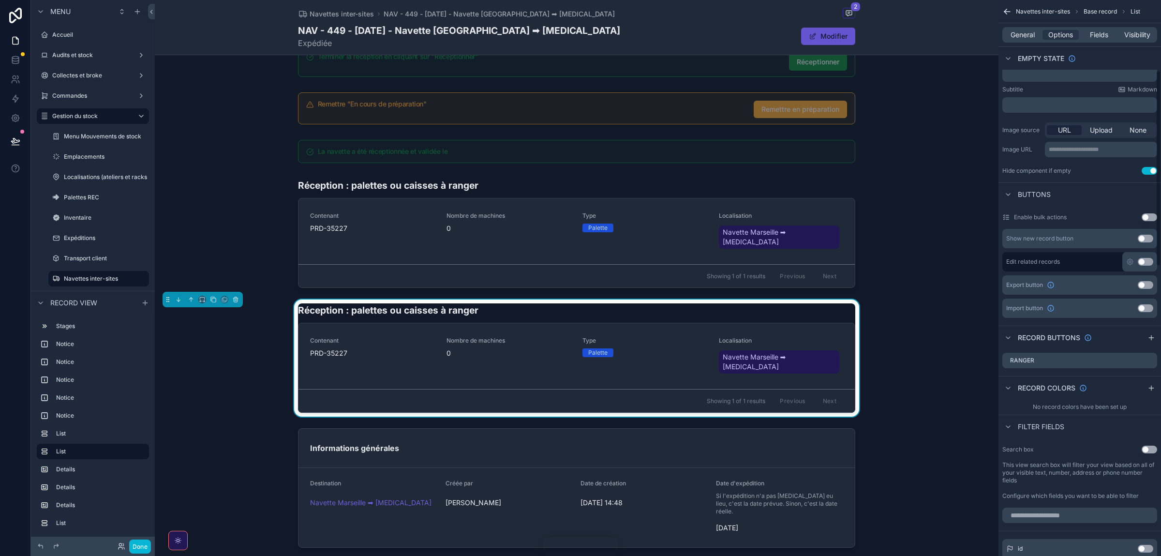
scroll to position [0, 0]
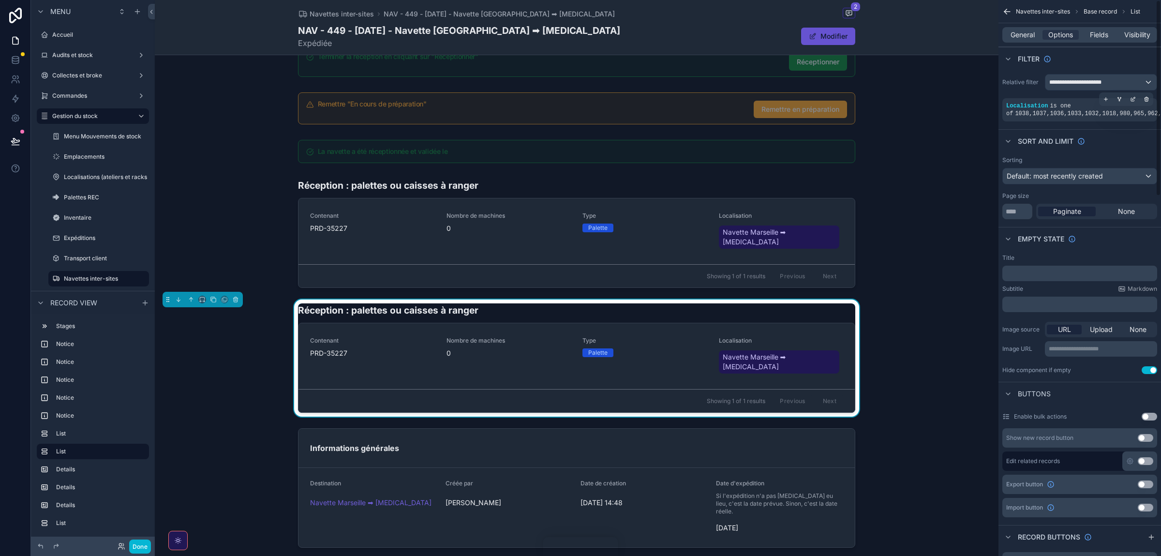
click at [1072, 112] on span "1033" at bounding box center [1074, 113] width 14 height 7
click at [1132, 102] on icon "scrollable content" at bounding box center [1132, 99] width 3 height 3
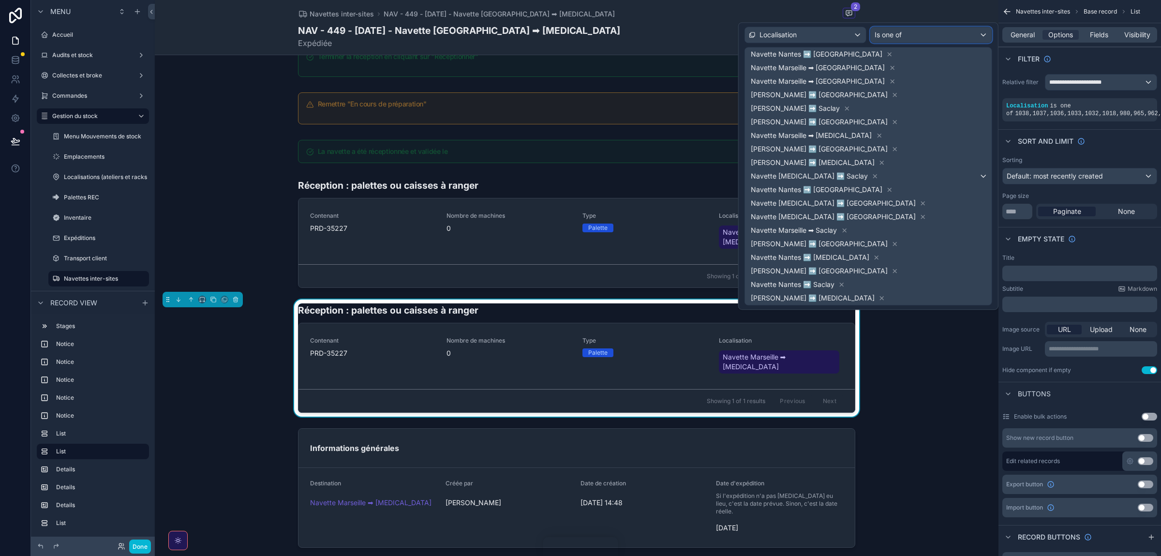
click at [929, 42] on div "Is one of" at bounding box center [931, 34] width 121 height 15
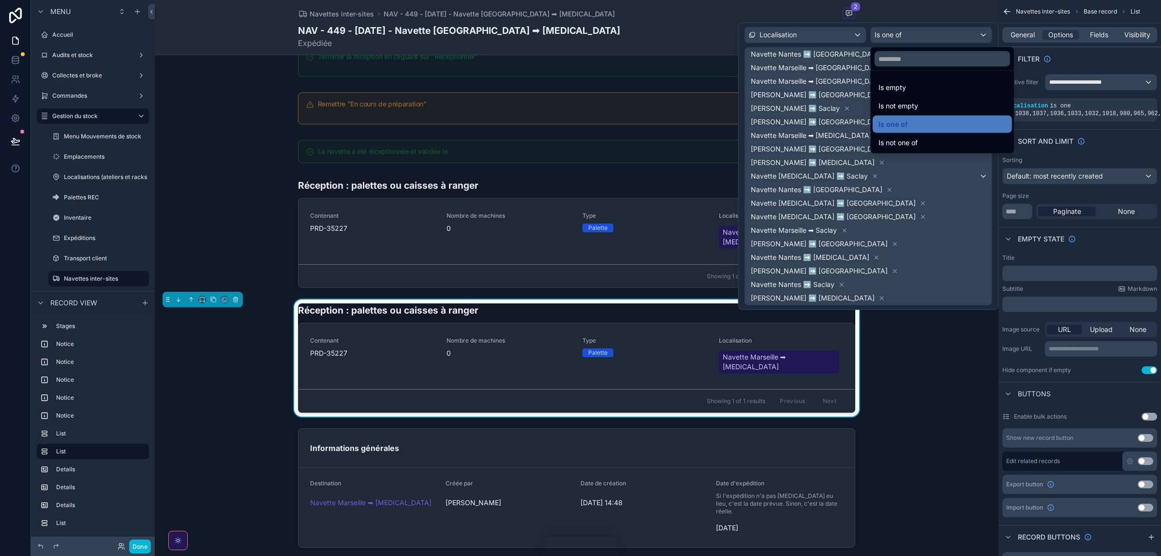
click at [907, 143] on span "Is not one of" at bounding box center [898, 143] width 39 height 12
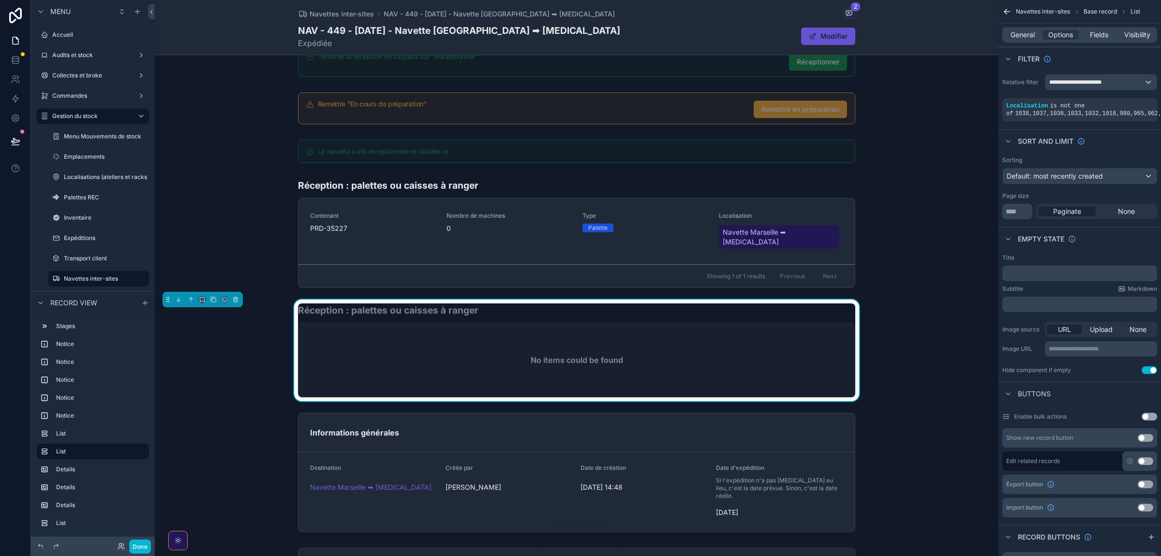
click at [1069, 62] on div "Filter" at bounding box center [1080, 58] width 163 height 23
click at [1016, 36] on span "General" at bounding box center [1023, 35] width 24 height 10
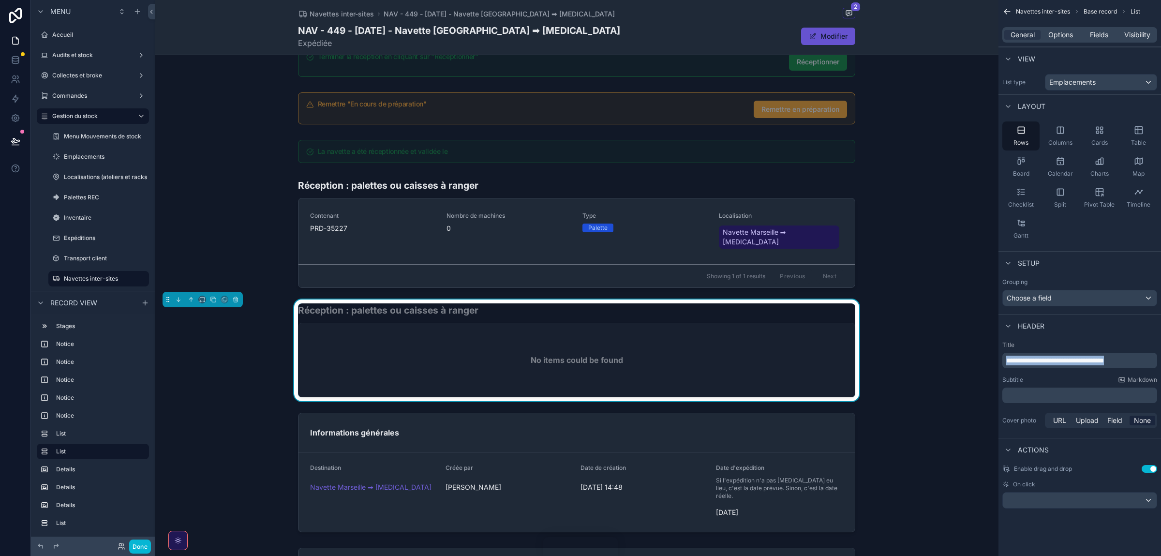
drag, startPoint x: 1137, startPoint y: 358, endPoint x: 1098, endPoint y: 360, distance: 38.3
click at [1098, 360] on p "**********" at bounding box center [1081, 361] width 149 height 10
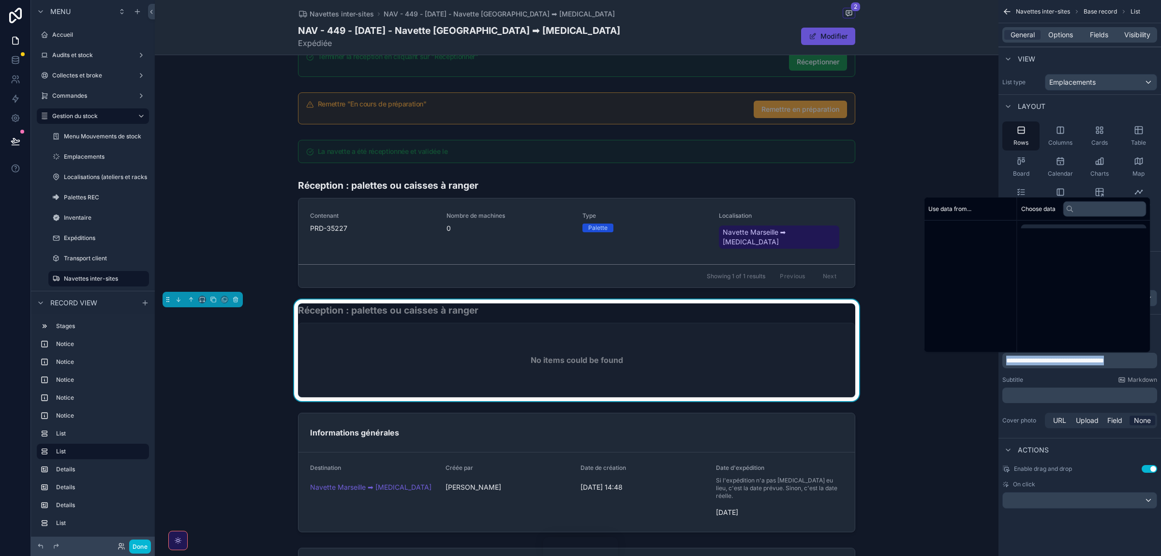
click at [1098, 360] on span "**********" at bounding box center [1056, 360] width 98 height 7
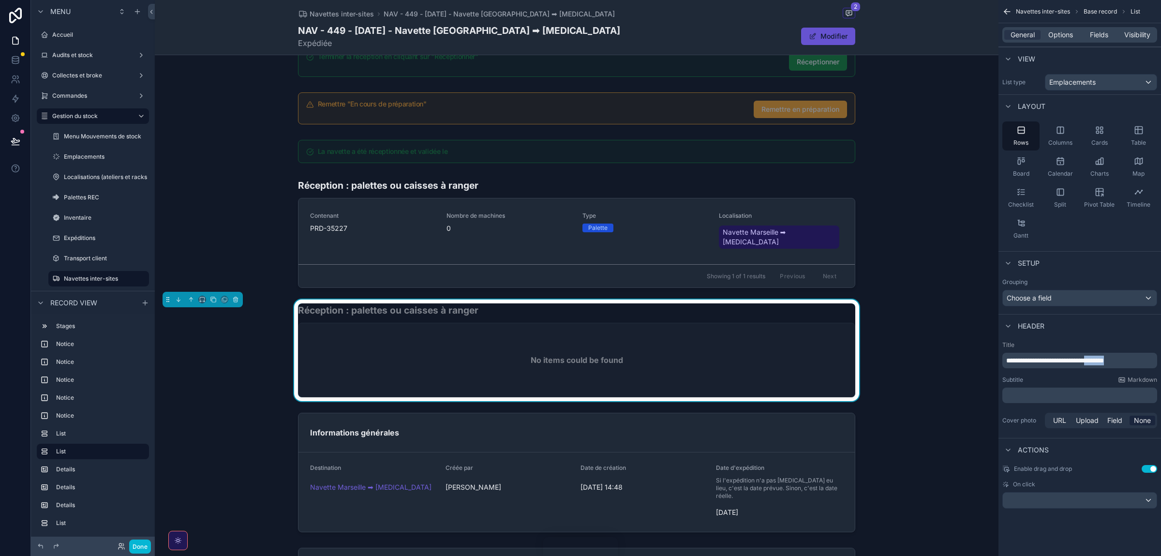
drag, startPoint x: 1110, startPoint y: 362, endPoint x: 1147, endPoint y: 364, distance: 37.3
click at [1147, 364] on p "**********" at bounding box center [1081, 361] width 149 height 10
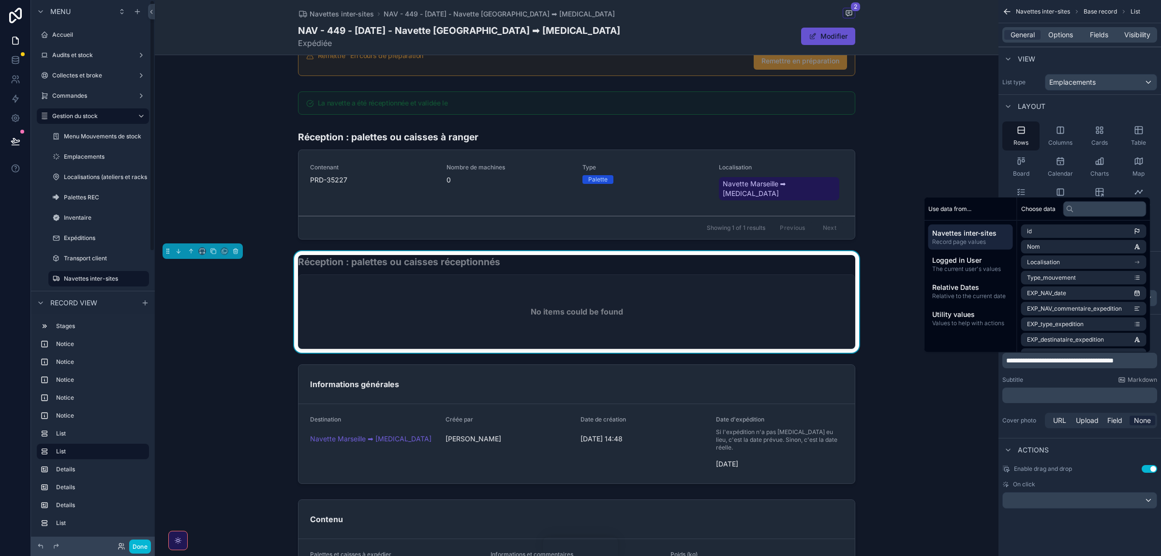
scroll to position [218, 0]
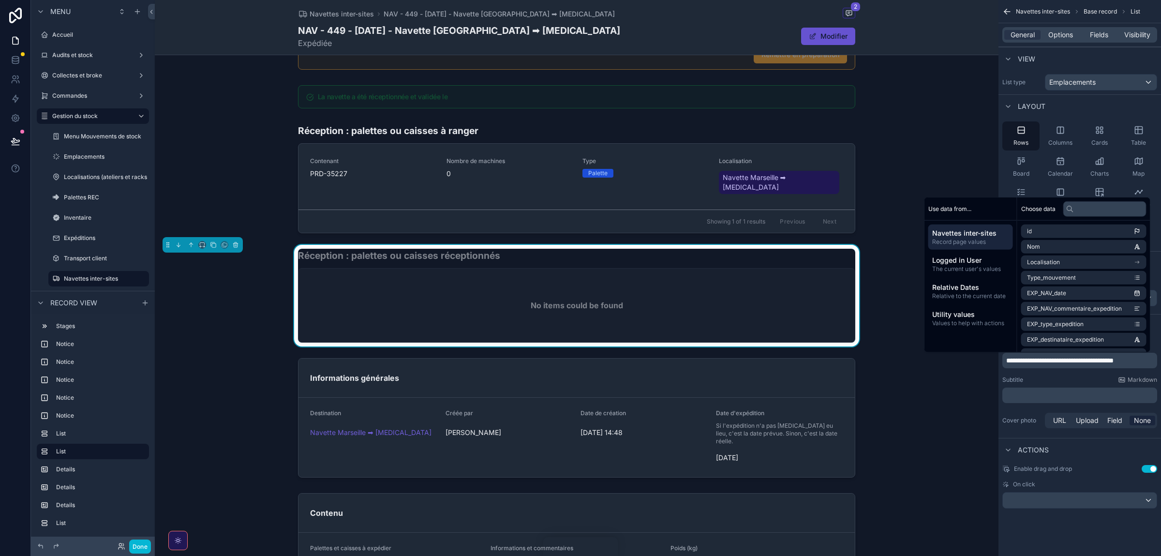
click at [1123, 459] on div "Actions" at bounding box center [1080, 449] width 163 height 23
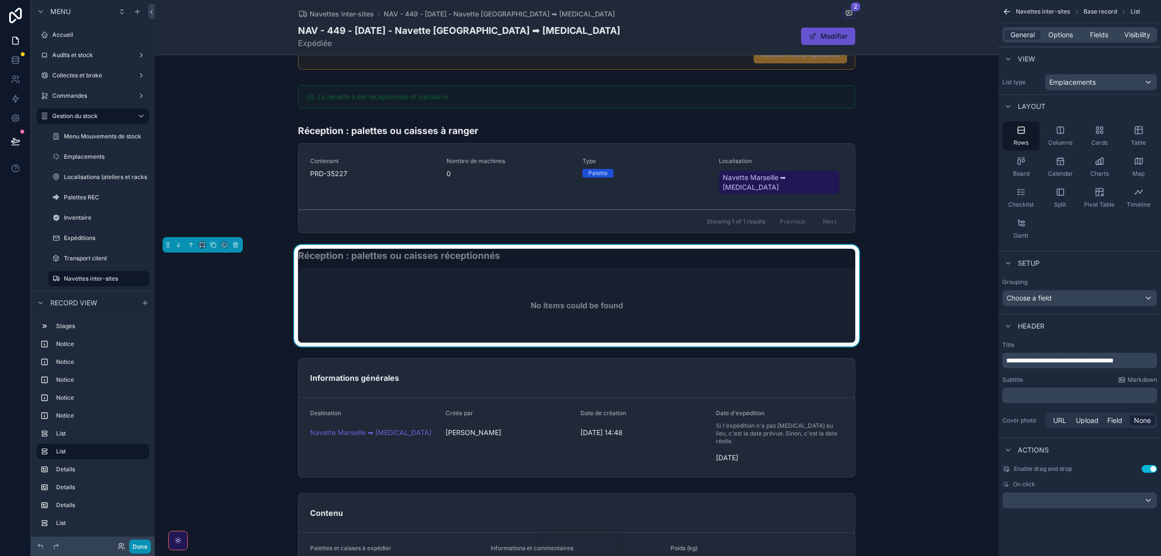
click at [149, 543] on button "Done" at bounding box center [140, 547] width 22 height 14
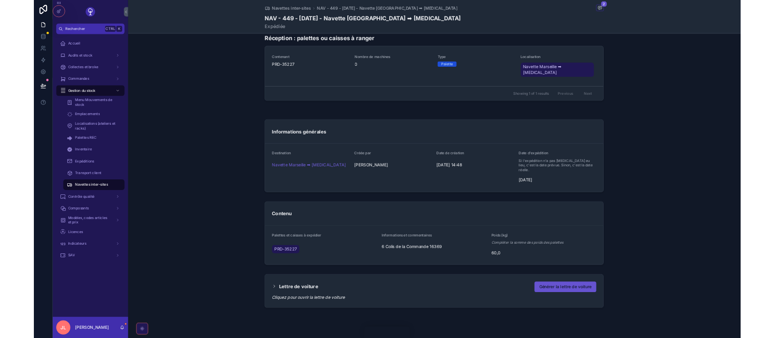
scroll to position [0, 0]
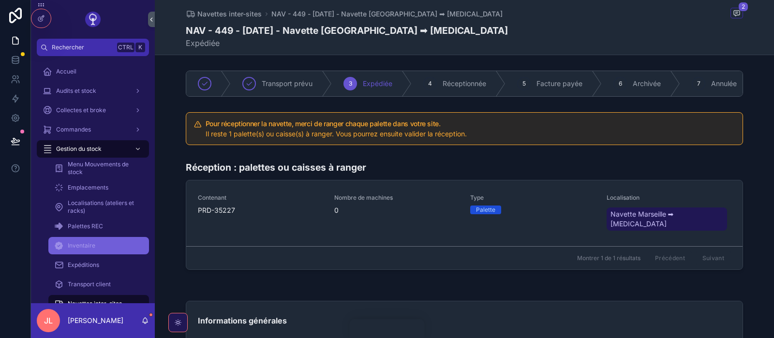
click at [74, 242] on span "Inventaire" at bounding box center [82, 246] width 28 height 8
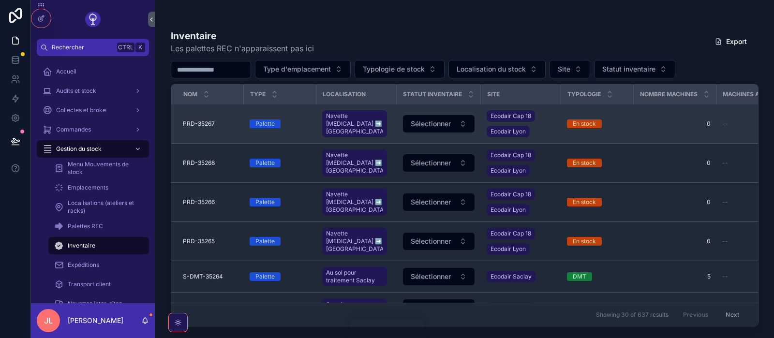
click at [203, 125] on span "PRD-35267" at bounding box center [199, 124] width 32 height 8
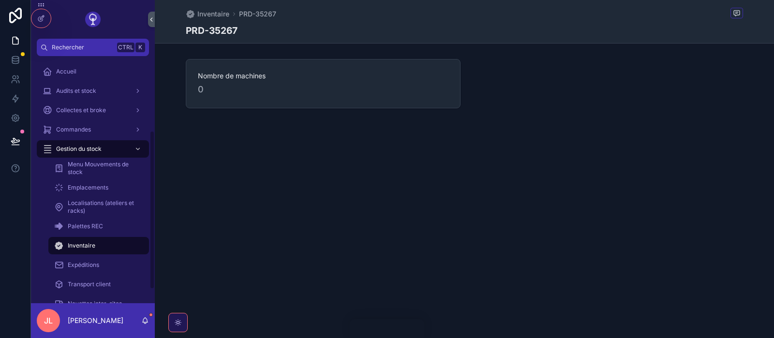
scroll to position [137, 0]
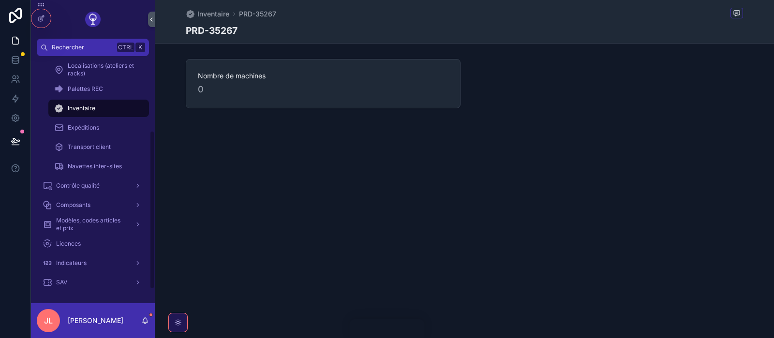
click at [154, 257] on div "Accueil Audits et stock Collectes et broke Commandes Gestion du stock Menu Mouv…" at bounding box center [93, 109] width 124 height 368
click at [89, 168] on span "Navettes inter-sites" at bounding box center [95, 167] width 54 height 8
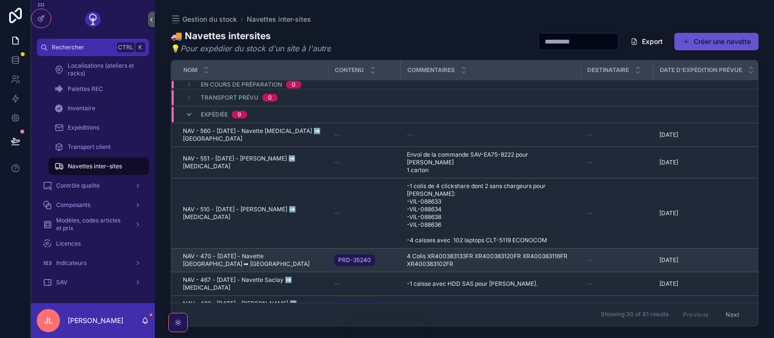
click at [240, 253] on span "NAV - 470 - [DATE] - Navette [GEOGRAPHIC_DATA] ➡ [GEOGRAPHIC_DATA]" at bounding box center [253, 260] width 140 height 15
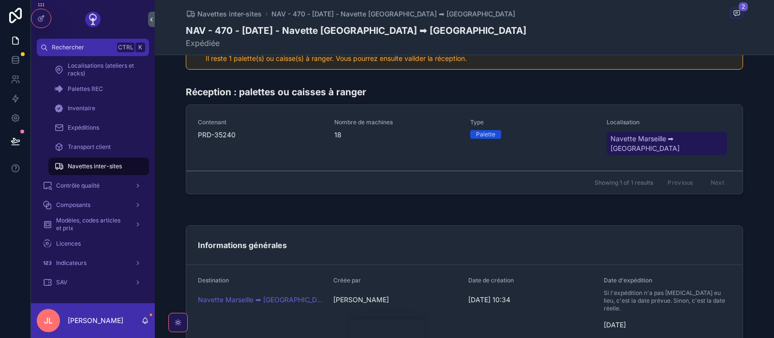
scroll to position [72, 0]
